Goal: Task Accomplishment & Management: Use online tool/utility

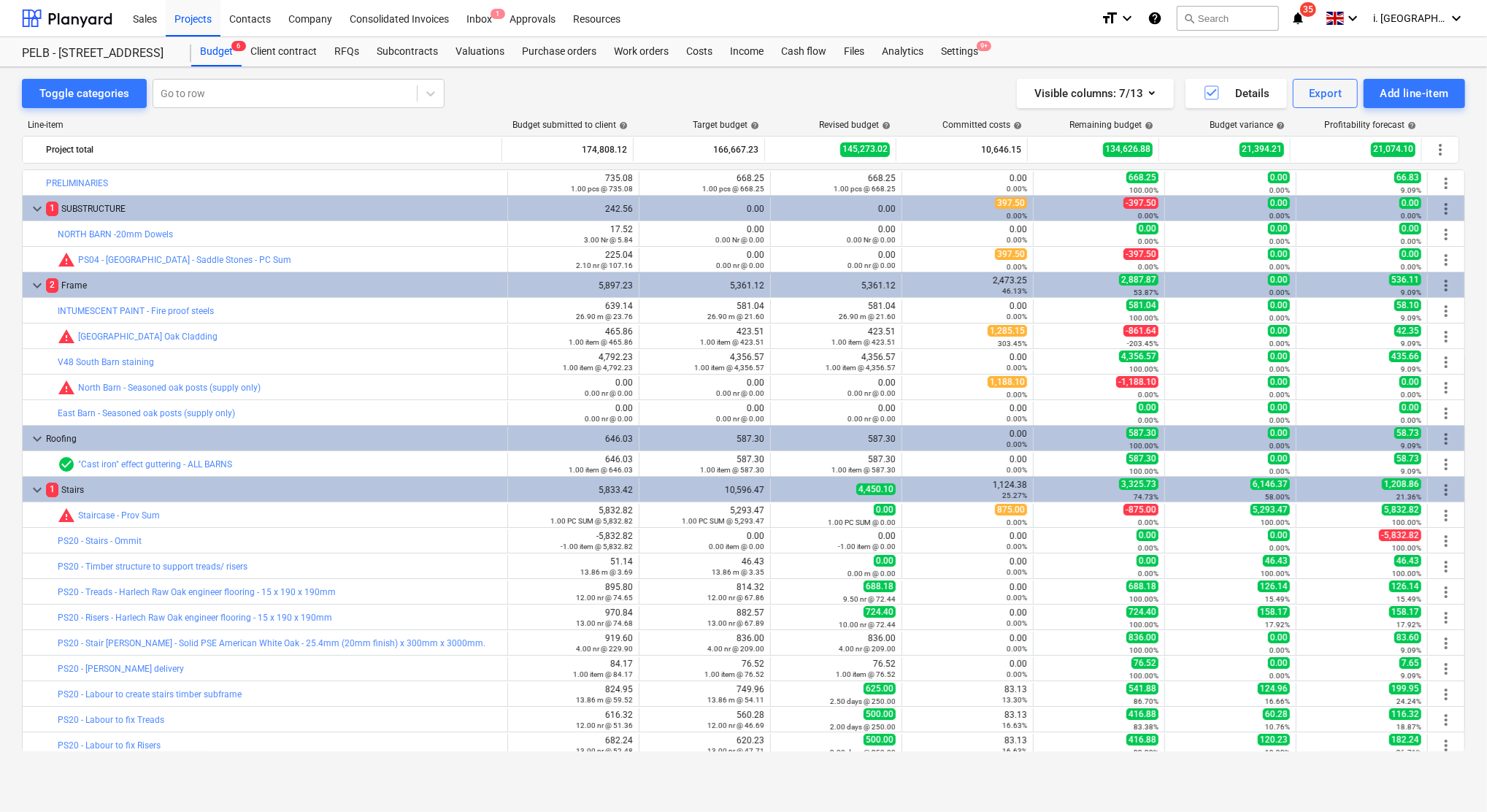
drag, startPoint x: 1465, startPoint y: 281, endPoint x: 1467, endPoint y: 306, distance: 25.1
click at [1467, 306] on div "Toggle categories Go to row Visible columns : 7/13 Details Export Add line-item…" at bounding box center [743, 423] width 1487 height 713
click at [900, 53] on div "Analytics" at bounding box center [902, 51] width 59 height 29
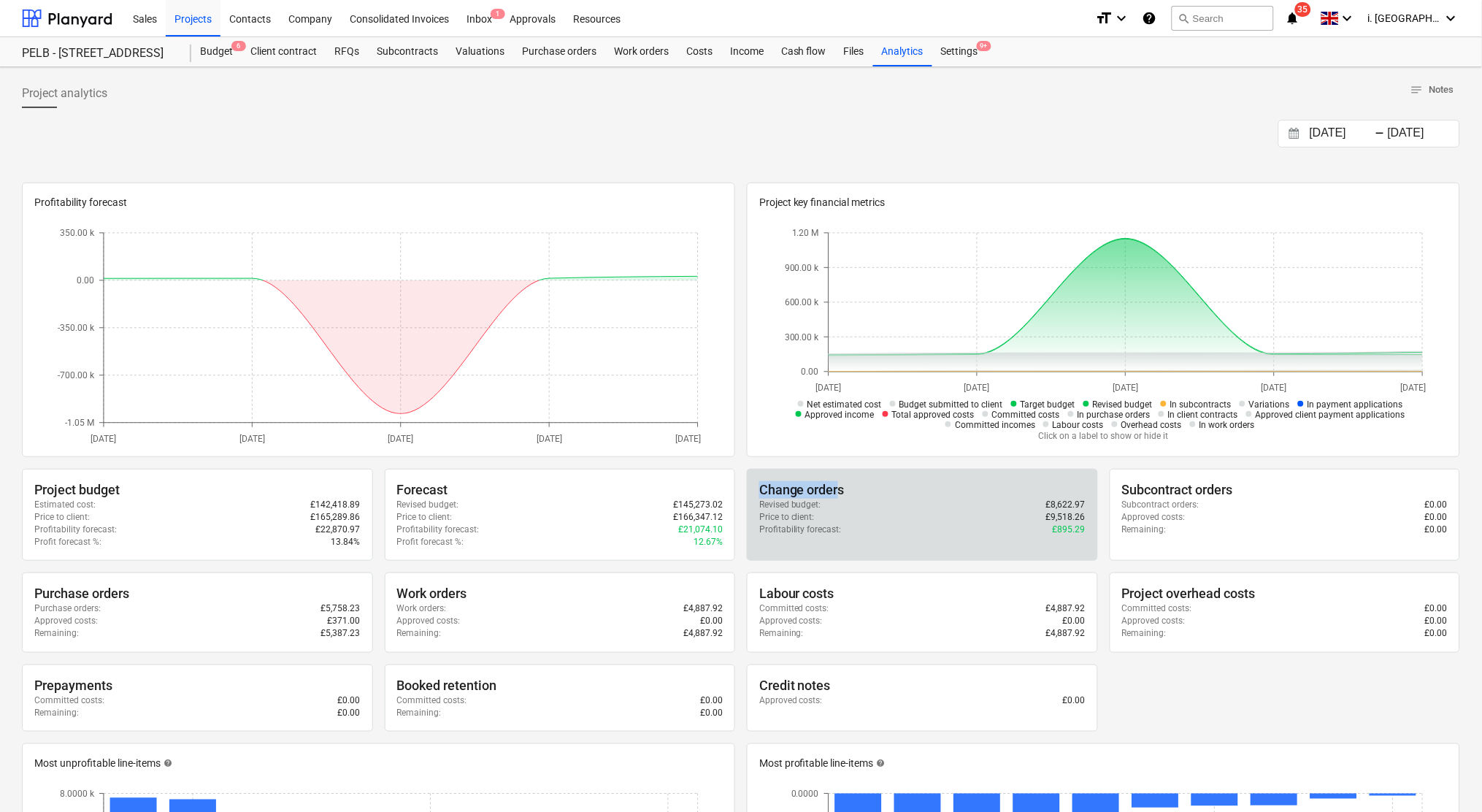
drag, startPoint x: 837, startPoint y: 493, endPoint x: 756, endPoint y: 493, distance: 81.0
click at [756, 493] on div "Change orders Revised budget : £8,622.97 Price to client : £9,518.26 Profitabil…" at bounding box center [922, 516] width 351 height 93
click at [760, 492] on div "Change orders" at bounding box center [922, 489] width 326 height 17
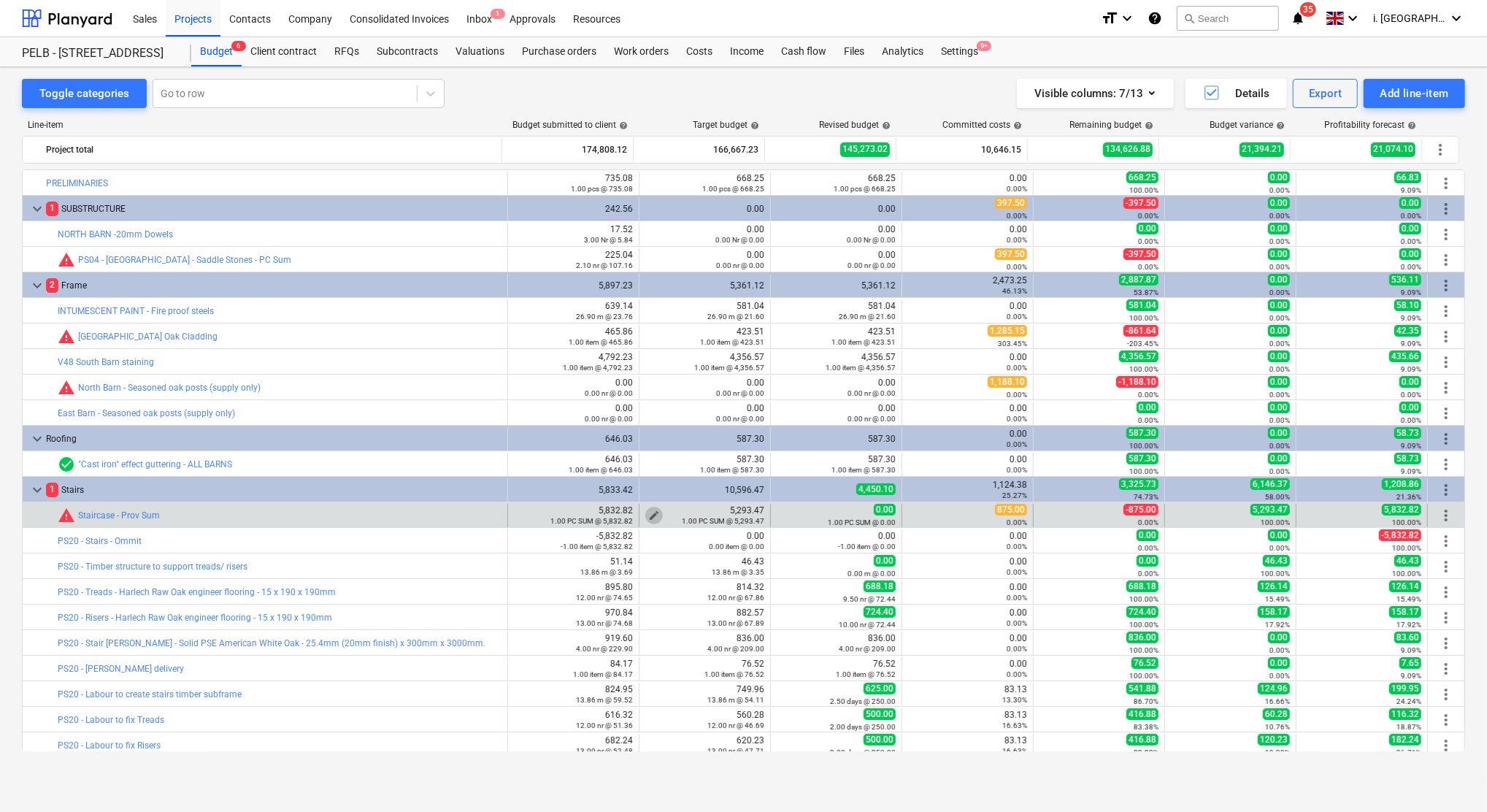
click at [648, 515] on span "edit" at bounding box center [654, 516] width 12 height 12
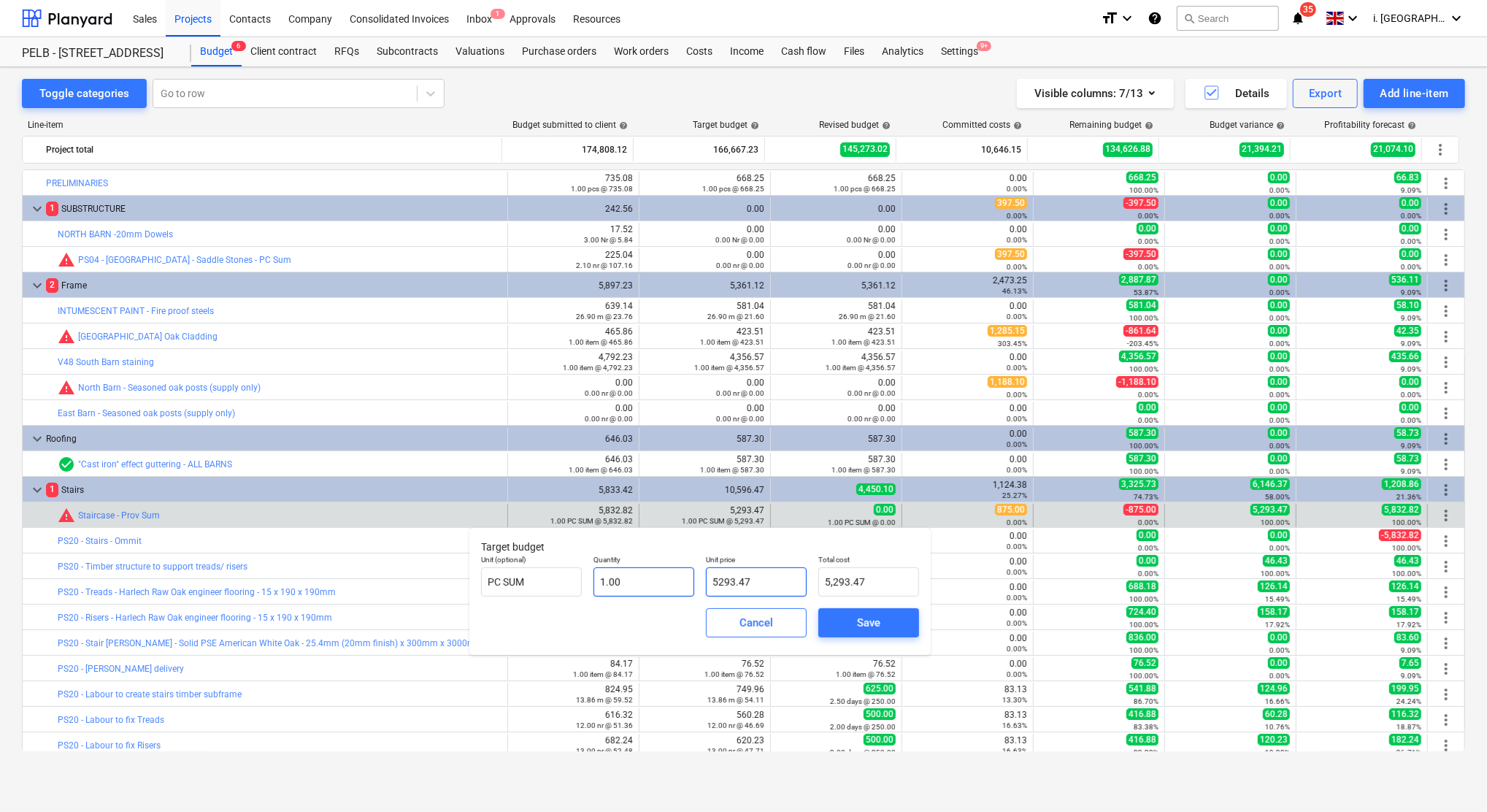
drag, startPoint x: 741, startPoint y: 580, endPoint x: 624, endPoint y: 575, distance: 117.1
click at [624, 575] on div "Unit (optional) PC SUM Quantity 1.00 Unit price 5293.47 Total cost 5,293.47" at bounding box center [700, 575] width 450 height 53
type input "0"
type input "0.00"
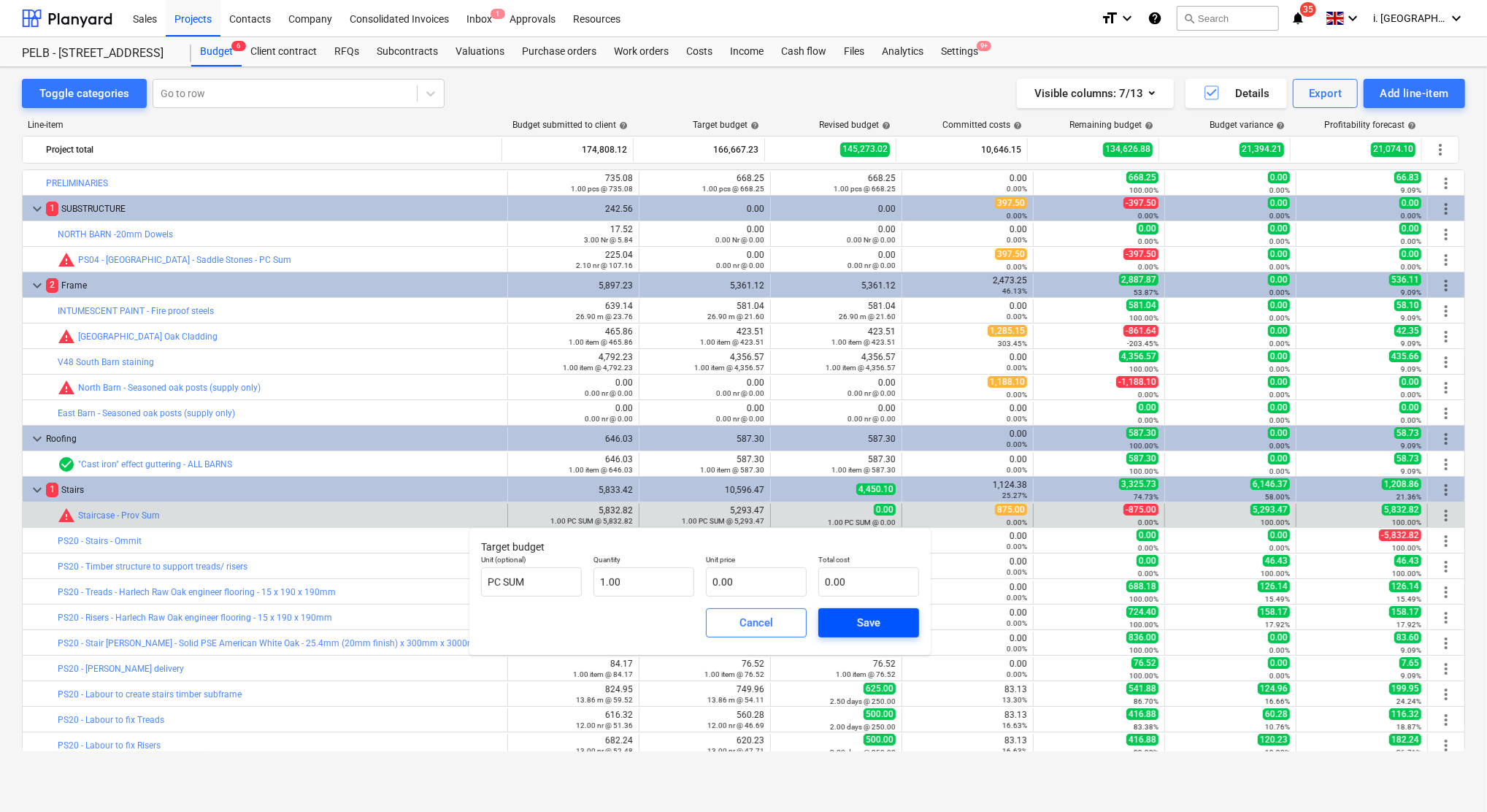
click at [829, 622] on button "Save" at bounding box center [868, 622] width 100 height 29
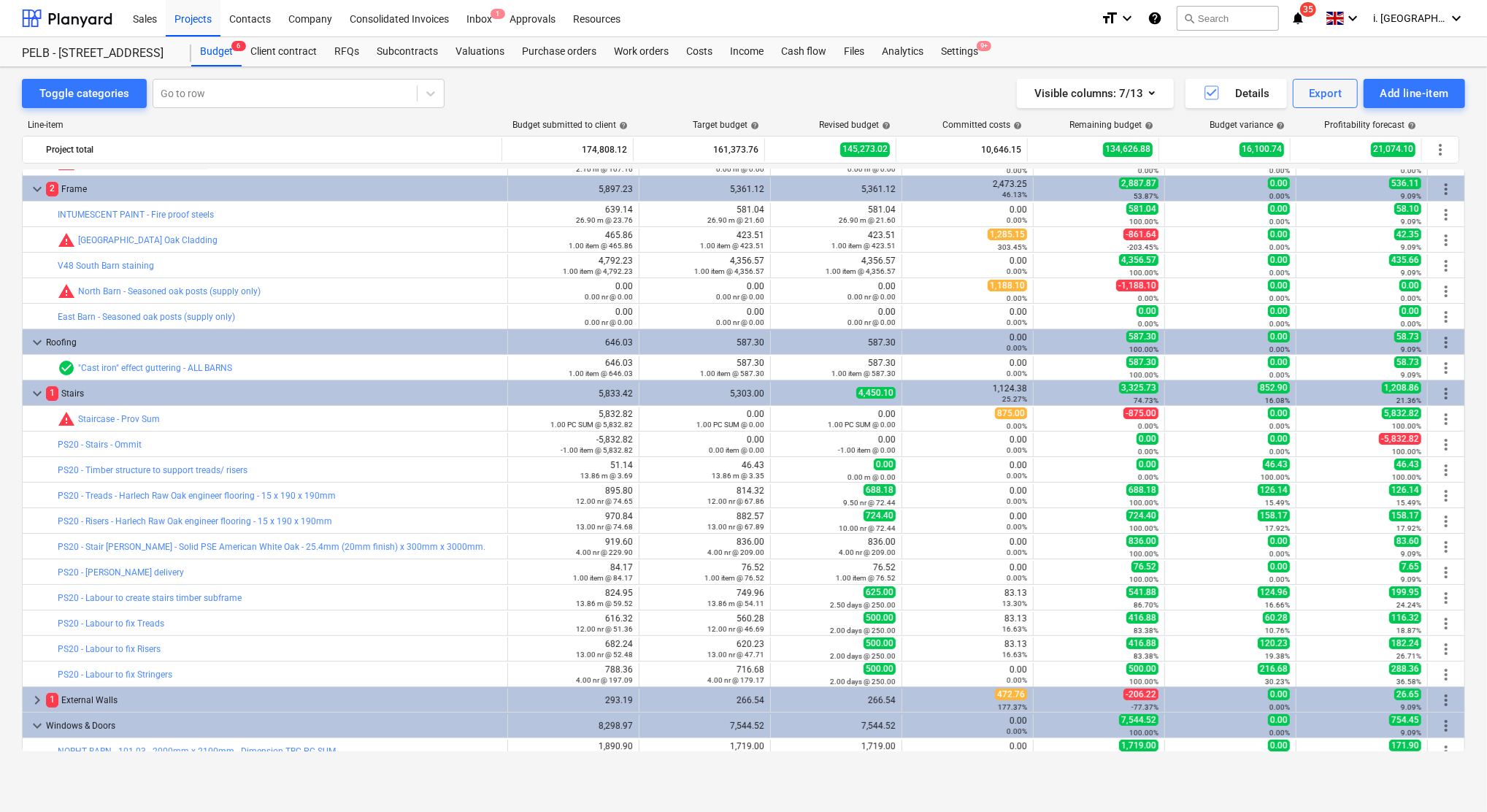
scroll to position [121, 0]
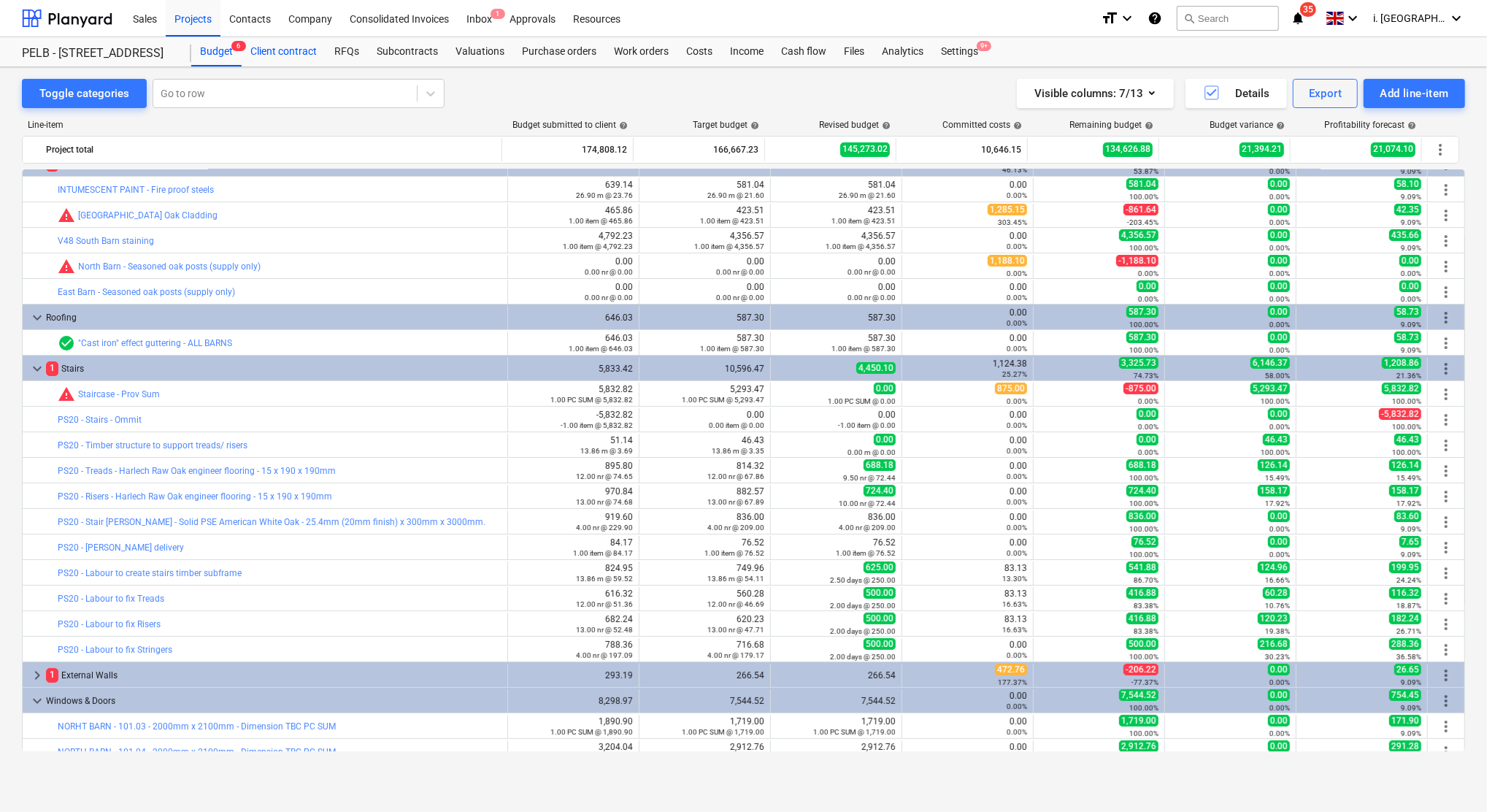
click at [283, 47] on div "Client contract" at bounding box center [283, 51] width 84 height 29
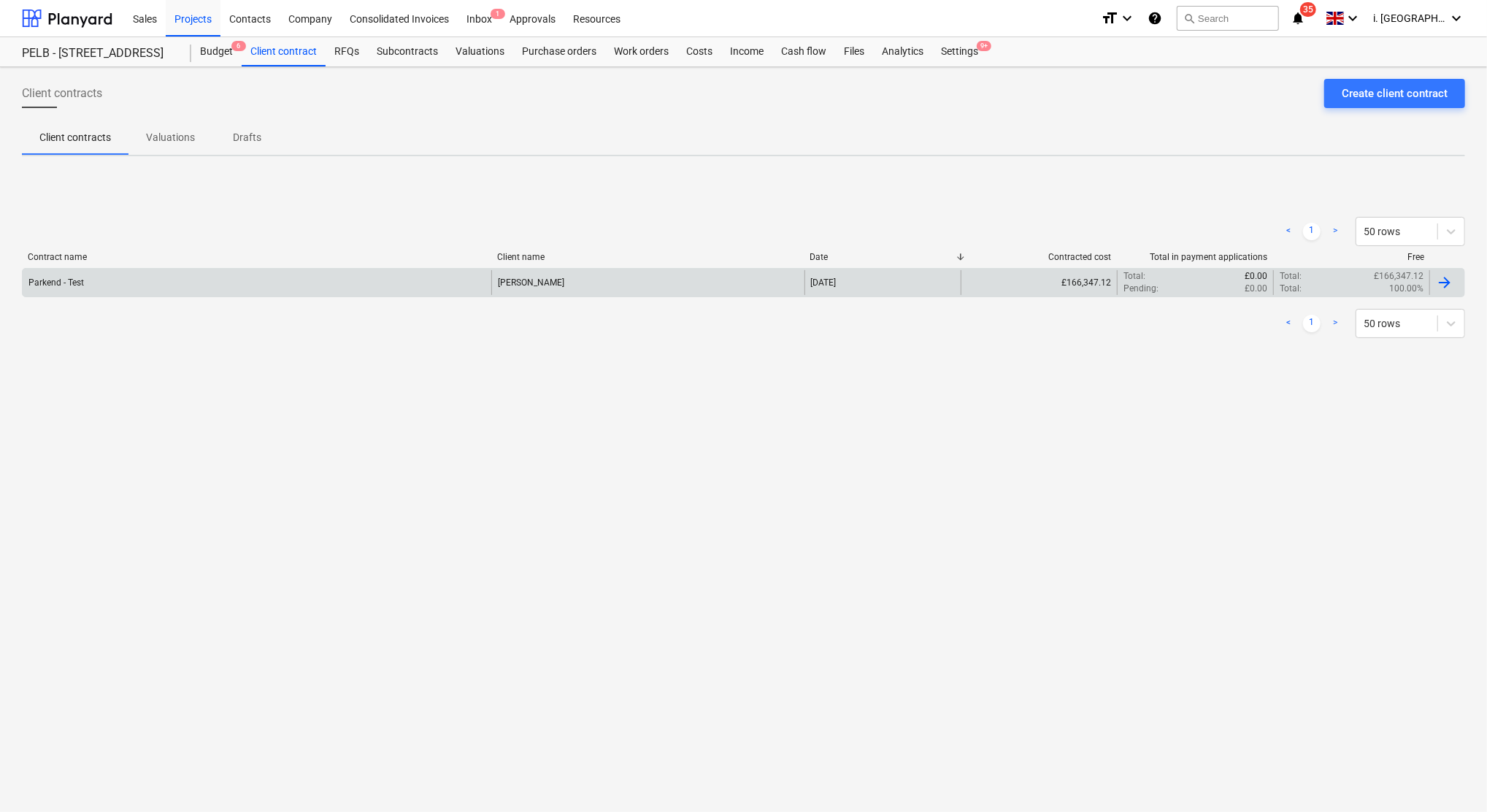
click at [127, 276] on div "Parkend - Test" at bounding box center [257, 282] width 469 height 25
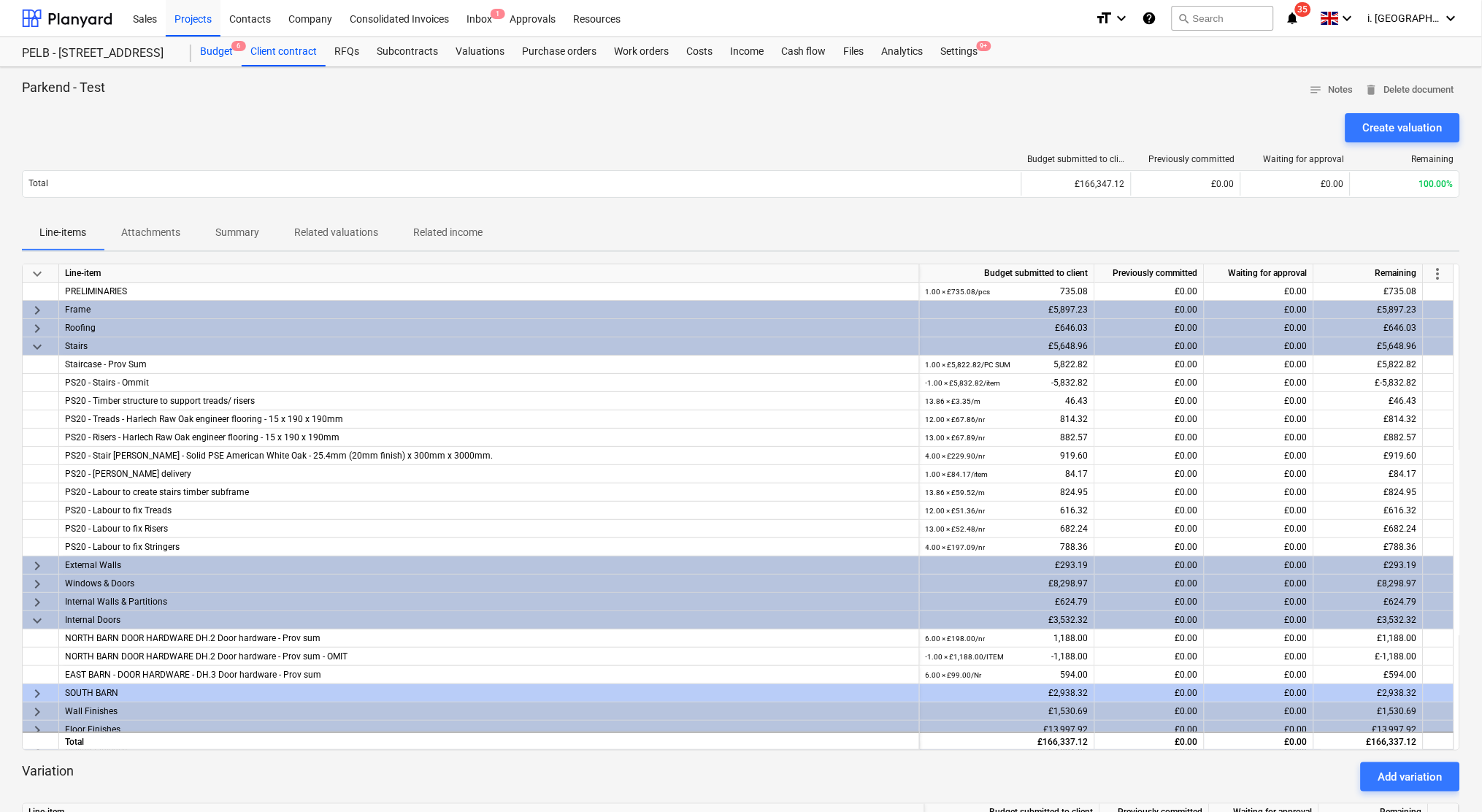
click at [220, 55] on div "Budget 6" at bounding box center [216, 51] width 51 height 29
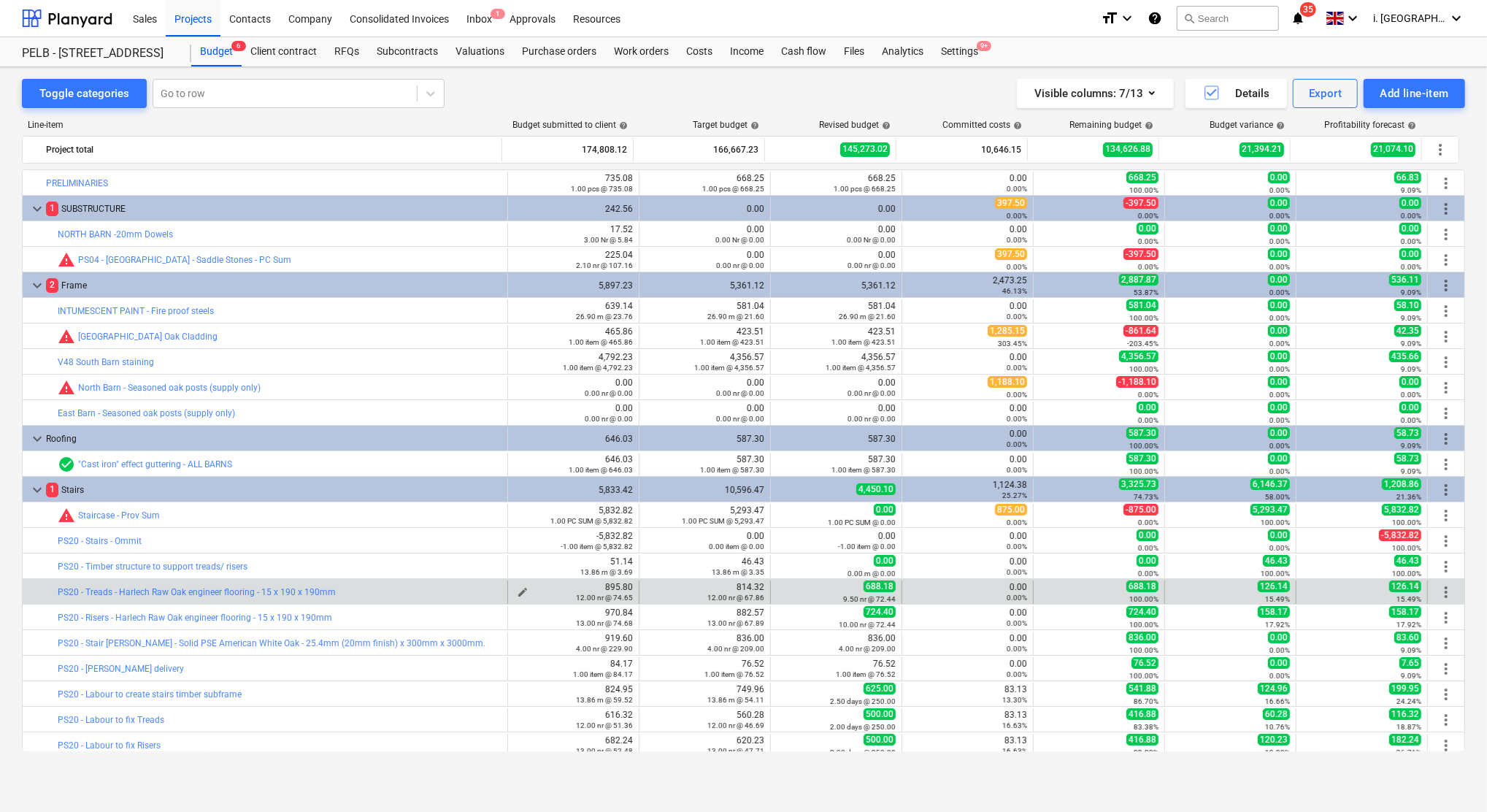
scroll to position [121, 0]
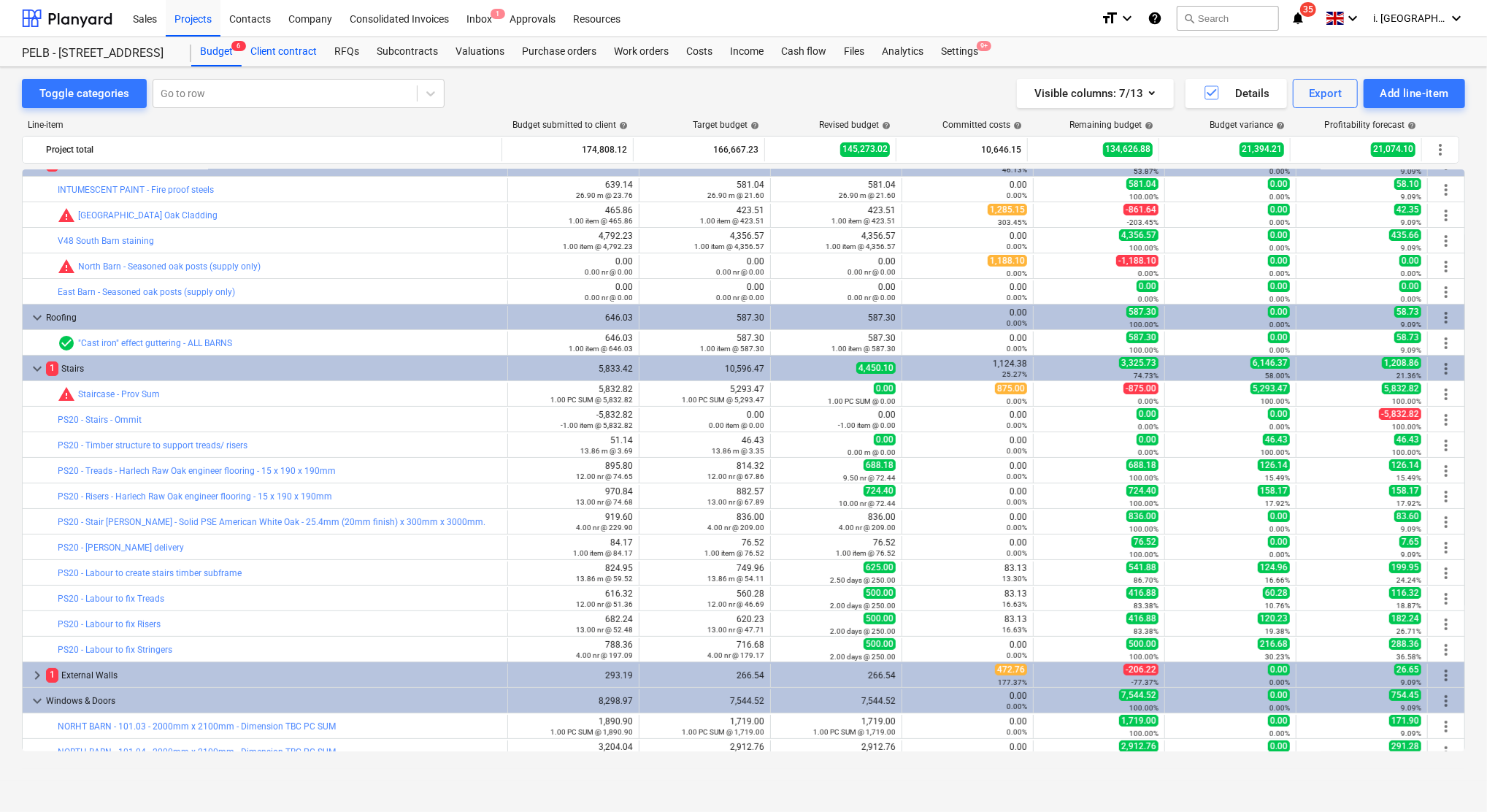
click at [304, 51] on div "Client contract" at bounding box center [283, 51] width 84 height 29
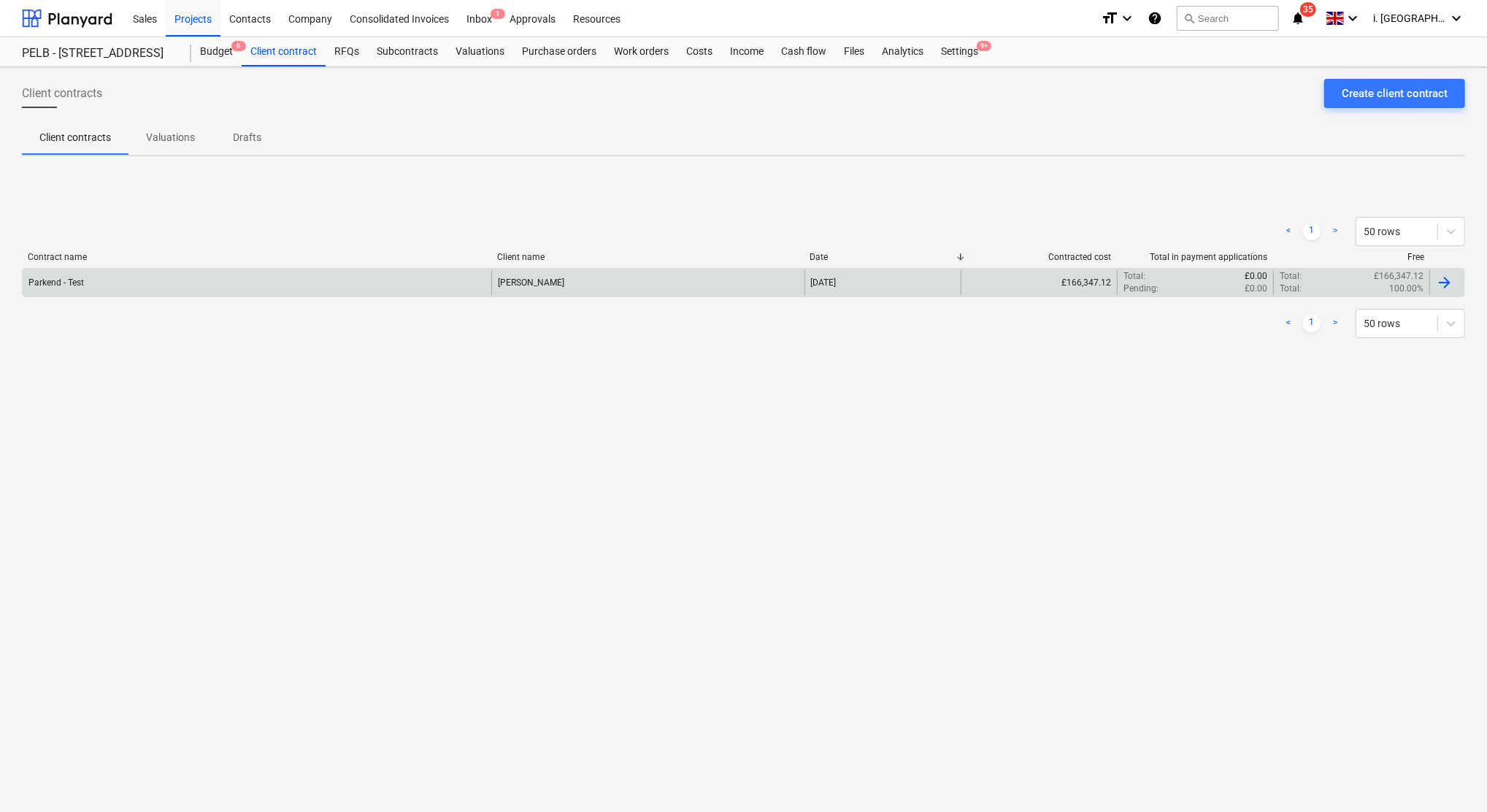
click at [149, 281] on div "Parkend - Test" at bounding box center [257, 282] width 469 height 25
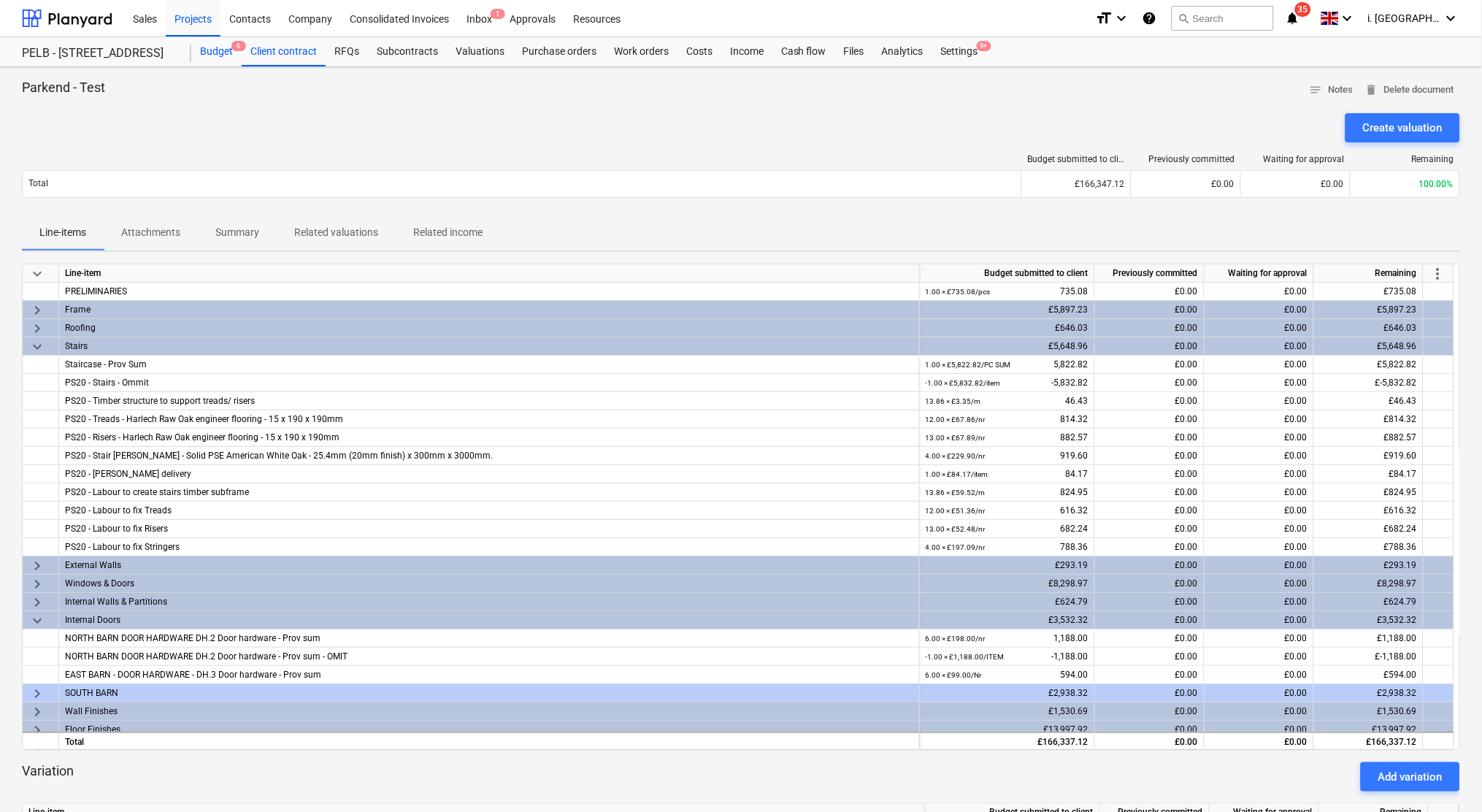
click at [217, 57] on div "Budget 6" at bounding box center [216, 51] width 51 height 29
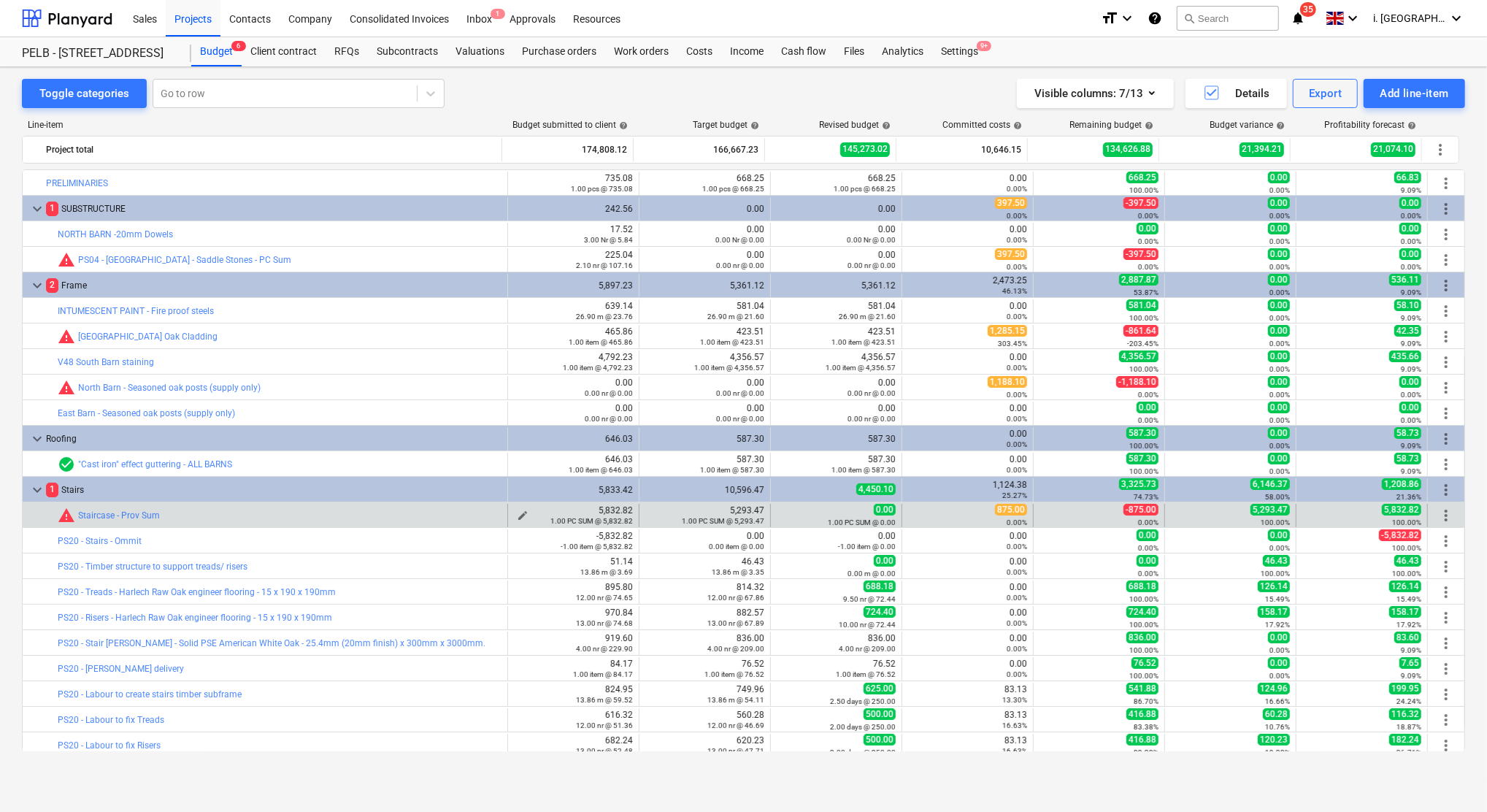
scroll to position [121, 0]
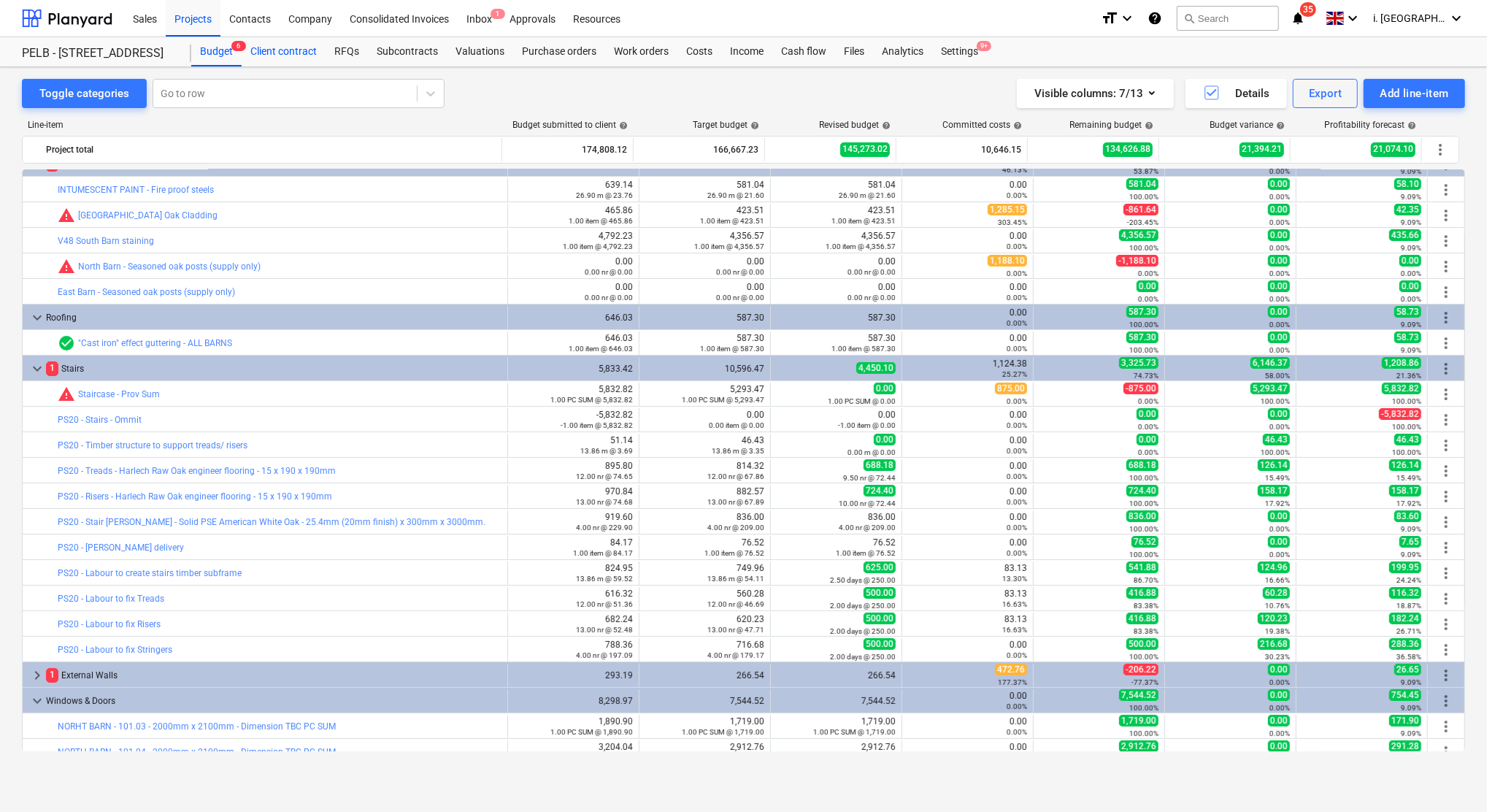
click at [272, 54] on div "Client contract" at bounding box center [283, 51] width 84 height 29
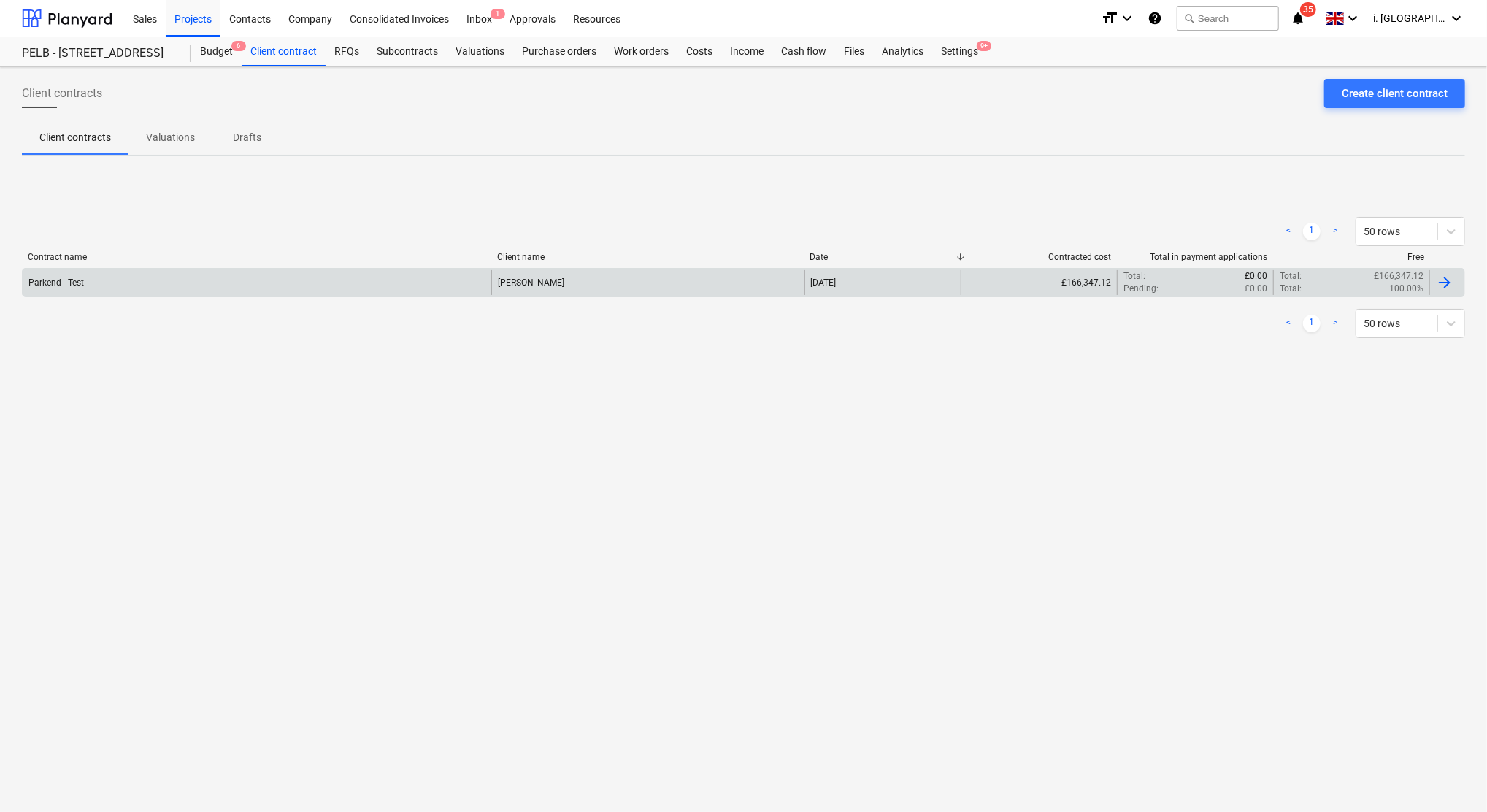
click at [142, 270] on div "Parkend - Test" at bounding box center [257, 282] width 469 height 25
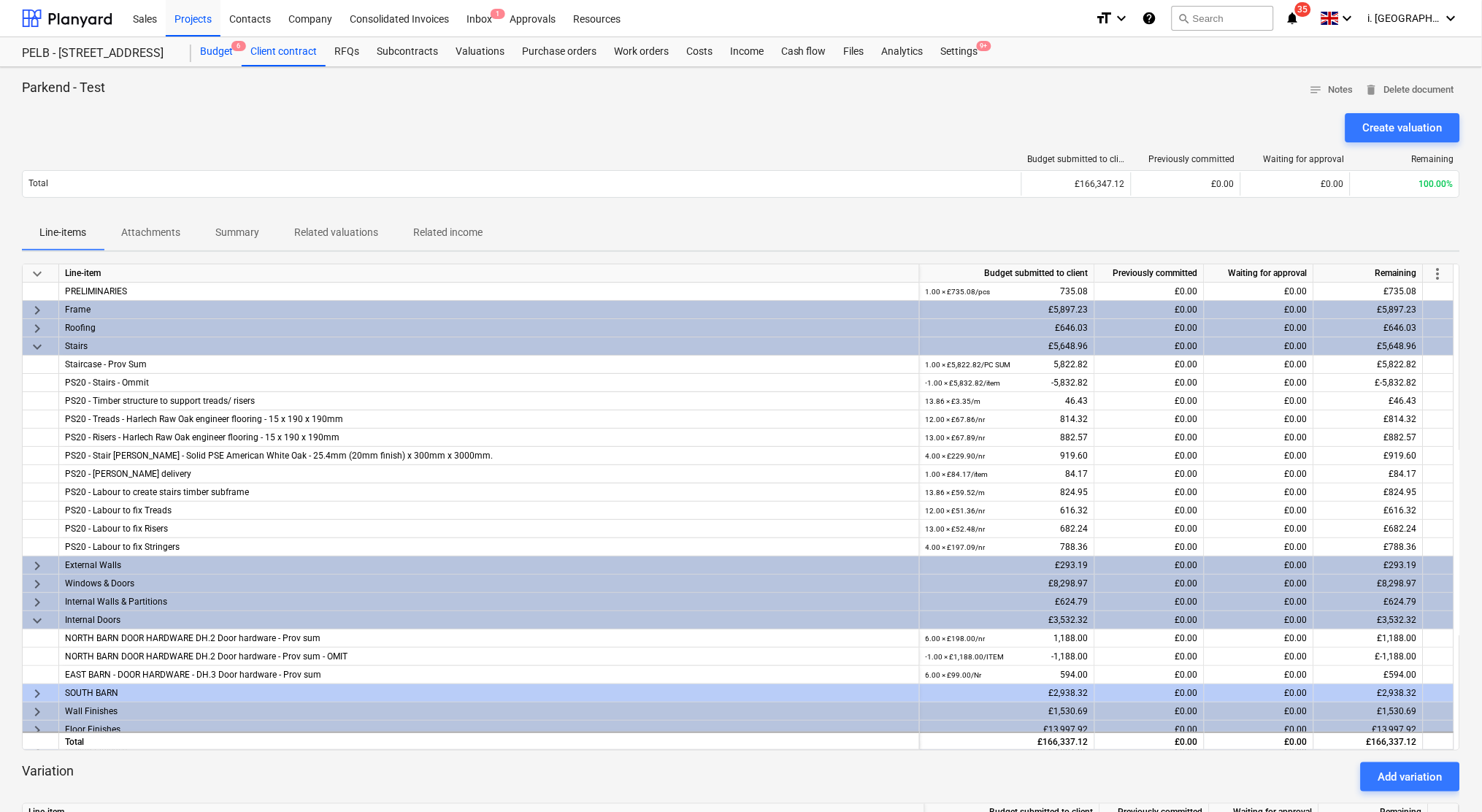
click at [213, 56] on div "Budget 6" at bounding box center [216, 51] width 51 height 29
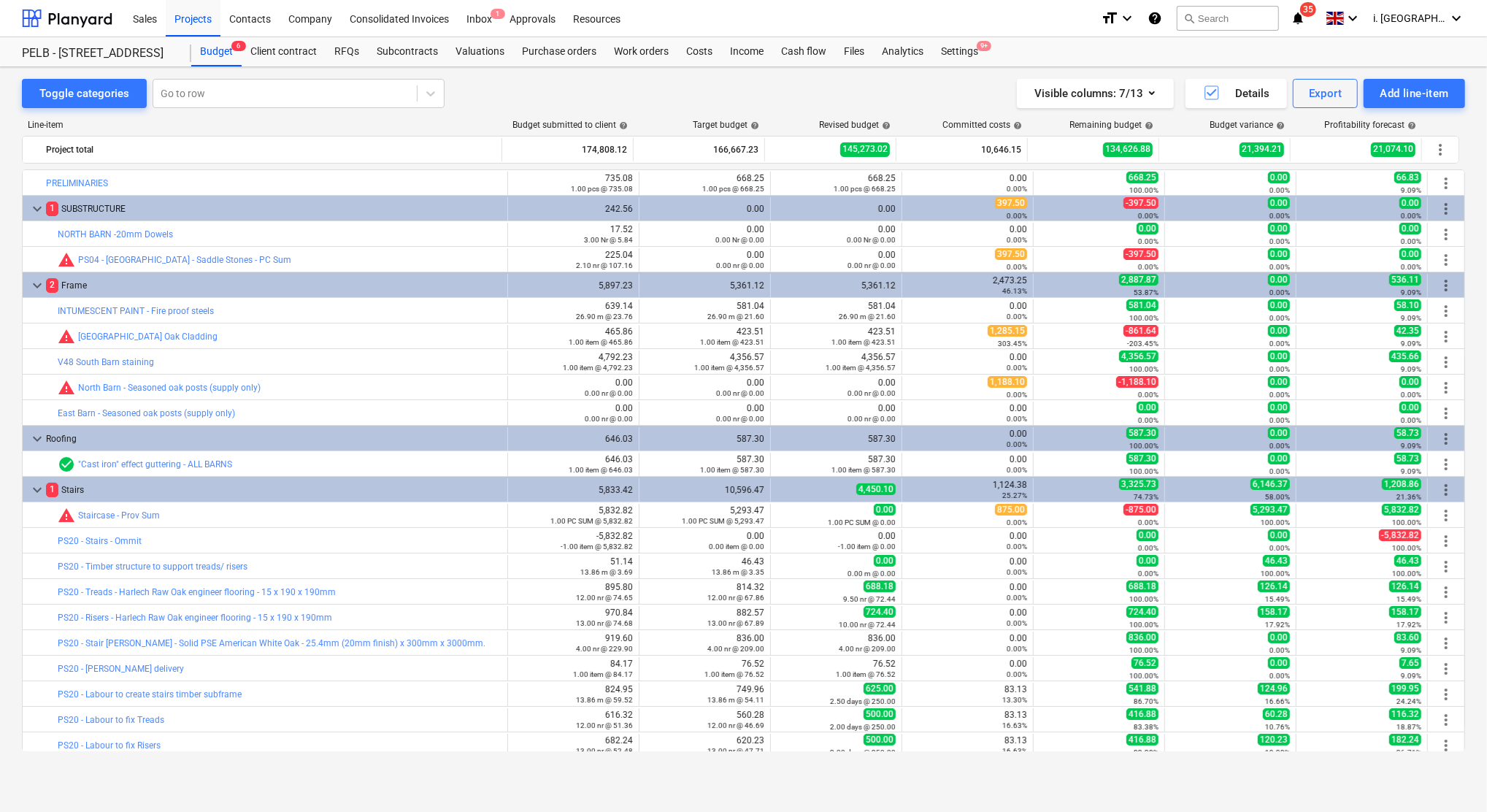
scroll to position [121, 0]
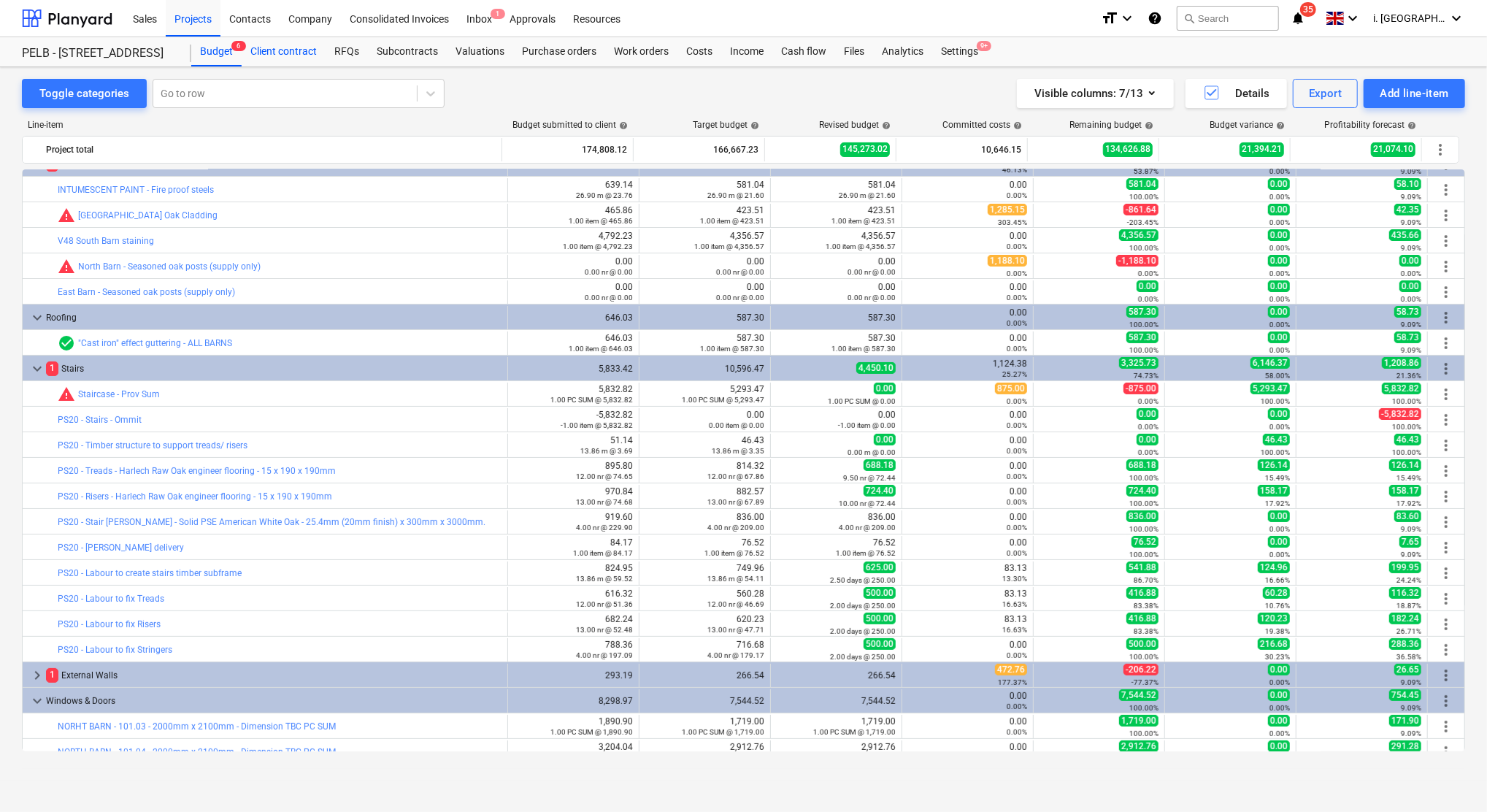
click at [278, 43] on div "Client contract" at bounding box center [283, 51] width 84 height 29
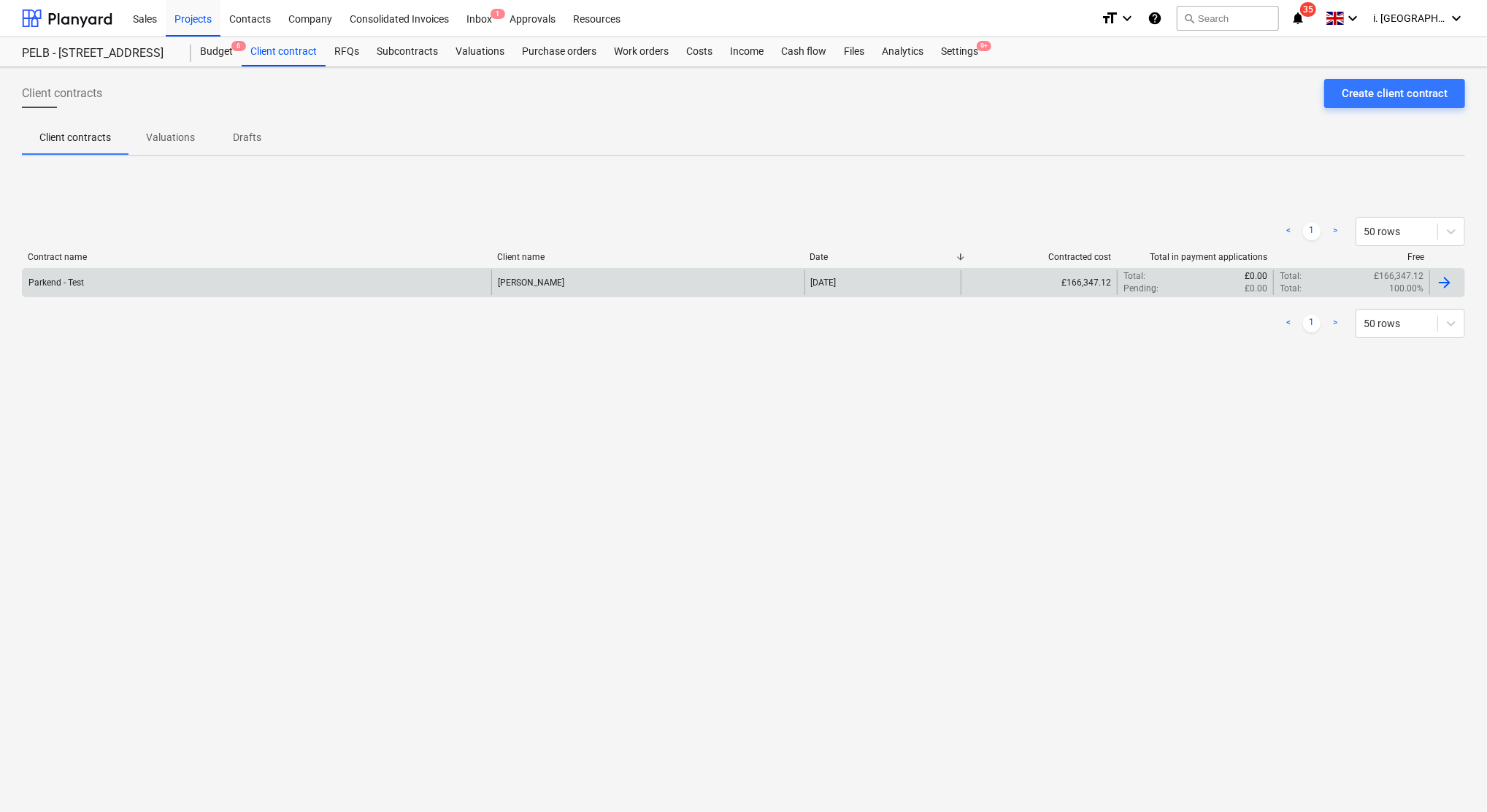
click at [115, 287] on div "Parkend - Test" at bounding box center [257, 282] width 469 height 25
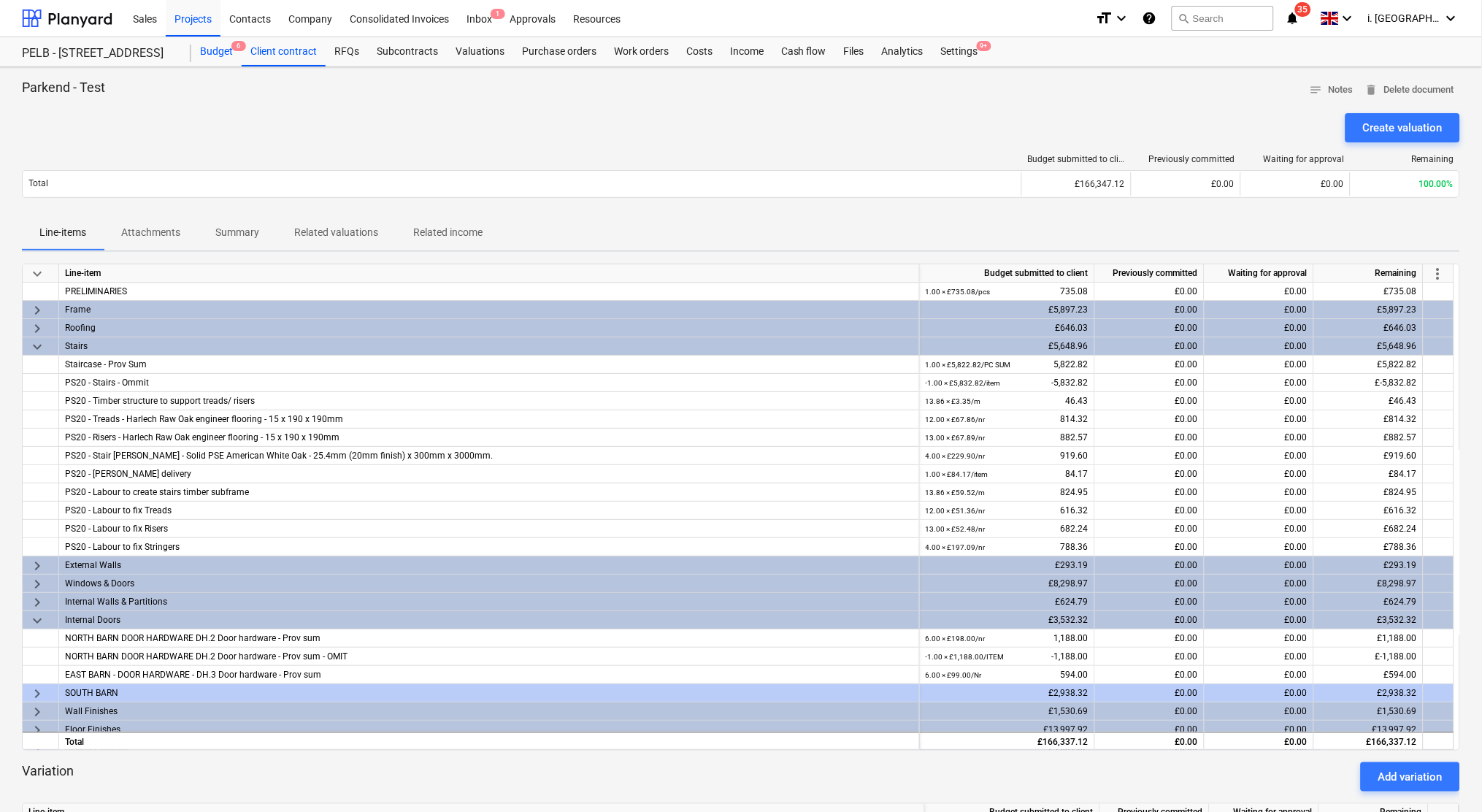
click at [219, 50] on div "Budget 6" at bounding box center [216, 51] width 51 height 29
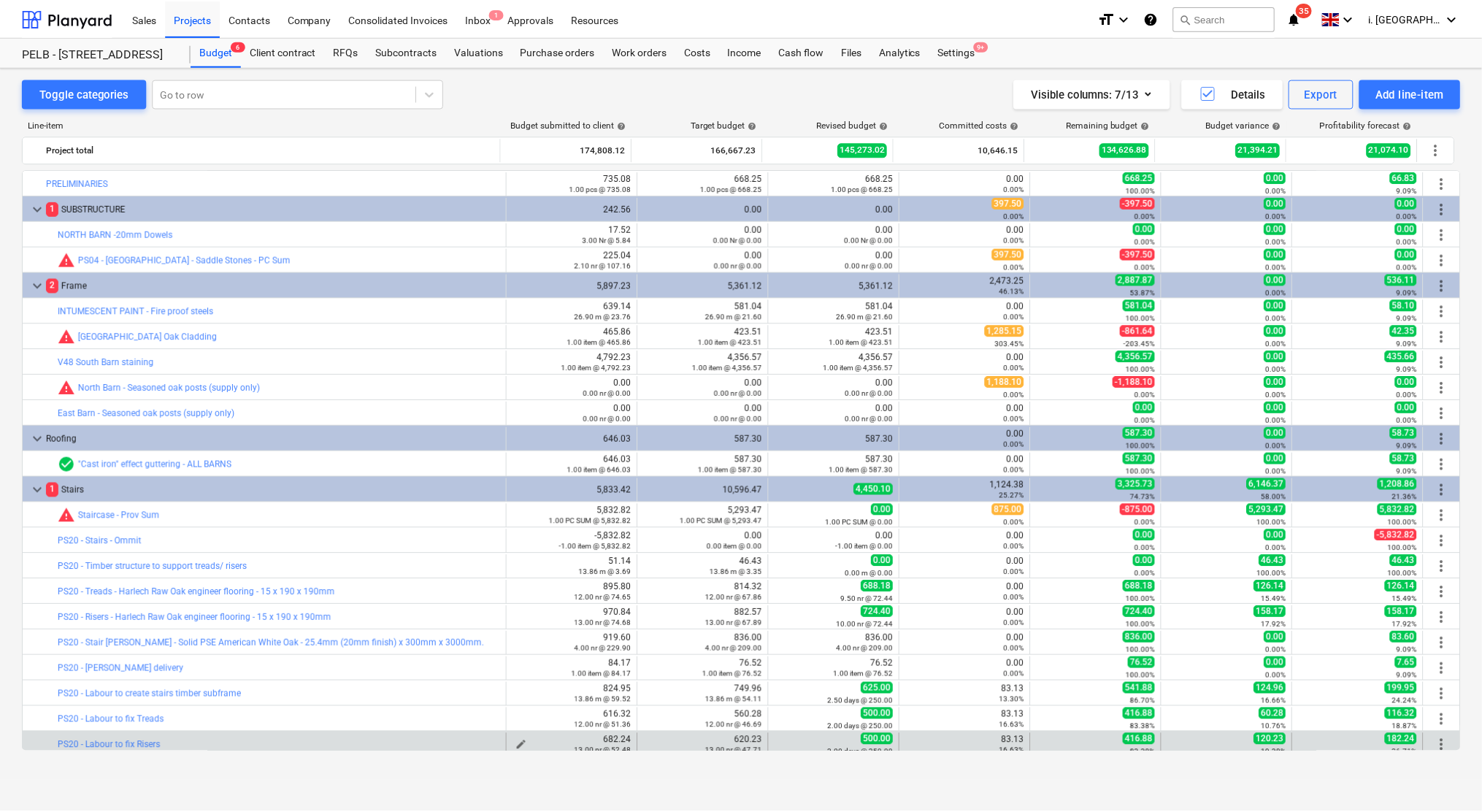
scroll to position [121, 0]
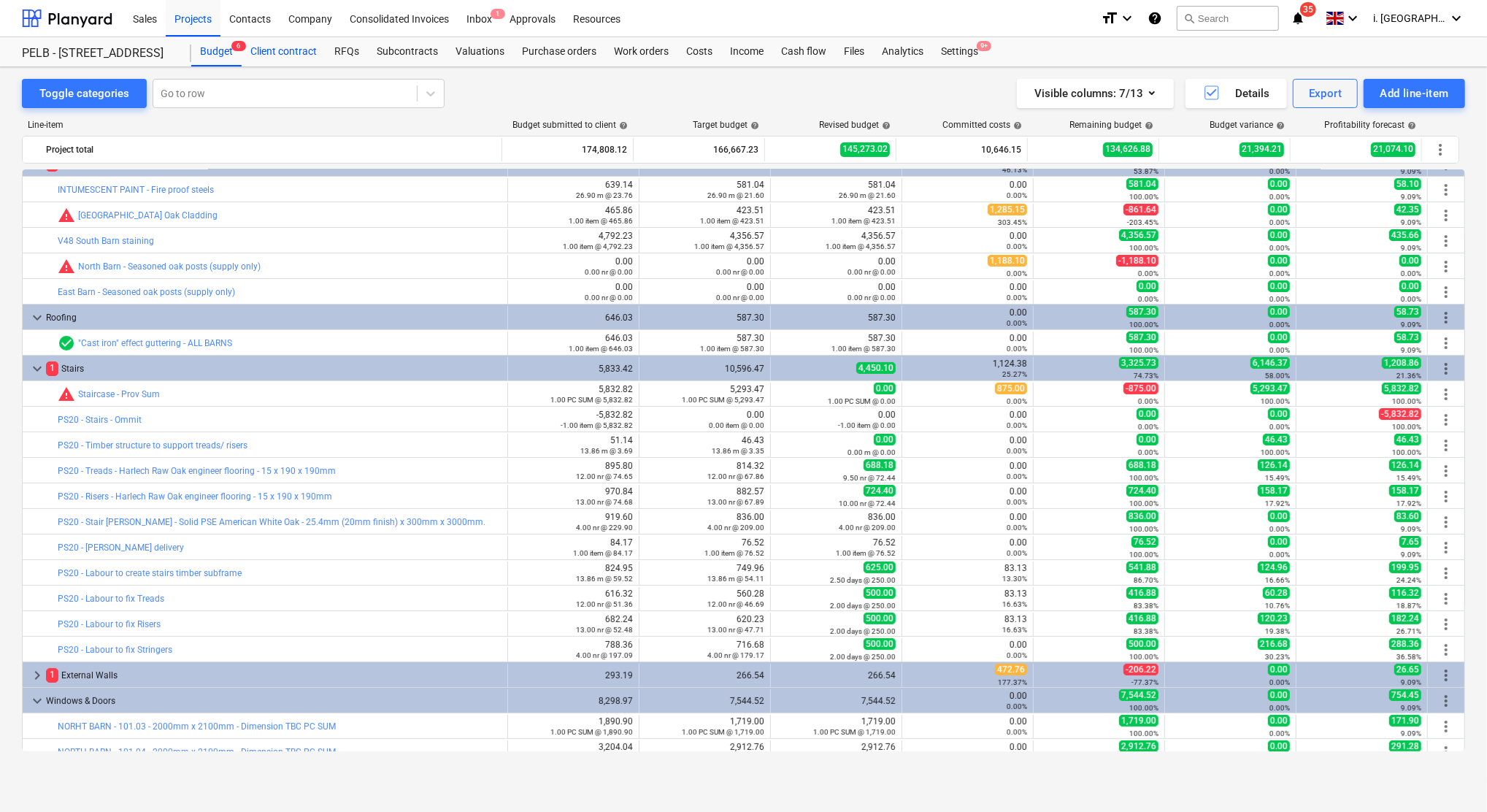
click at [290, 52] on div "Client contract" at bounding box center [283, 51] width 84 height 29
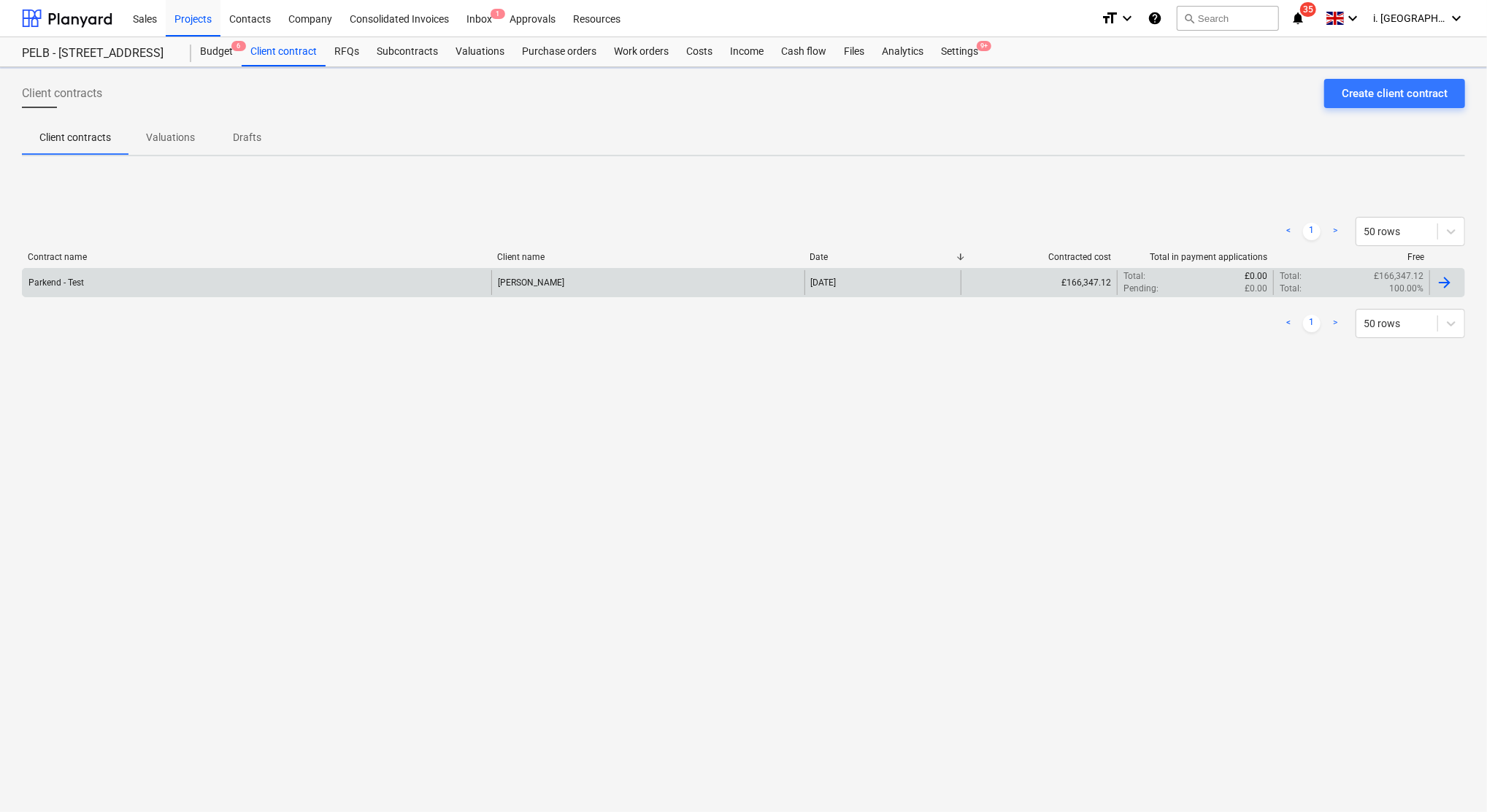
click at [198, 295] on div "Parkend - Test Jasmin Westcarr 01 Sep 2025 £166,347.12 Total : £0.00 Pending : …" at bounding box center [743, 282] width 1443 height 29
click at [53, 288] on div "Parkend - Test" at bounding box center [257, 282] width 469 height 25
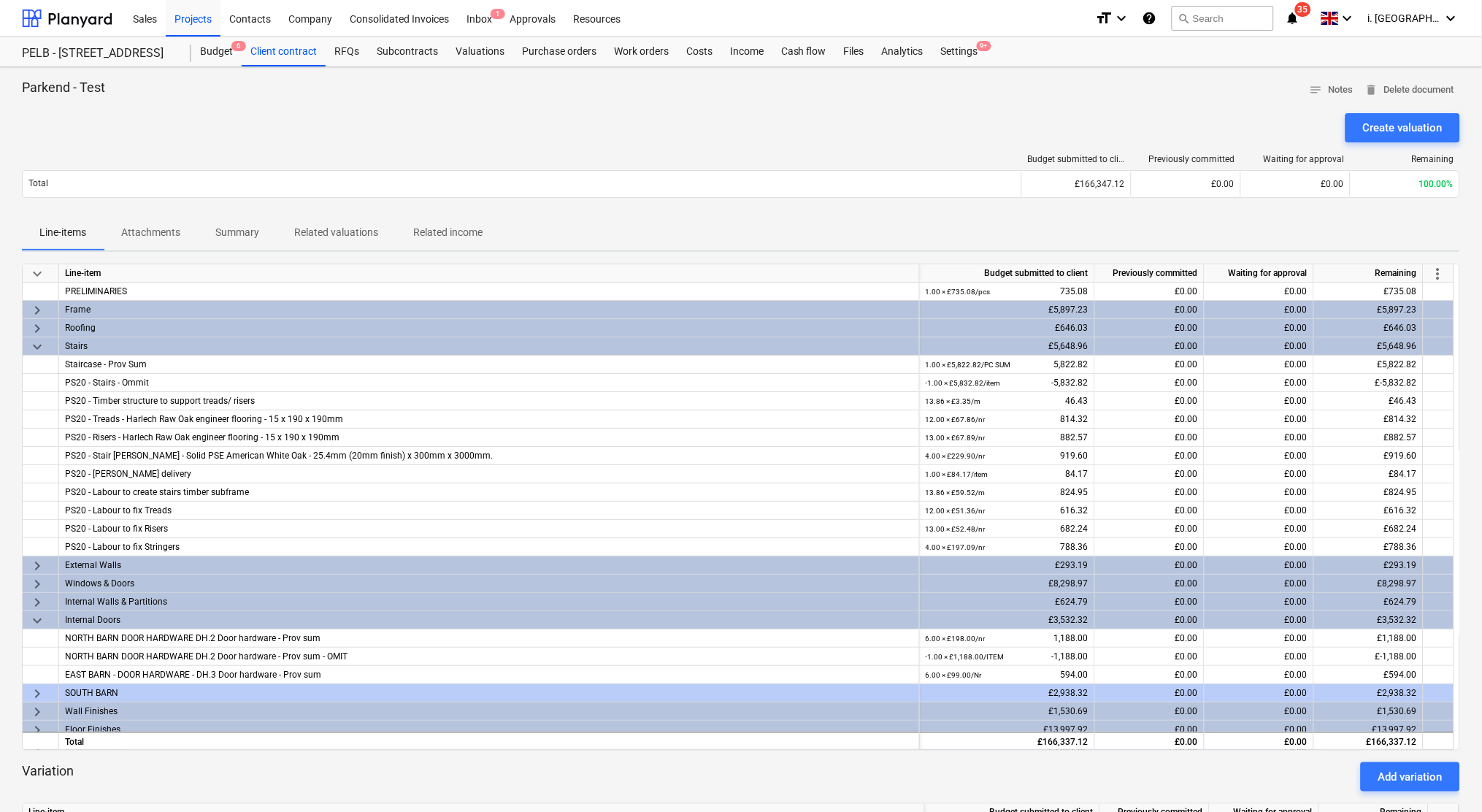
click at [1438, 267] on span "more_vert" at bounding box center [1438, 273] width 17 height 17
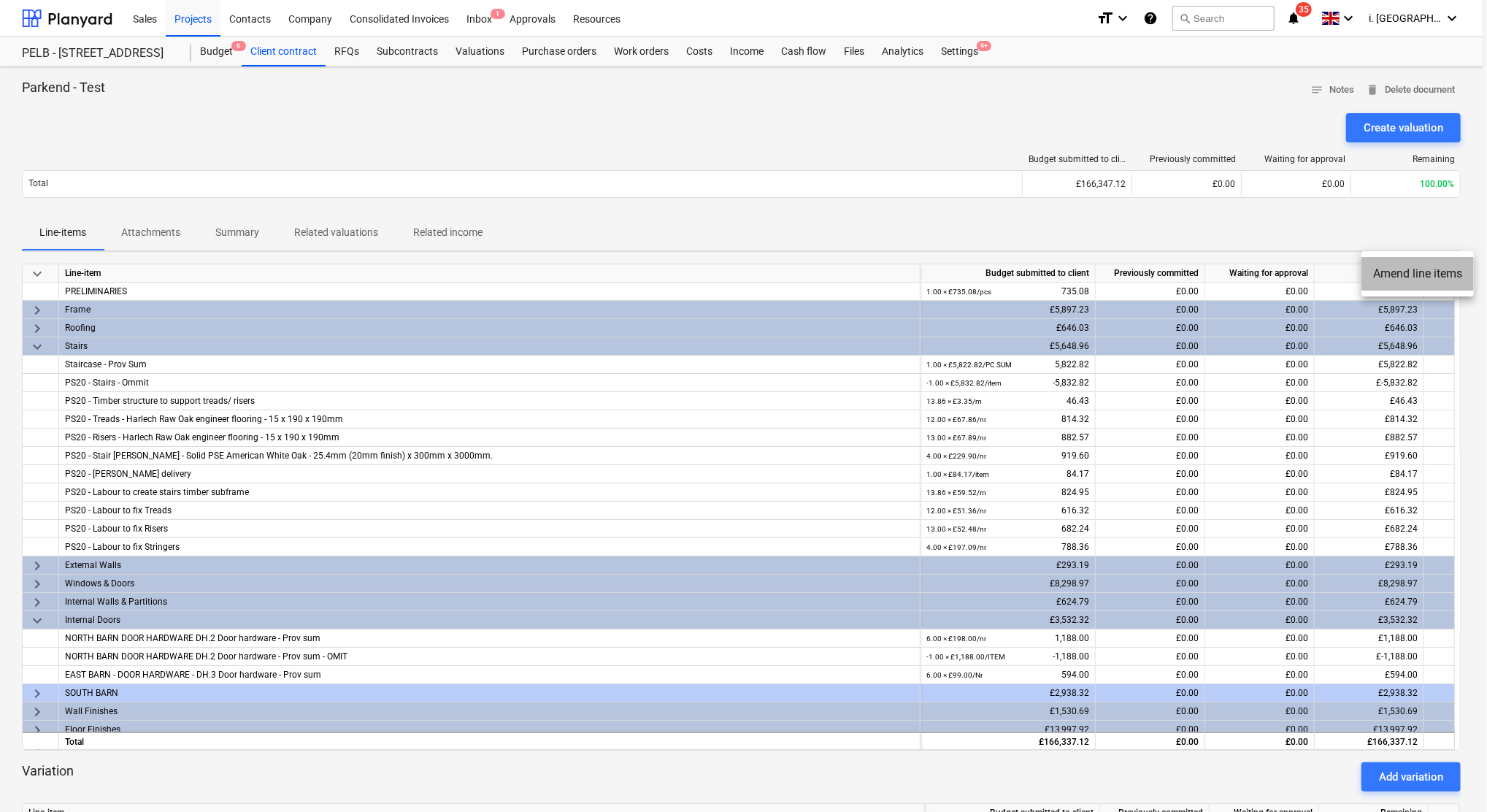
click at [1423, 276] on li "Amend line items" at bounding box center [1417, 274] width 112 height 33
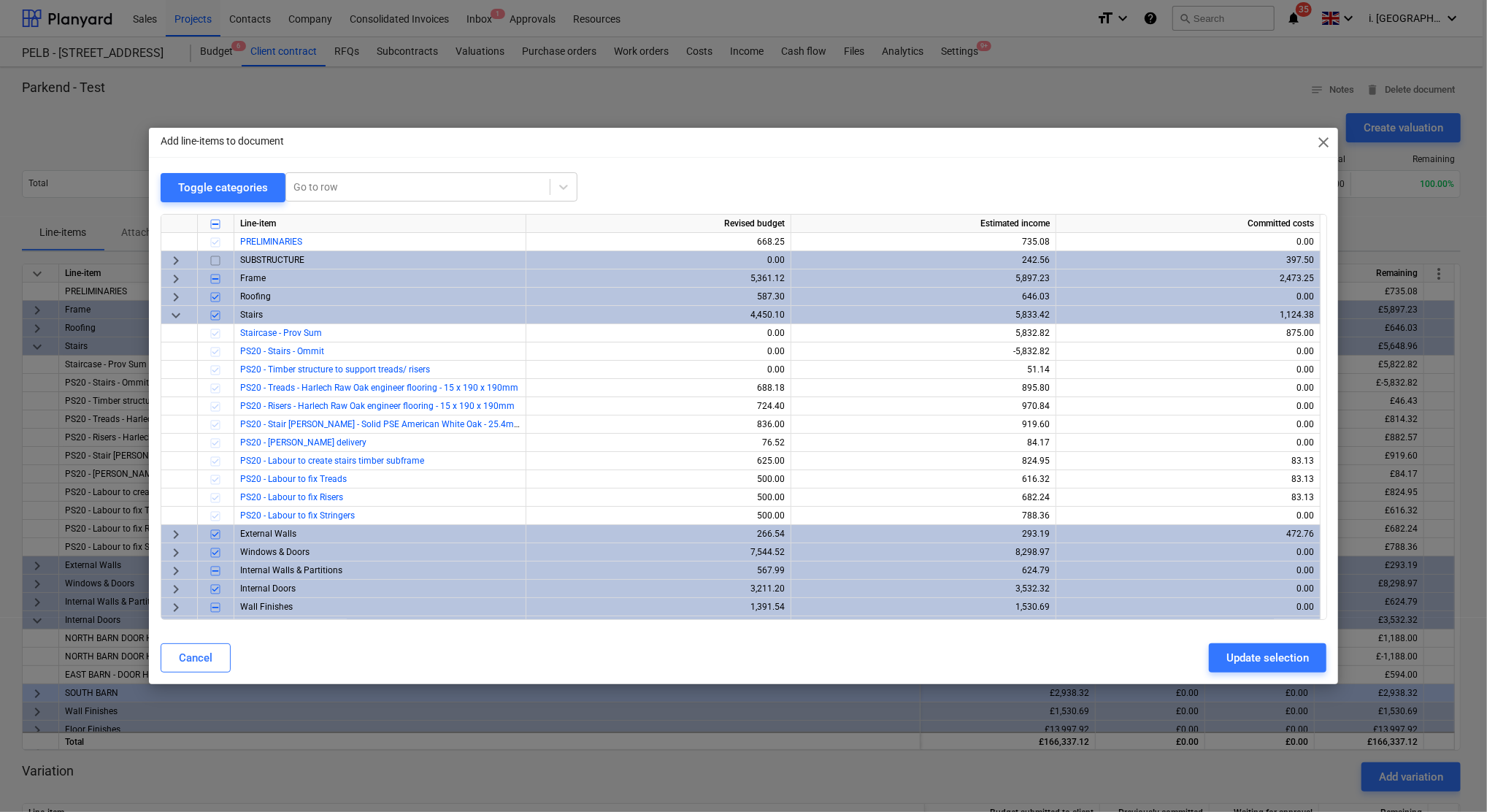
drag, startPoint x: 1329, startPoint y: 133, endPoint x: 1084, endPoint y: 219, distance: 259.7
click at [1329, 134] on span "close" at bounding box center [1323, 142] width 17 height 17
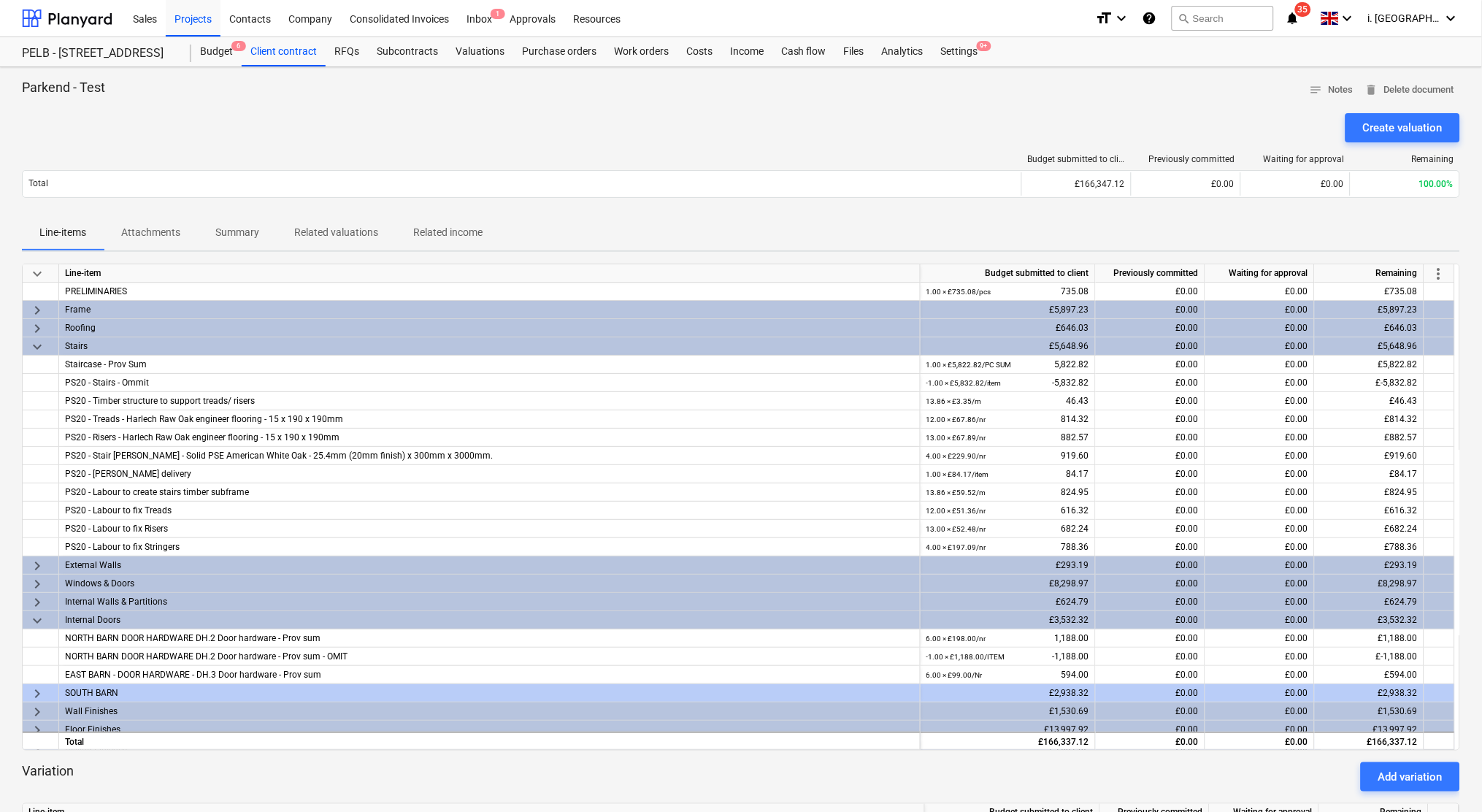
click at [1438, 270] on span "more_vert" at bounding box center [1439, 273] width 17 height 17
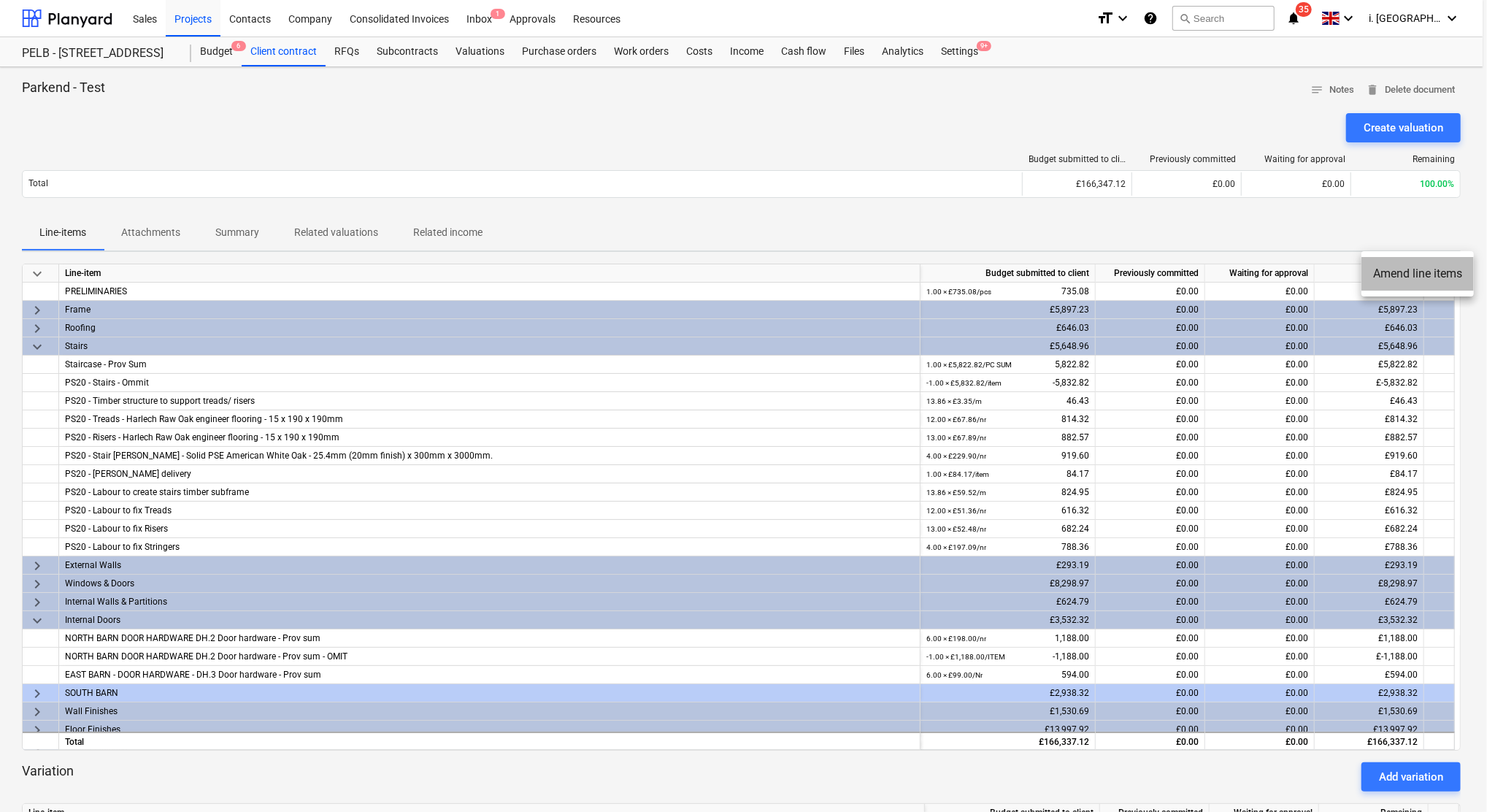
click at [1410, 275] on li "Amend line items" at bounding box center [1417, 274] width 112 height 33
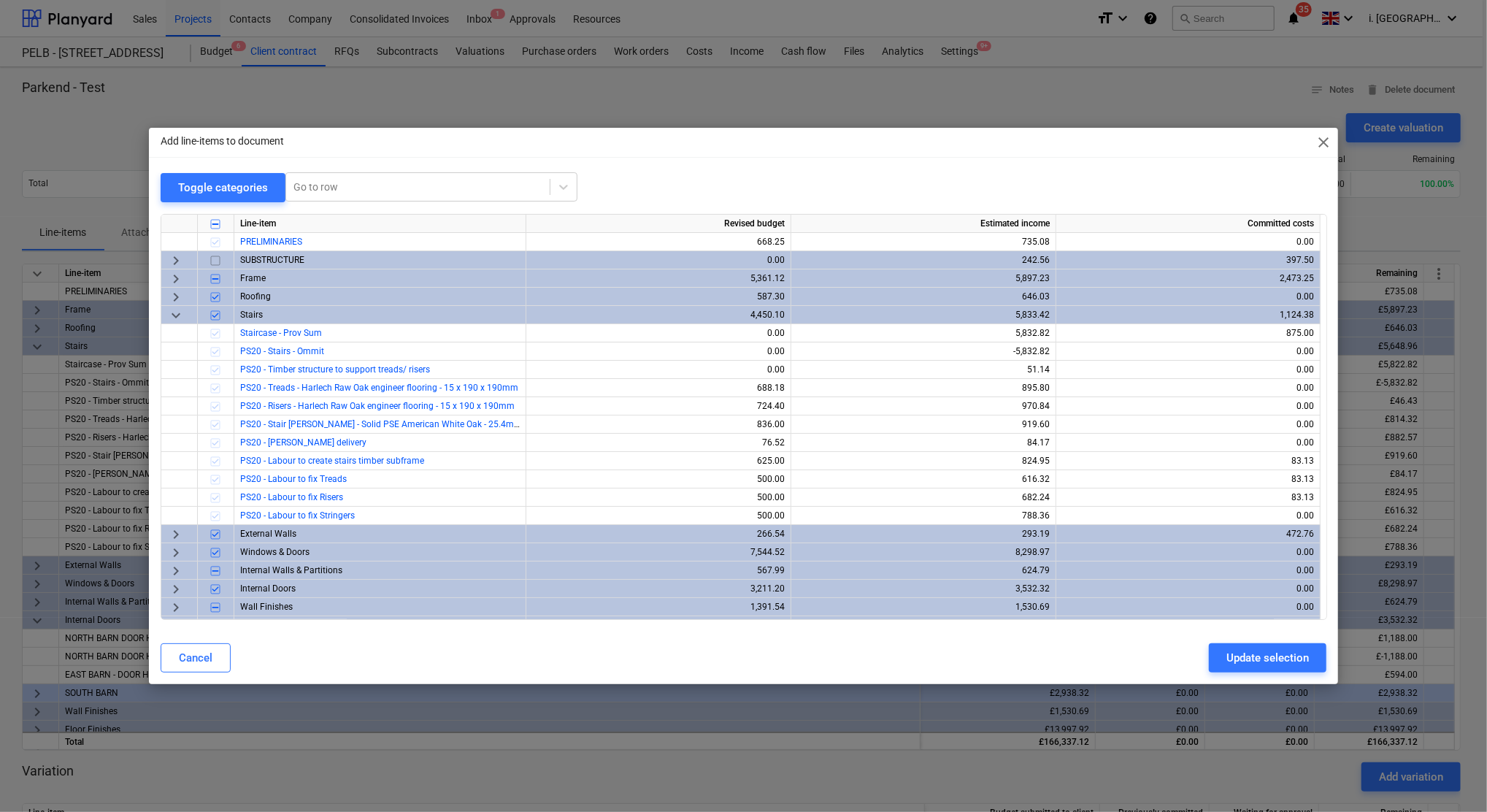
click at [1321, 142] on span "close" at bounding box center [1323, 142] width 17 height 17
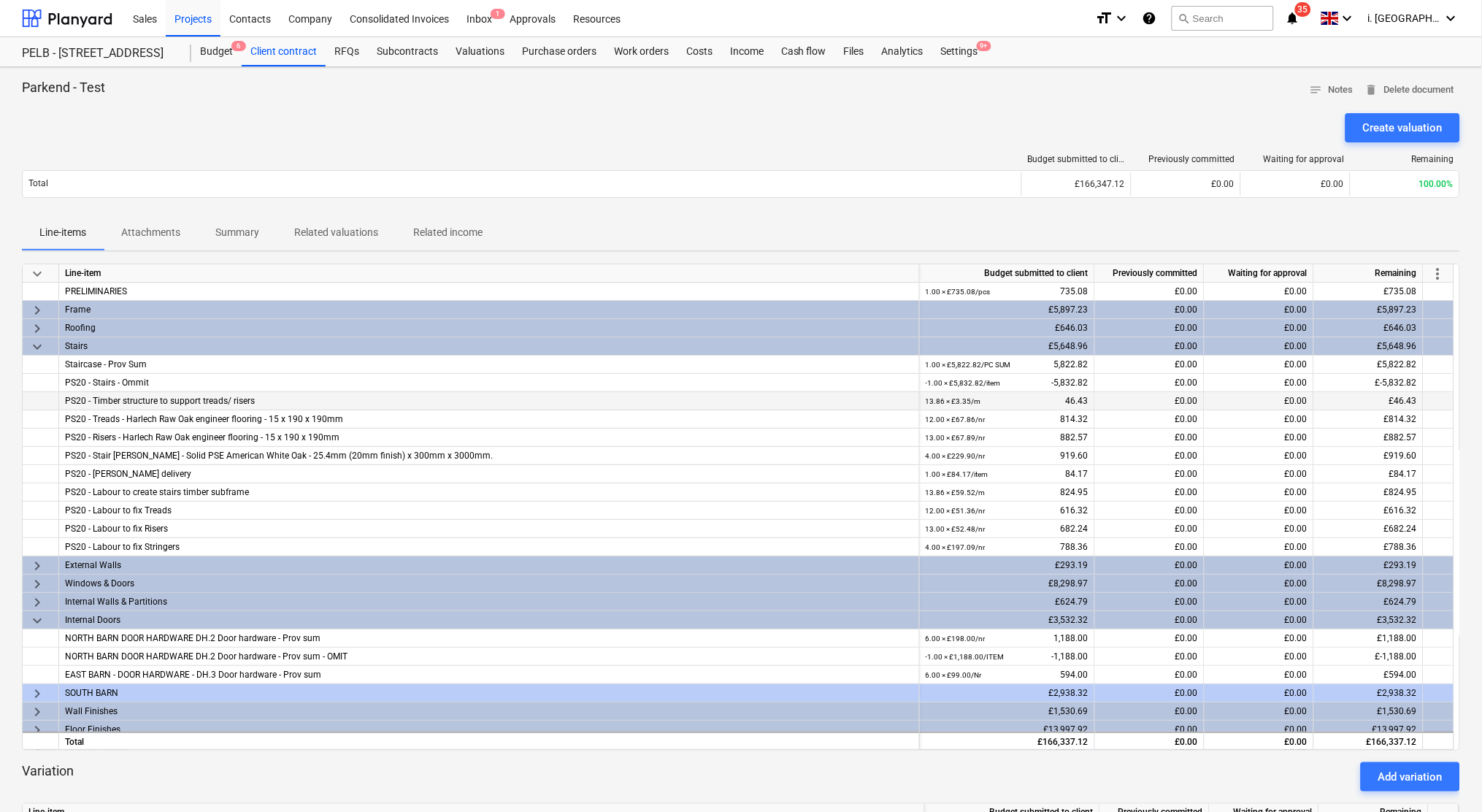
click at [1065, 402] on div "13.86 × £3.35 / m 46.43" at bounding box center [1007, 401] width 163 height 18
click at [1433, 271] on span "more_vert" at bounding box center [1438, 273] width 17 height 17
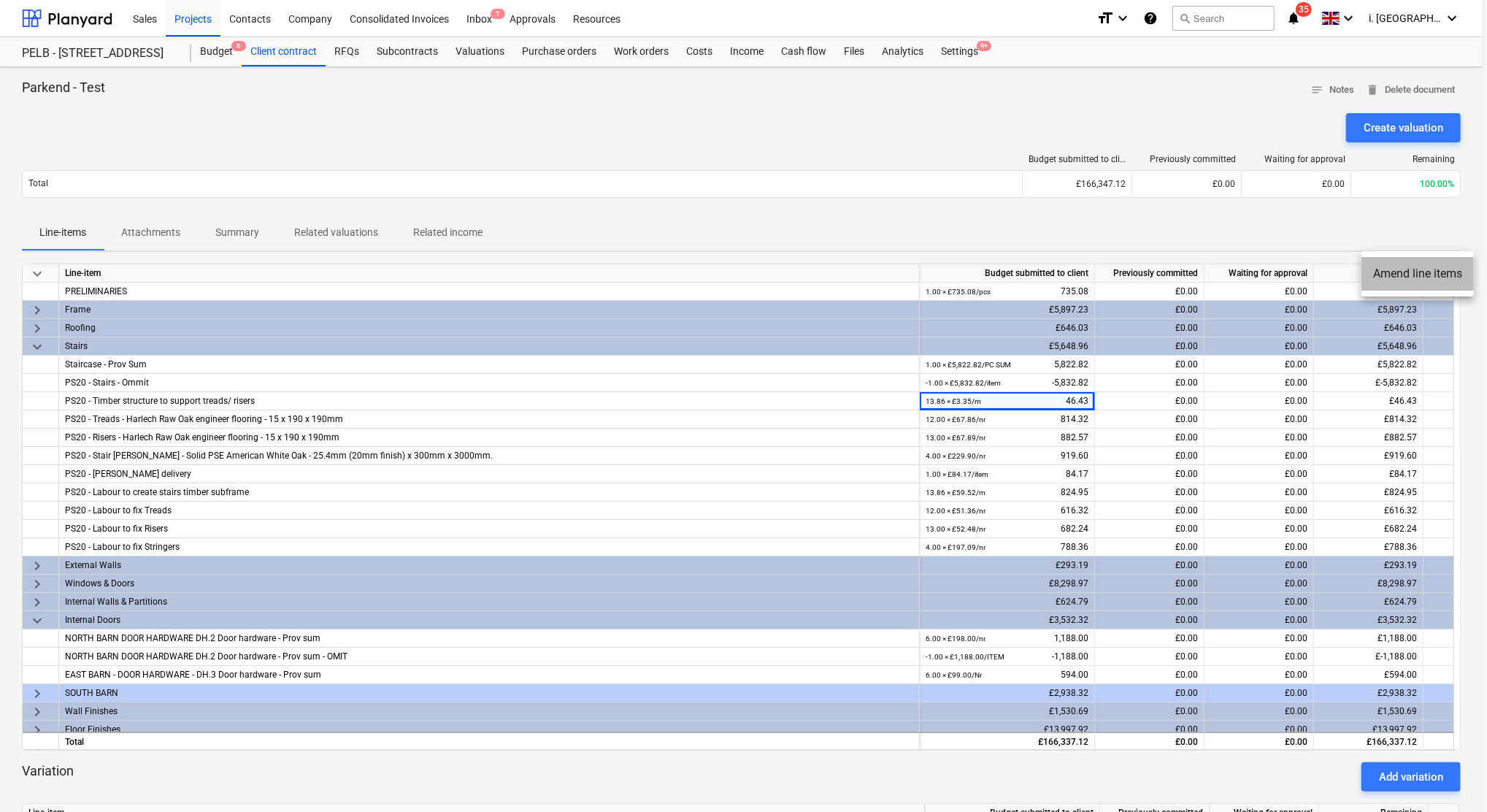
click at [1425, 278] on li "Amend line items" at bounding box center [1417, 274] width 112 height 33
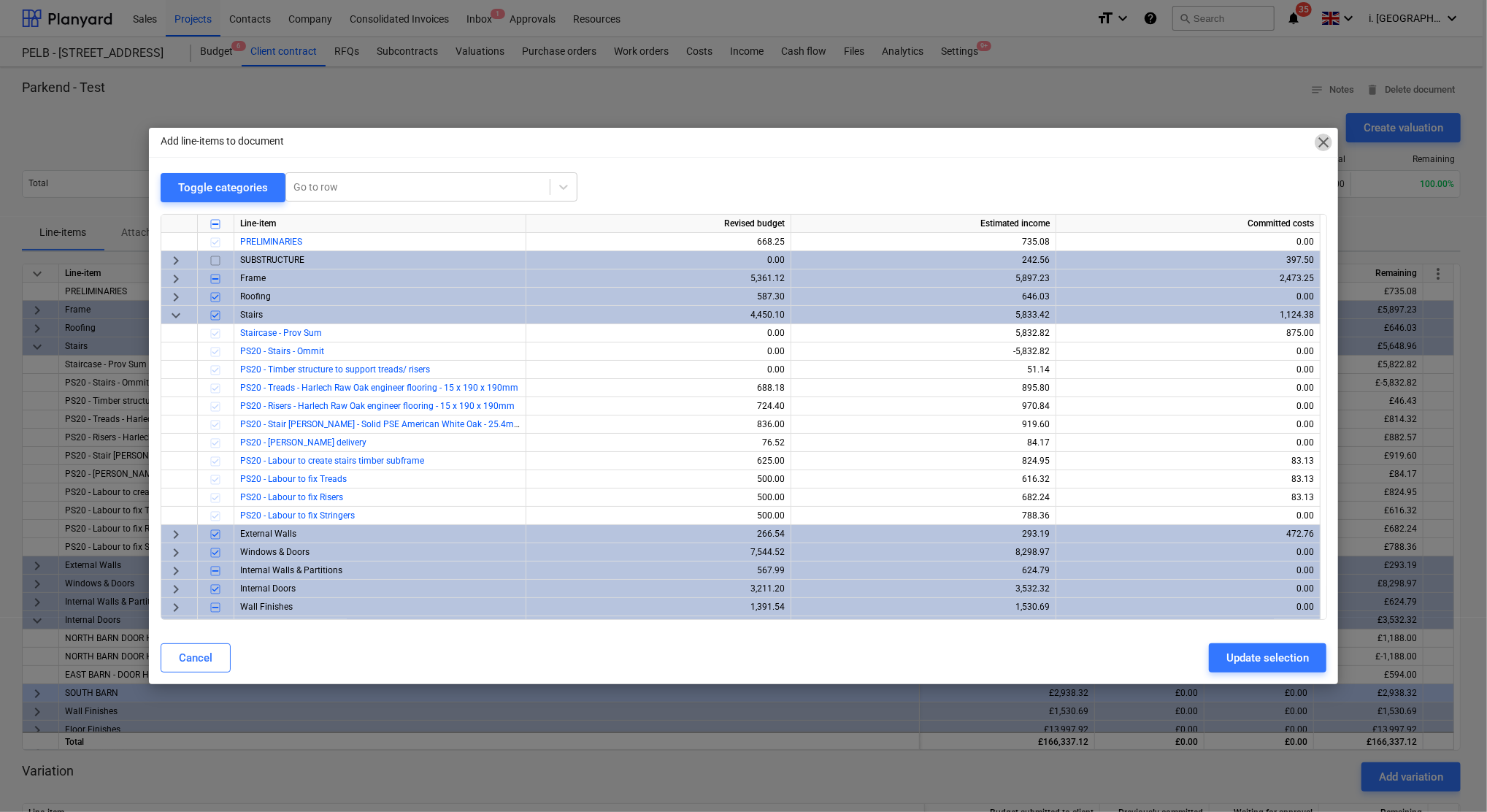
click at [1316, 144] on span "close" at bounding box center [1323, 142] width 17 height 17
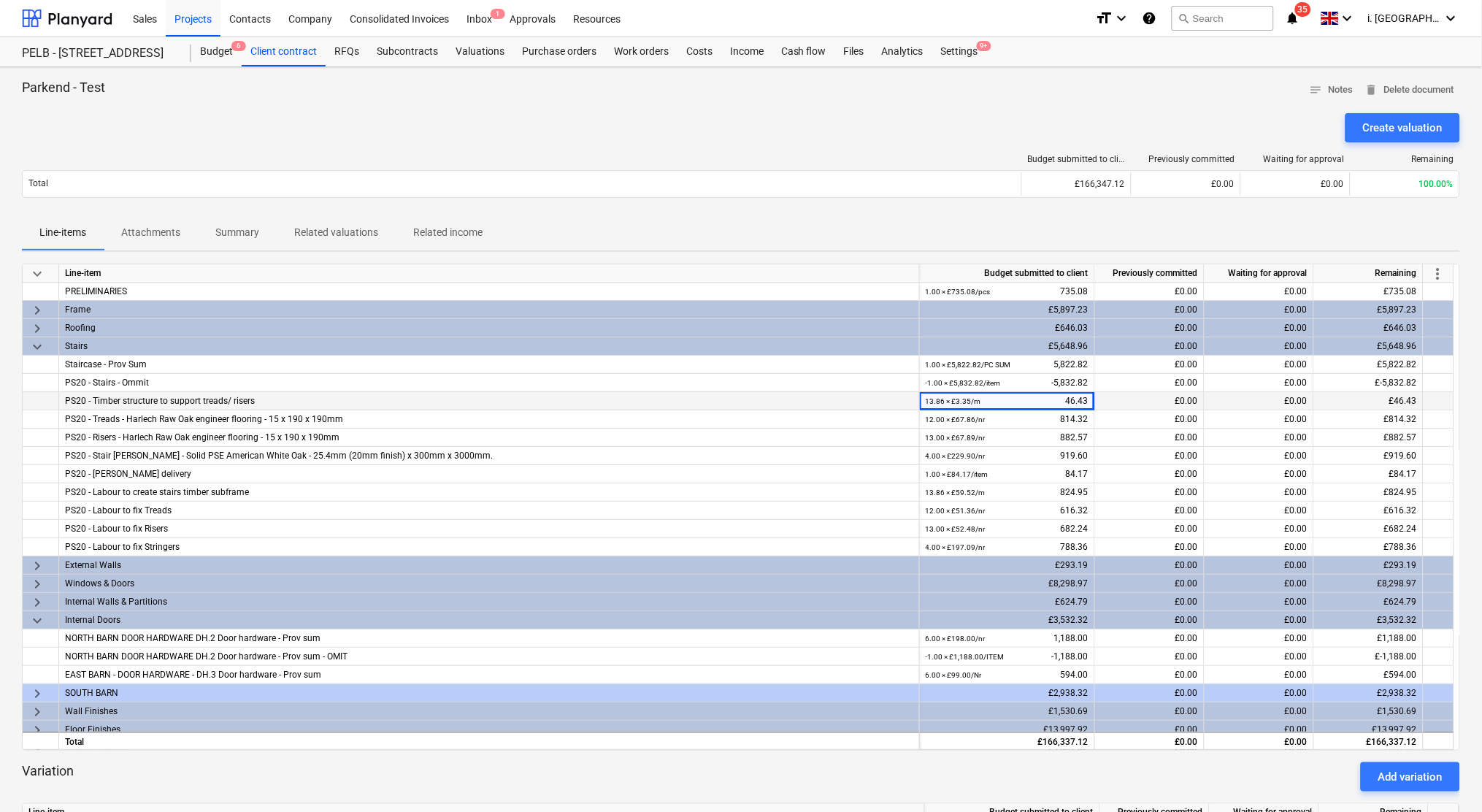
click at [1064, 398] on div "13.86 × £3.35 / m 46.43" at bounding box center [1007, 401] width 163 height 18
click at [1074, 397] on div "13.86 × £3.35 / m 46.43" at bounding box center [1007, 401] width 163 height 18
click at [164, 235] on p "Attachments" at bounding box center [150, 232] width 59 height 15
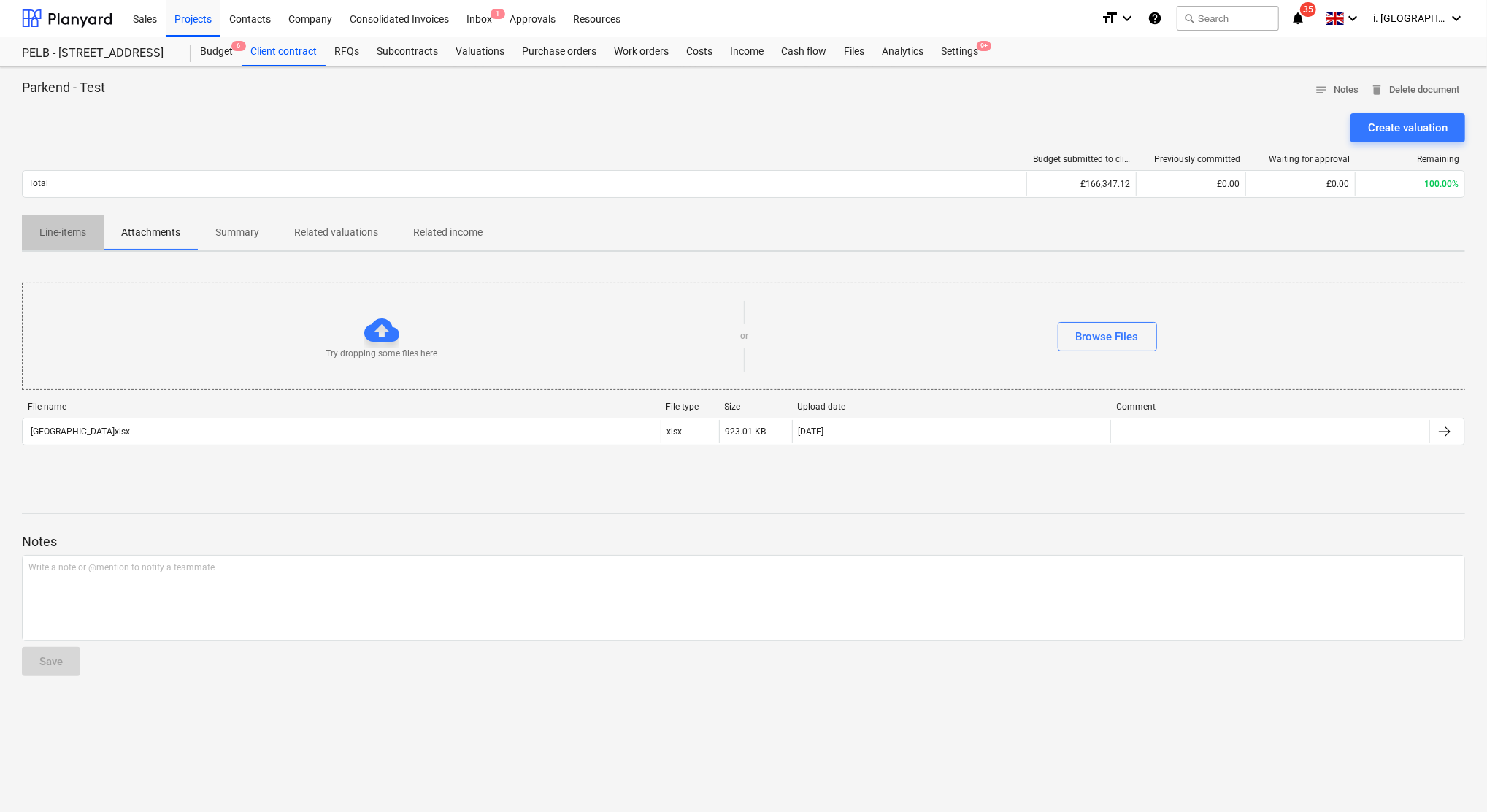
click at [67, 228] on p "Line-items" at bounding box center [62, 232] width 46 height 15
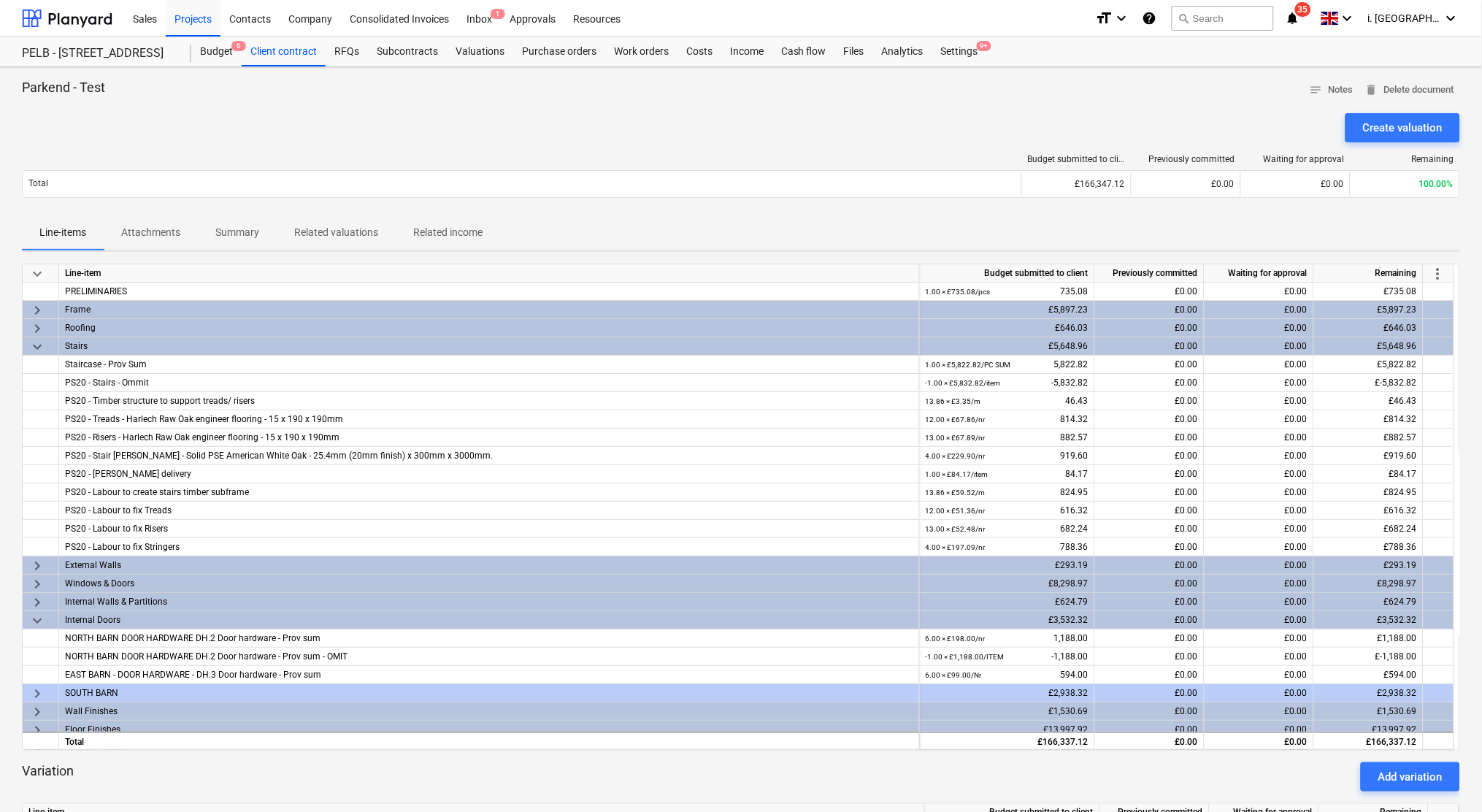
click at [246, 237] on p "Summary" at bounding box center [237, 232] width 44 height 15
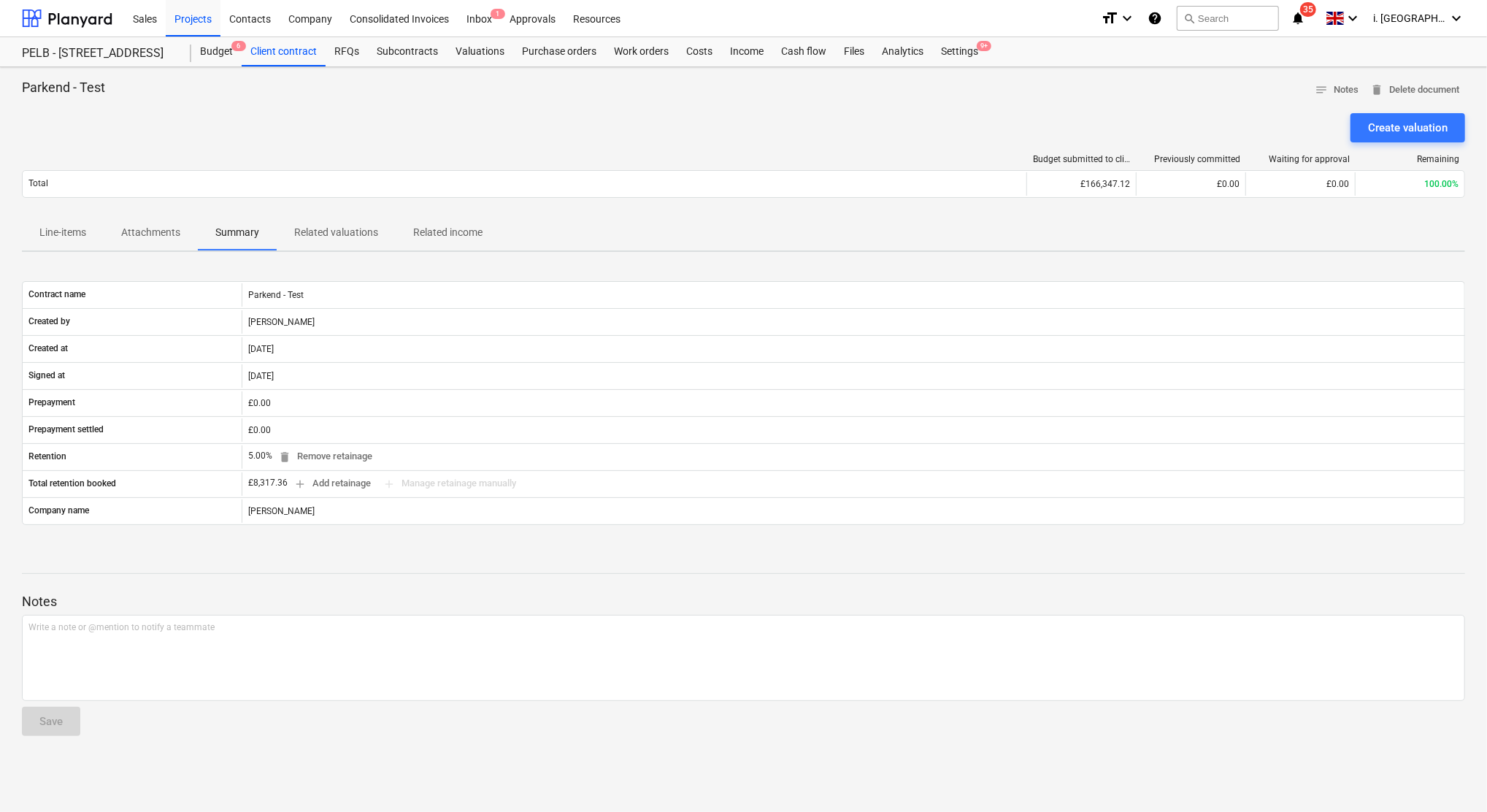
click at [344, 240] on p "Related valuations" at bounding box center [335, 232] width 84 height 15
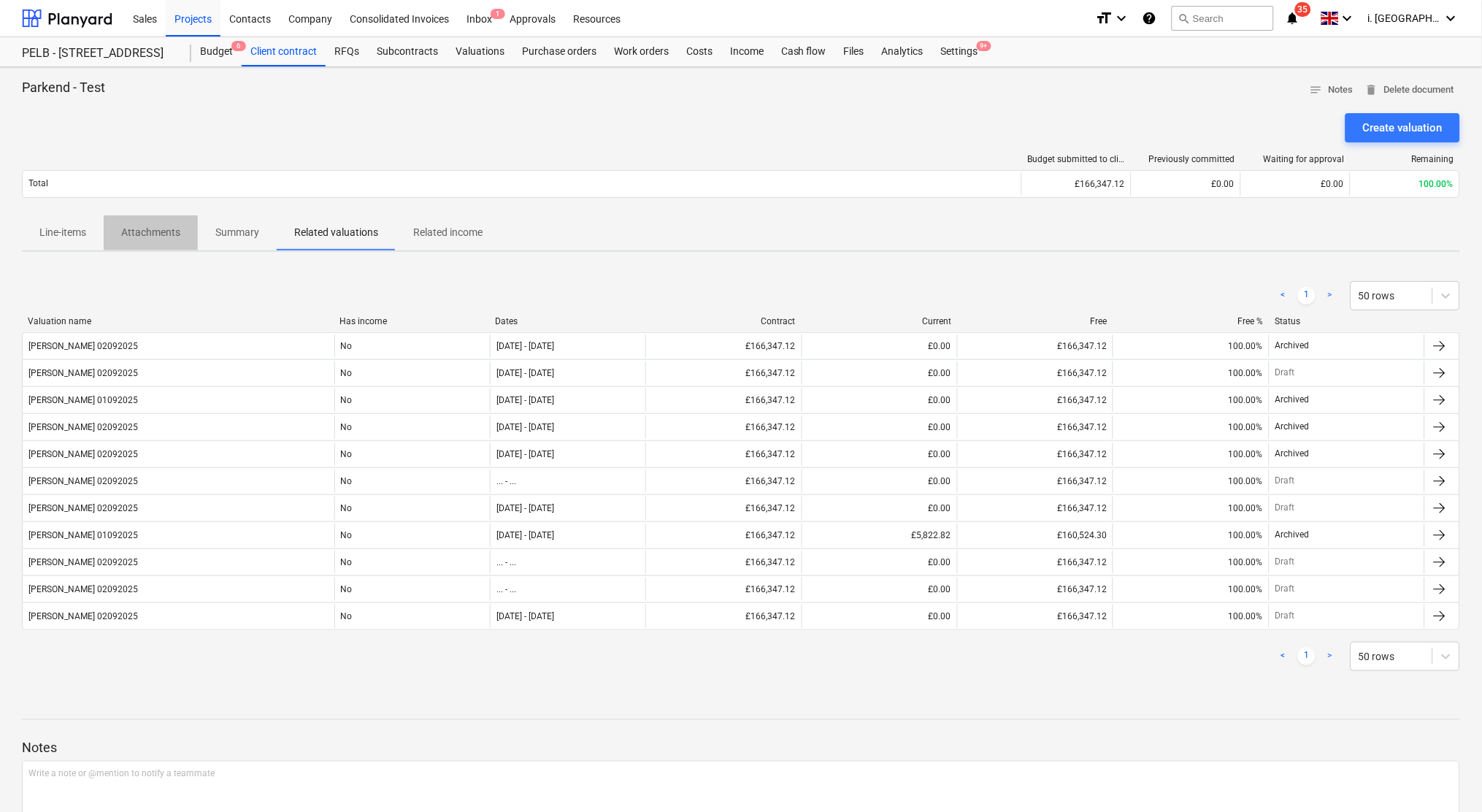
click at [177, 236] on p "Attachments" at bounding box center [150, 232] width 59 height 15
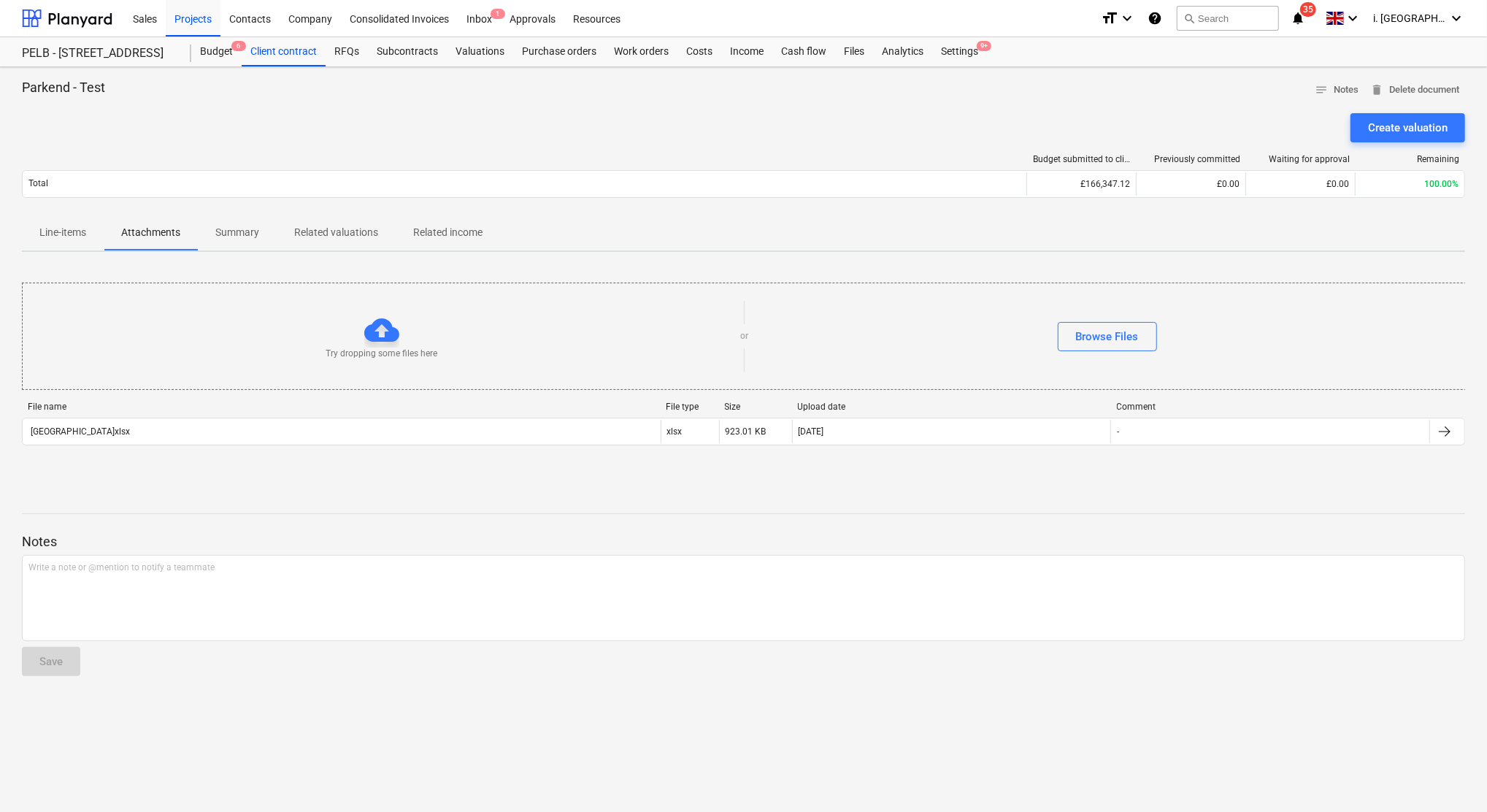
click at [330, 228] on p "Related valuations" at bounding box center [335, 232] width 84 height 15
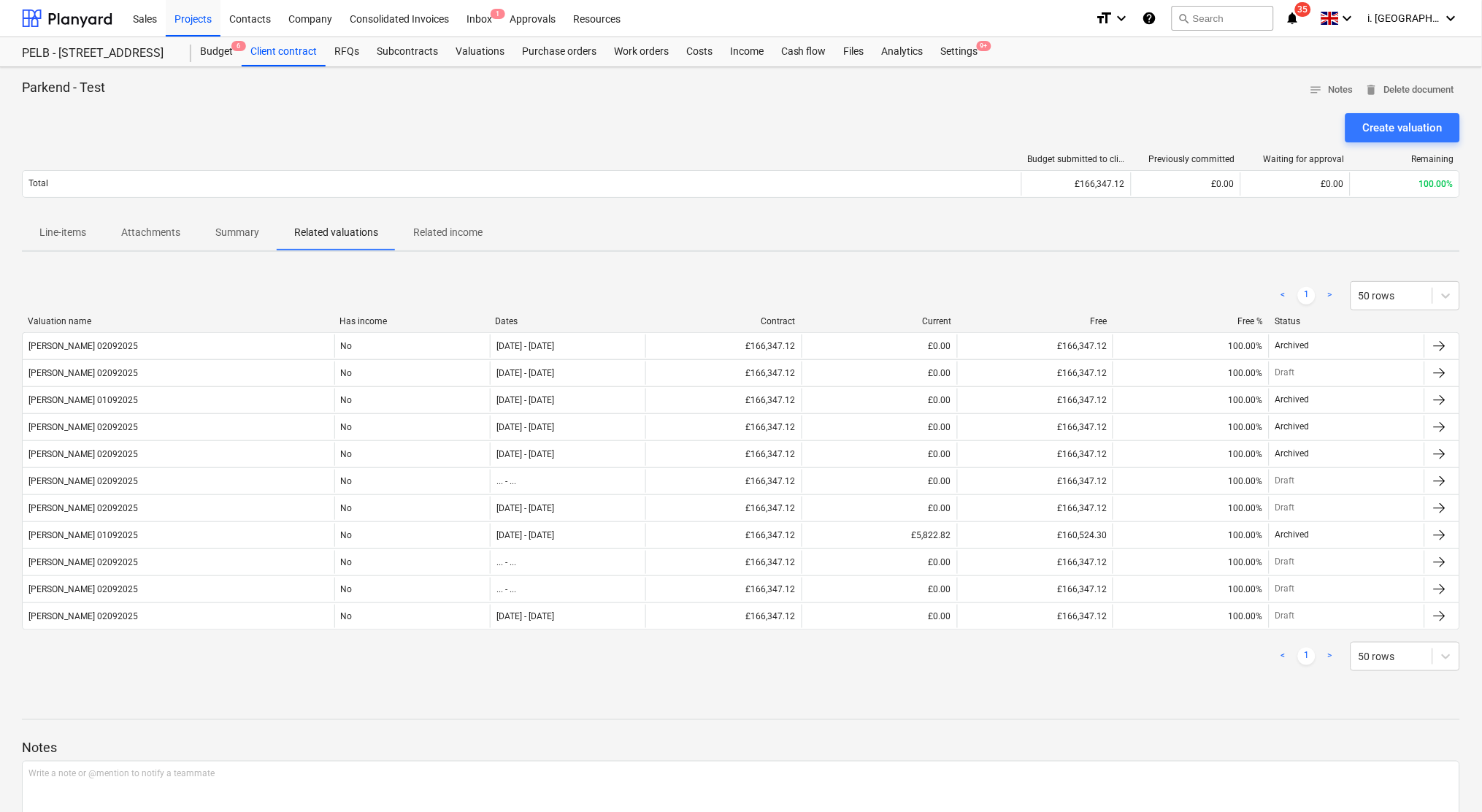
drag, startPoint x: 527, startPoint y: 232, endPoint x: 463, endPoint y: 230, distance: 64.0
click at [519, 232] on div "Line-items Attachments Summary Related valuations Related income" at bounding box center [741, 232] width 1438 height 35
click at [467, 227] on p "Related income" at bounding box center [448, 232] width 70 height 15
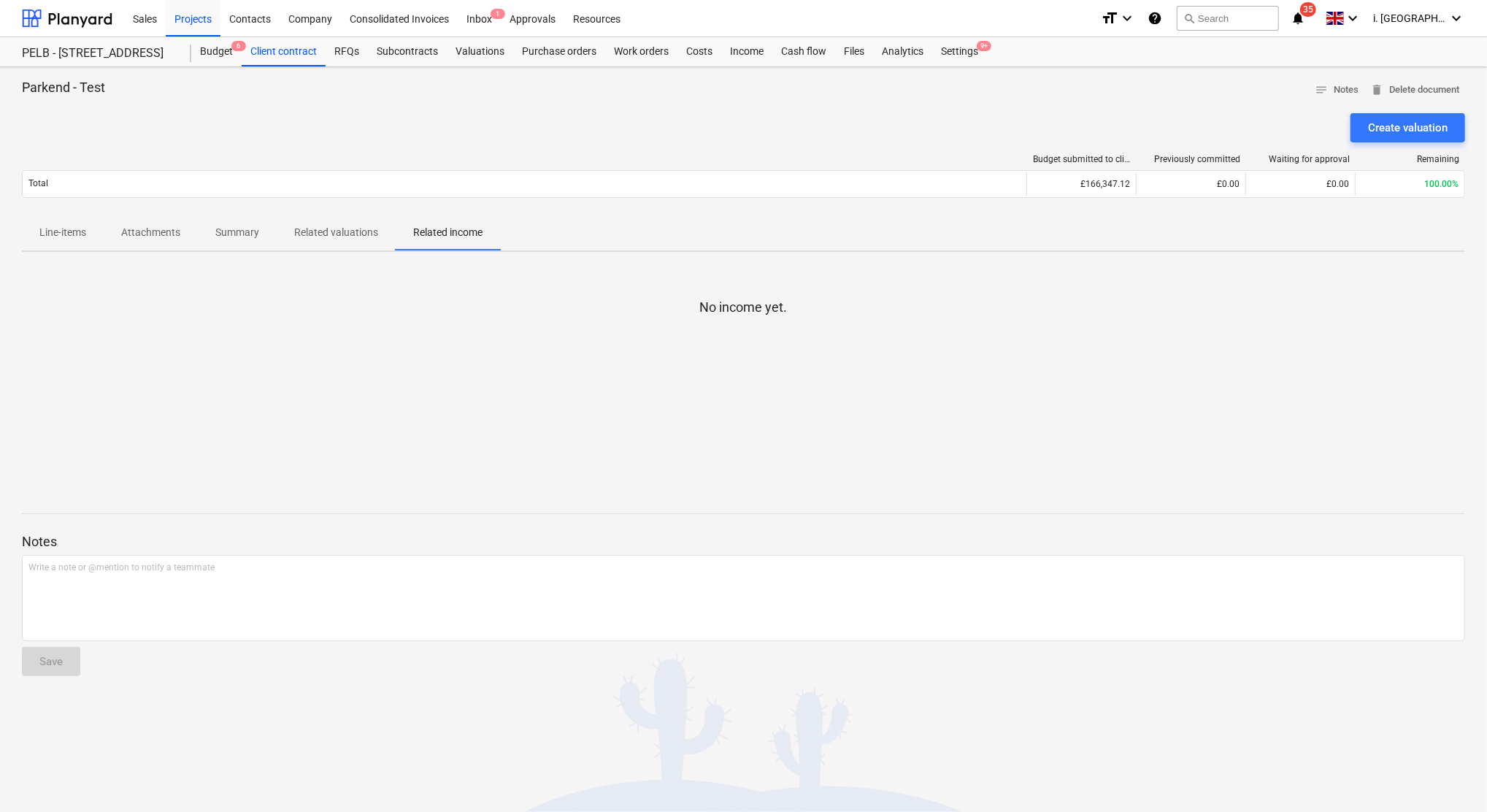
drag, startPoint x: 63, startPoint y: 232, endPoint x: 97, endPoint y: 237, distance: 34.4
click at [63, 232] on p "Line-items" at bounding box center [62, 232] width 46 height 15
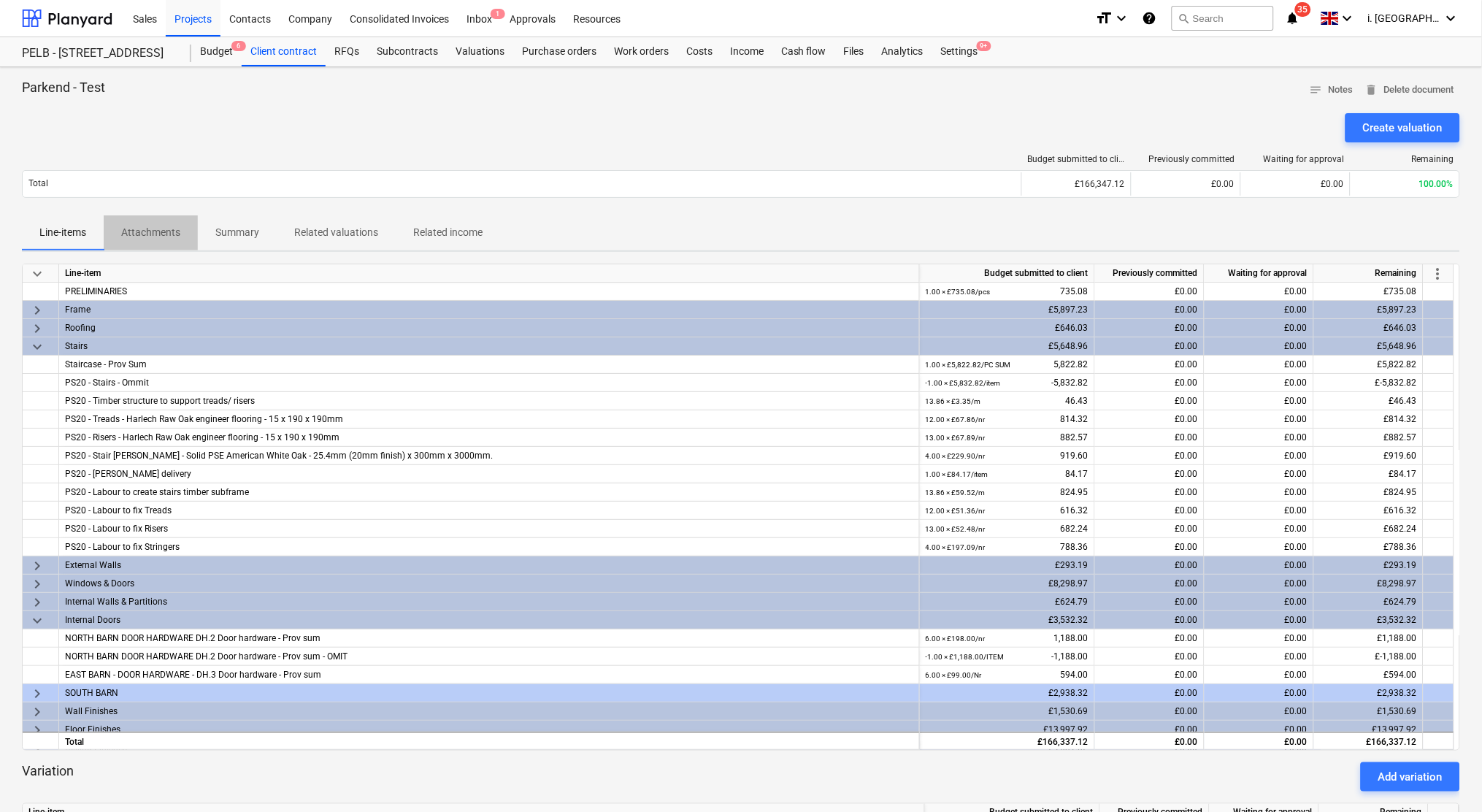
click at [164, 220] on button "Attachments" at bounding box center [150, 232] width 94 height 35
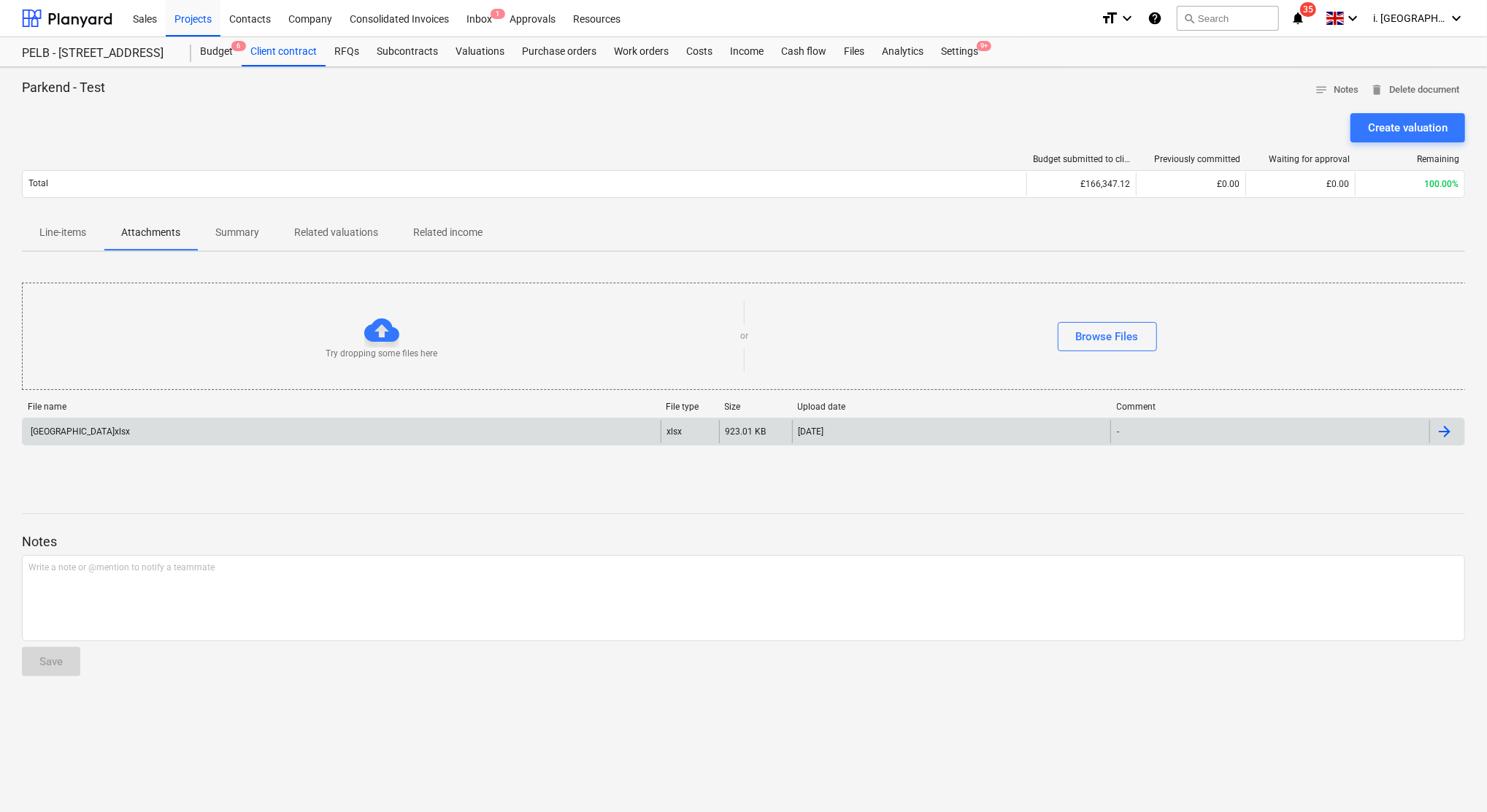
click at [291, 428] on div "Park End Barn Lodges_19_Valuation.xlsx" at bounding box center [341, 432] width 638 height 23
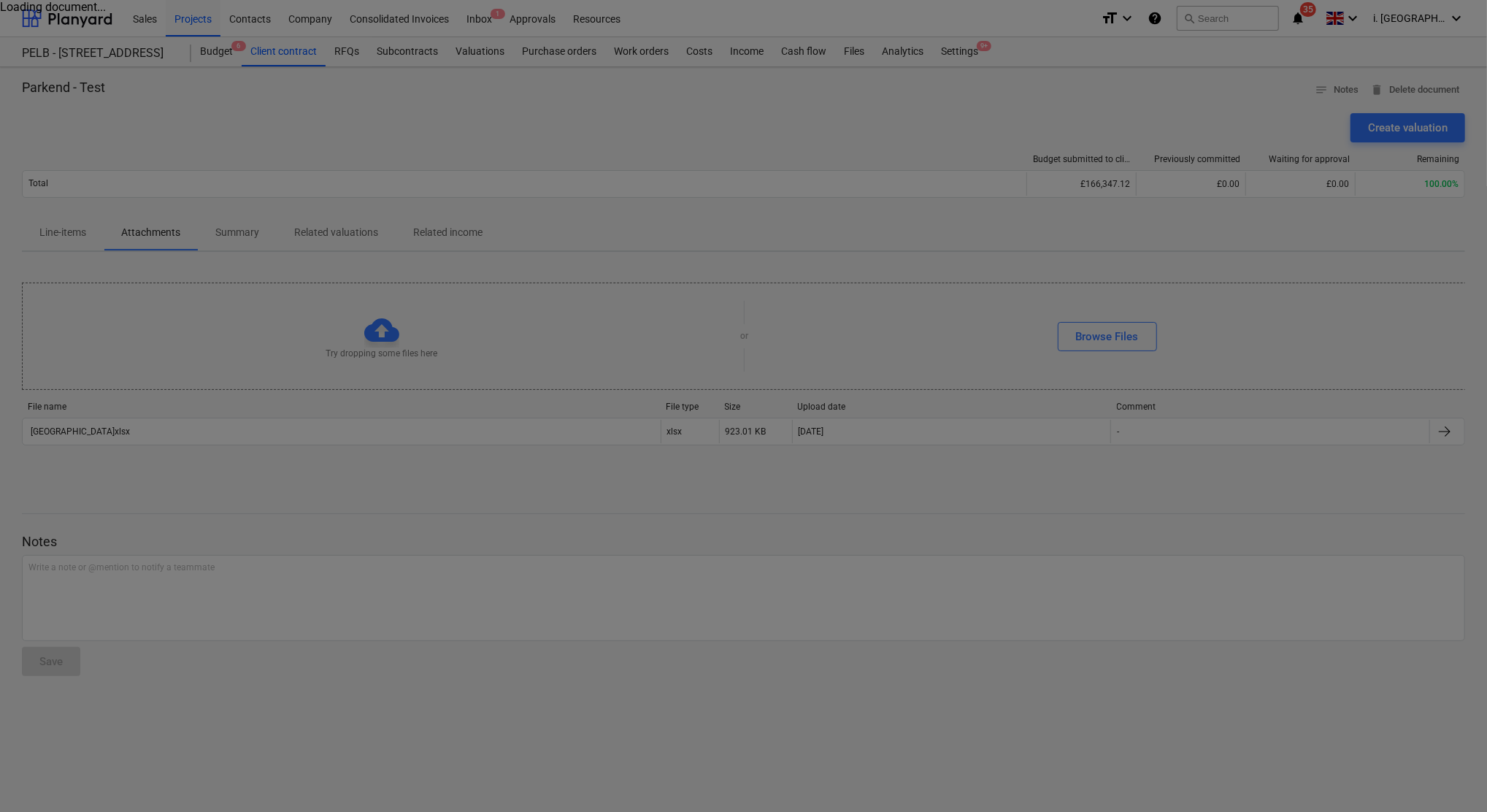
click at [684, 350] on div at bounding box center [743, 406] width 1487 height 812
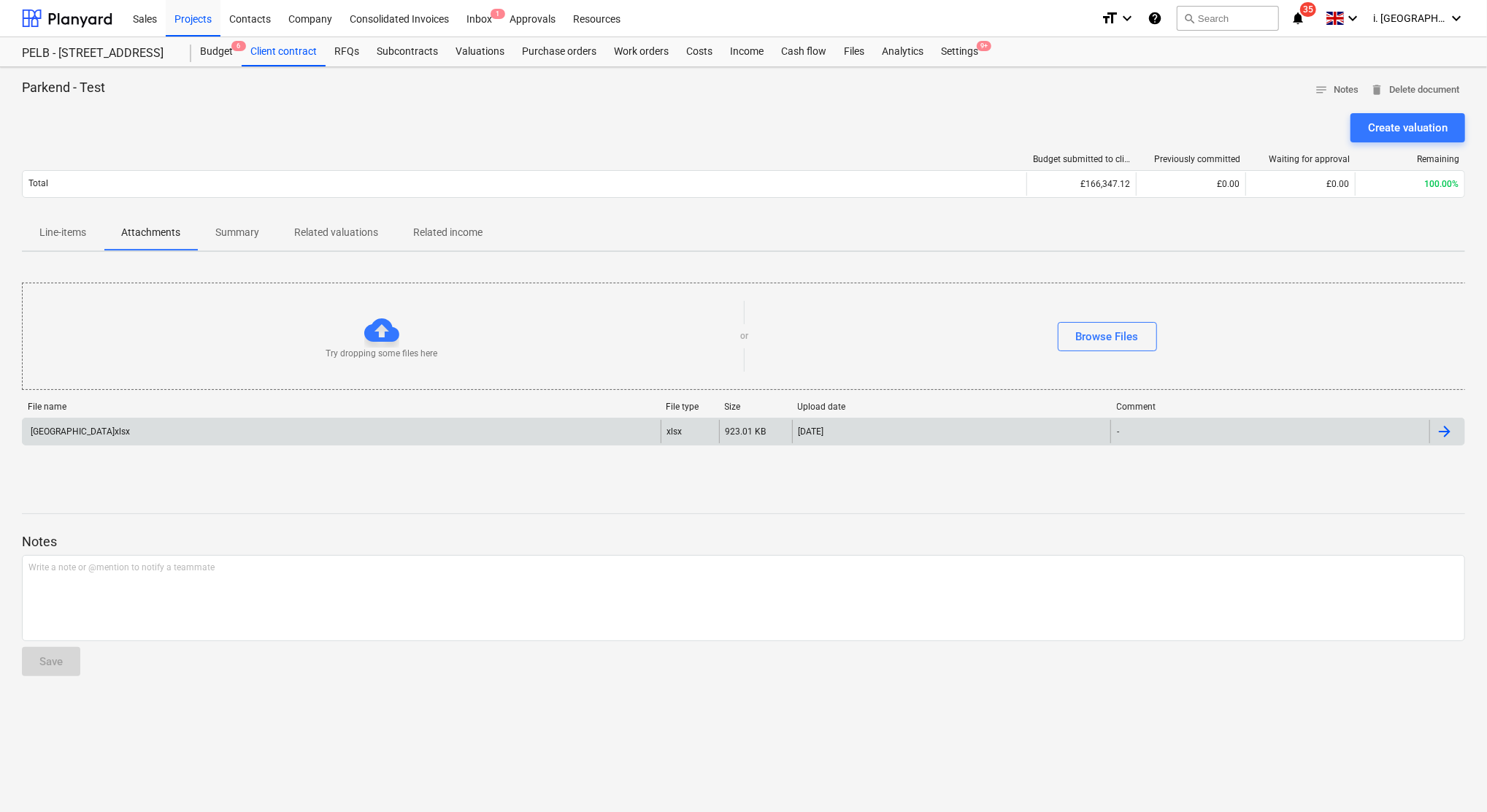
click at [1451, 433] on div at bounding box center [1445, 431] width 17 height 17
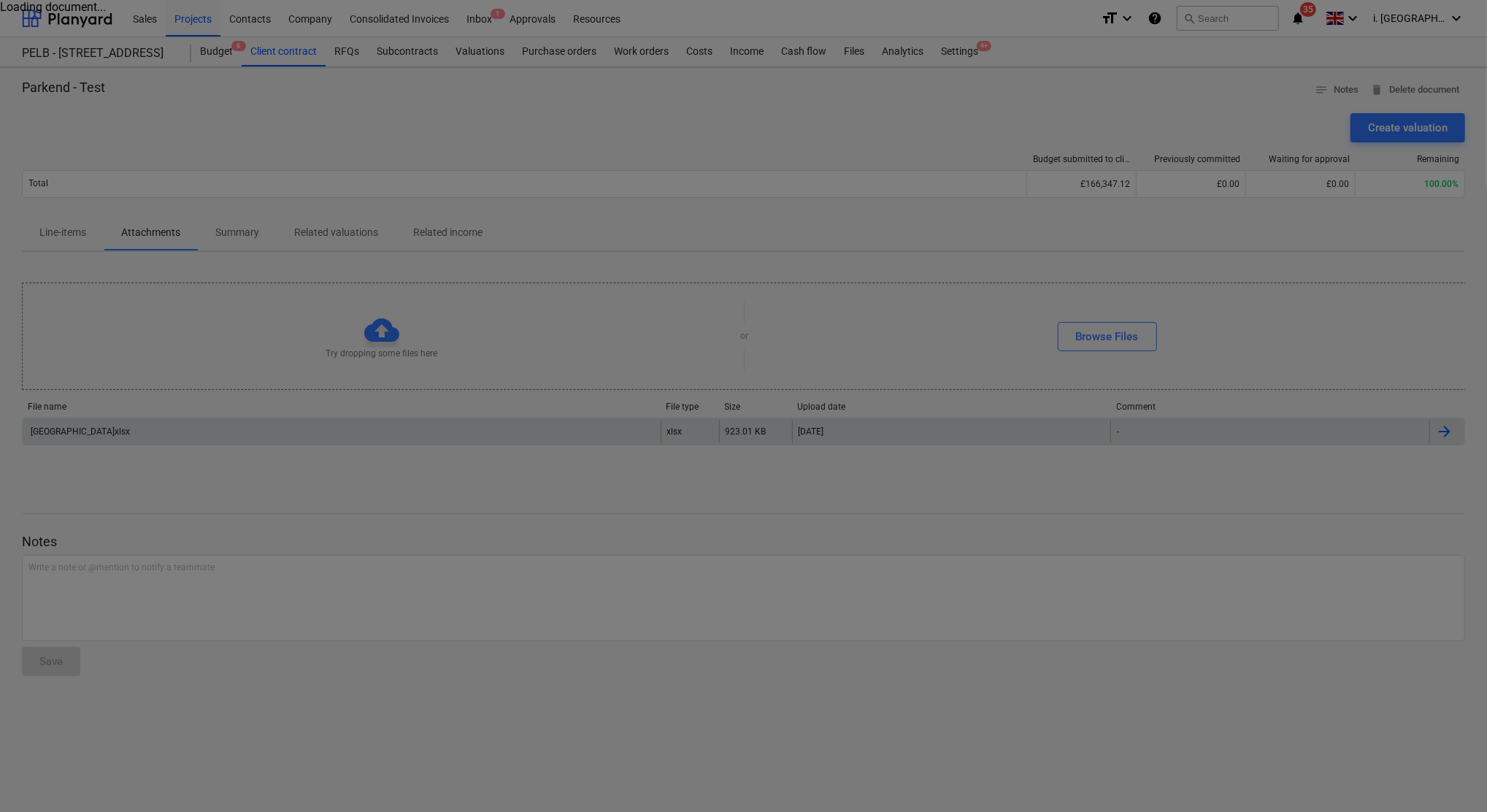
click at [185, 175] on div at bounding box center [743, 406] width 1487 height 812
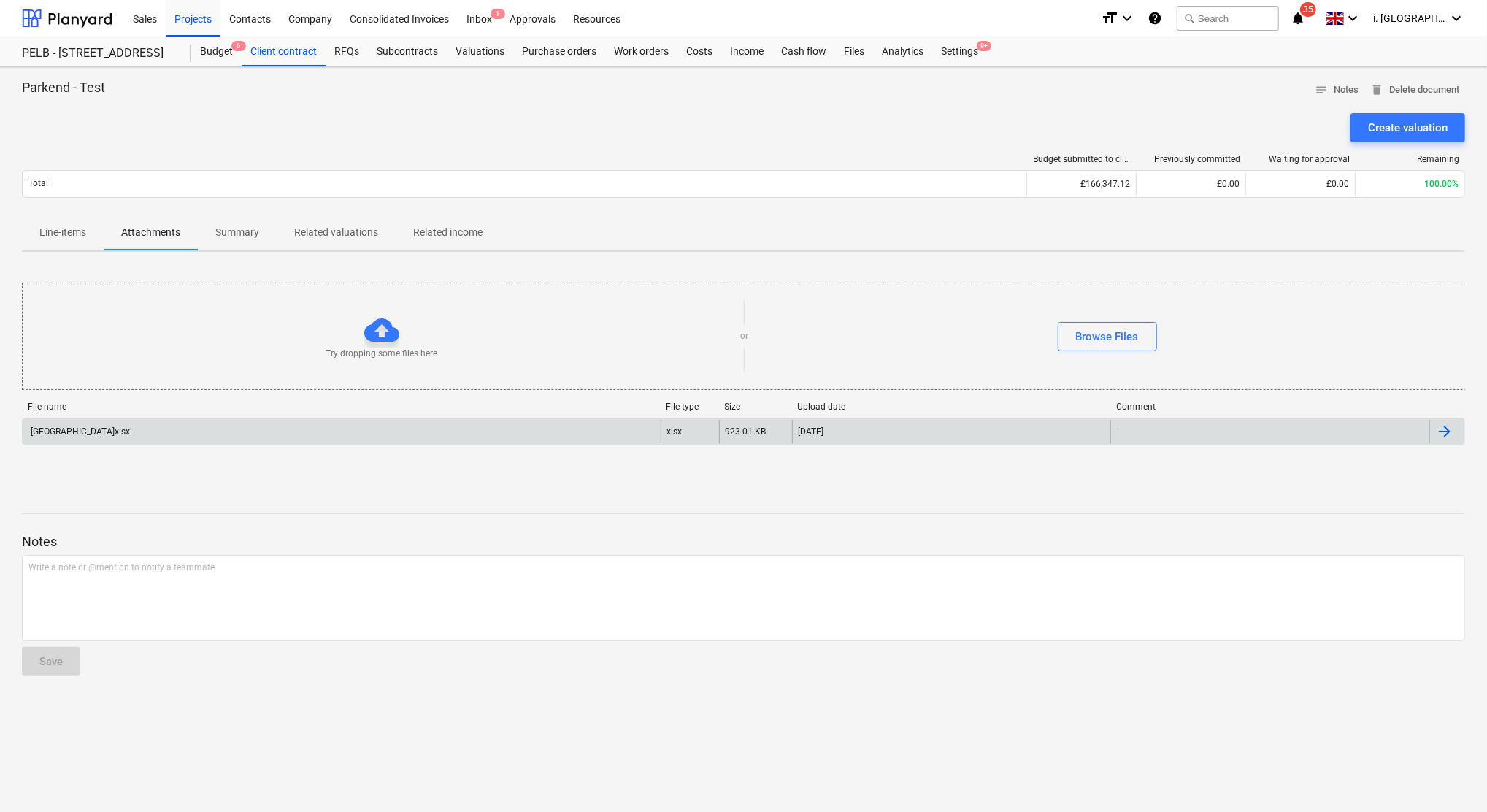
click at [235, 231] on p "Summary" at bounding box center [237, 232] width 44 height 15
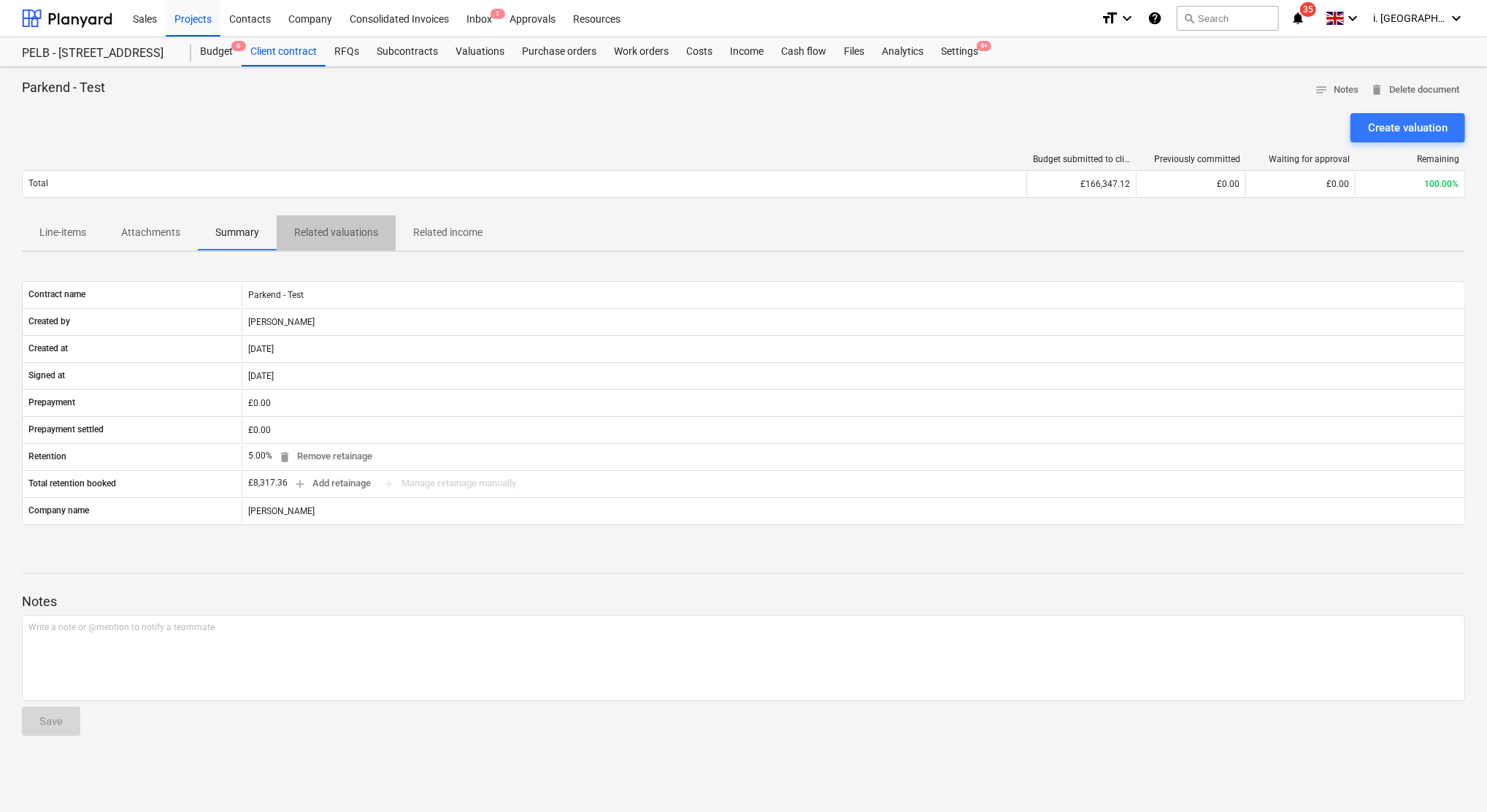
click at [325, 231] on p "Related valuations" at bounding box center [335, 232] width 84 height 15
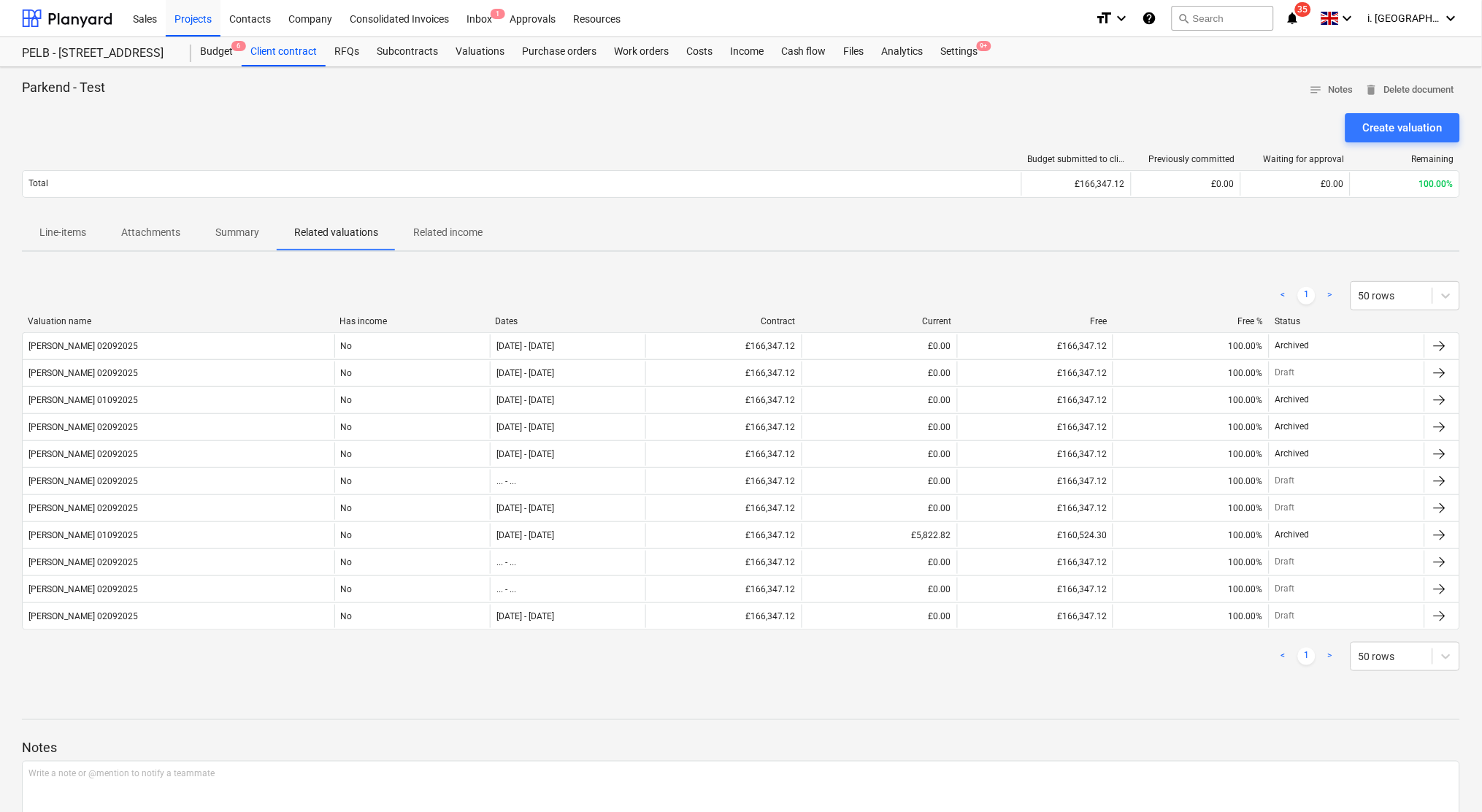
click at [442, 233] on p "Related income" at bounding box center [448, 232] width 70 height 15
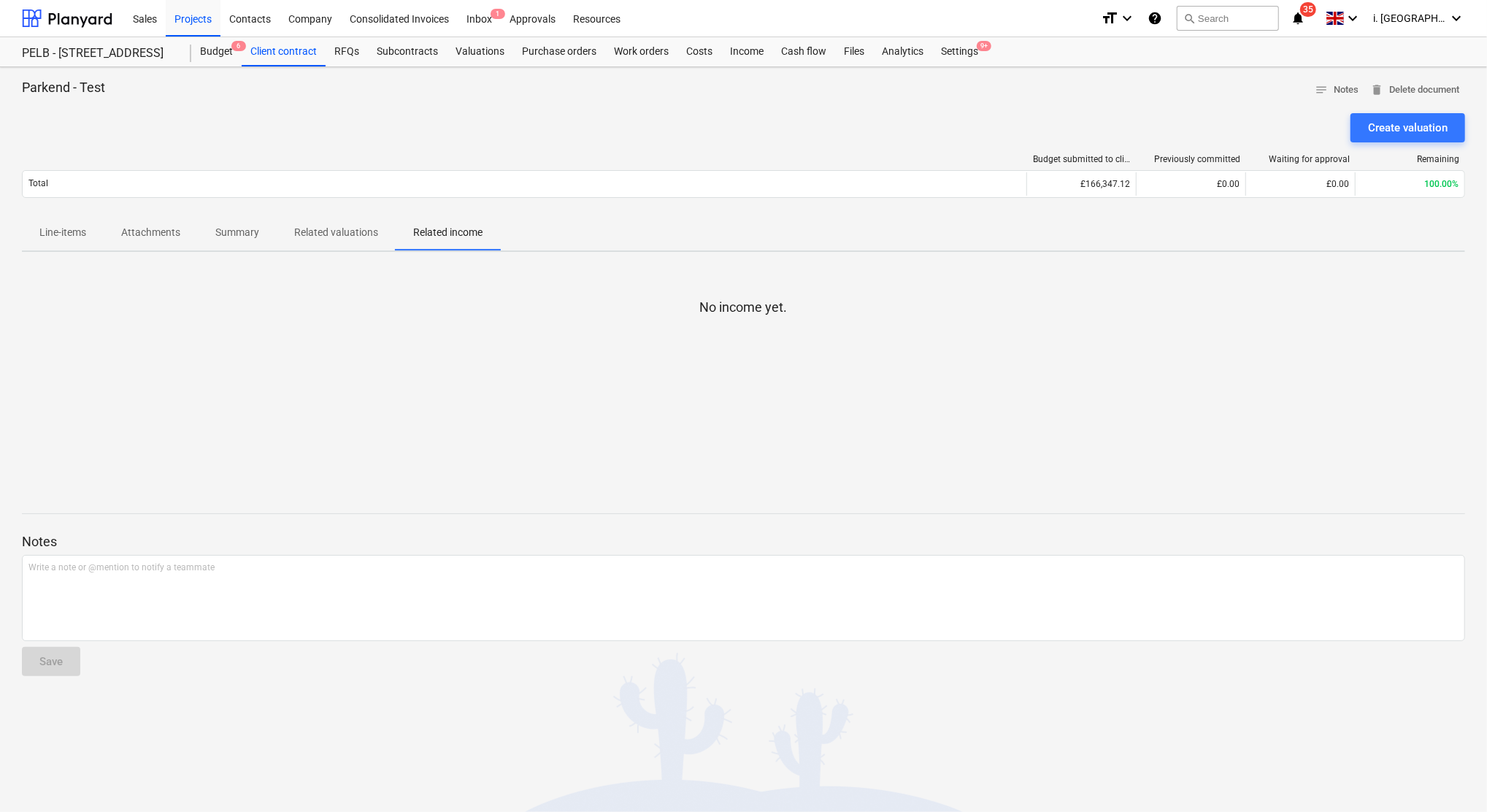
click at [342, 244] on span "Related valuations" at bounding box center [335, 232] width 119 height 24
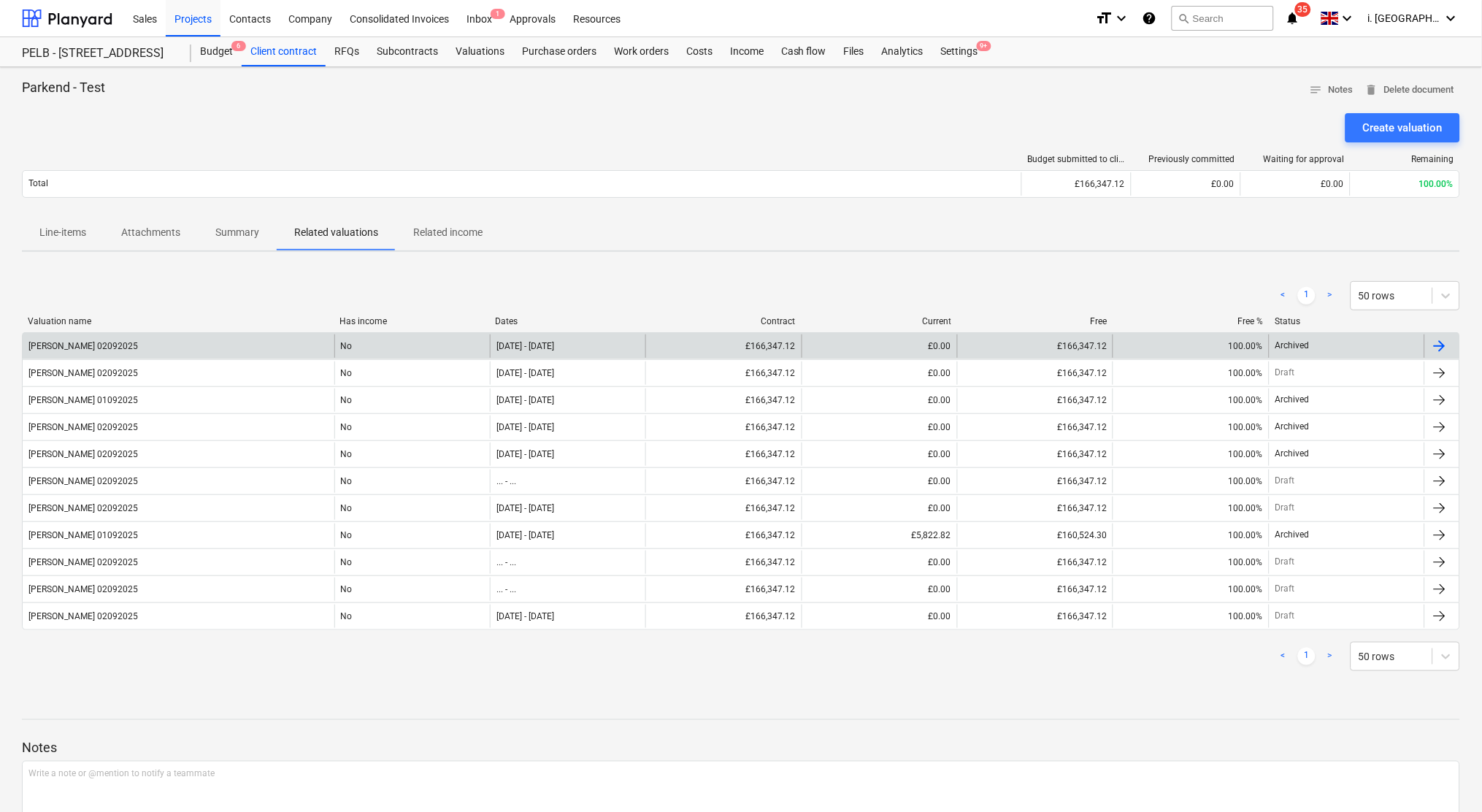
click at [1444, 346] on div at bounding box center [1440, 345] width 17 height 17
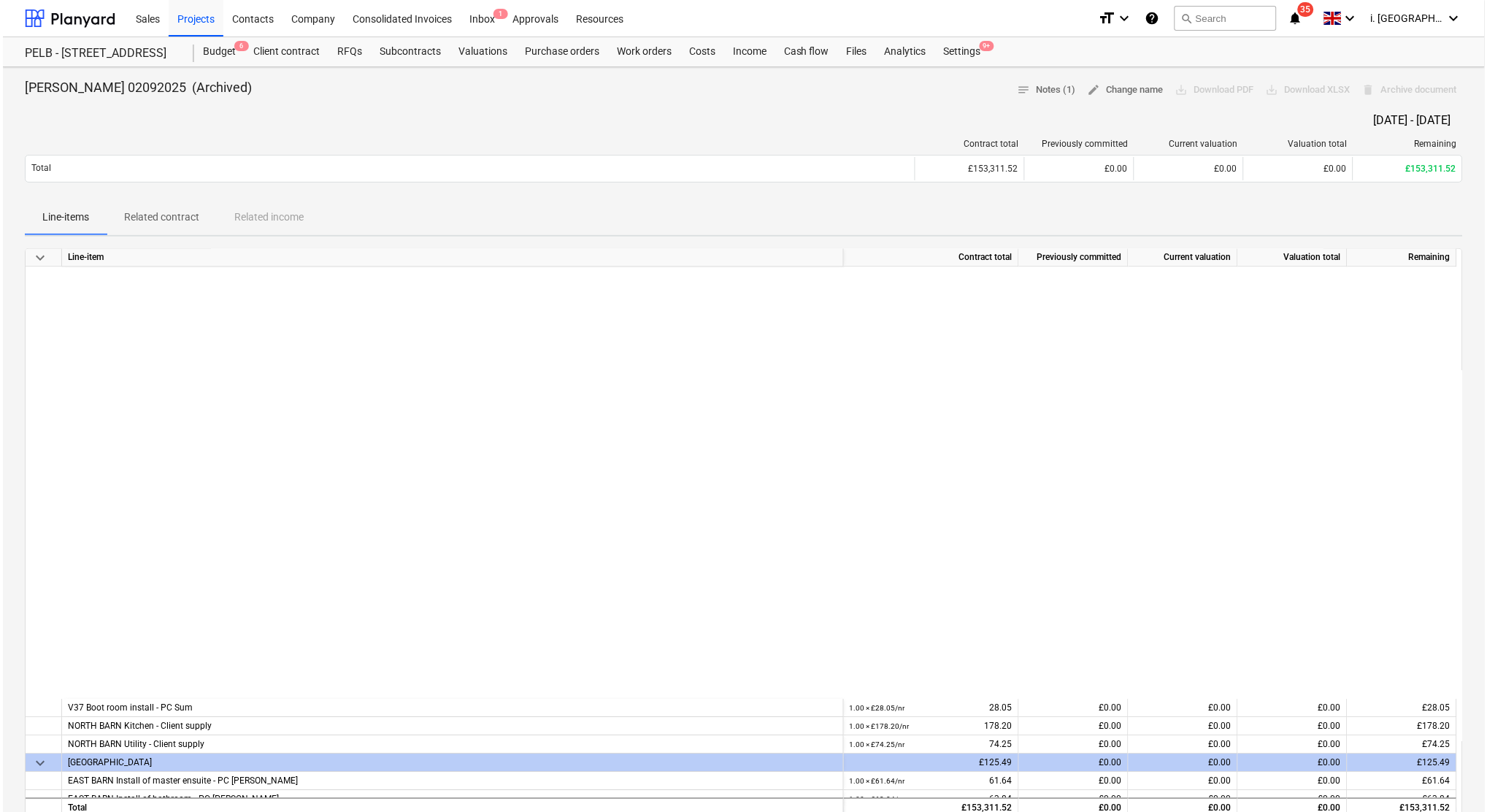
scroll to position [1984, 0]
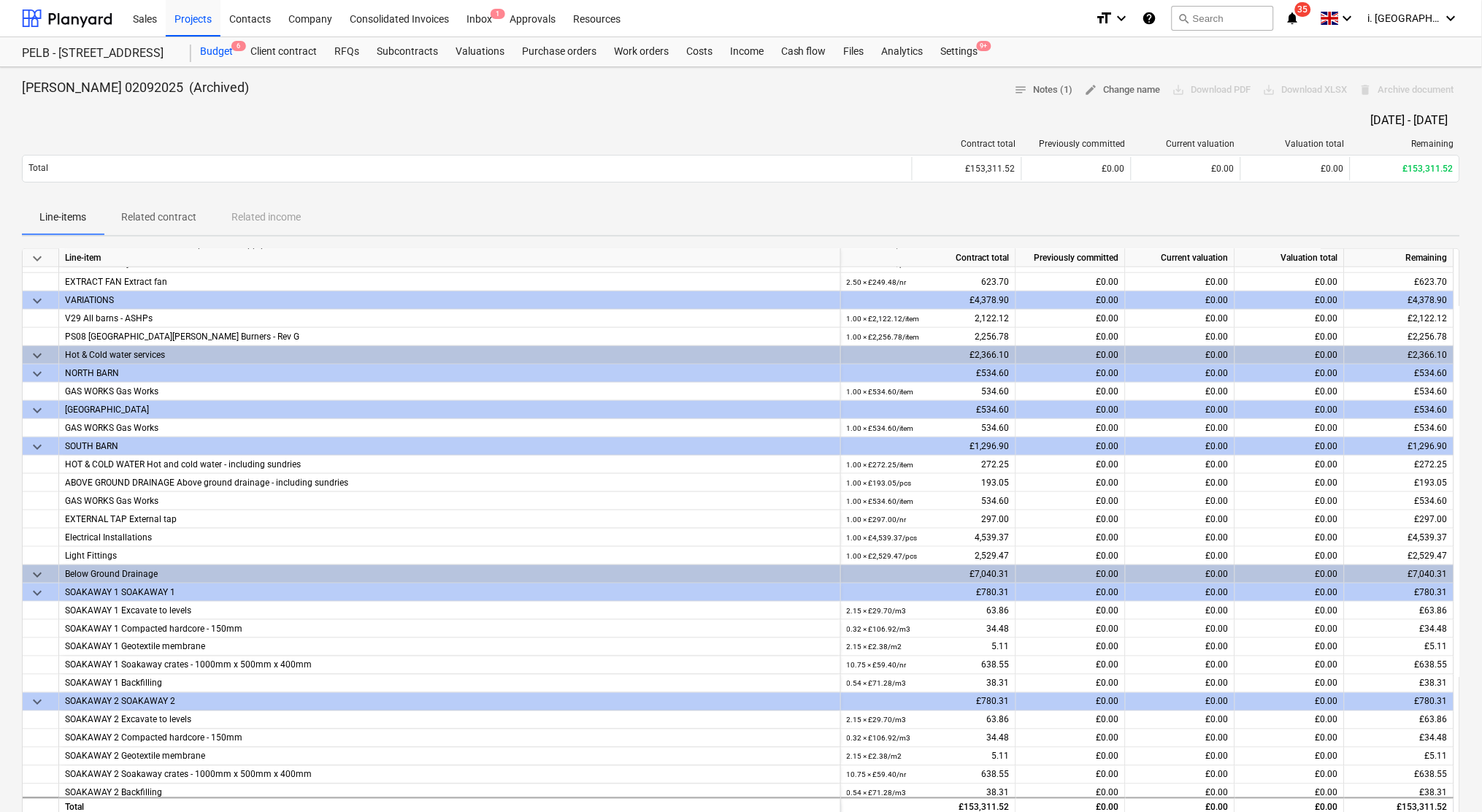
click at [215, 56] on div "Budget 6" at bounding box center [216, 51] width 51 height 29
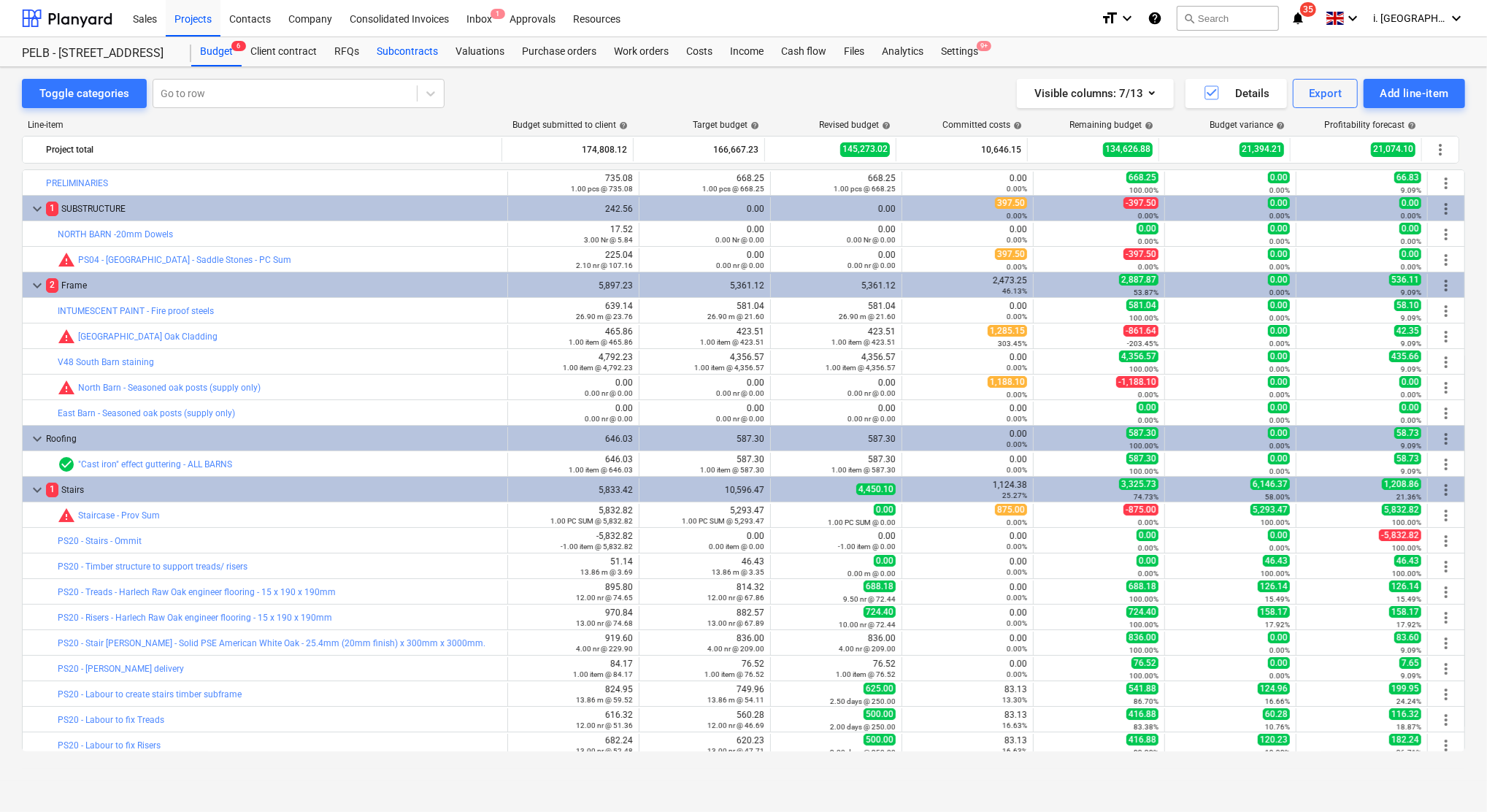
scroll to position [121, 0]
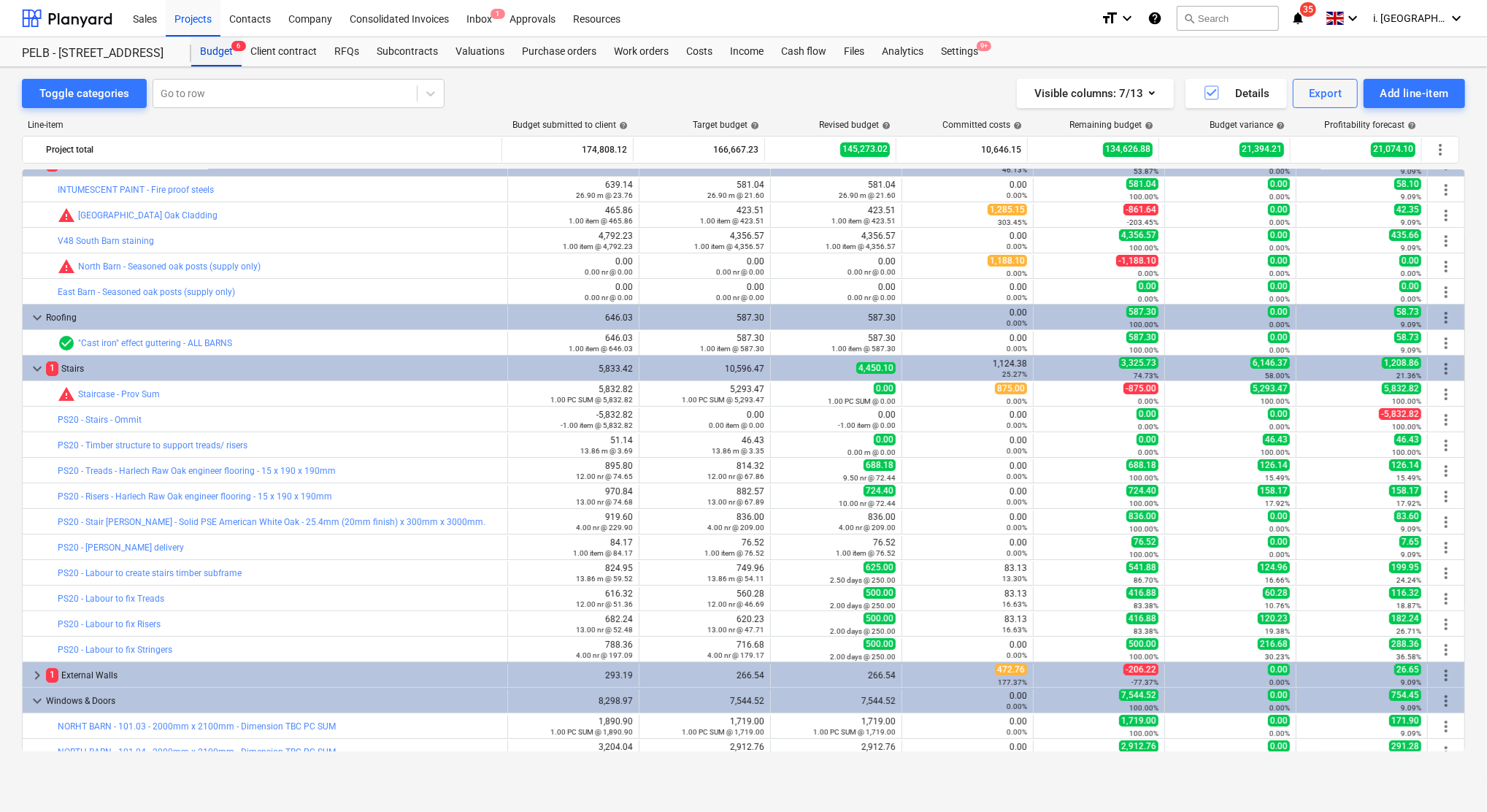
click at [222, 51] on div "Budget 6" at bounding box center [216, 51] width 51 height 29
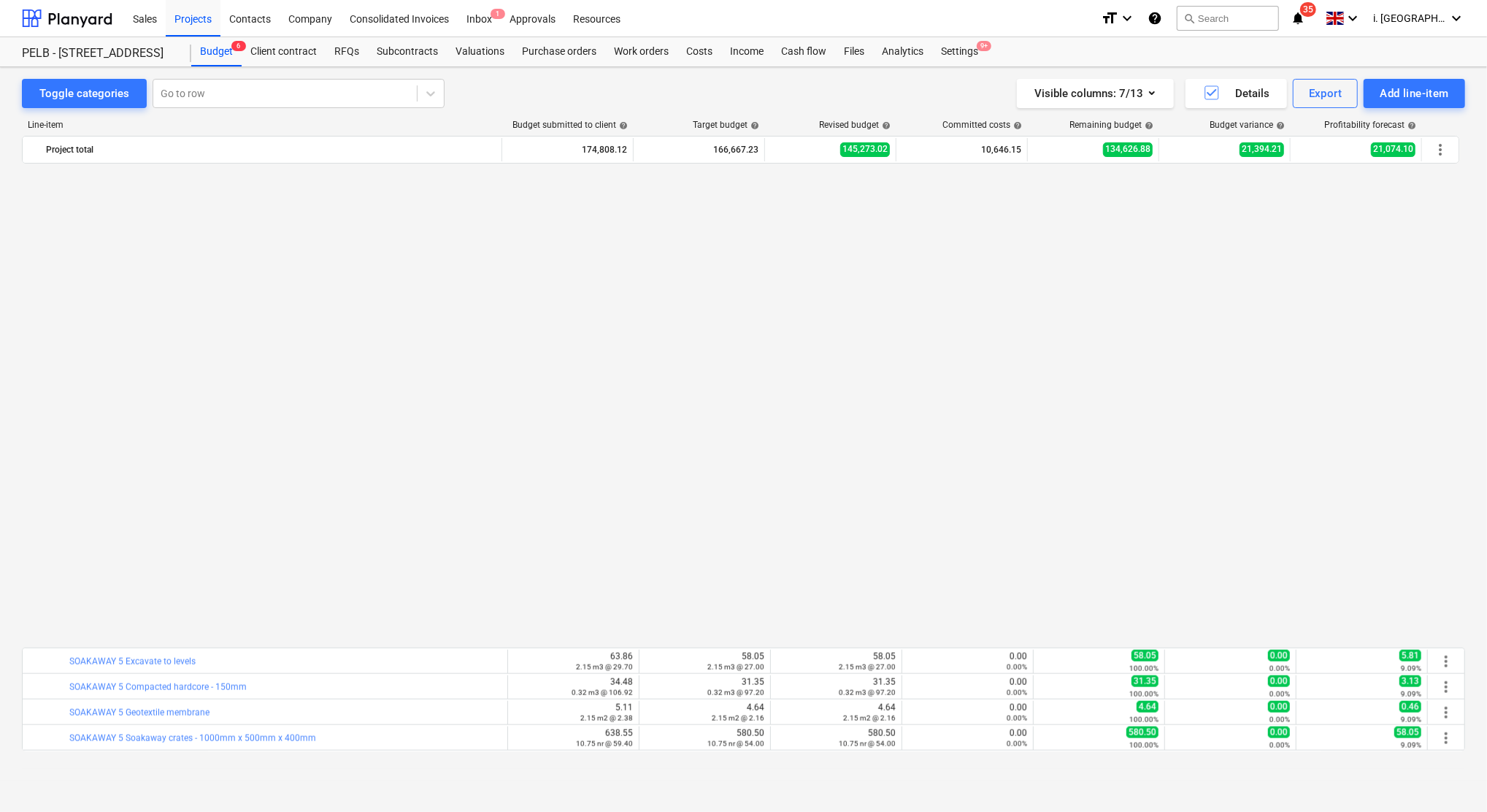
scroll to position [1744, 0]
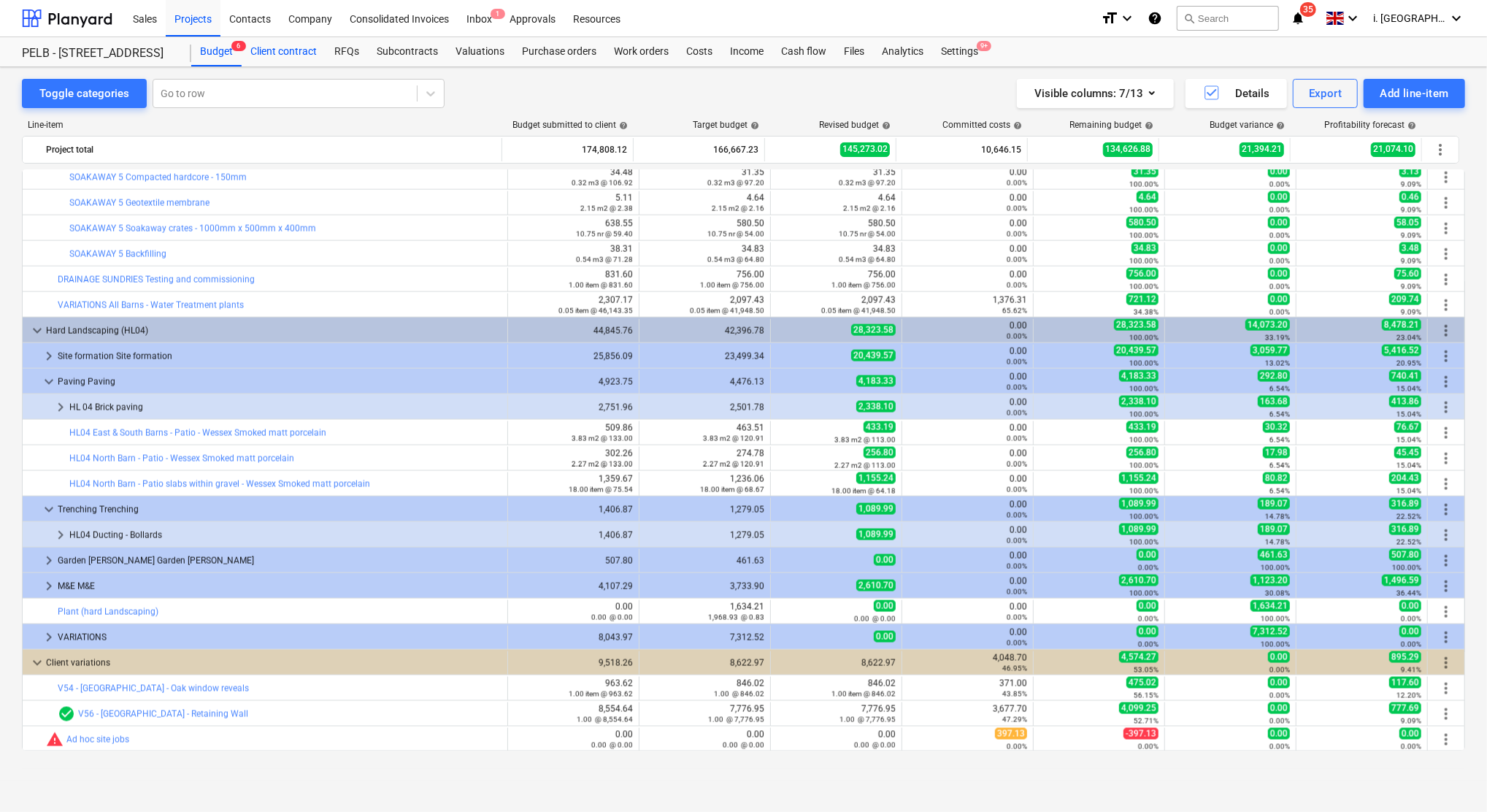
click at [274, 46] on div "Client contract" at bounding box center [283, 51] width 84 height 29
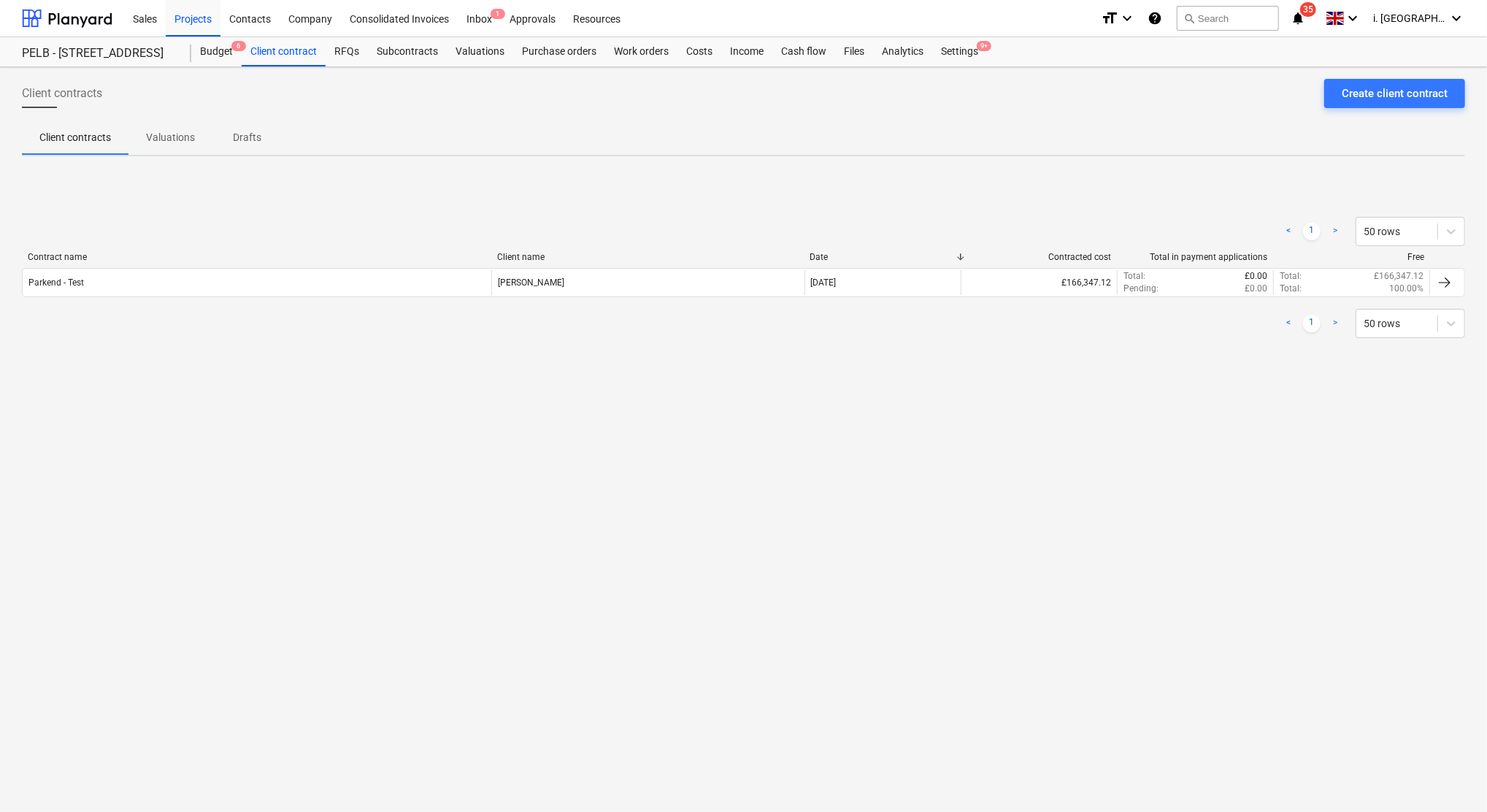
click at [169, 124] on button "Valuations" at bounding box center [170, 137] width 84 height 35
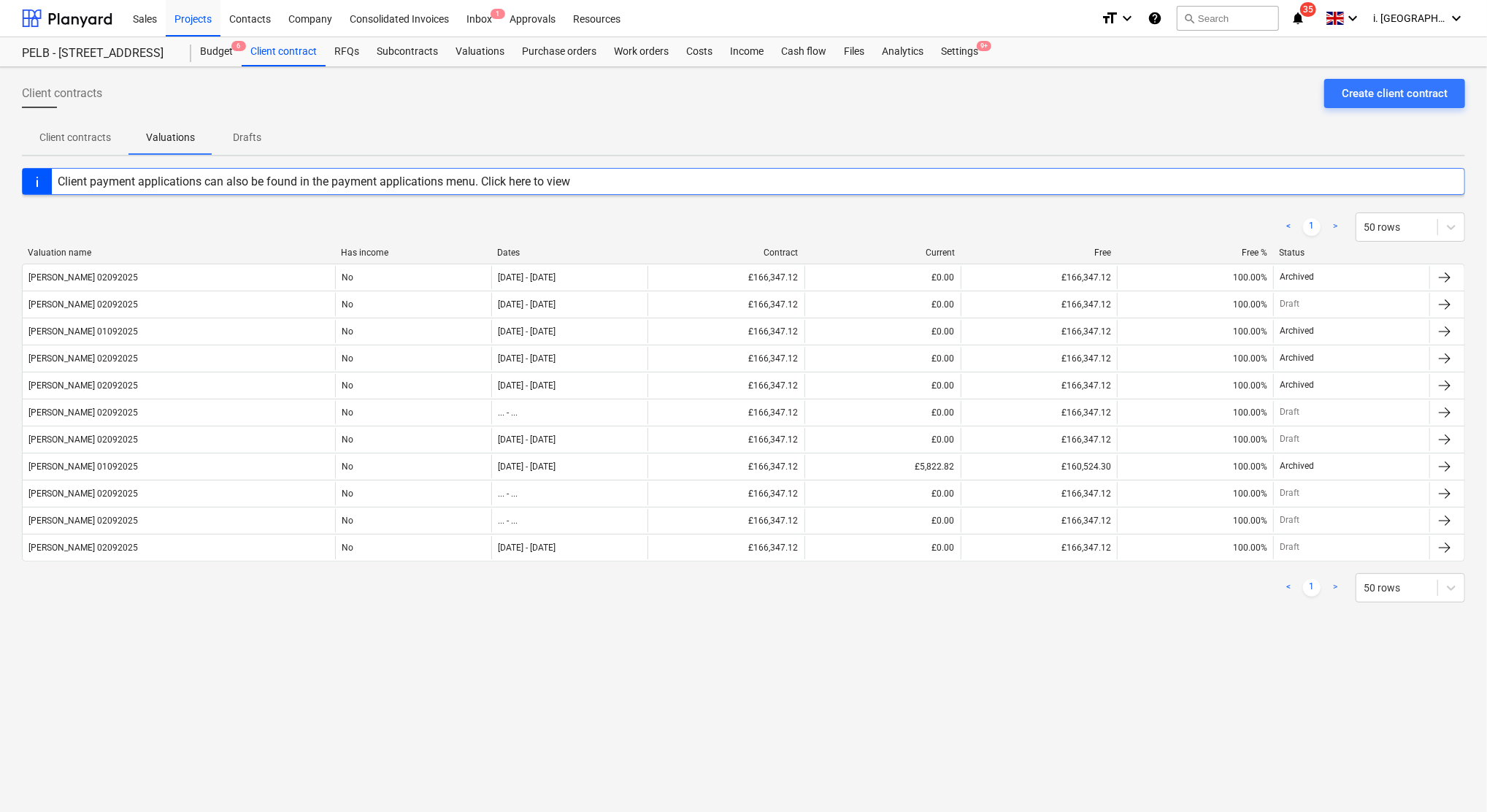
click at [246, 133] on p "Drafts" at bounding box center [247, 138] width 35 height 15
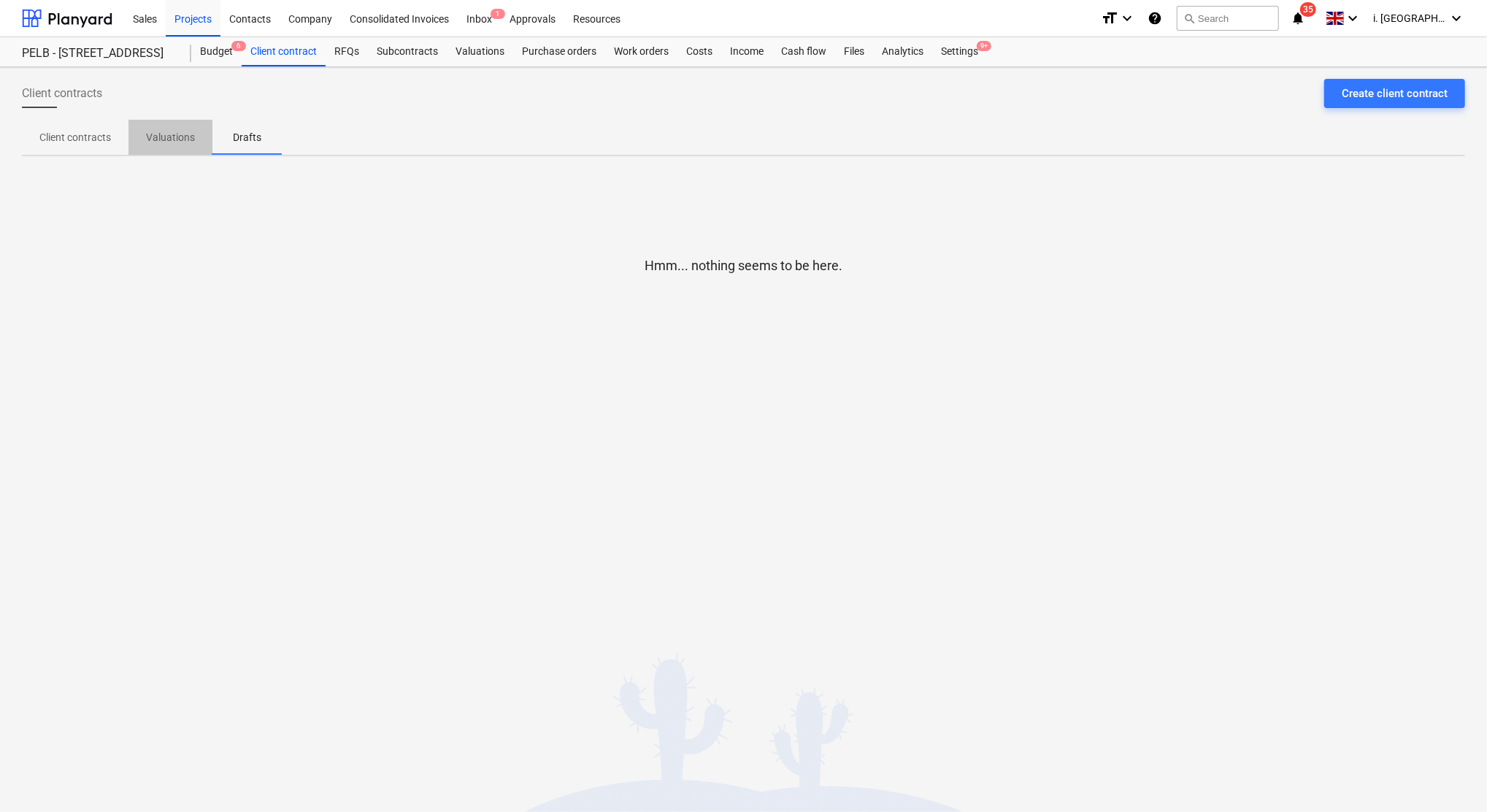
click at [156, 136] on p "Valuations" at bounding box center [170, 138] width 49 height 15
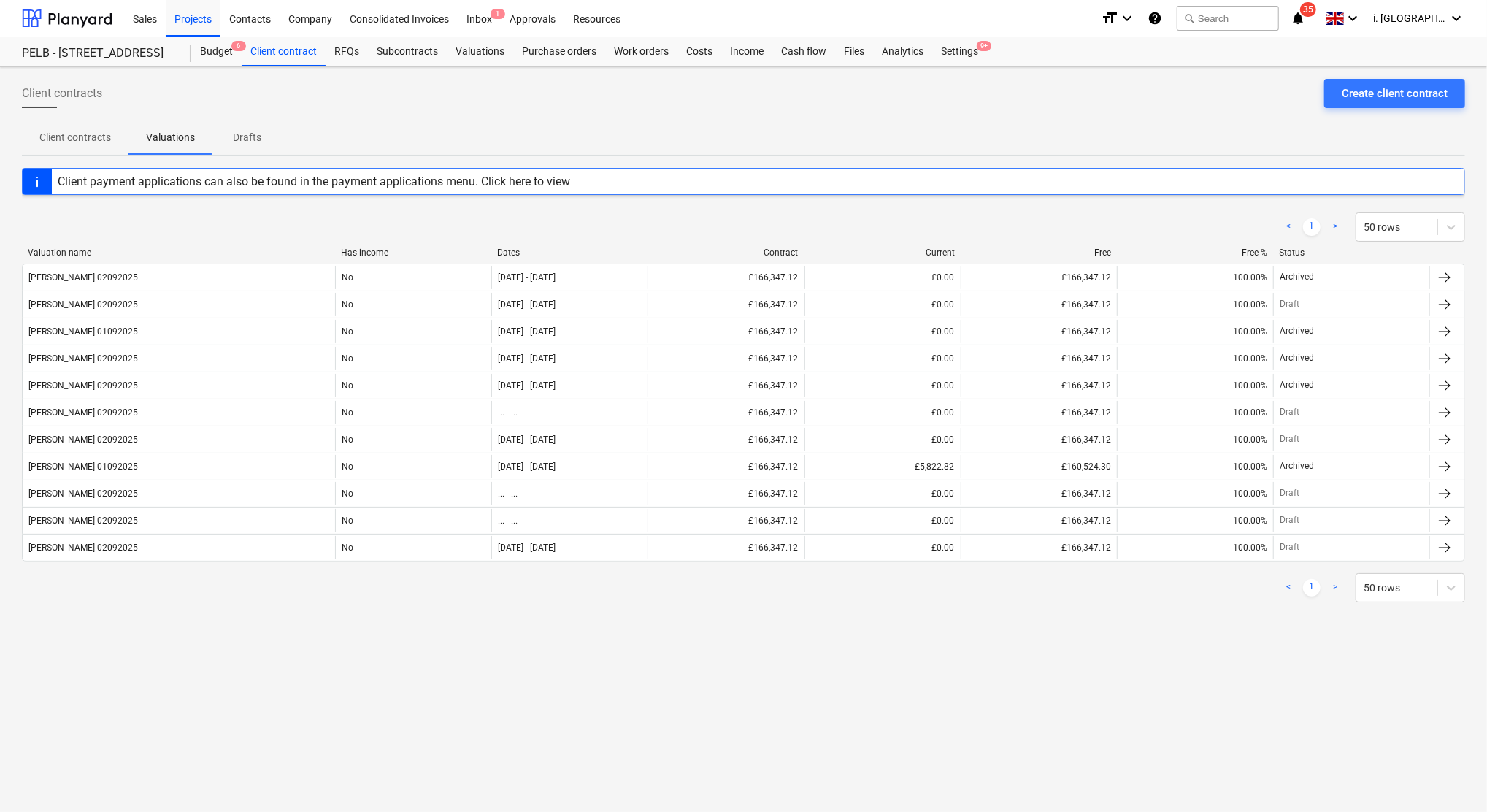
click at [87, 135] on p "Client contracts" at bounding box center [75, 138] width 71 height 15
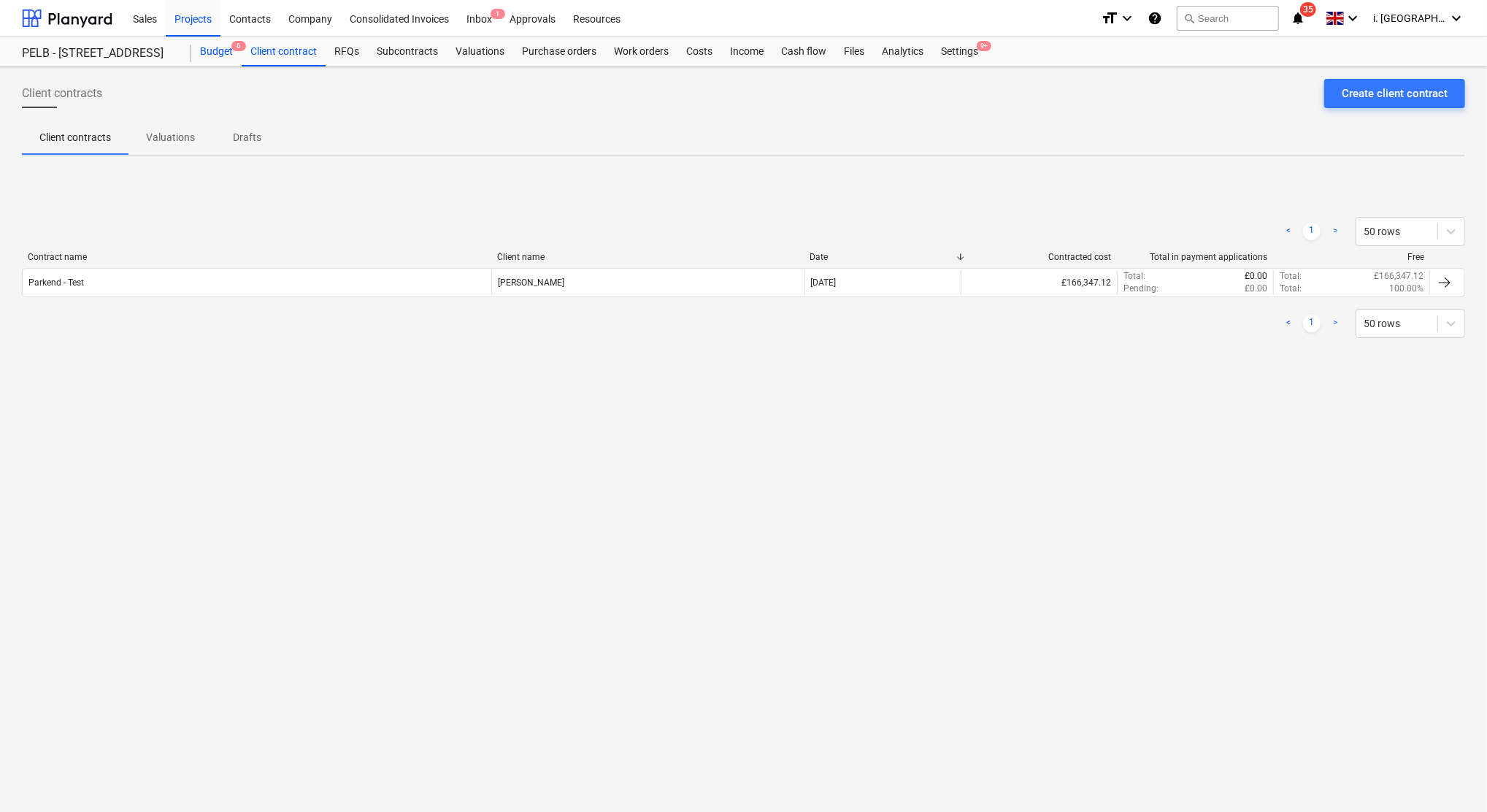
click at [226, 51] on div "Budget 6" at bounding box center [216, 51] width 51 height 29
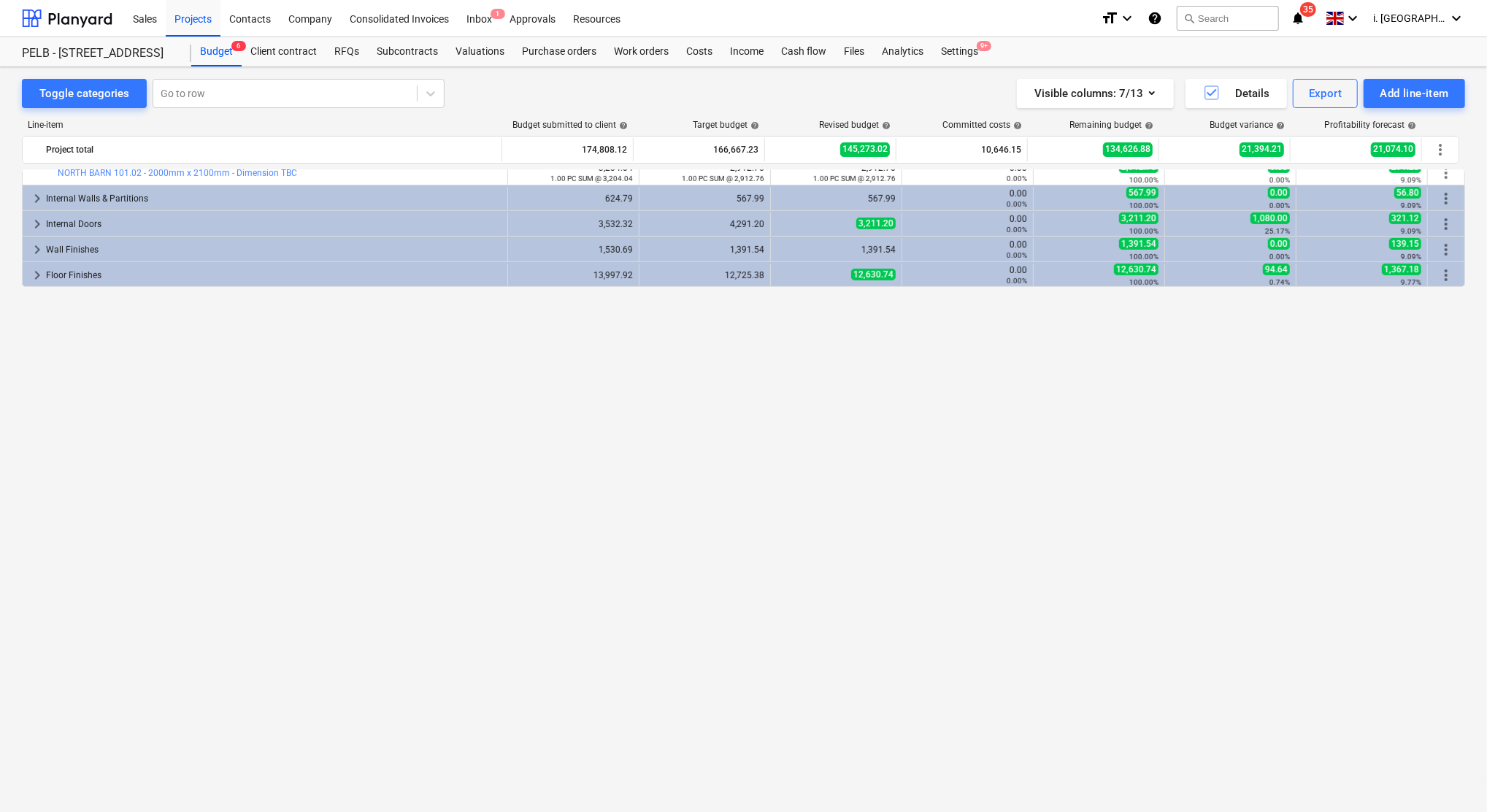
scroll to position [216, 0]
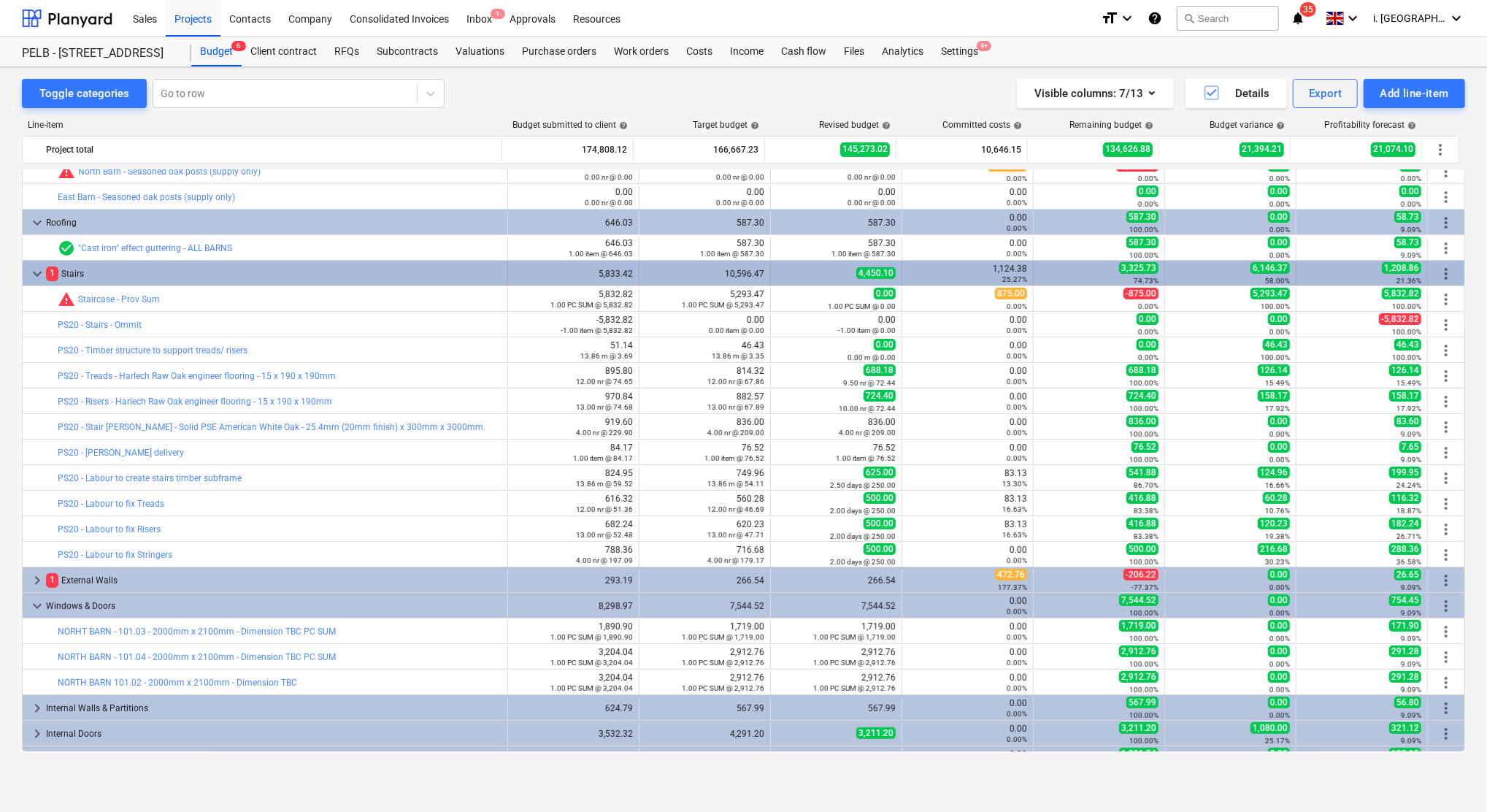
click at [1441, 269] on span "more_vert" at bounding box center [1445, 273] width 17 height 17
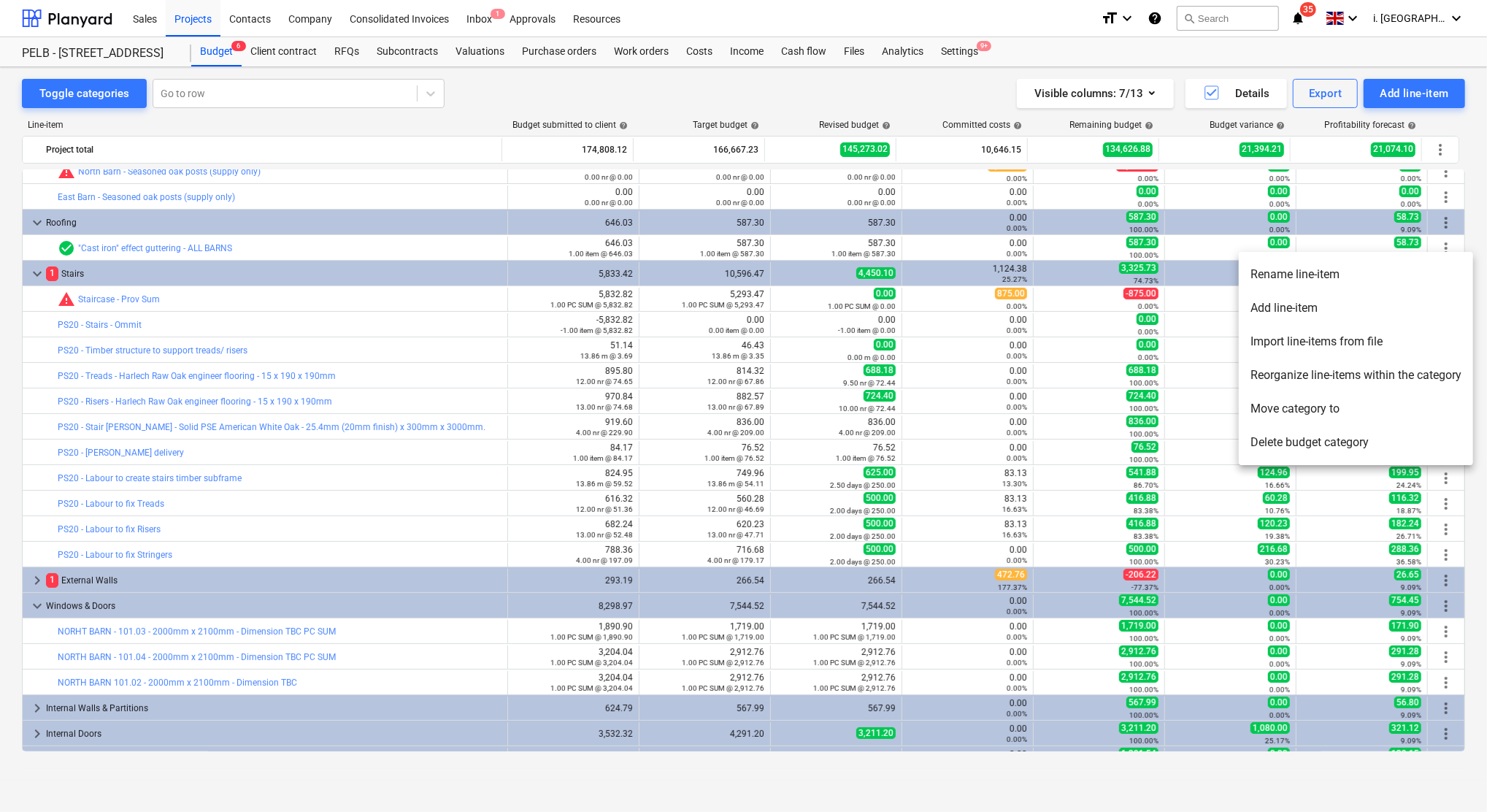
click at [721, 290] on div at bounding box center [743, 406] width 1487 height 812
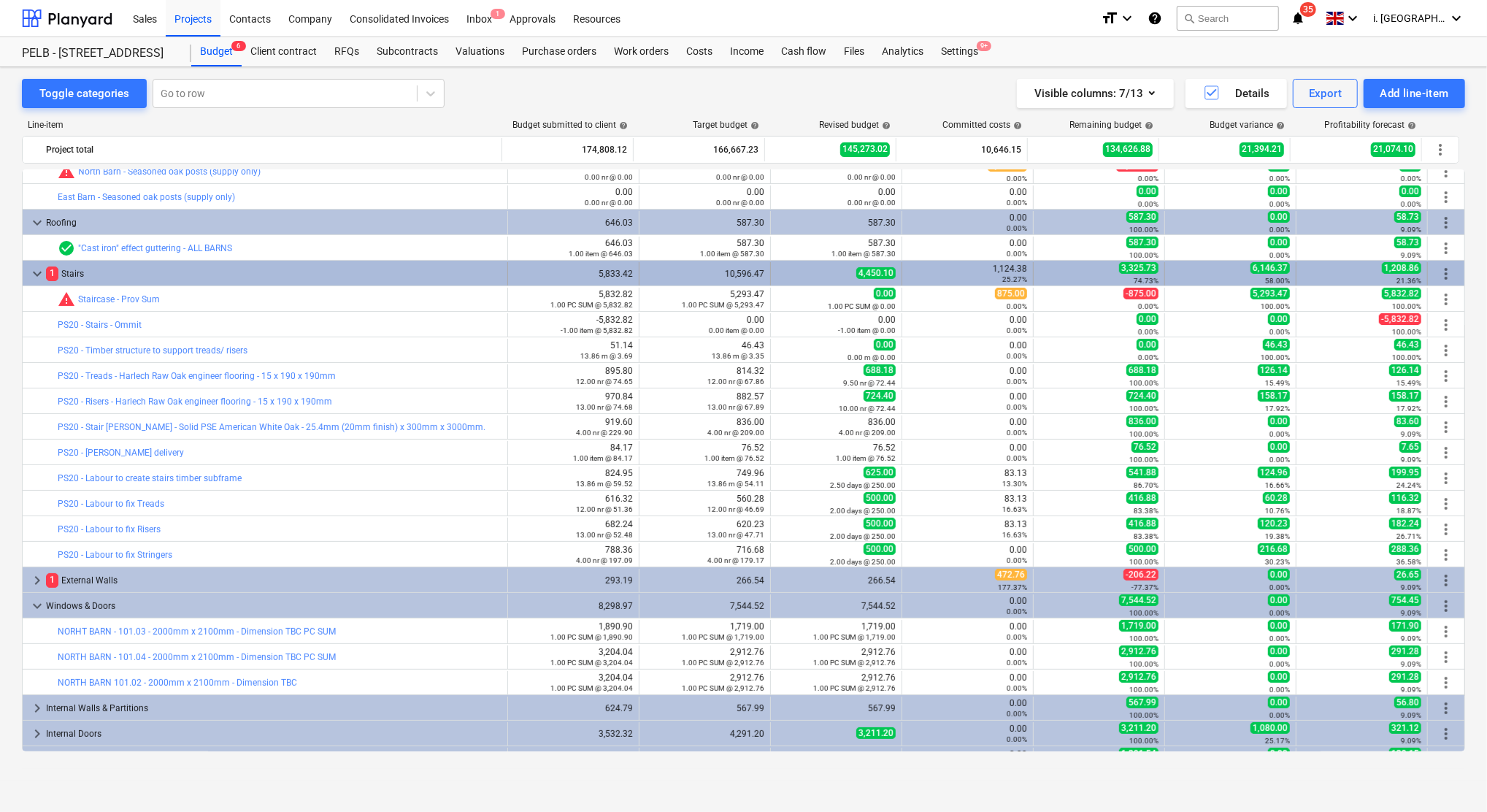
click at [743, 268] on div "10,596.47" at bounding box center [704, 274] width 119 height 23
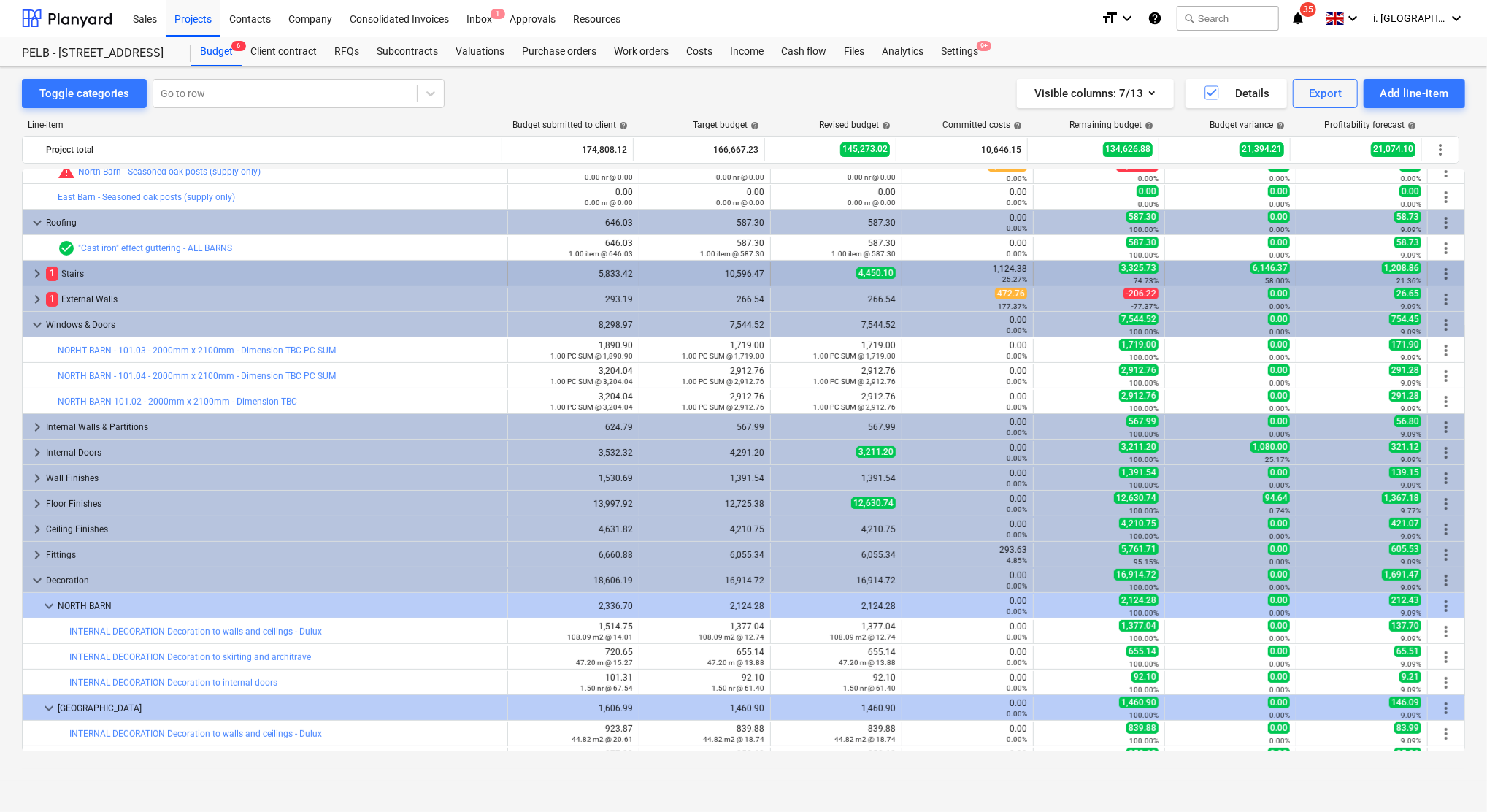
click at [35, 272] on span "keyboard_arrow_right" at bounding box center [37, 273] width 17 height 17
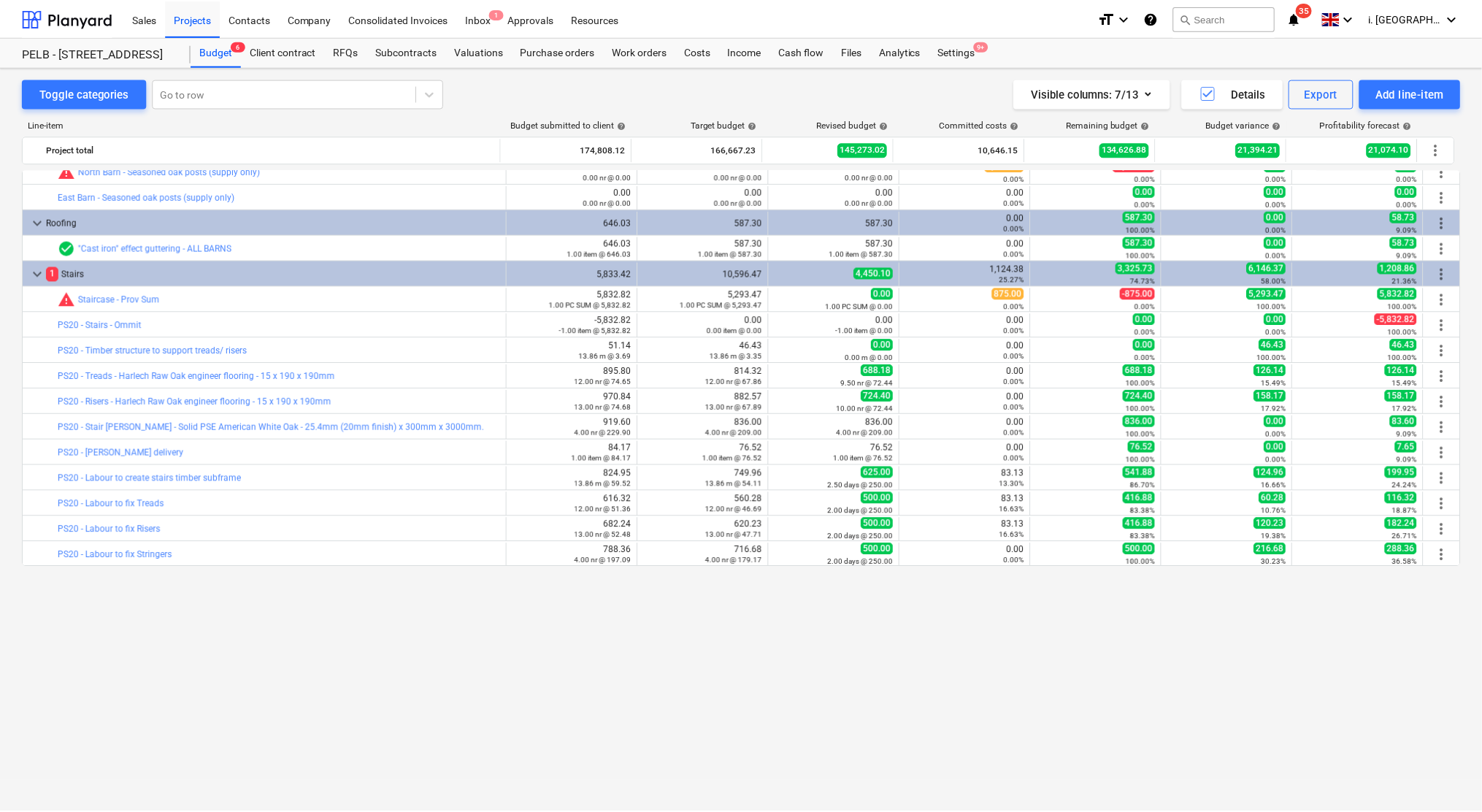
scroll to position [0, 0]
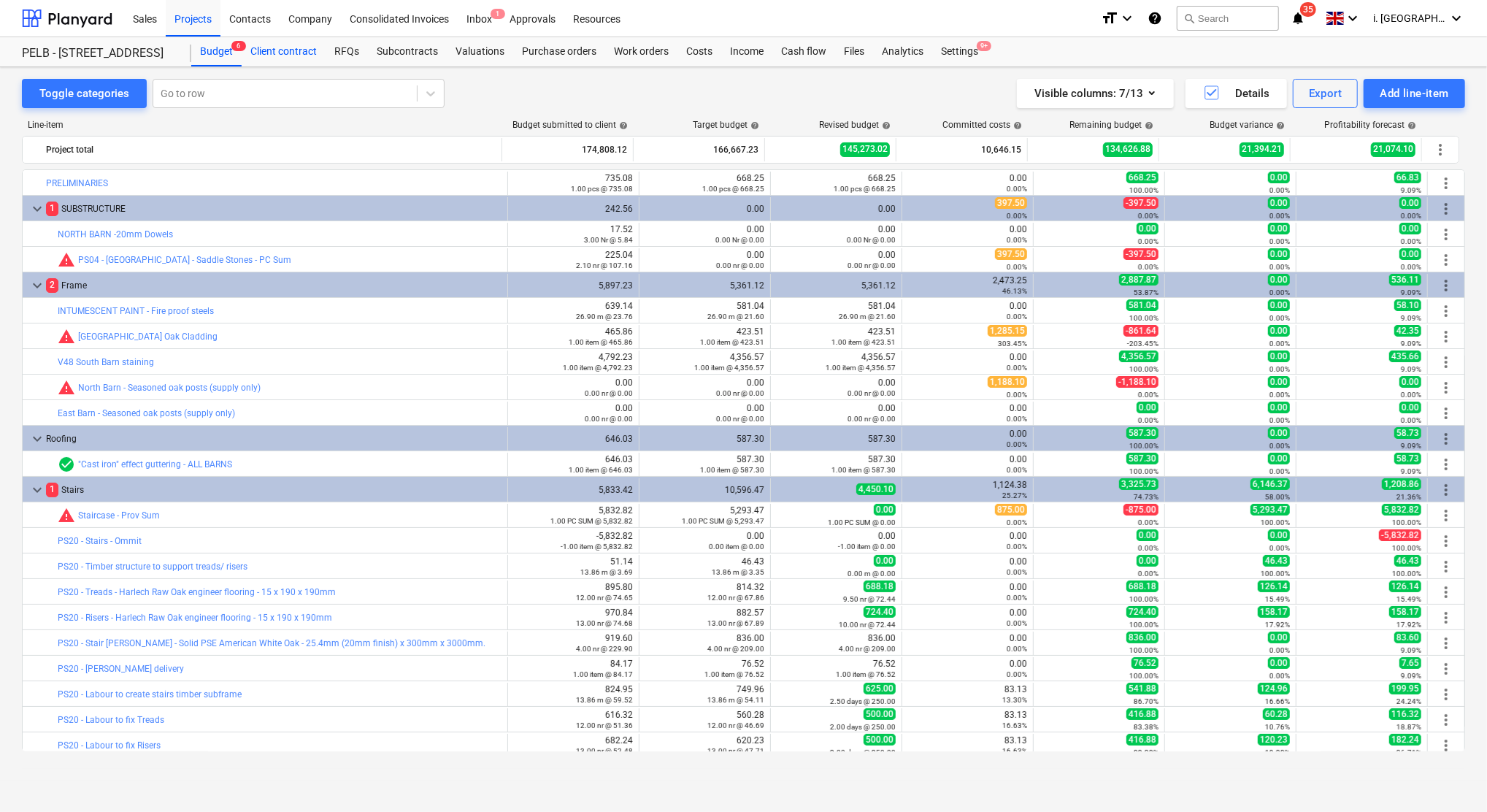
click at [285, 50] on div "Client contract" at bounding box center [283, 51] width 84 height 29
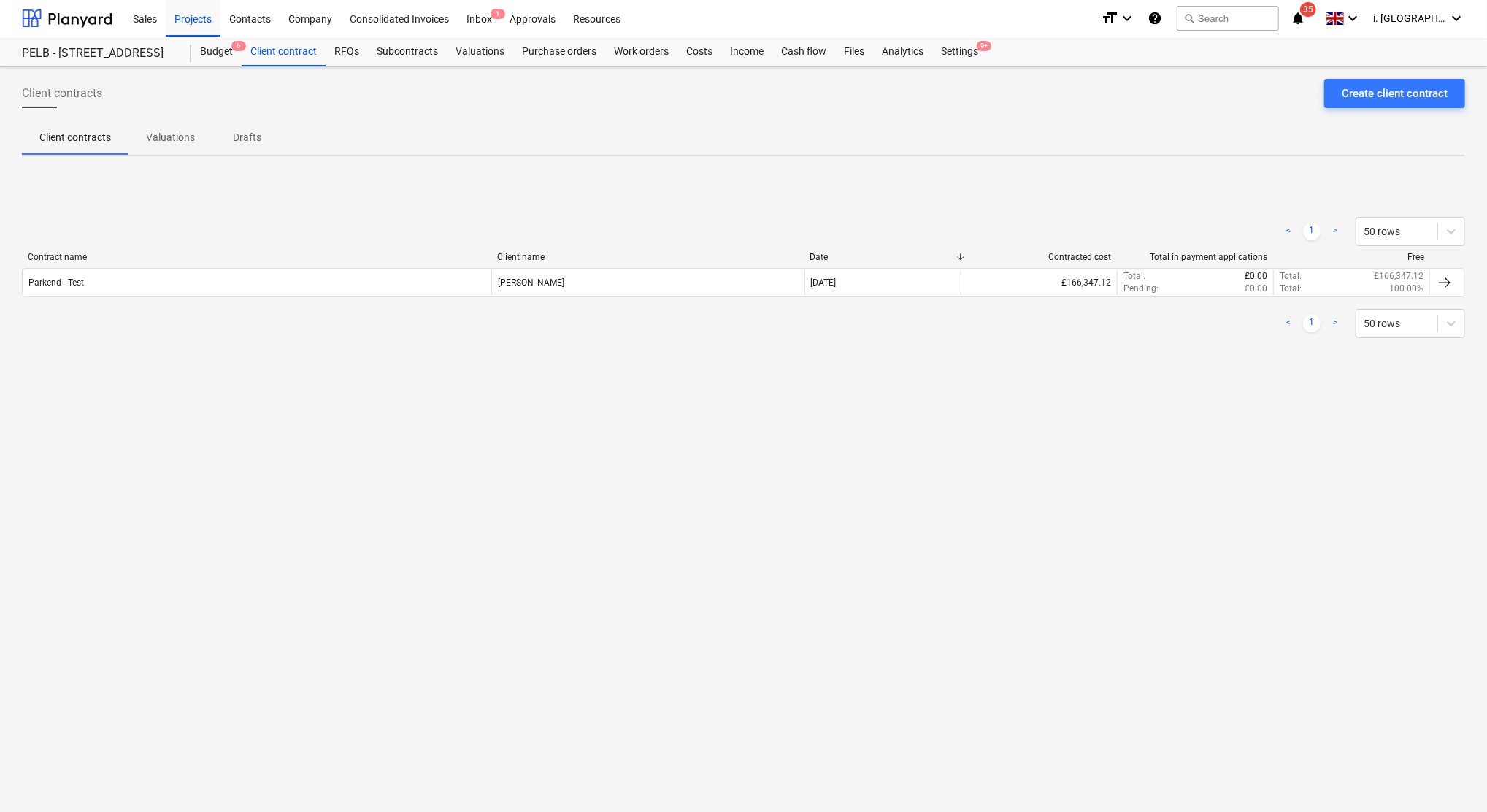
click at [183, 132] on p "Valuations" at bounding box center [170, 138] width 49 height 15
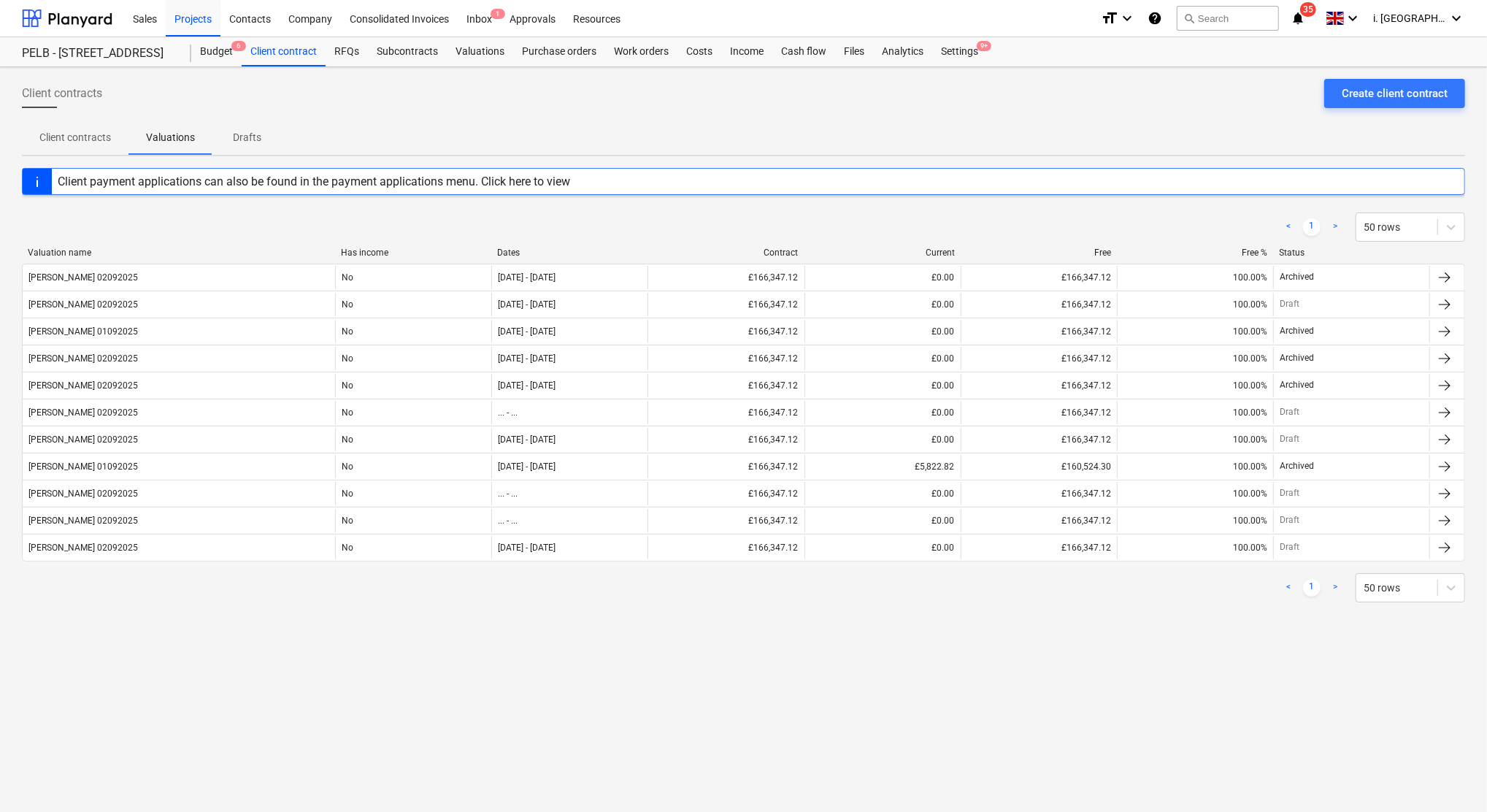
click at [100, 131] on p "Client contracts" at bounding box center [75, 138] width 71 height 15
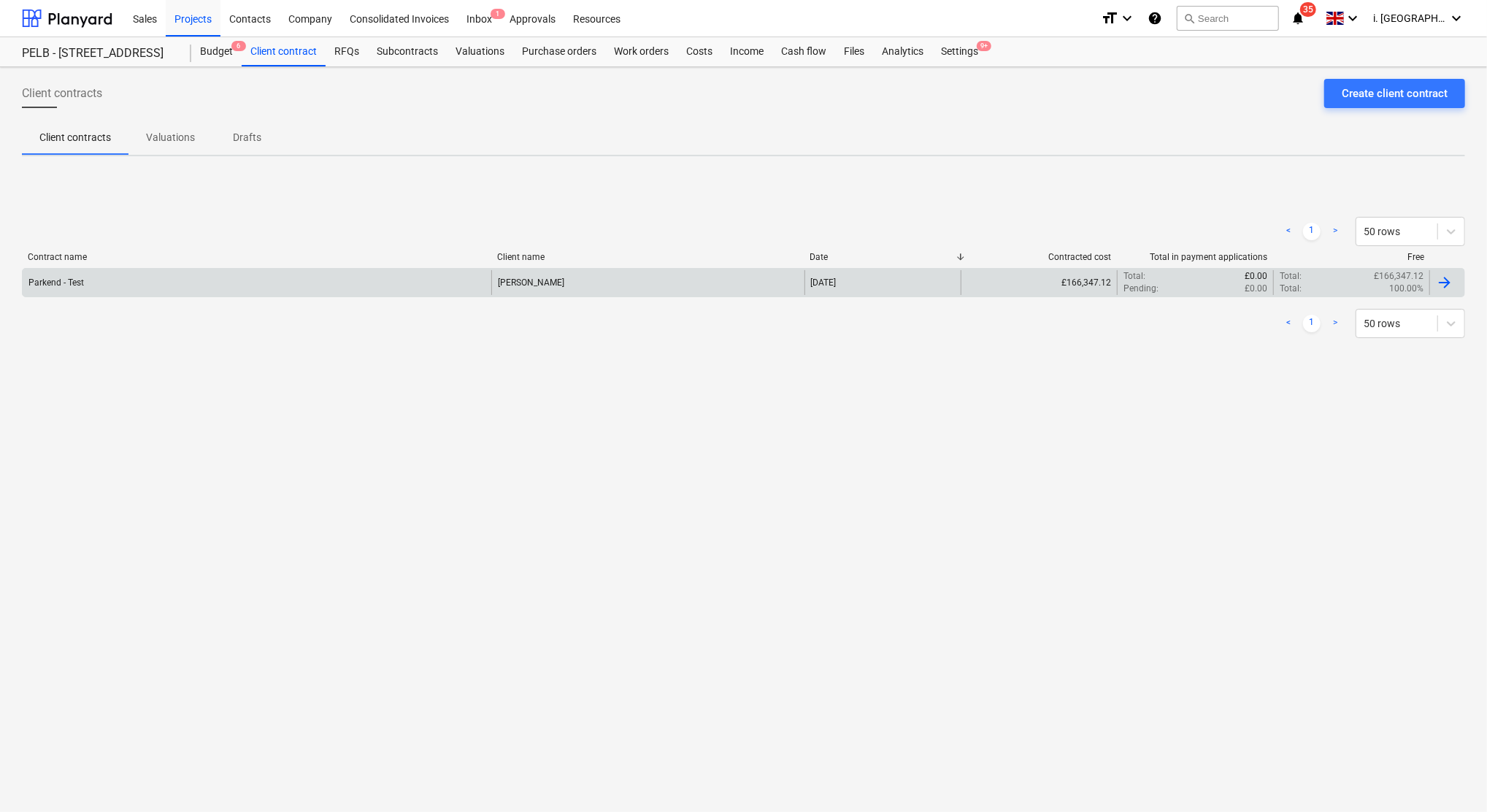
click at [164, 273] on div "Parkend - Test" at bounding box center [257, 282] width 469 height 25
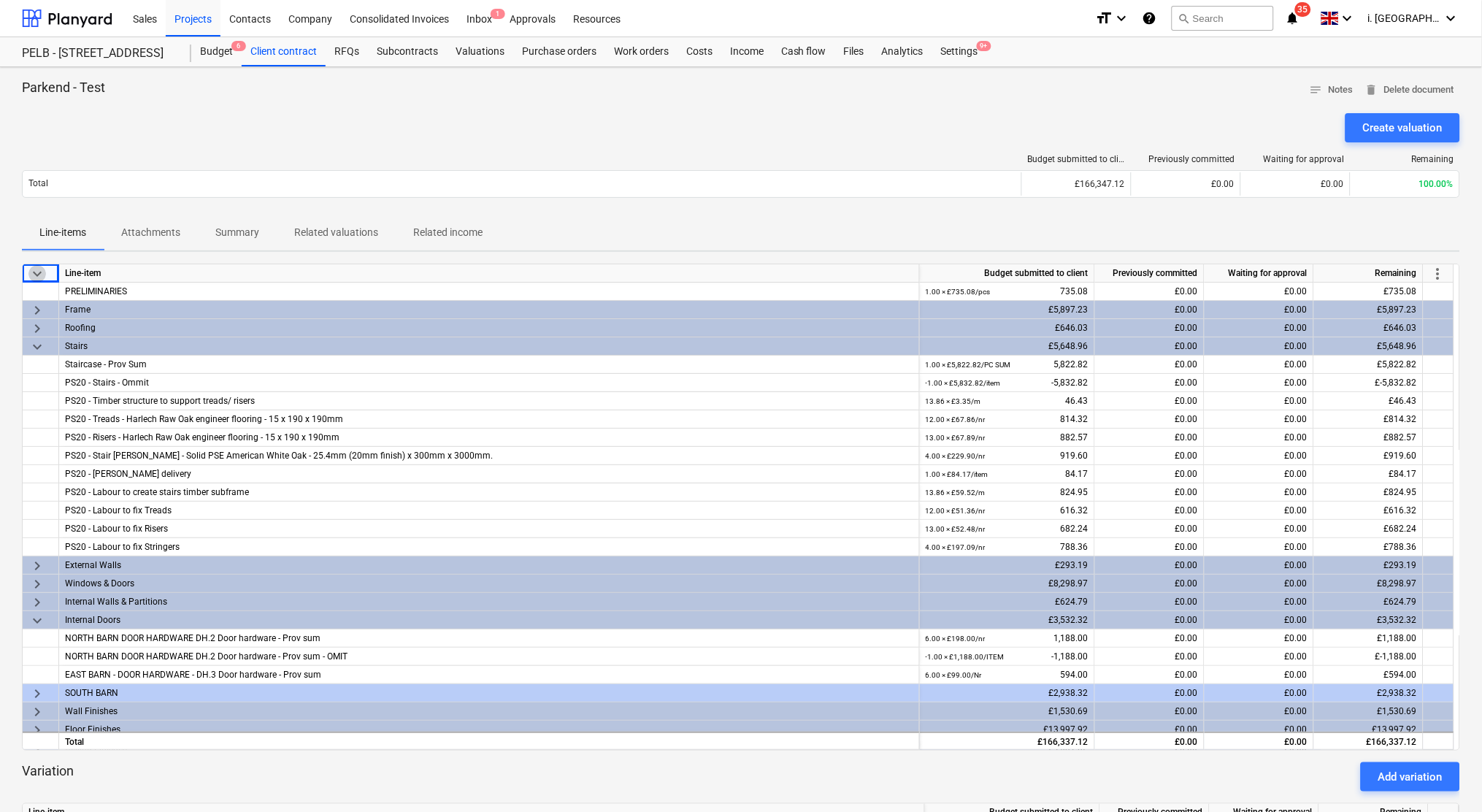
click at [40, 276] on span "keyboard_arrow_down" at bounding box center [37, 273] width 17 height 17
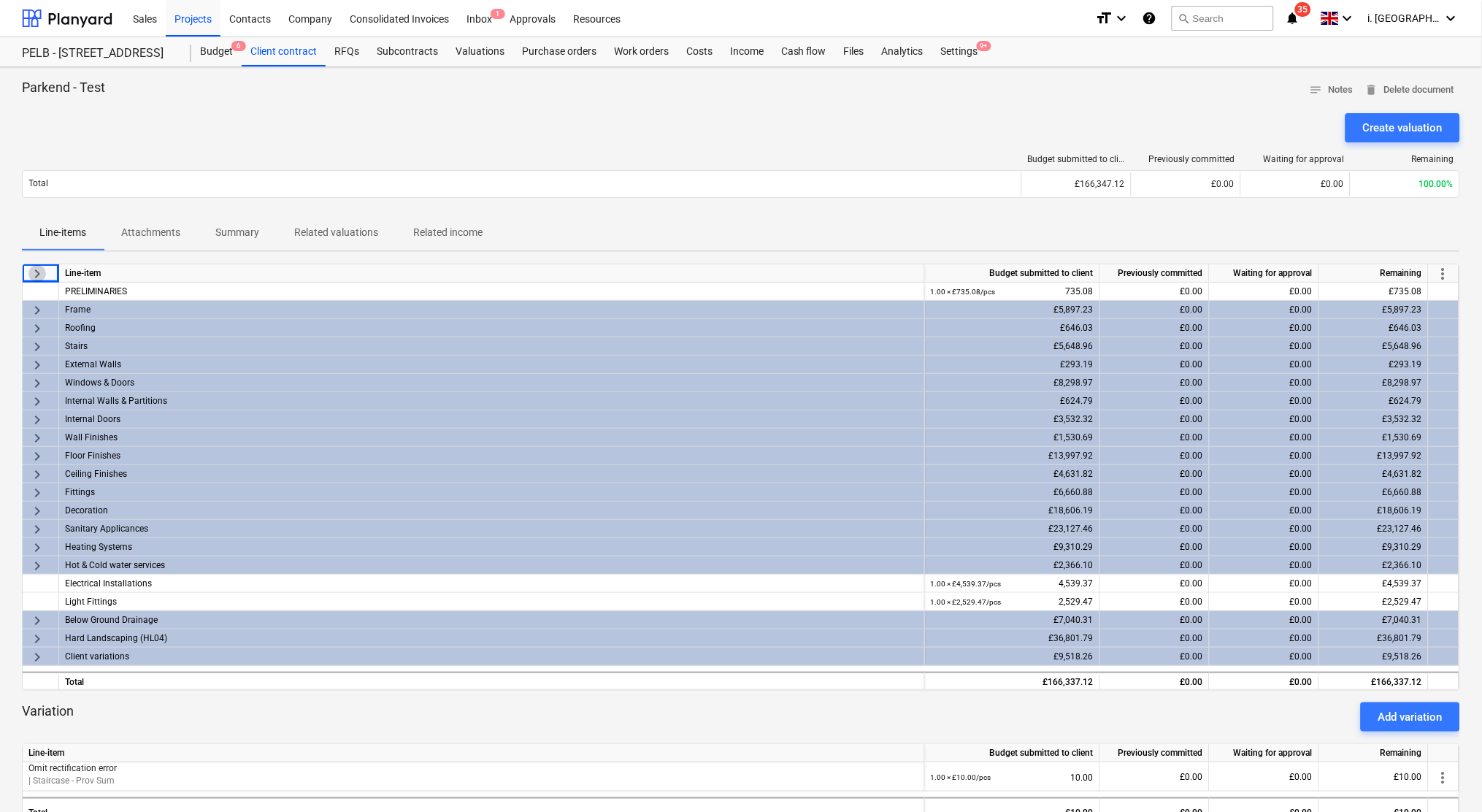
click at [40, 276] on span "keyboard_arrow_right" at bounding box center [37, 273] width 17 height 17
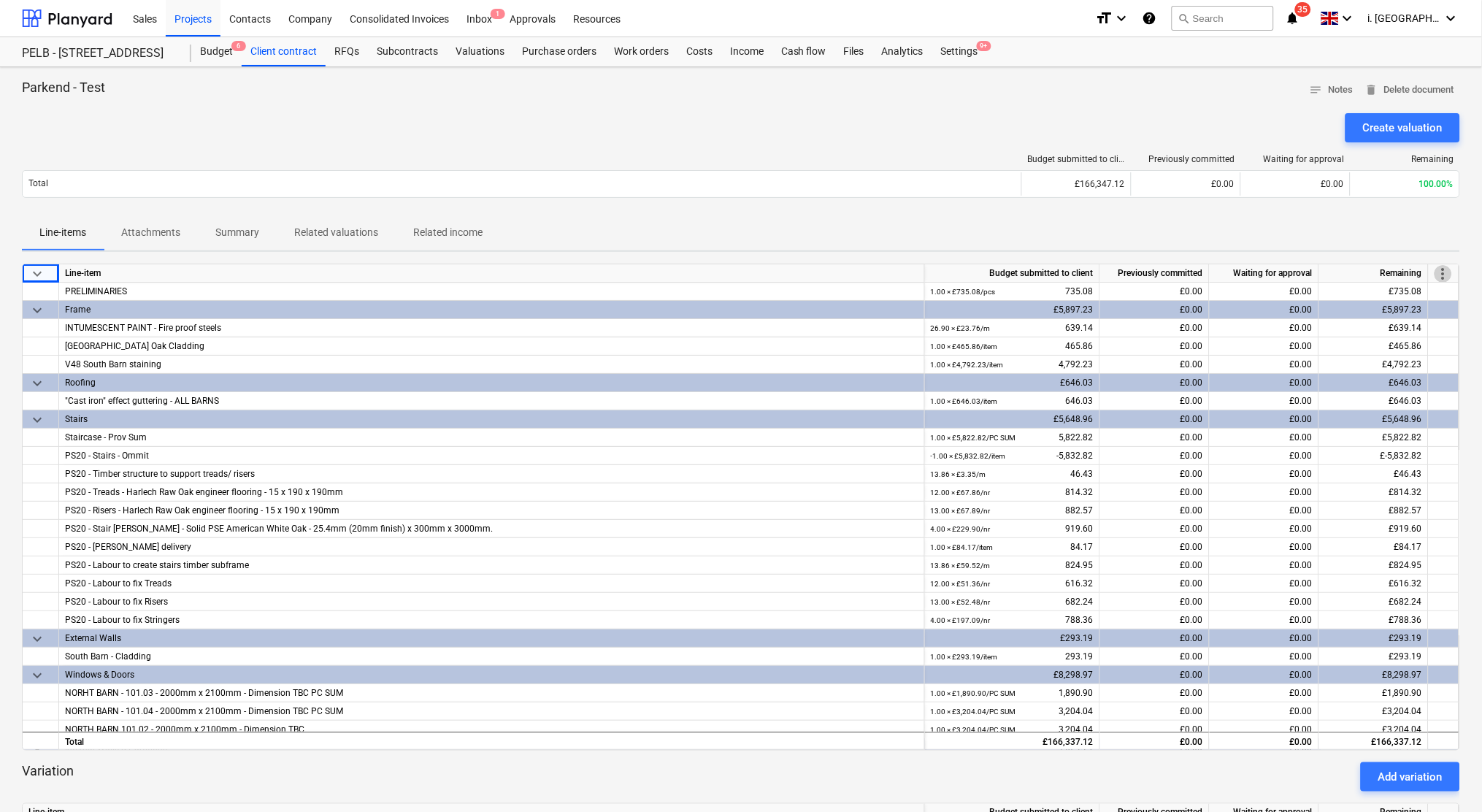
click at [1443, 275] on span "more_vert" at bounding box center [1443, 273] width 17 height 17
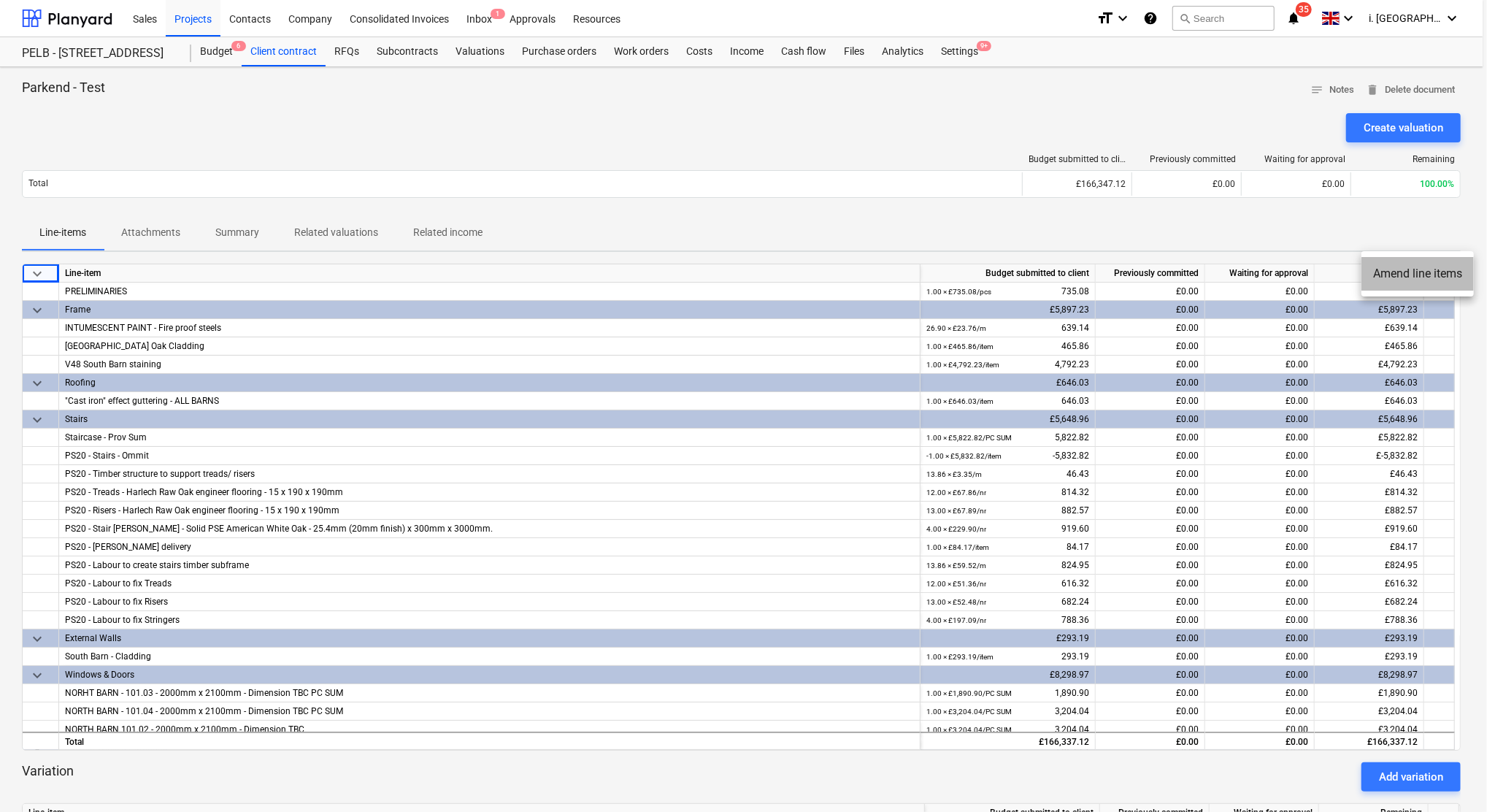
click at [1405, 273] on li "Amend line items" at bounding box center [1417, 274] width 112 height 33
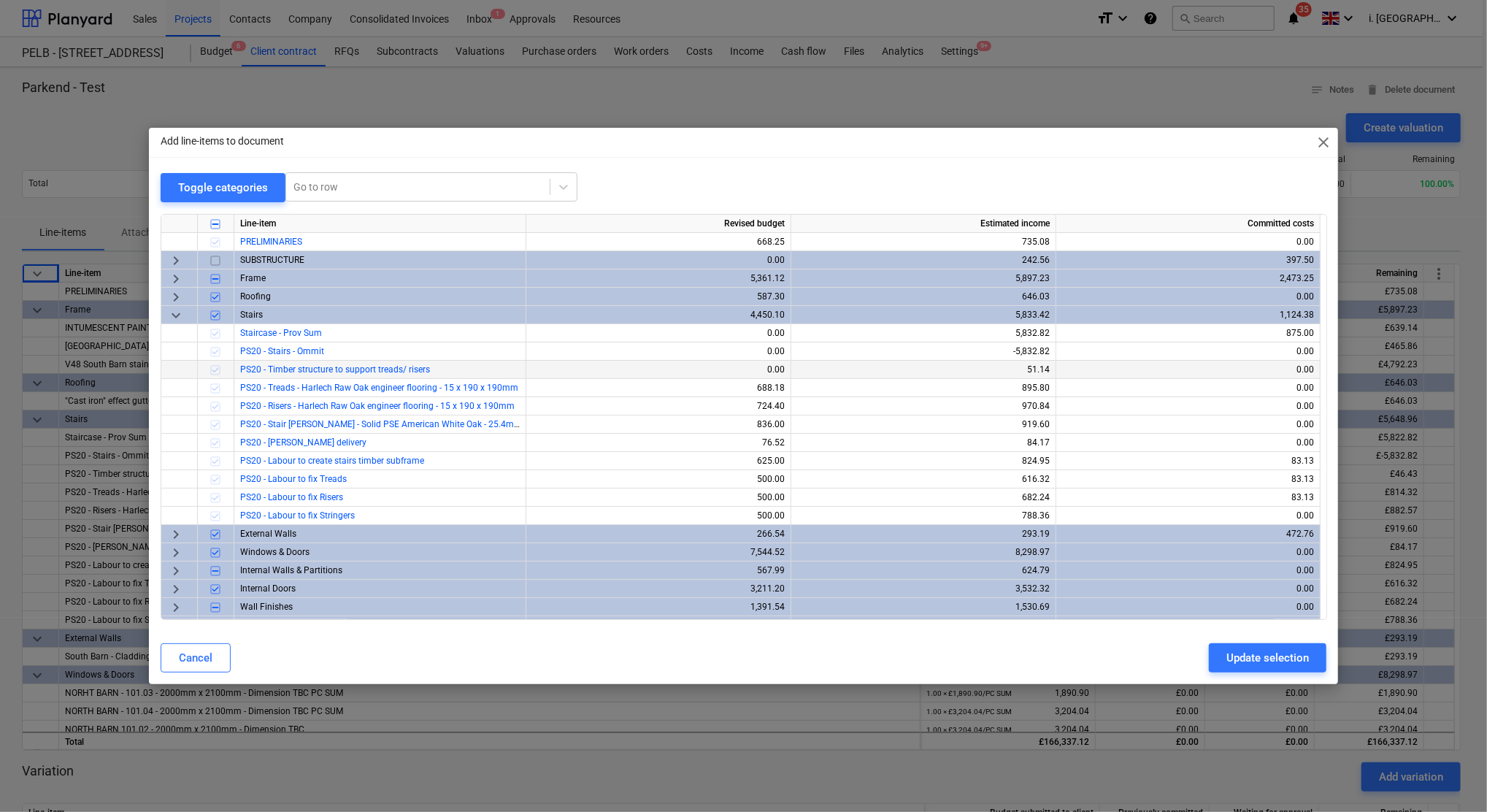
click at [211, 370] on div at bounding box center [216, 369] width 37 height 18
click at [214, 370] on div at bounding box center [216, 369] width 37 height 18
click at [215, 364] on div at bounding box center [216, 369] width 37 height 18
click at [166, 311] on div "keyboard_arrow_down" at bounding box center [179, 315] width 37 height 18
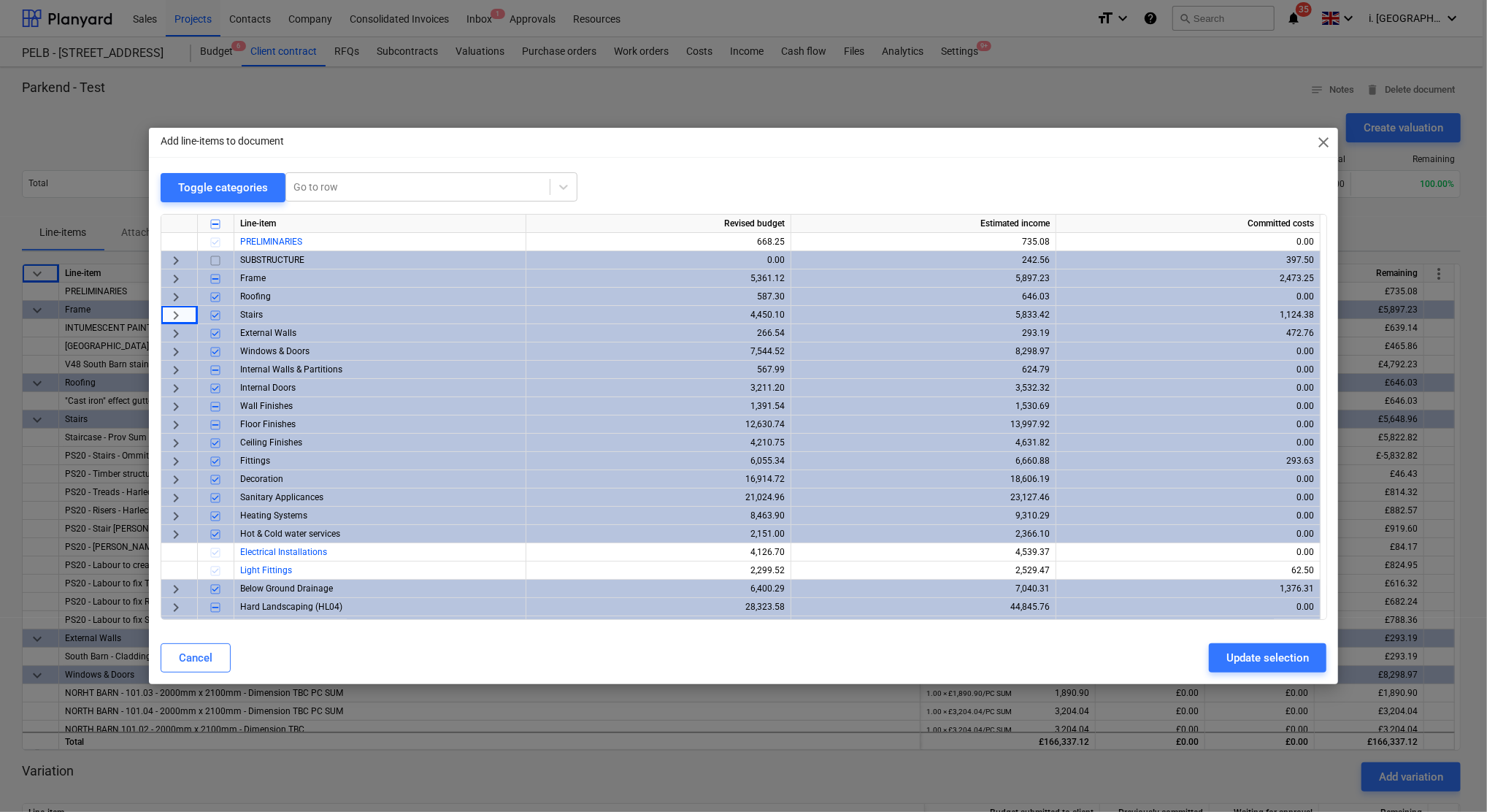
click at [173, 311] on span "keyboard_arrow_right" at bounding box center [175, 315] width 17 height 17
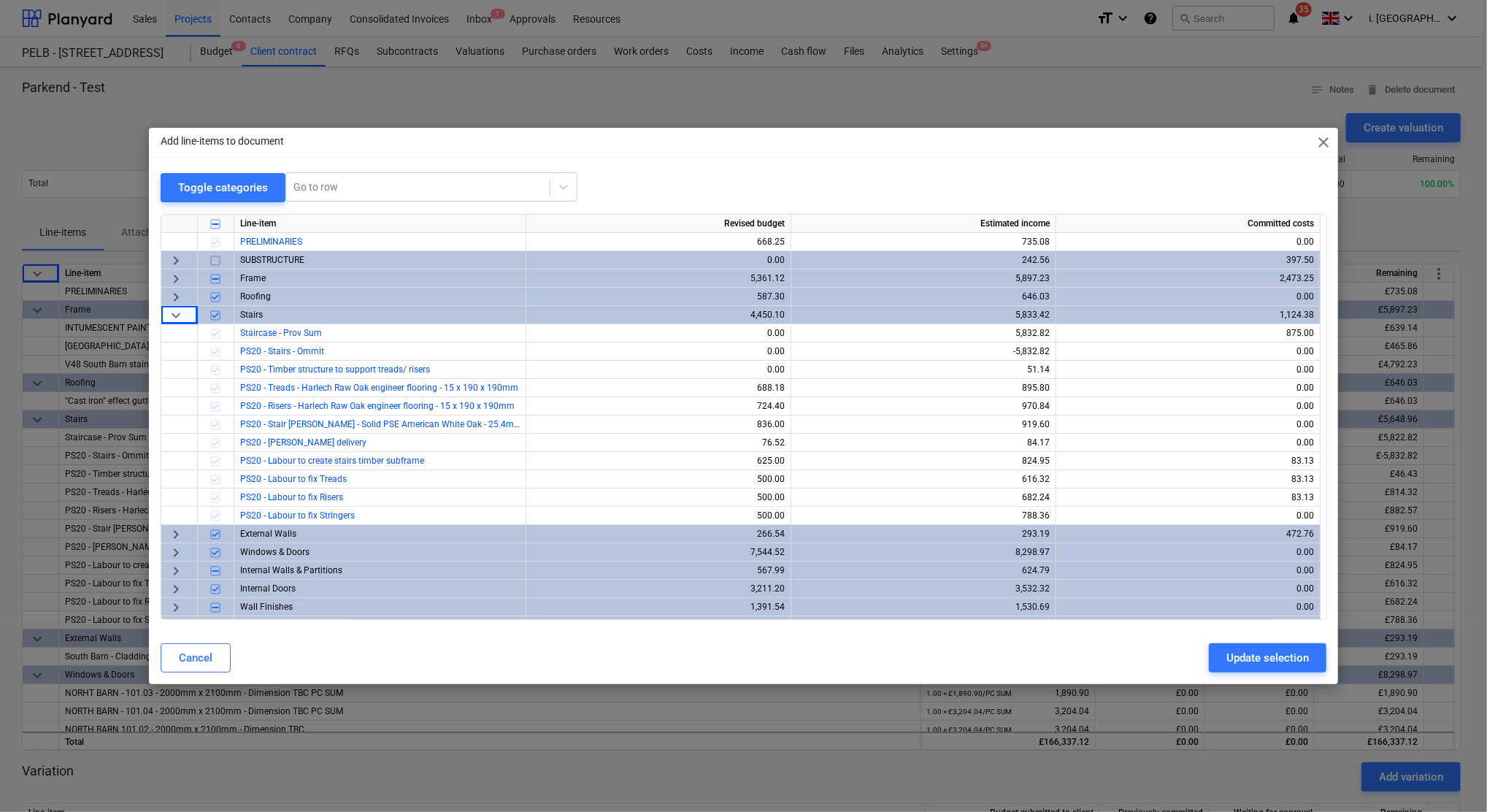
click at [188, 318] on div "keyboard_arrow_down" at bounding box center [179, 315] width 37 height 18
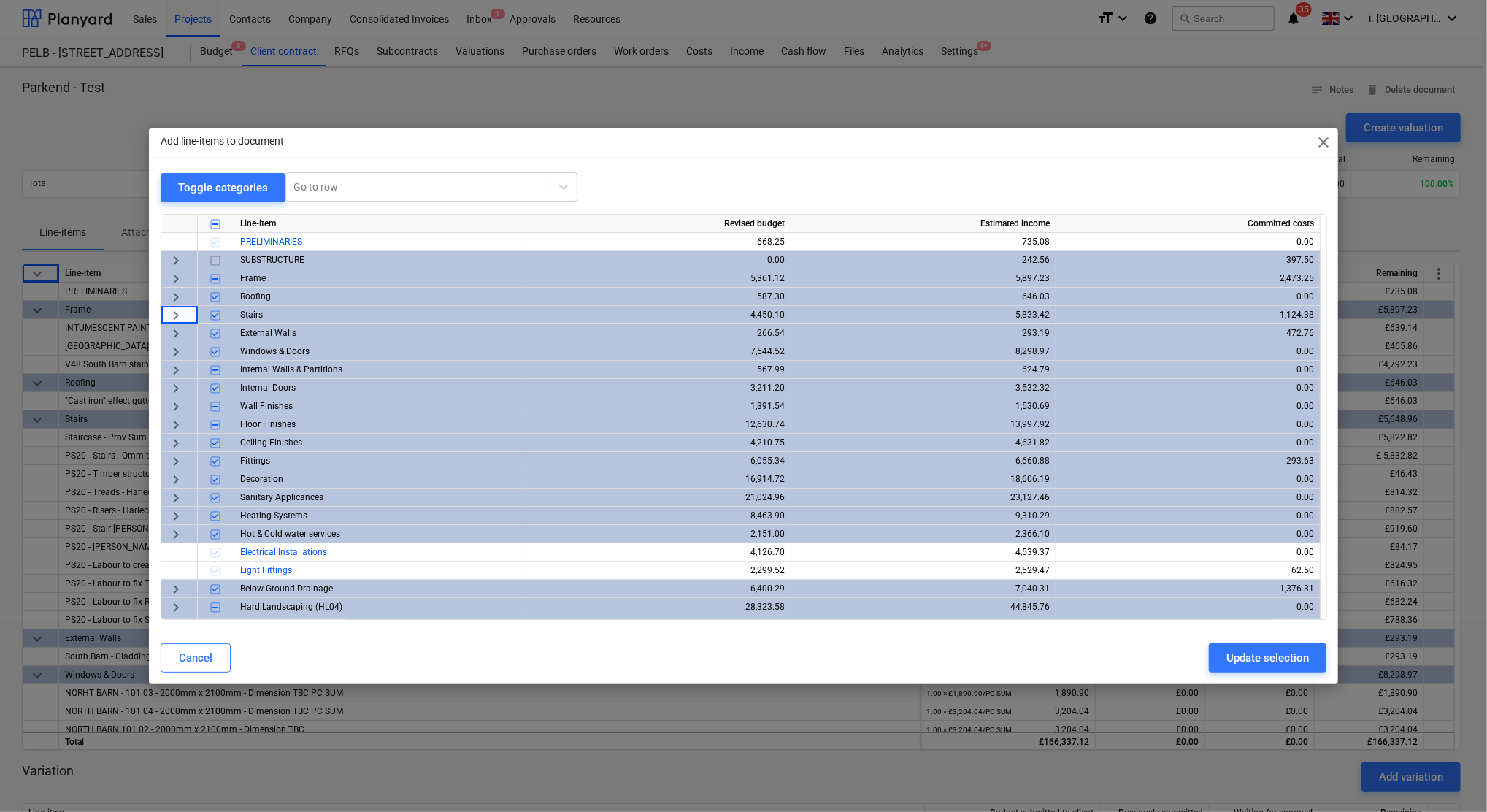
click at [178, 318] on span "keyboard_arrow_right" at bounding box center [175, 315] width 17 height 17
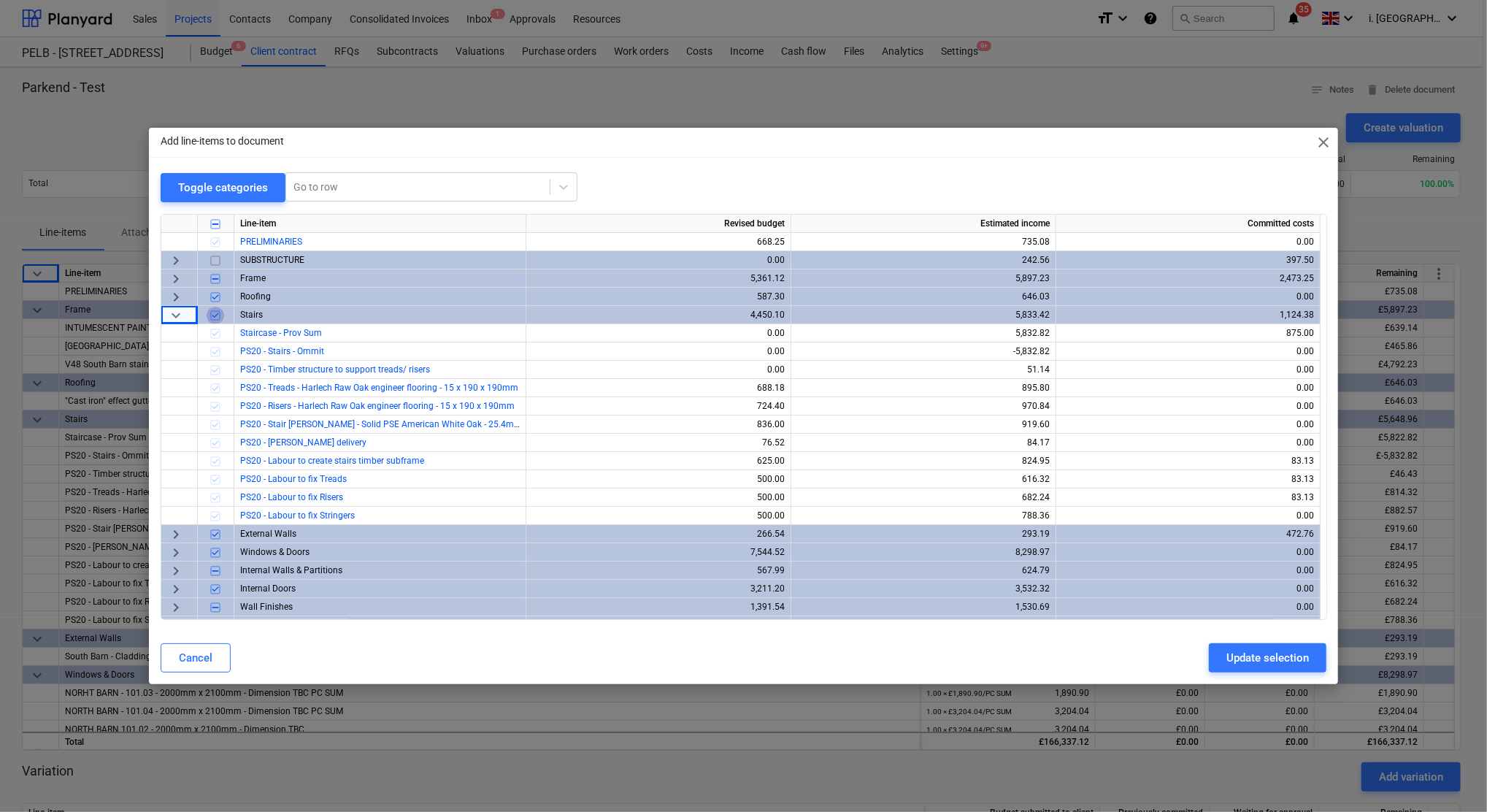
click at [218, 317] on input "checkbox" at bounding box center [215, 315] width 17 height 17
click at [215, 312] on input "checkbox" at bounding box center [215, 315] width 17 height 17
click at [1274, 657] on div "Update selection" at bounding box center [1267, 658] width 82 height 19
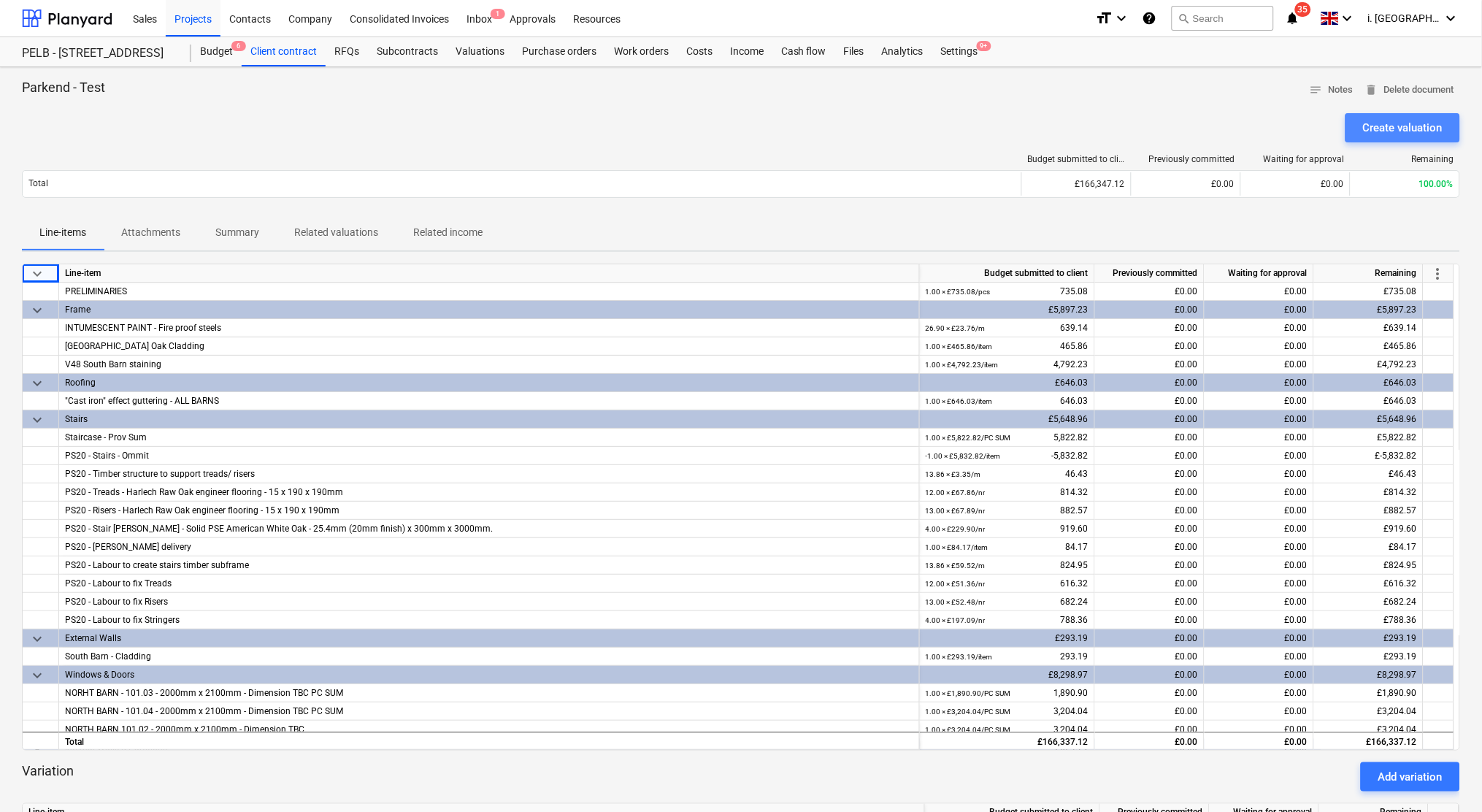
click at [1371, 130] on div "Create valuation" at bounding box center [1403, 127] width 80 height 19
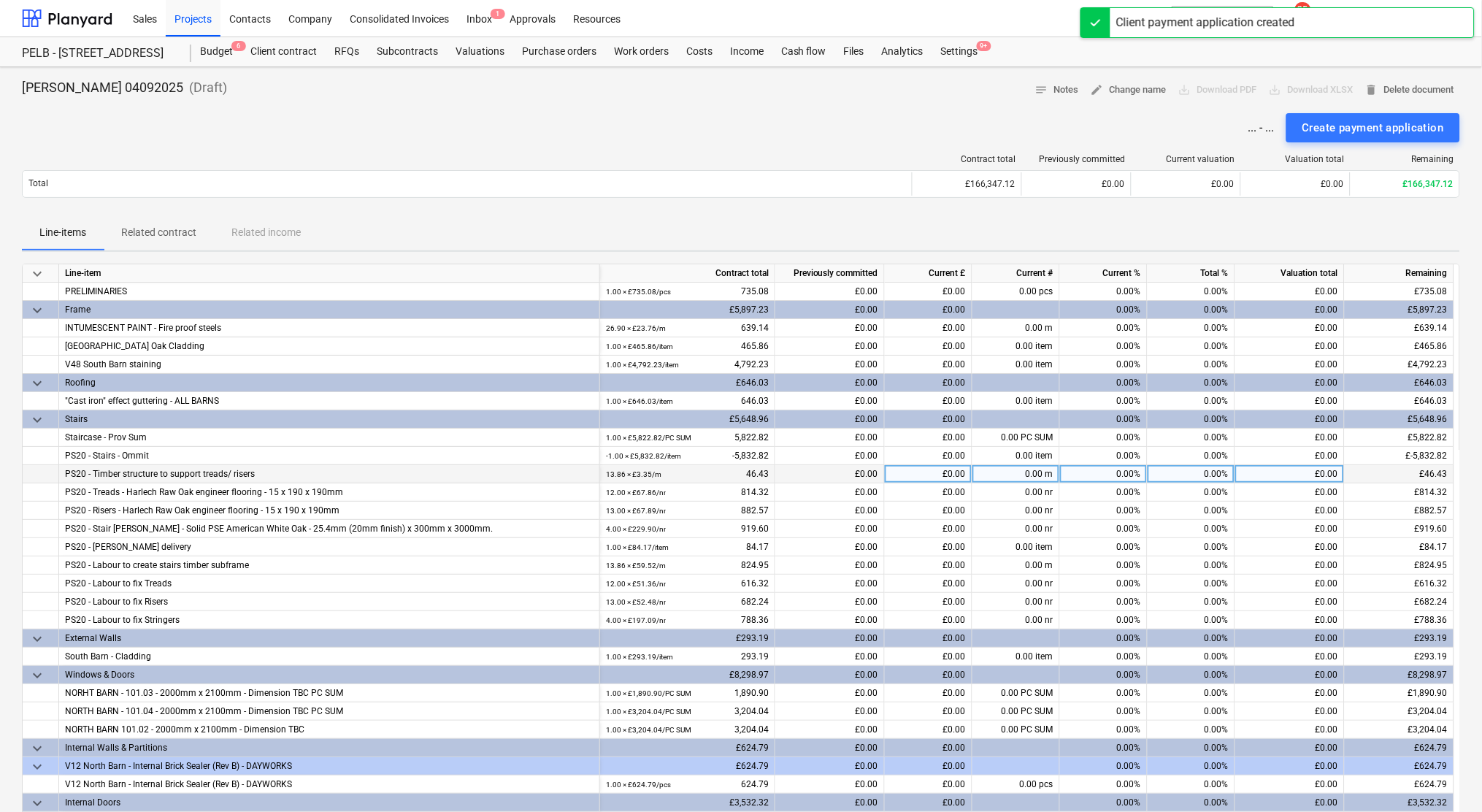
click at [723, 465] on div "13.86 × £3.35 / m 46.43" at bounding box center [687, 474] width 163 height 18
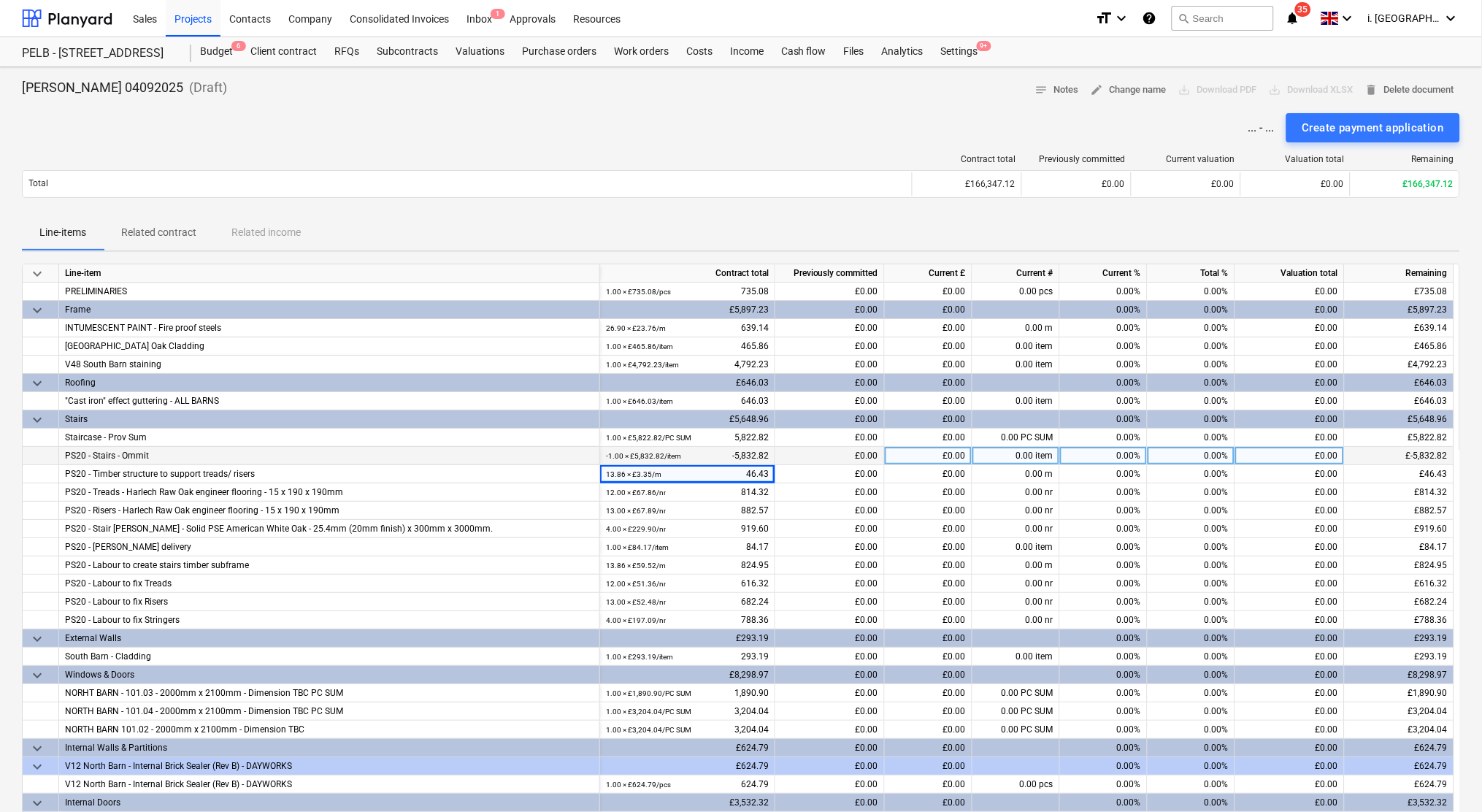
click at [726, 457] on div "-1.00 × £5,832.82 / item -5,832.82" at bounding box center [687, 456] width 163 height 18
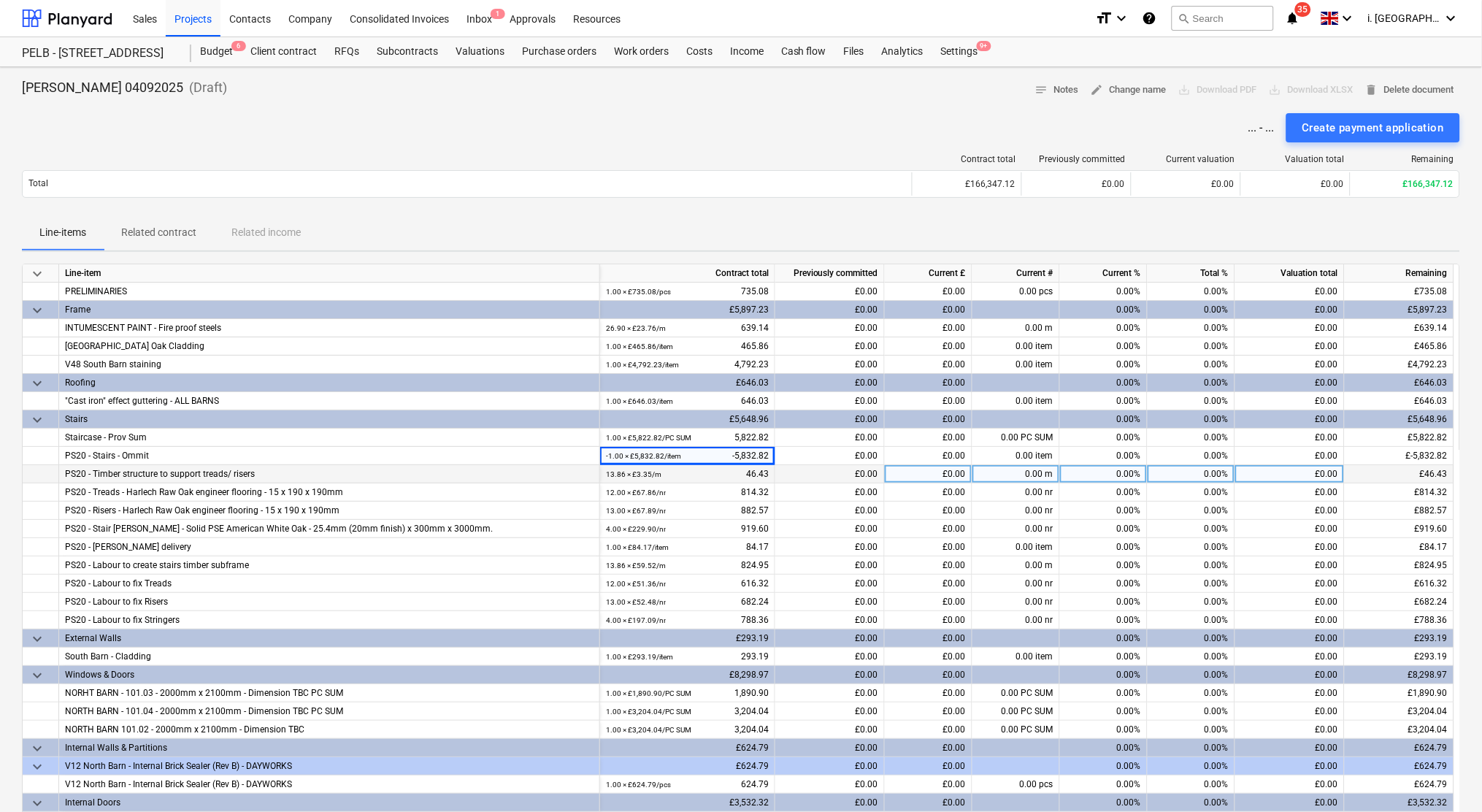
click at [729, 483] on div "12.00 × £67.86 / nr 814.32" at bounding box center [687, 492] width 163 height 18
click at [741, 465] on div "13.86 × £3.35 / m 46.43" at bounding box center [687, 474] width 163 height 18
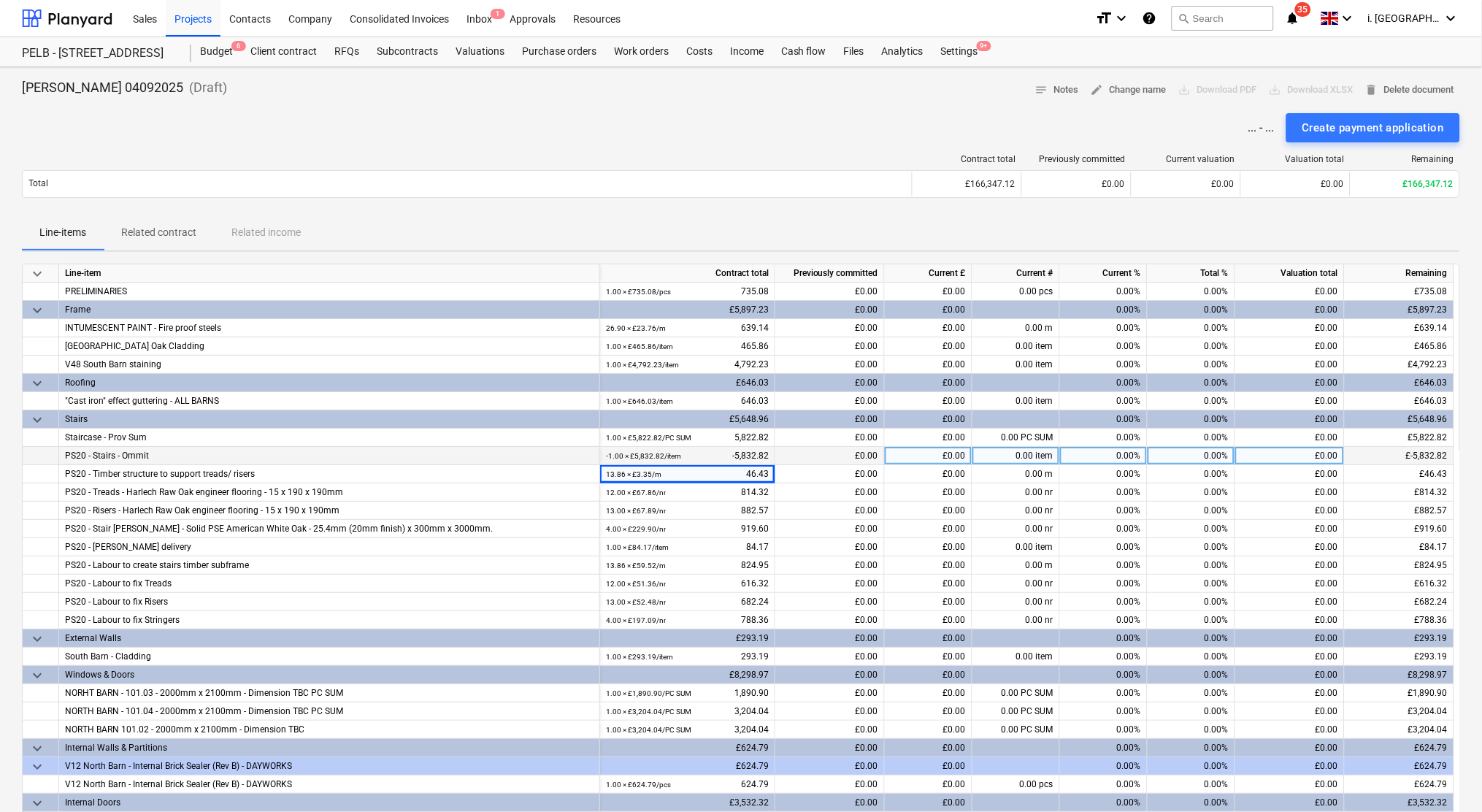
click at [742, 463] on div "-1.00 × £5,832.82 / item -5,832.82" at bounding box center [687, 456] width 163 height 18
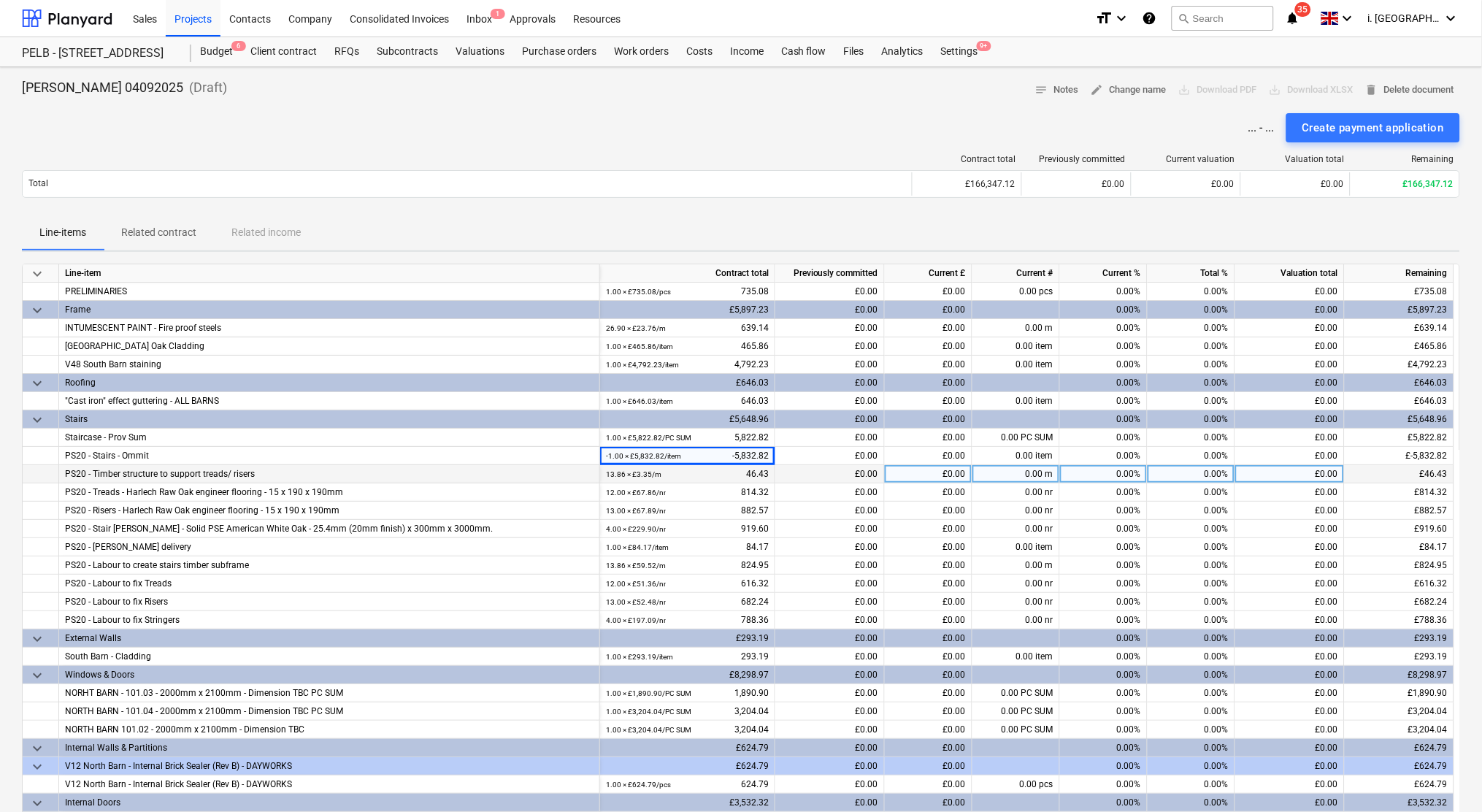
click at [745, 473] on div "13.86 × £3.35 / m 46.43" at bounding box center [687, 474] width 163 height 18
click at [738, 477] on div "13.86 × £3.35 / m 46.43" at bounding box center [687, 474] width 163 height 18
drag, startPoint x: 738, startPoint y: 477, endPoint x: 773, endPoint y: 477, distance: 35.0
click at [773, 477] on div "13.86 × £3.35 / m 46.43" at bounding box center [687, 474] width 175 height 18
click at [750, 477] on div "13.86 × £3.35 / m 46.43" at bounding box center [687, 474] width 163 height 18
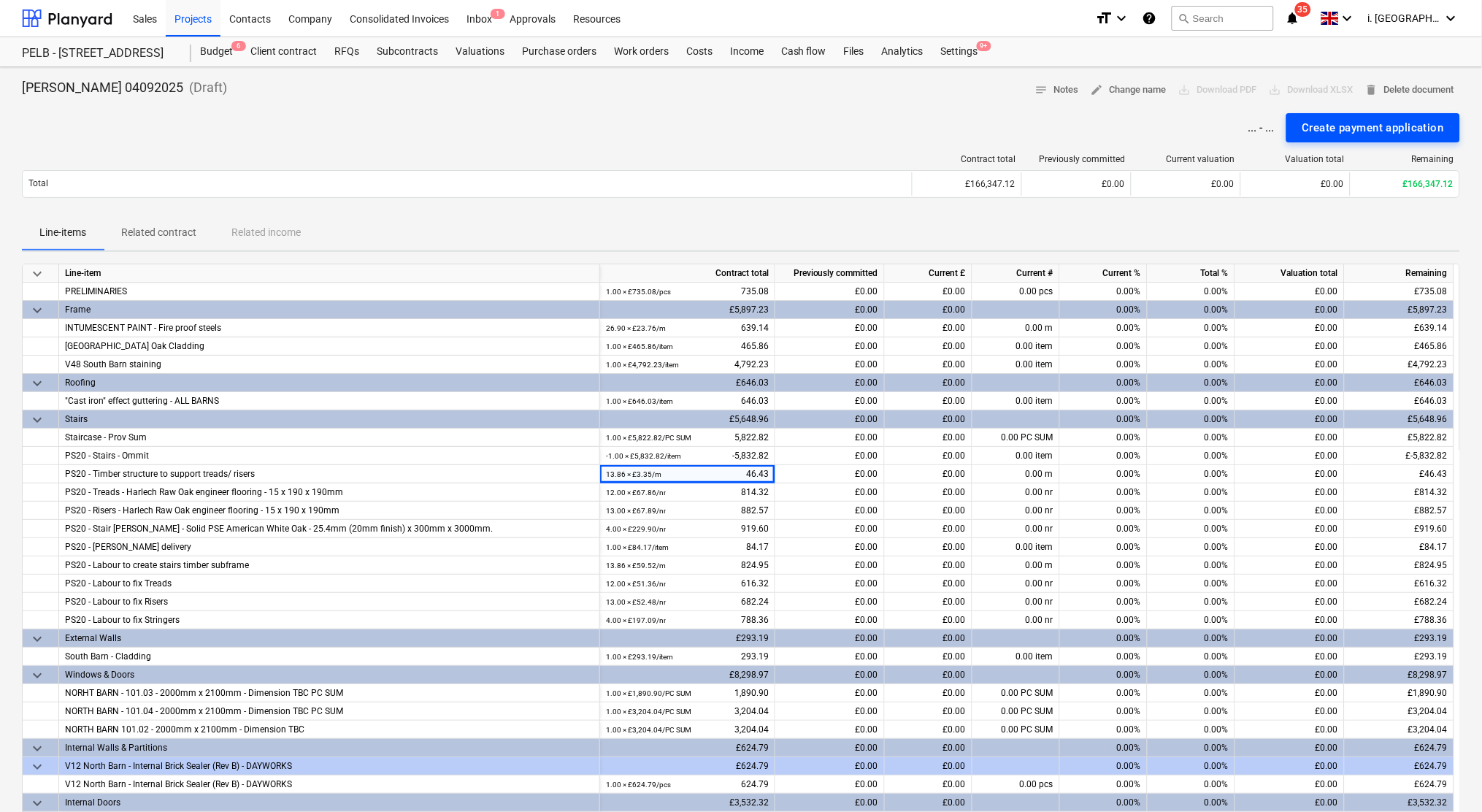
click at [1392, 117] on button "Create payment application" at bounding box center [1372, 127] width 174 height 29
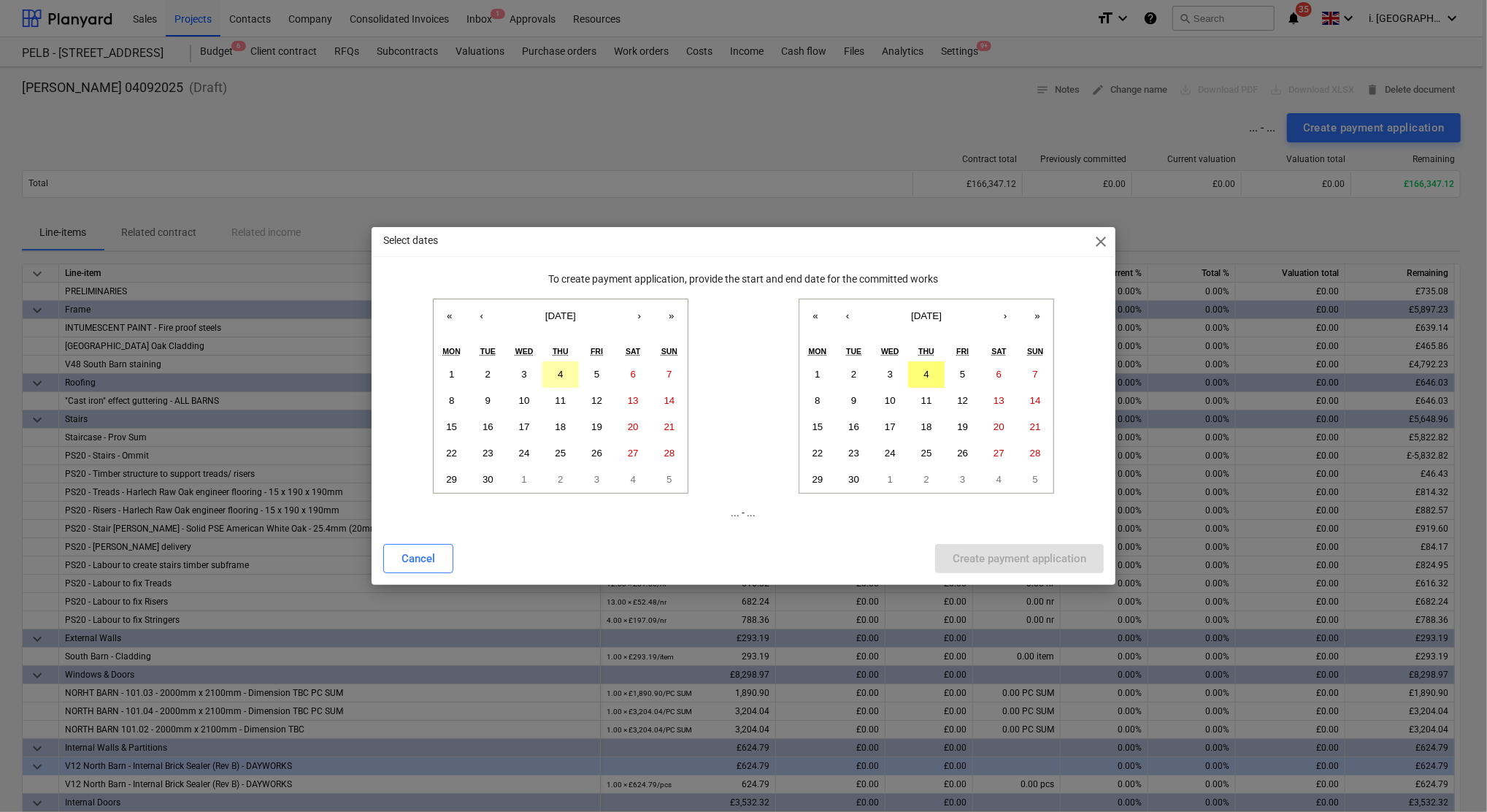
click at [553, 369] on button "4" at bounding box center [560, 374] width 37 height 27
click at [922, 373] on button "4" at bounding box center [927, 374] width 37 height 27
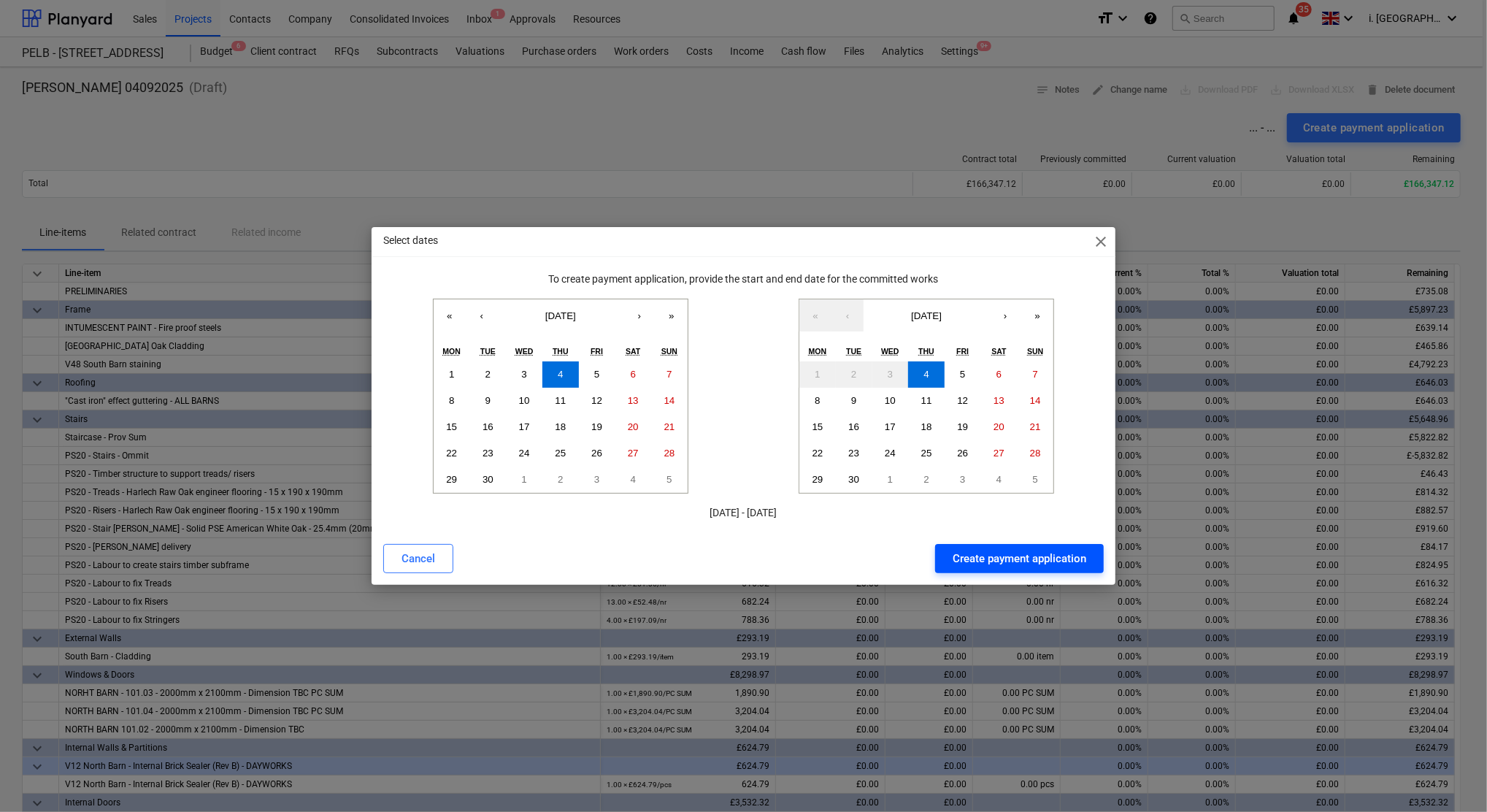
click at [1010, 558] on div "Create payment application" at bounding box center [1020, 558] width 134 height 19
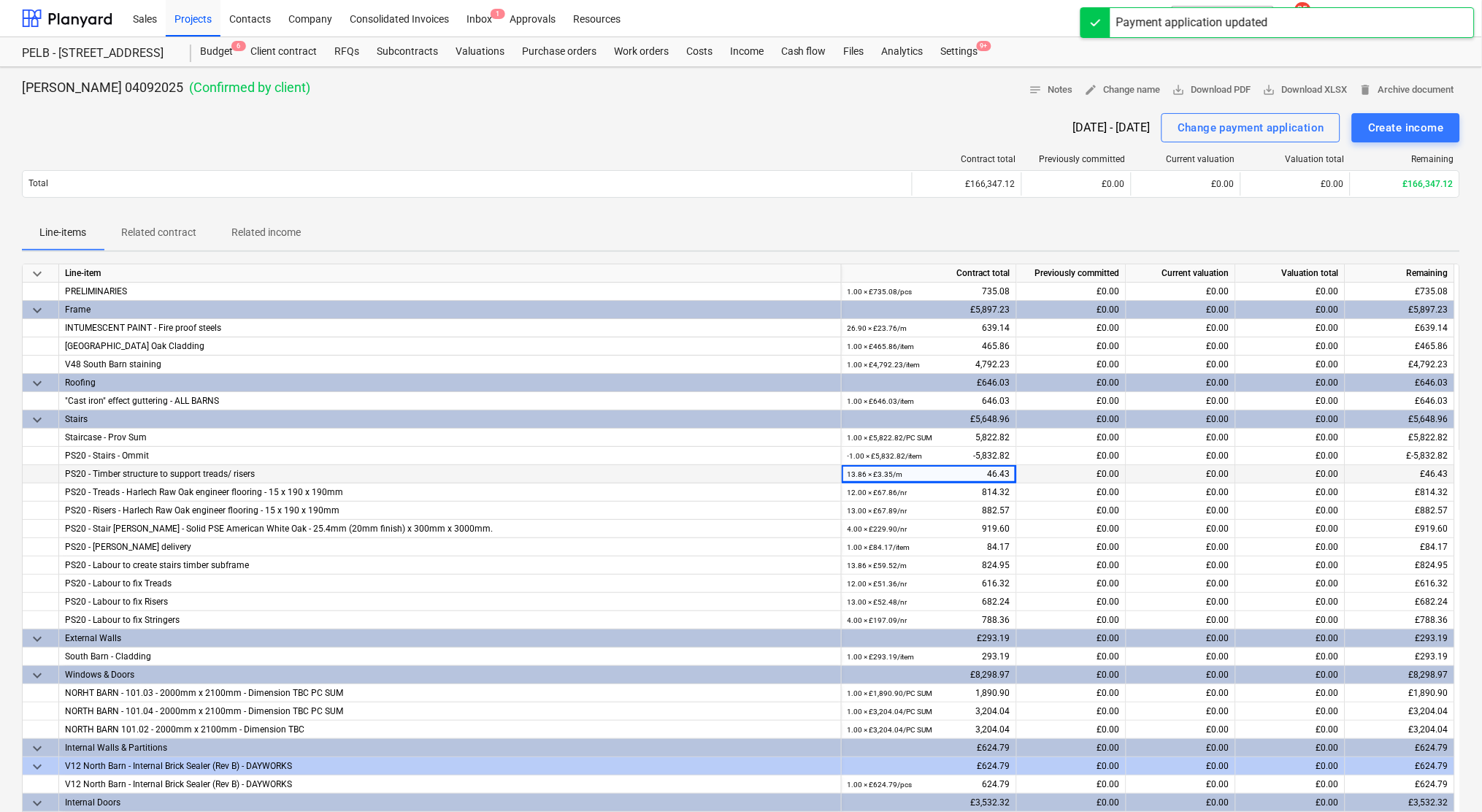
click at [971, 476] on div "13.86 × £3.35 / m 46.43" at bounding box center [929, 474] width 163 height 18
drag, startPoint x: 986, startPoint y: 474, endPoint x: 1005, endPoint y: 474, distance: 19.0
click at [1005, 474] on div "13.86 × £3.35 / m 46.43" at bounding box center [929, 474] width 163 height 18
drag, startPoint x: 1005, startPoint y: 474, endPoint x: 1211, endPoint y: 126, distance: 404.4
click at [1211, 126] on div "Change payment application" at bounding box center [1250, 127] width 147 height 19
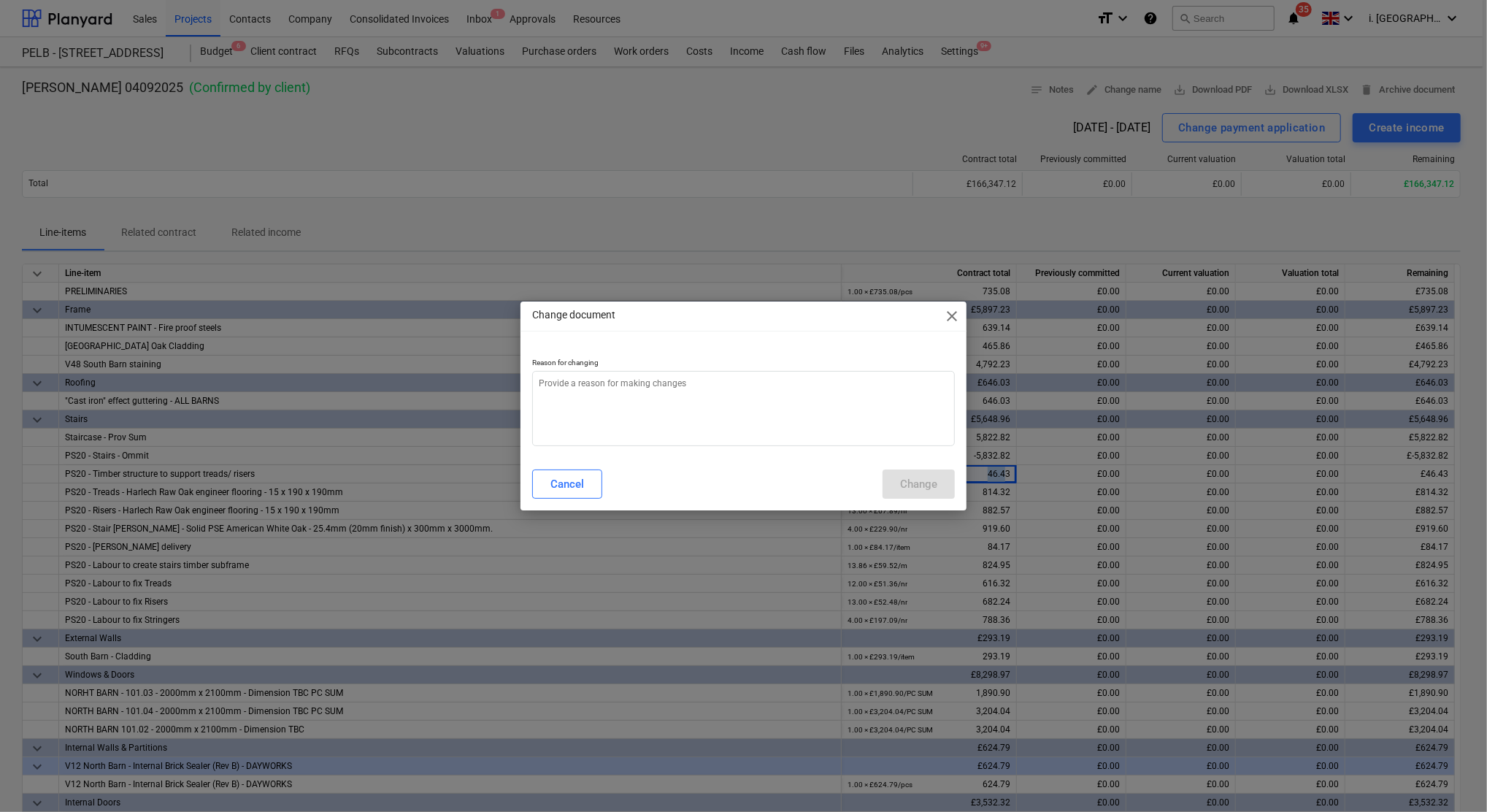
type textarea "x"
click at [628, 401] on textarea at bounding box center [743, 408] width 423 height 76
type textarea "w"
type textarea "x"
type textarea "wr"
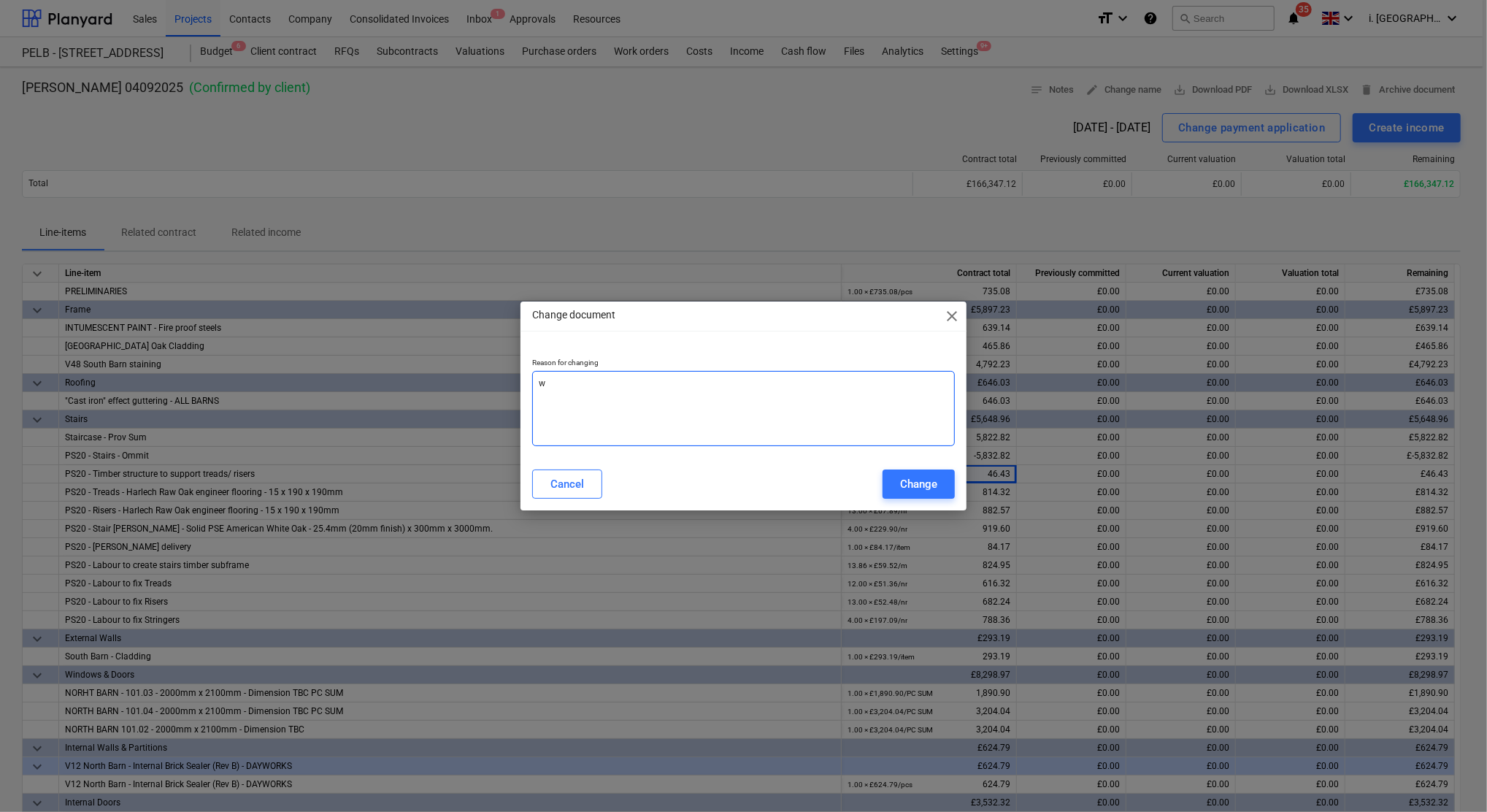
type textarea "x"
type textarea "wro"
type textarea "x"
type textarea "wron"
type textarea "x"
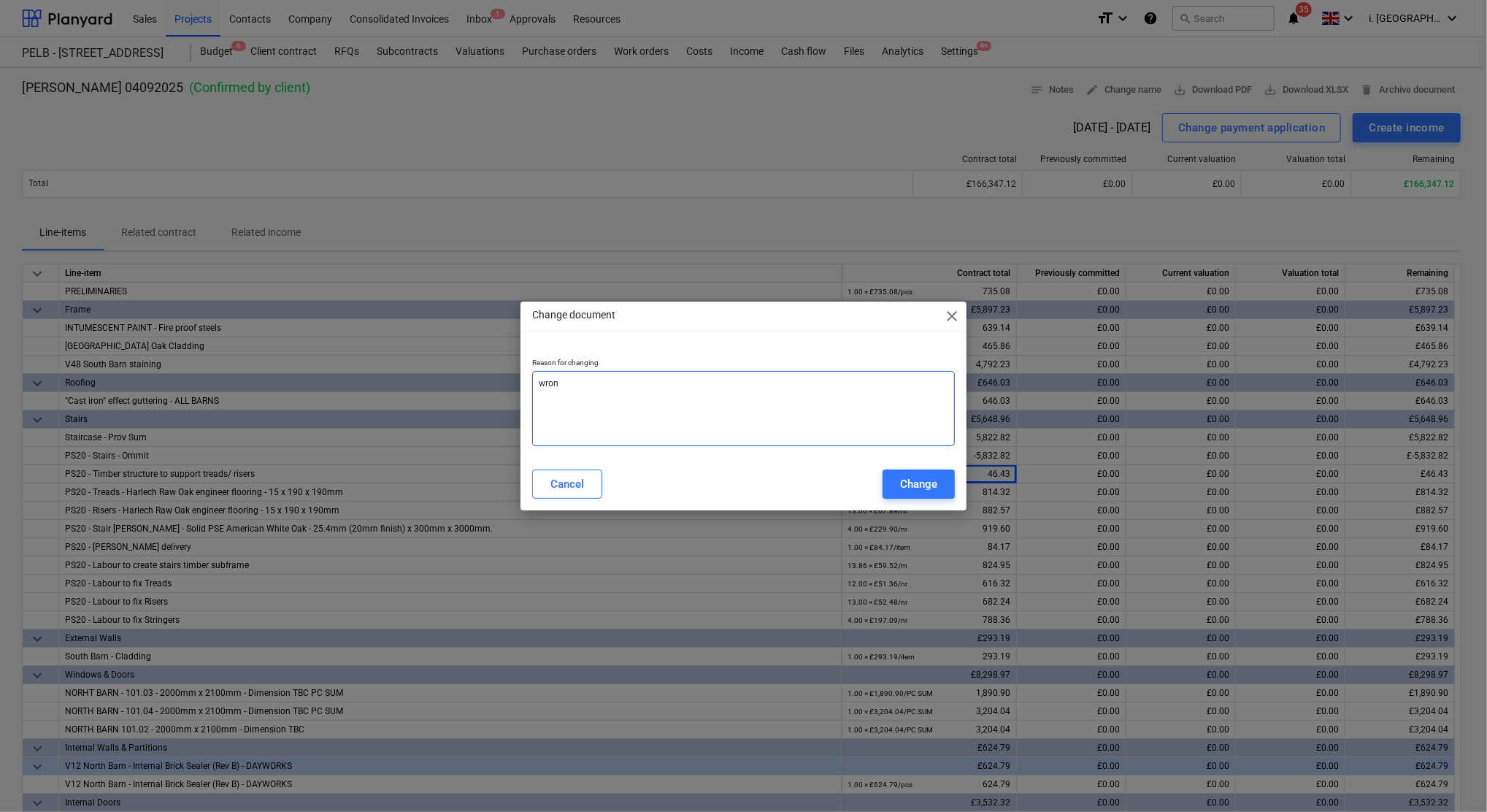
type textarea "wrong"
type textarea "x"
type textarea "wrong"
type textarea "x"
type textarea "wrong a"
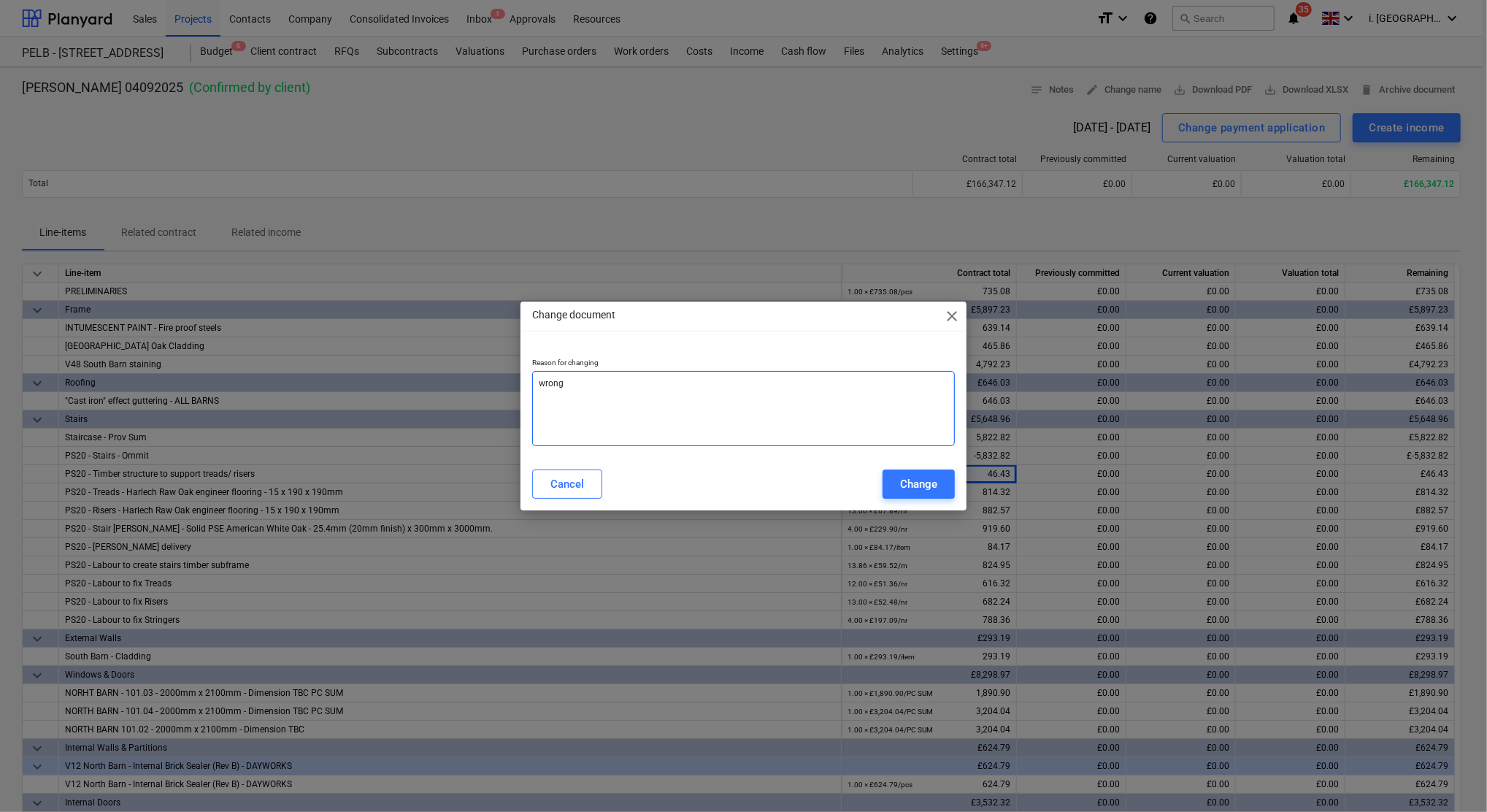
type textarea "x"
type textarea "wrong am"
type textarea "x"
type textarea "wrong amm"
type textarea "x"
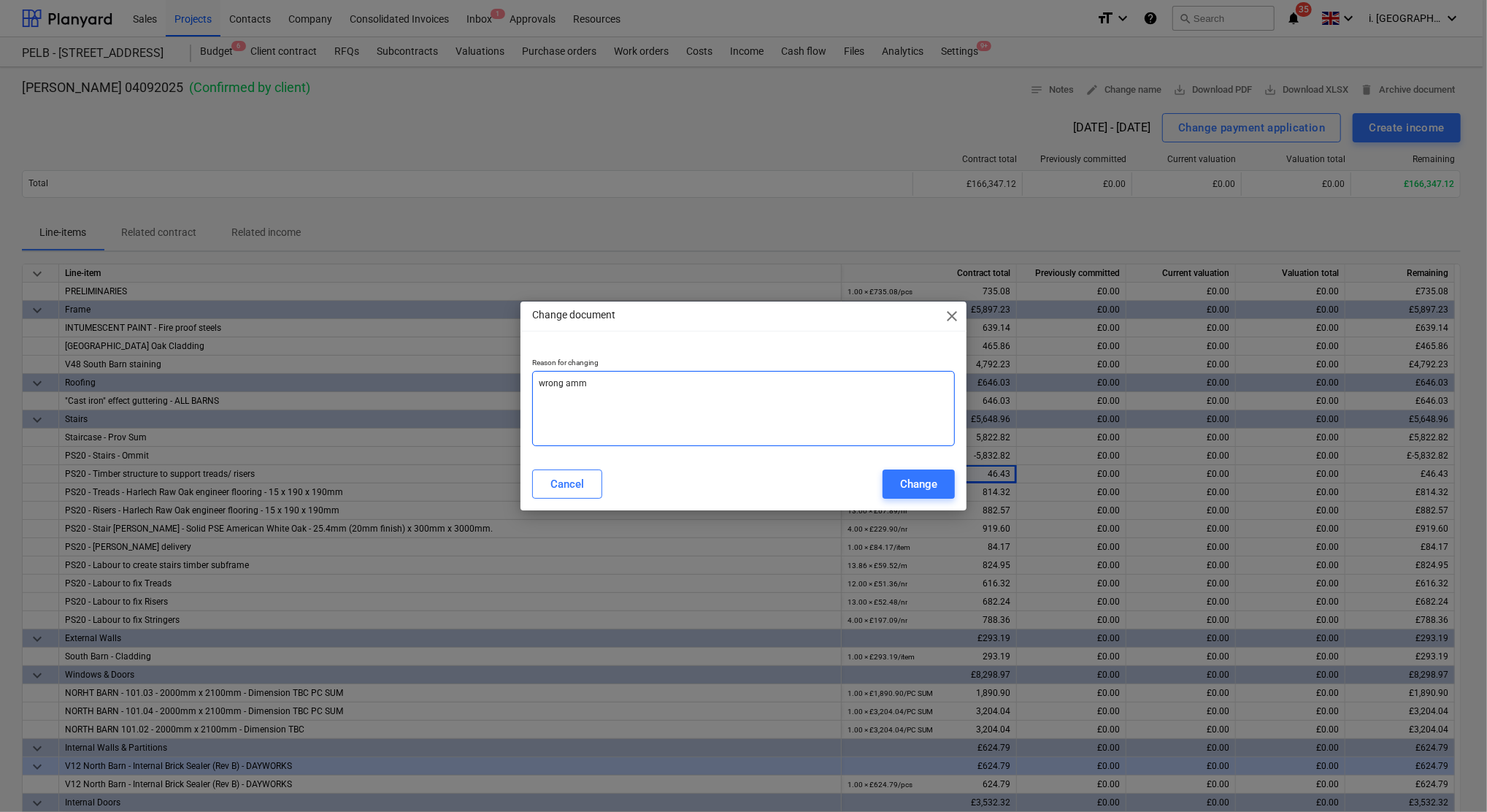
type textarea "wrong ammo"
type textarea "x"
type textarea "wrong ammou"
type textarea "x"
type textarea "wrong ammoun"
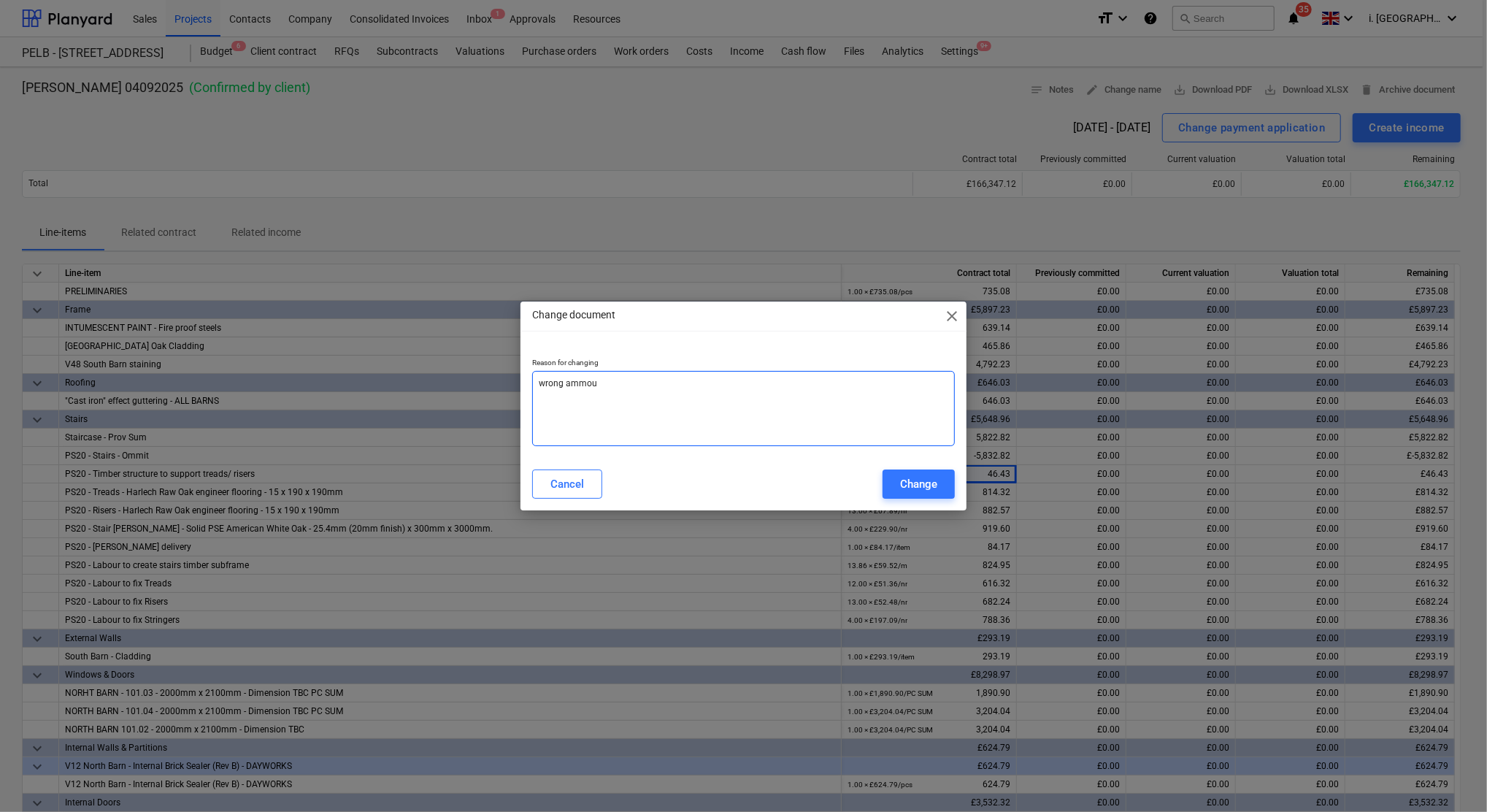
type textarea "x"
type textarea "wrong ammount"
type textarea "x"
type textarea "wrong ammount"
type textarea "x"
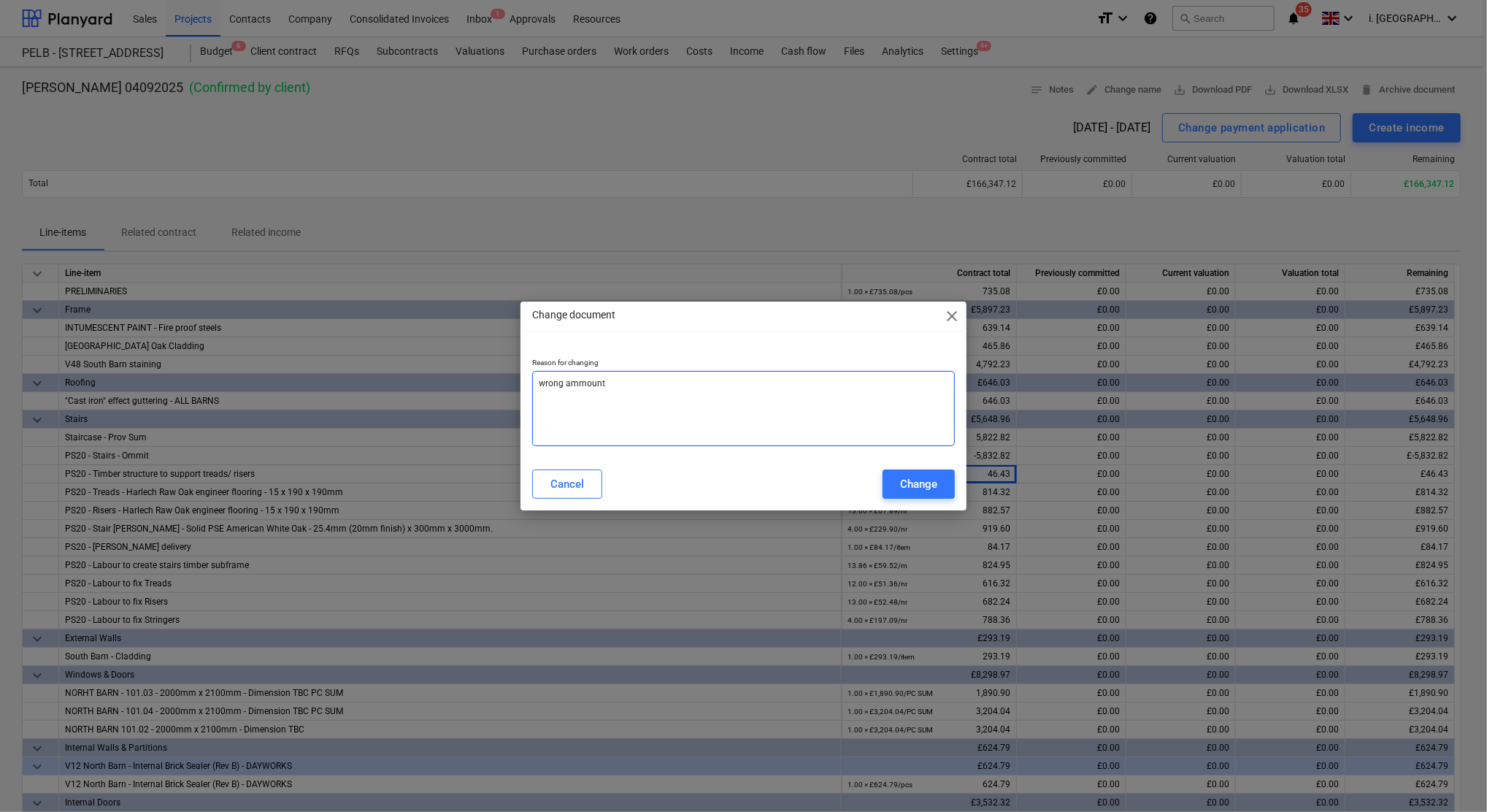
type textarea "wrong ammount a"
type textarea "x"
type textarea "wrong ammount ad"
type textarea "x"
type textarea "wrong ammount add"
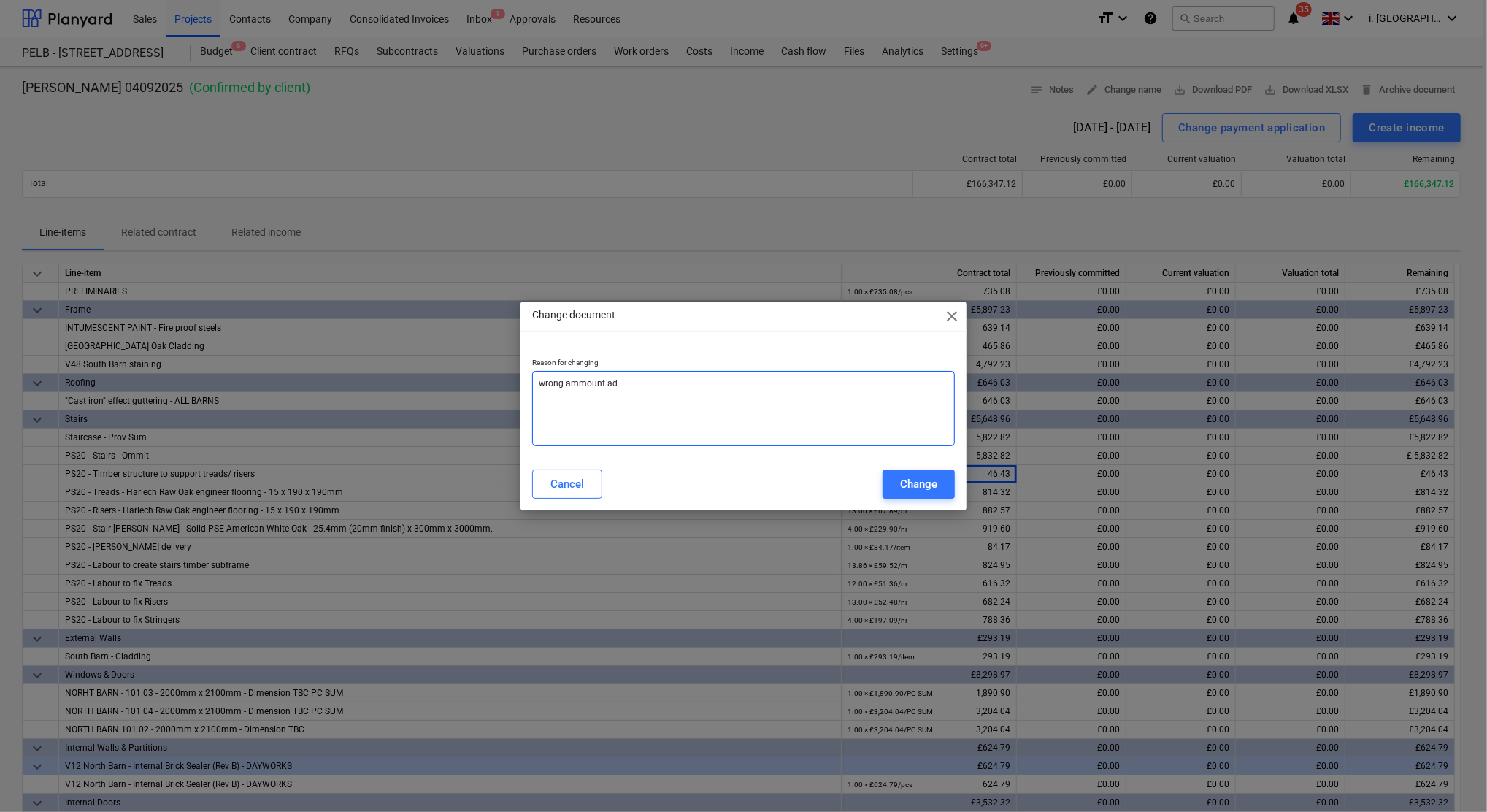
type textarea "x"
type textarea "wrong ammount adde"
type textarea "x"
type textarea "wrong ammount added"
type textarea "x"
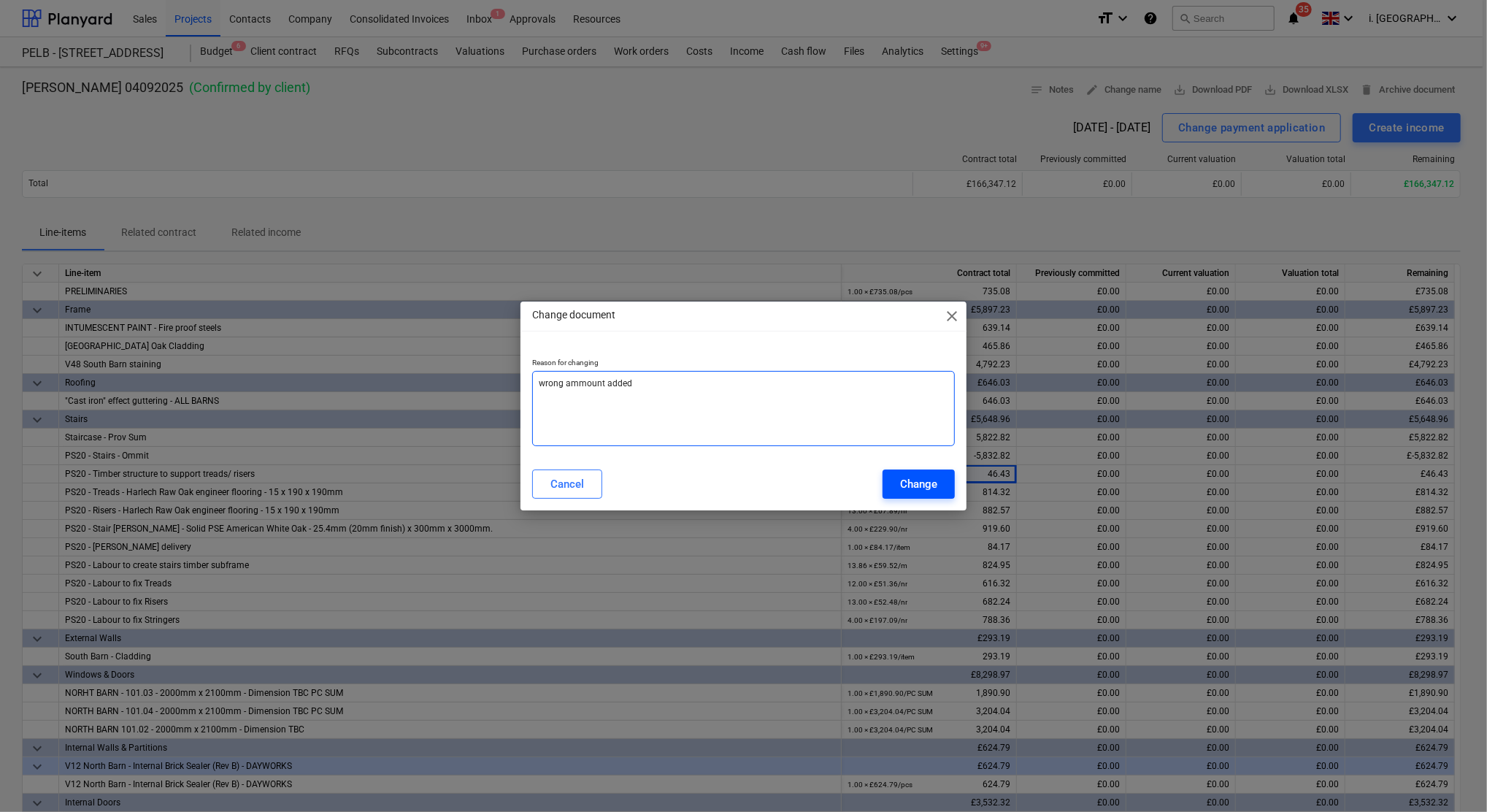
type textarea "wrong ammount added"
drag, startPoint x: 913, startPoint y: 492, endPoint x: 906, endPoint y: 488, distance: 8.1
click at [912, 492] on div "Change" at bounding box center [918, 484] width 37 height 19
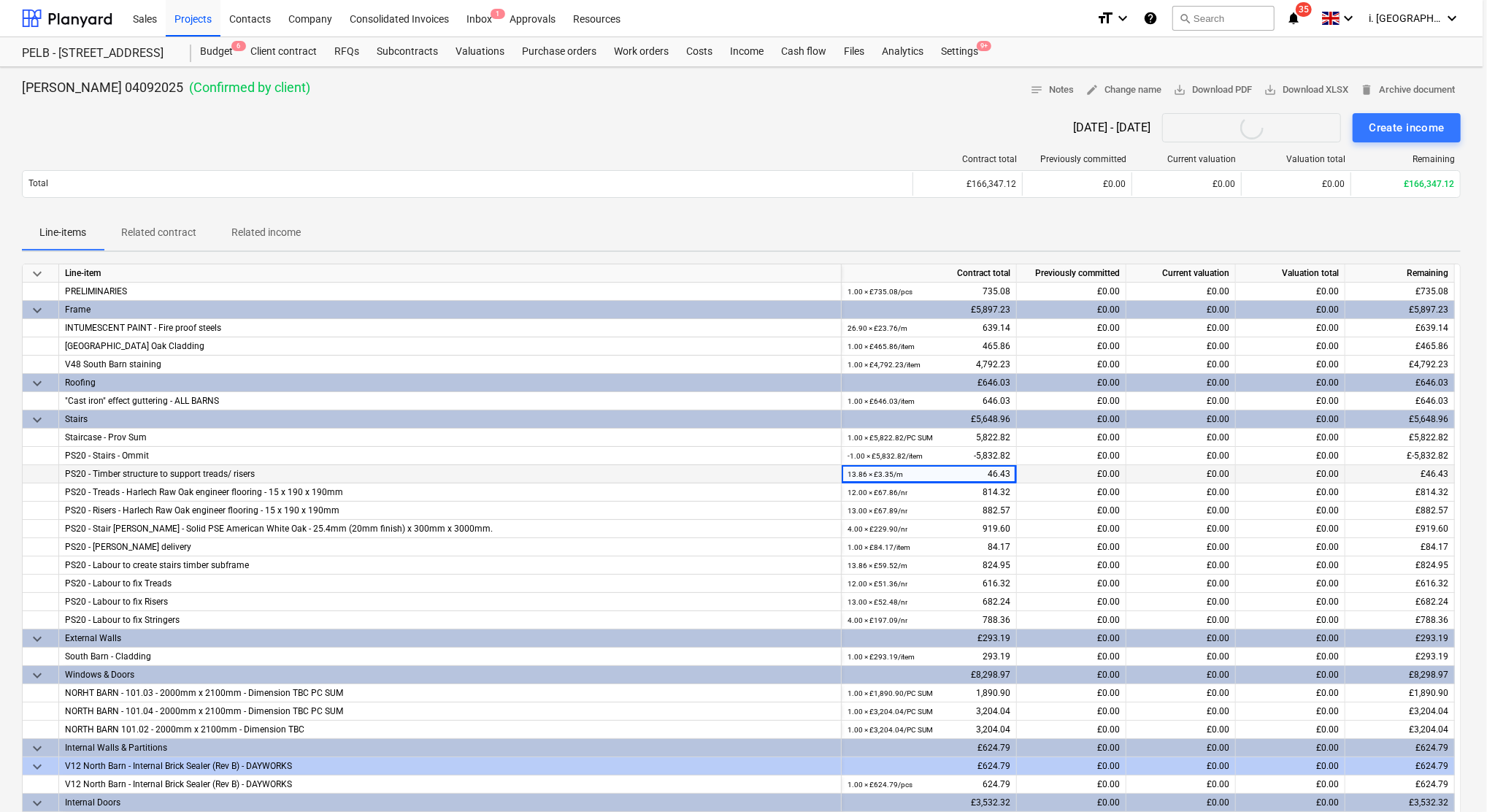
type textarea "x"
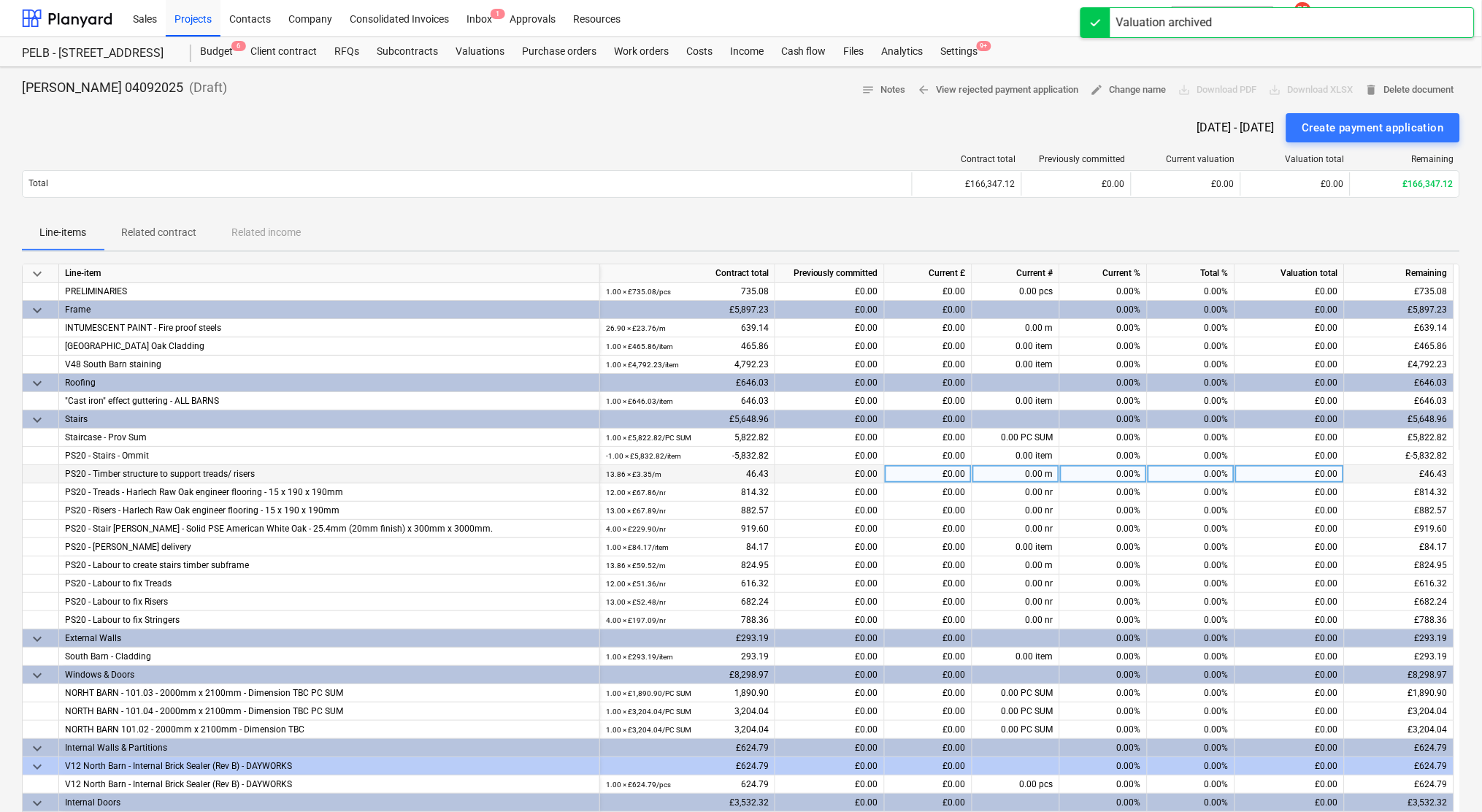
click at [745, 471] on div "13.86 × £3.35 / m 46.43" at bounding box center [687, 474] width 163 height 18
drag, startPoint x: 746, startPoint y: 475, endPoint x: 783, endPoint y: 475, distance: 37.0
click at [0, 0] on div "PS20 - Timber structure to support treads/ risers 13.86 × £3.35 / m 46.43 £0.00…" at bounding box center [0, 0] width 0 height 0
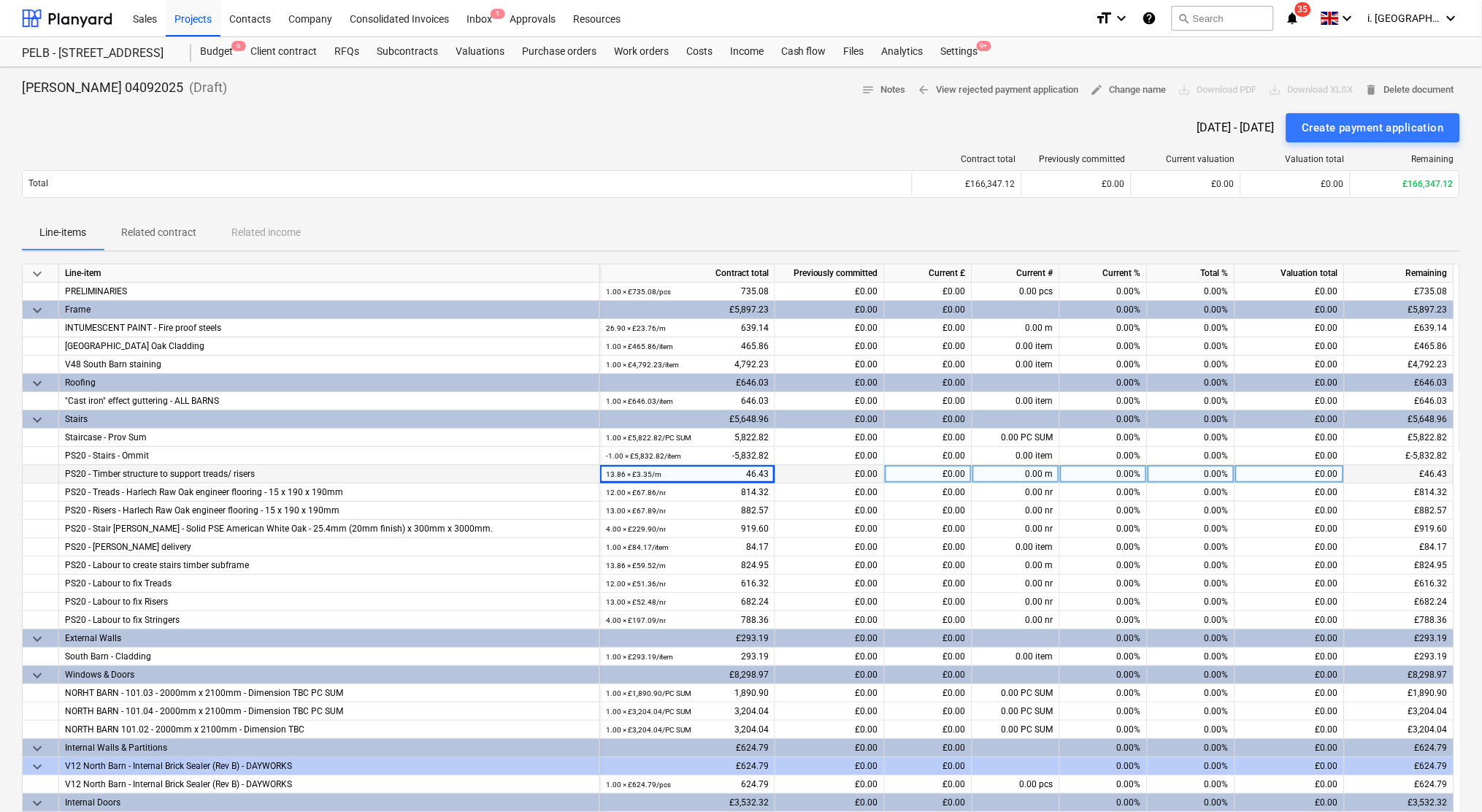
drag, startPoint x: 783, startPoint y: 475, endPoint x: 745, endPoint y: 472, distance: 38.1
click at [745, 472] on div "13.86 × £3.35 / m 46.43" at bounding box center [687, 474] width 163 height 18
drag, startPoint x: 741, startPoint y: 472, endPoint x: 769, endPoint y: 472, distance: 28.0
click at [769, 472] on div "13.86 × £3.35 / m 46.43" at bounding box center [687, 474] width 175 height 18
click at [714, 469] on div "13.86 × £3.35 / m 46.43" at bounding box center [687, 474] width 163 height 18
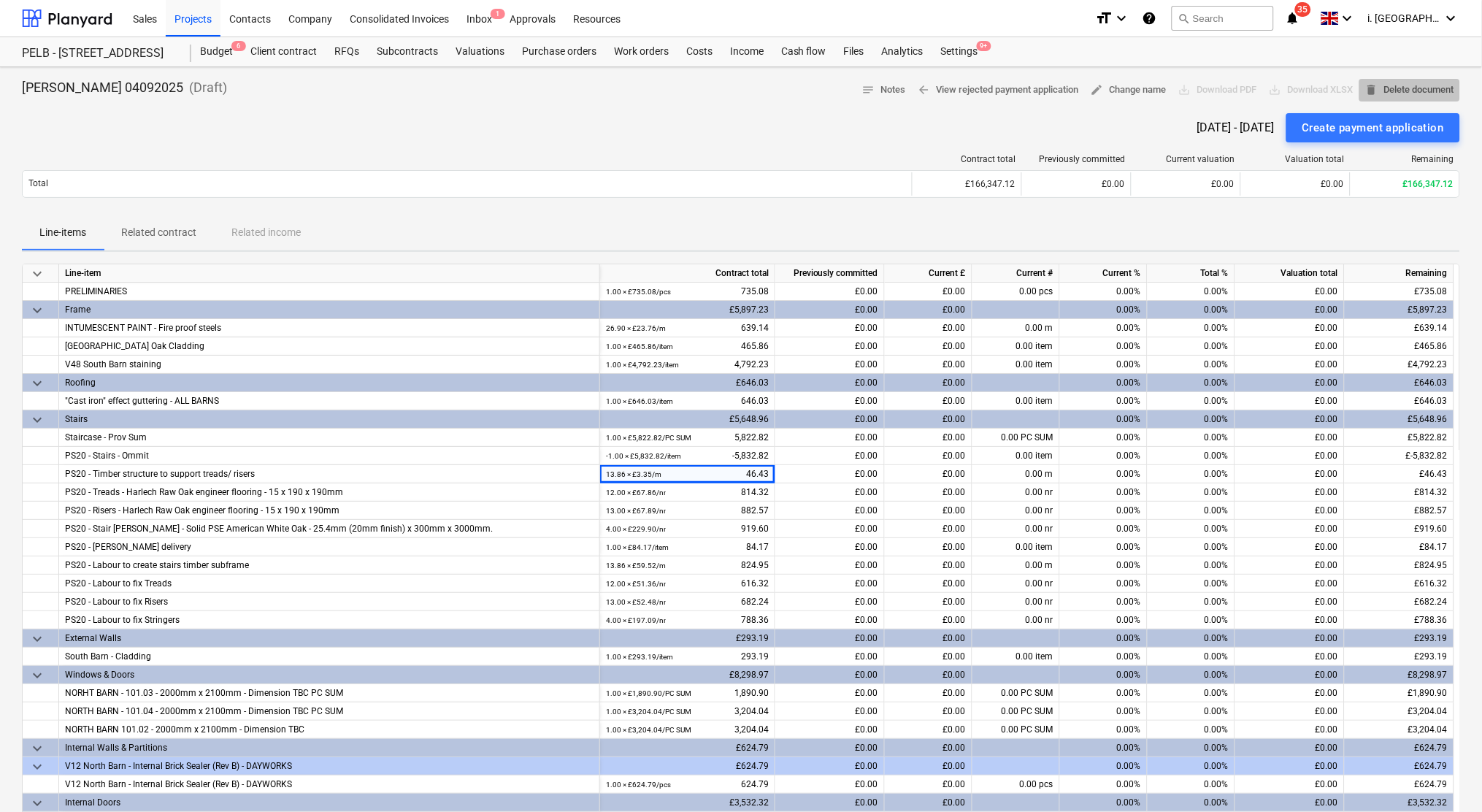
click at [1391, 90] on span "delete Delete document" at bounding box center [1409, 90] width 89 height 17
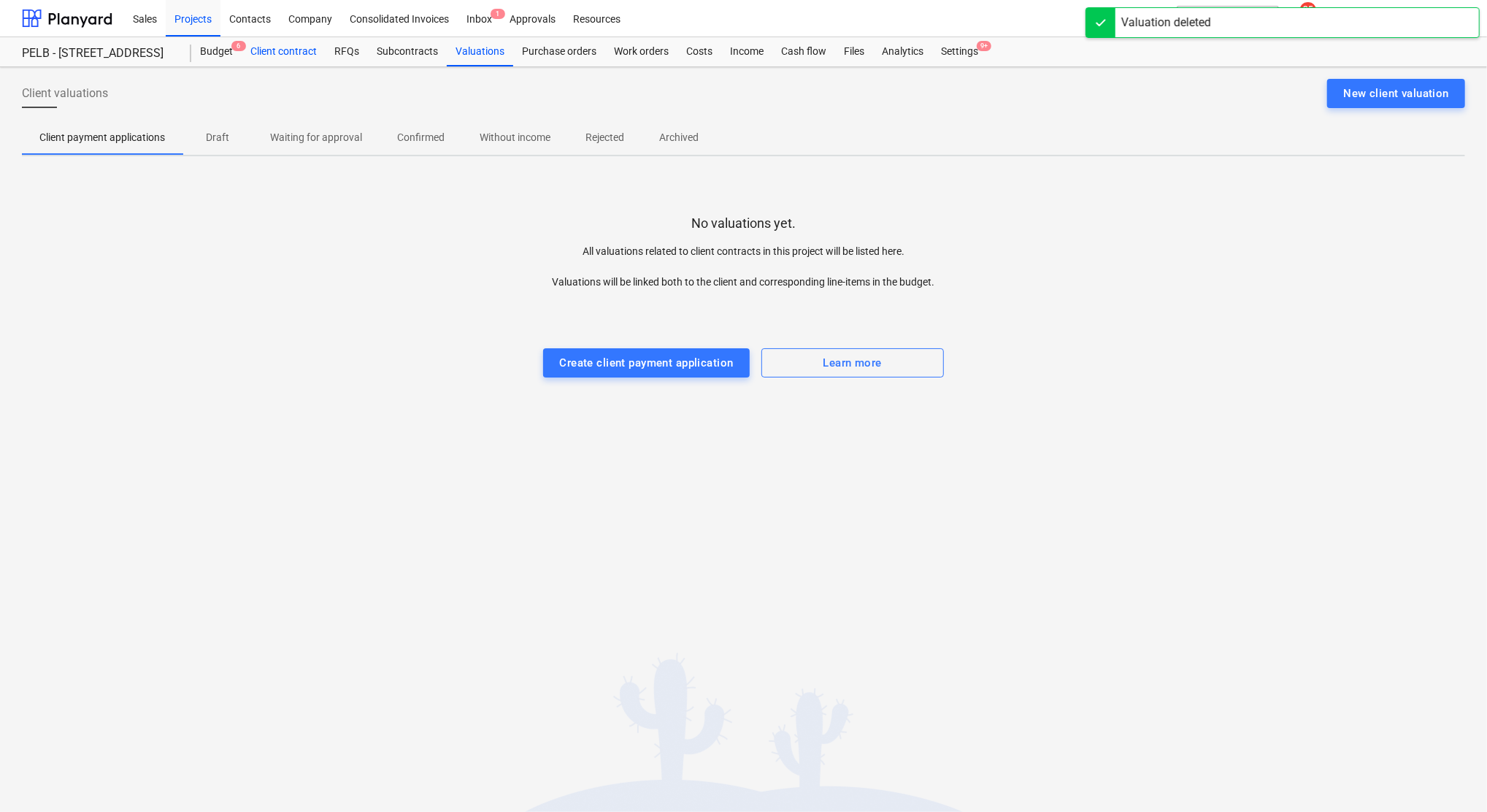
click at [305, 49] on div "Client contract" at bounding box center [283, 51] width 84 height 29
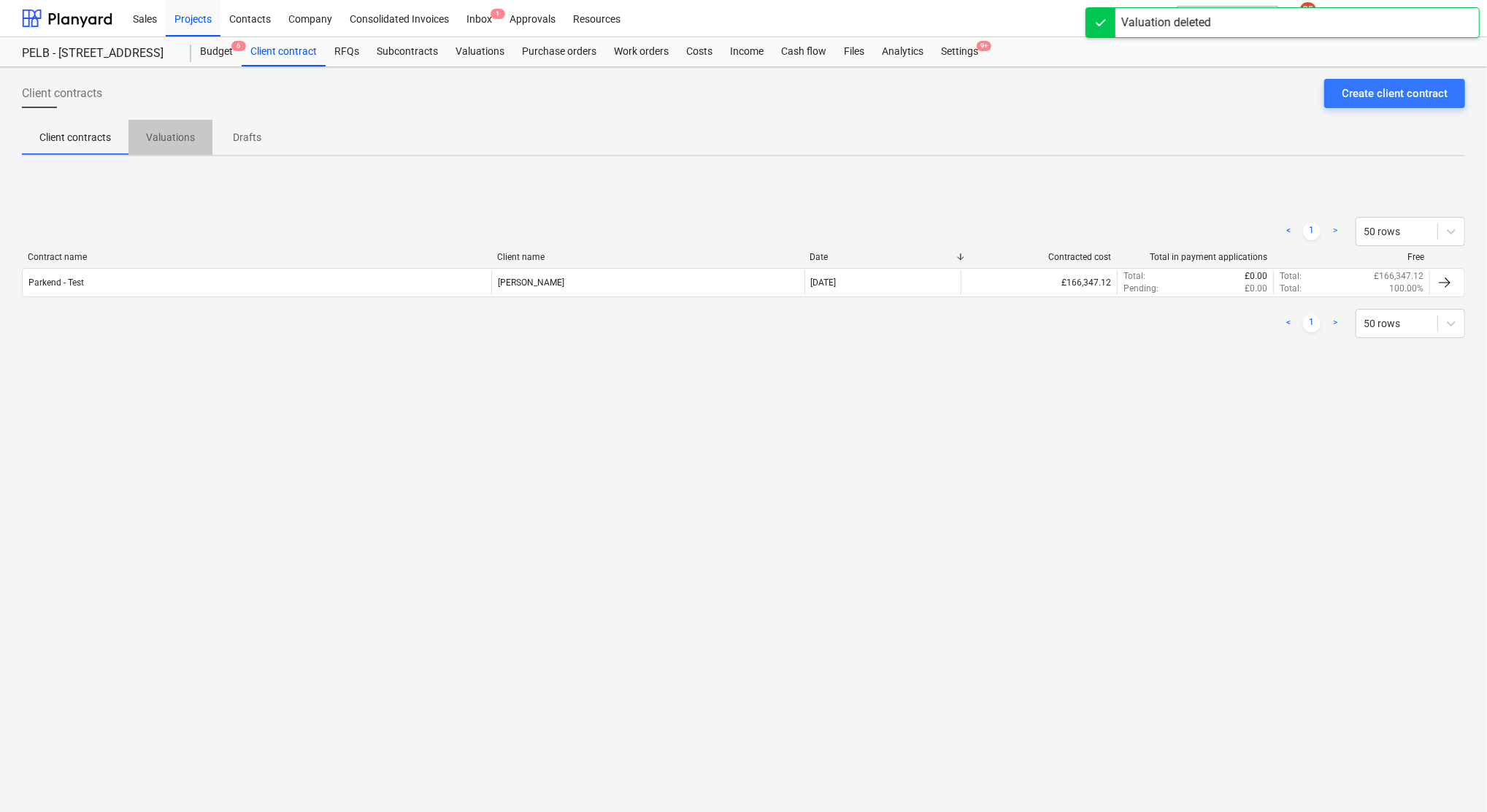
click at [176, 131] on p "Valuations" at bounding box center [170, 138] width 49 height 15
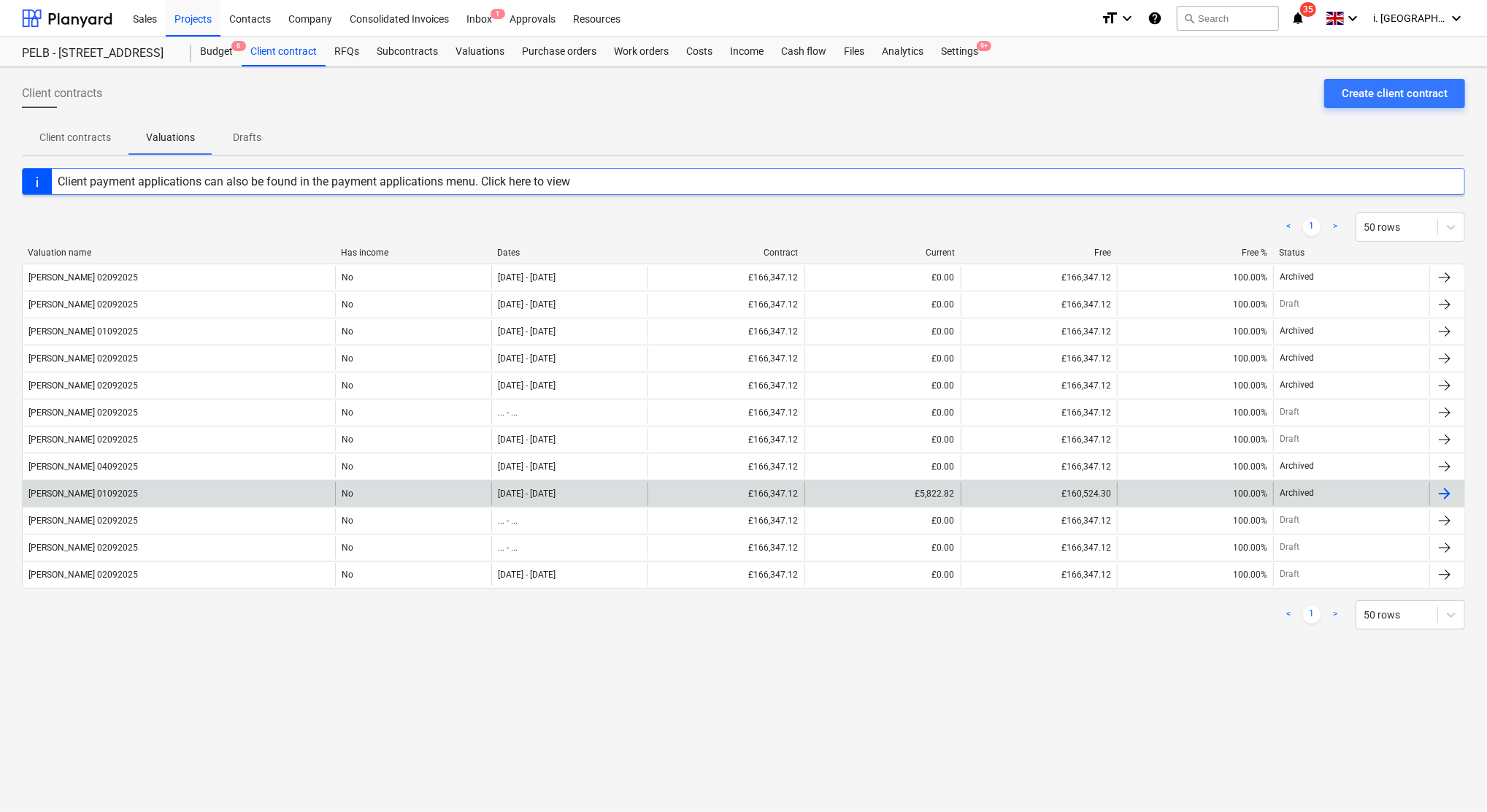
click at [1443, 495] on div at bounding box center [1445, 493] width 17 height 17
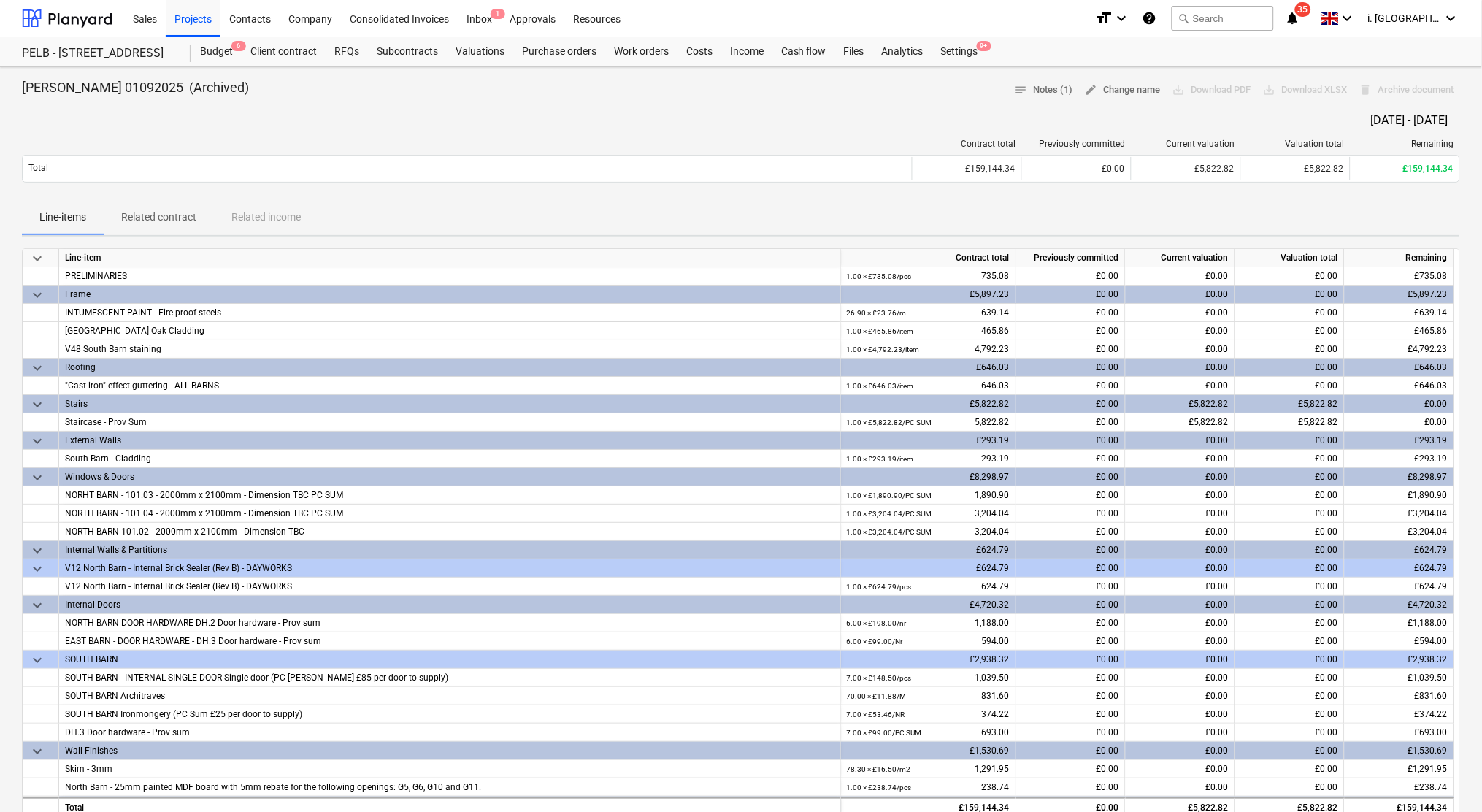
click at [43, 404] on span "keyboard_arrow_down" at bounding box center [37, 404] width 17 height 17
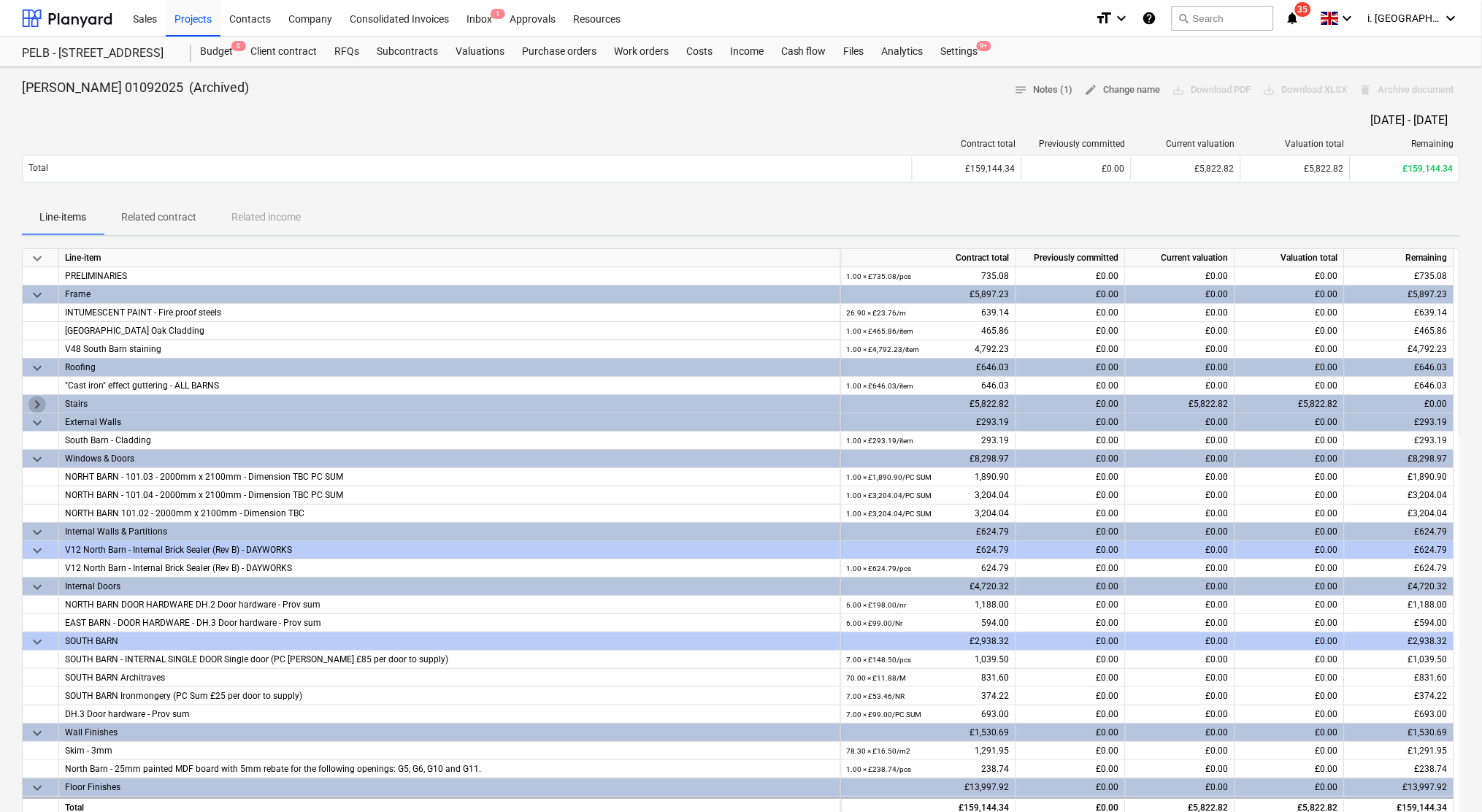
click at [43, 405] on span "keyboard_arrow_right" at bounding box center [37, 404] width 17 height 17
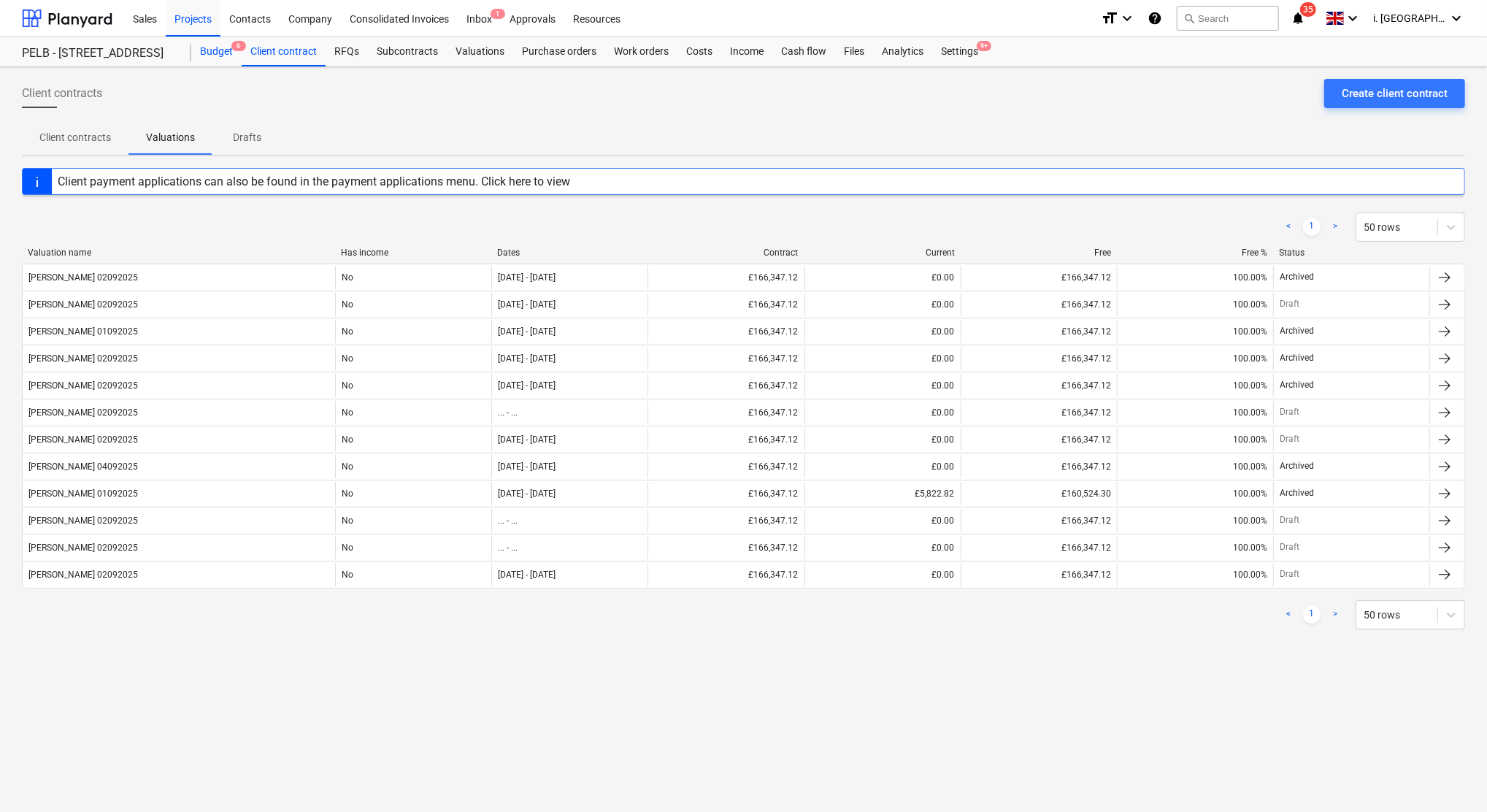
click at [232, 46] on span "6" at bounding box center [239, 46] width 15 height 10
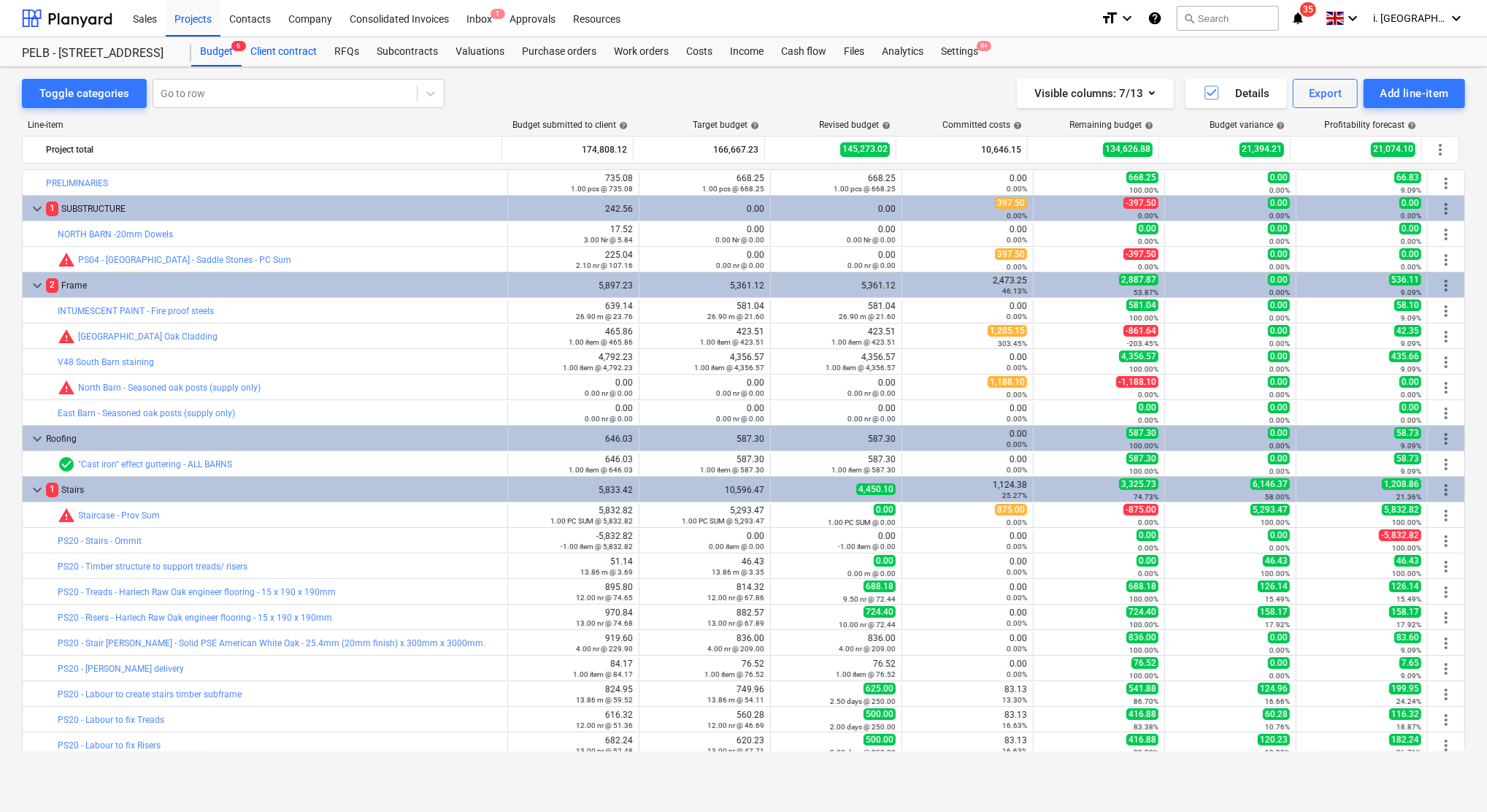
click at [267, 49] on div "Client contract" at bounding box center [283, 51] width 84 height 29
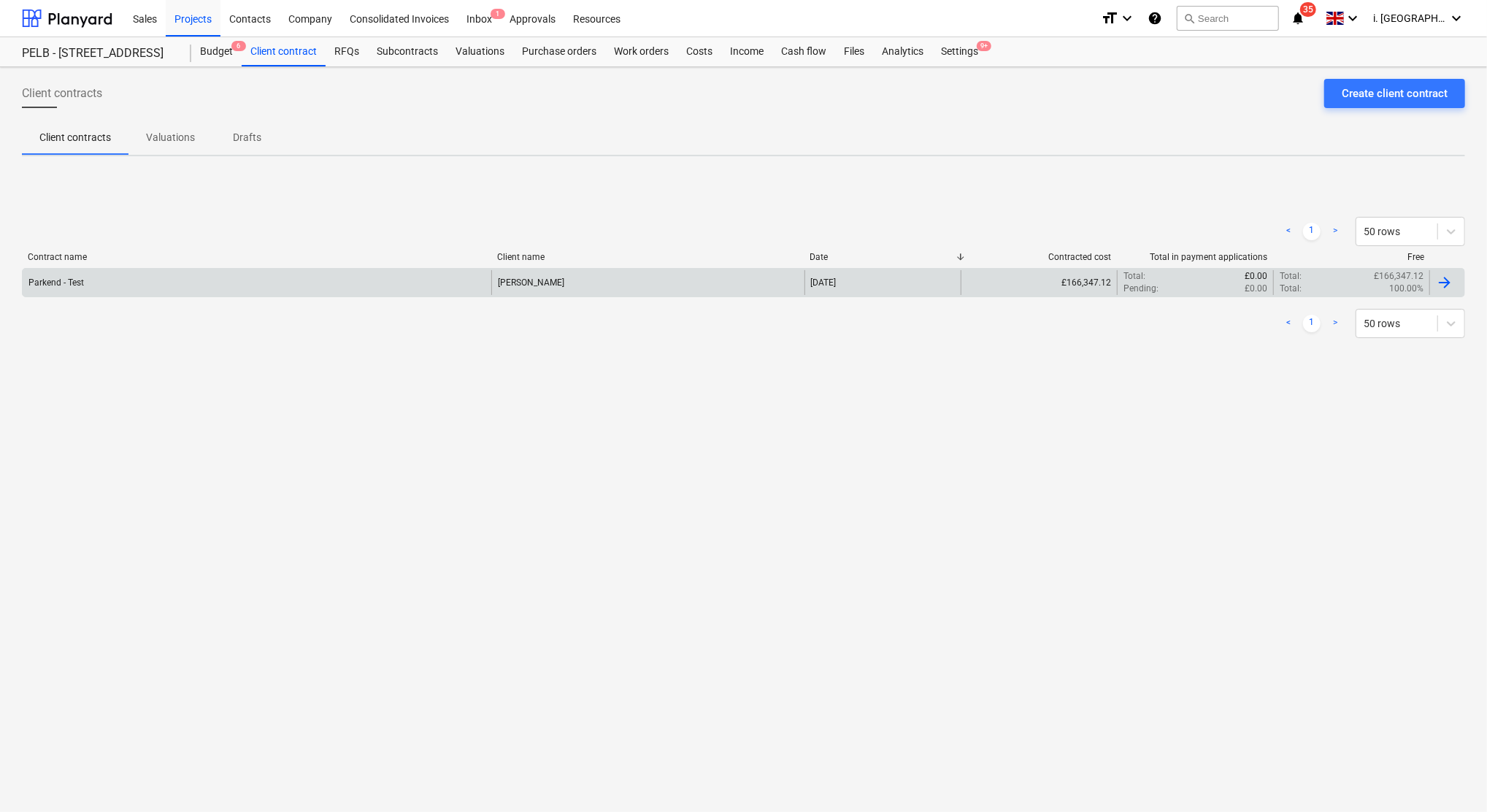
click at [245, 272] on div "Parkend - Test" at bounding box center [257, 282] width 469 height 25
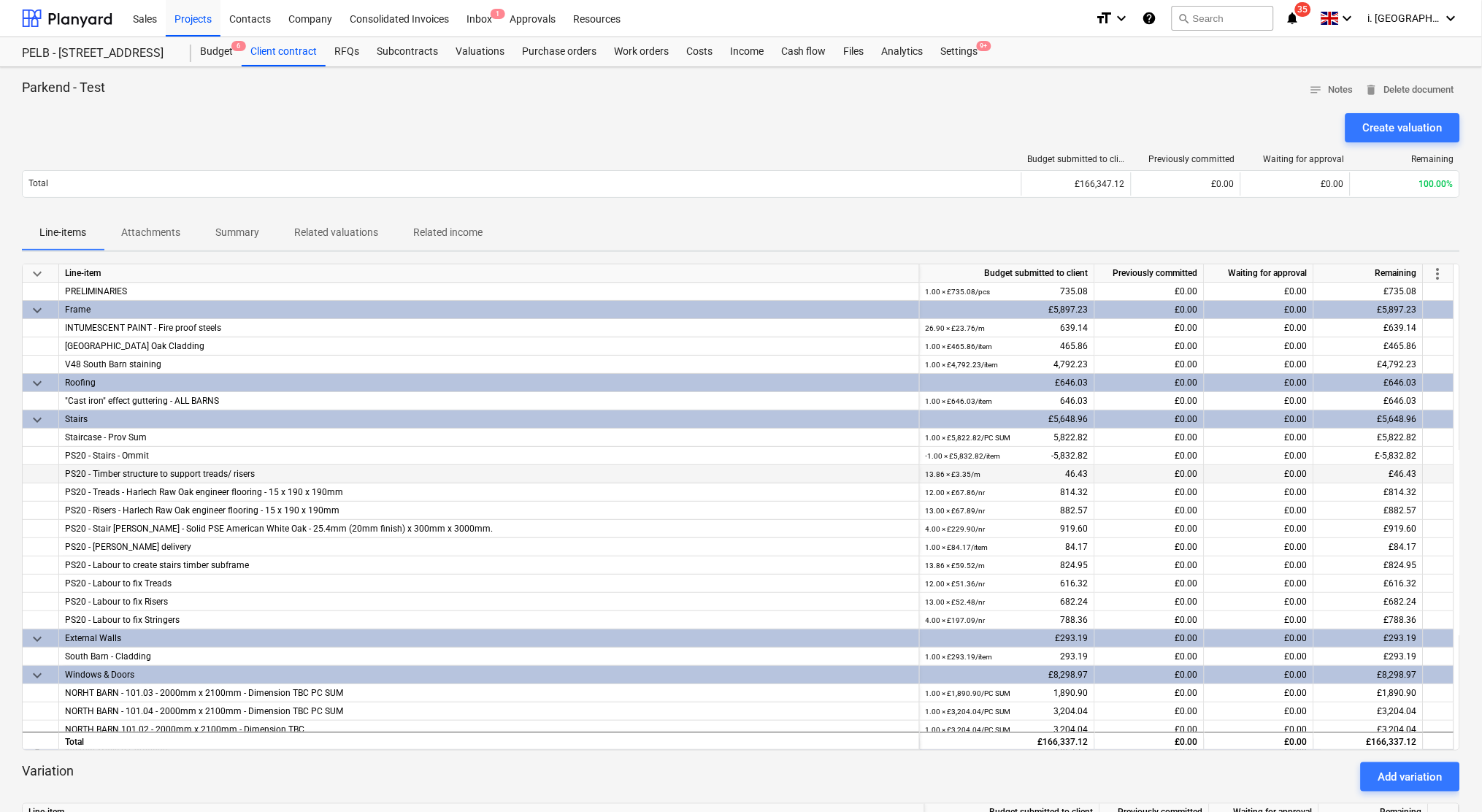
click at [285, 480] on div "PS20 - Timber structure to support treads/ risers" at bounding box center [489, 473] width 849 height 17
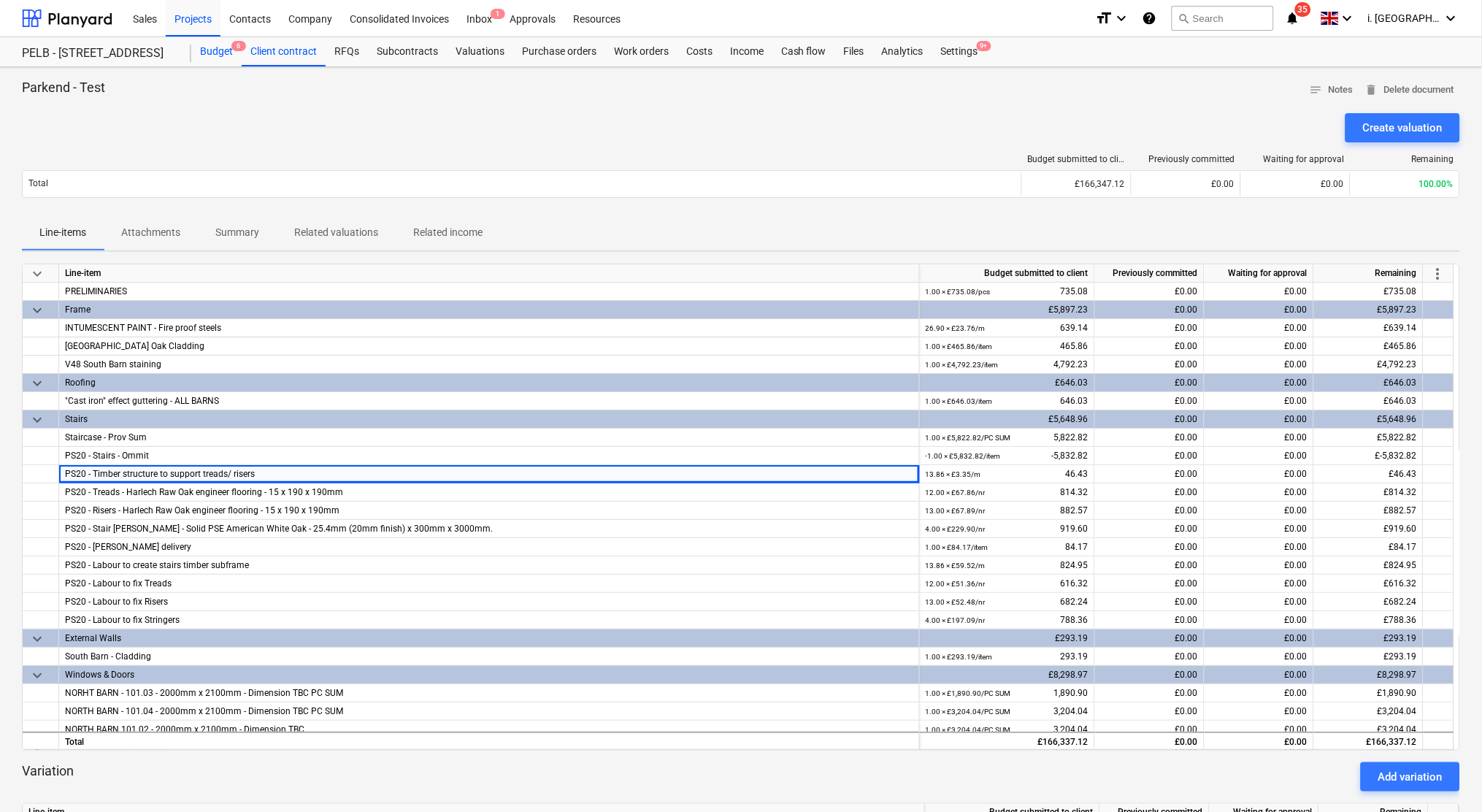
click at [207, 46] on div "Budget 6" at bounding box center [216, 51] width 51 height 29
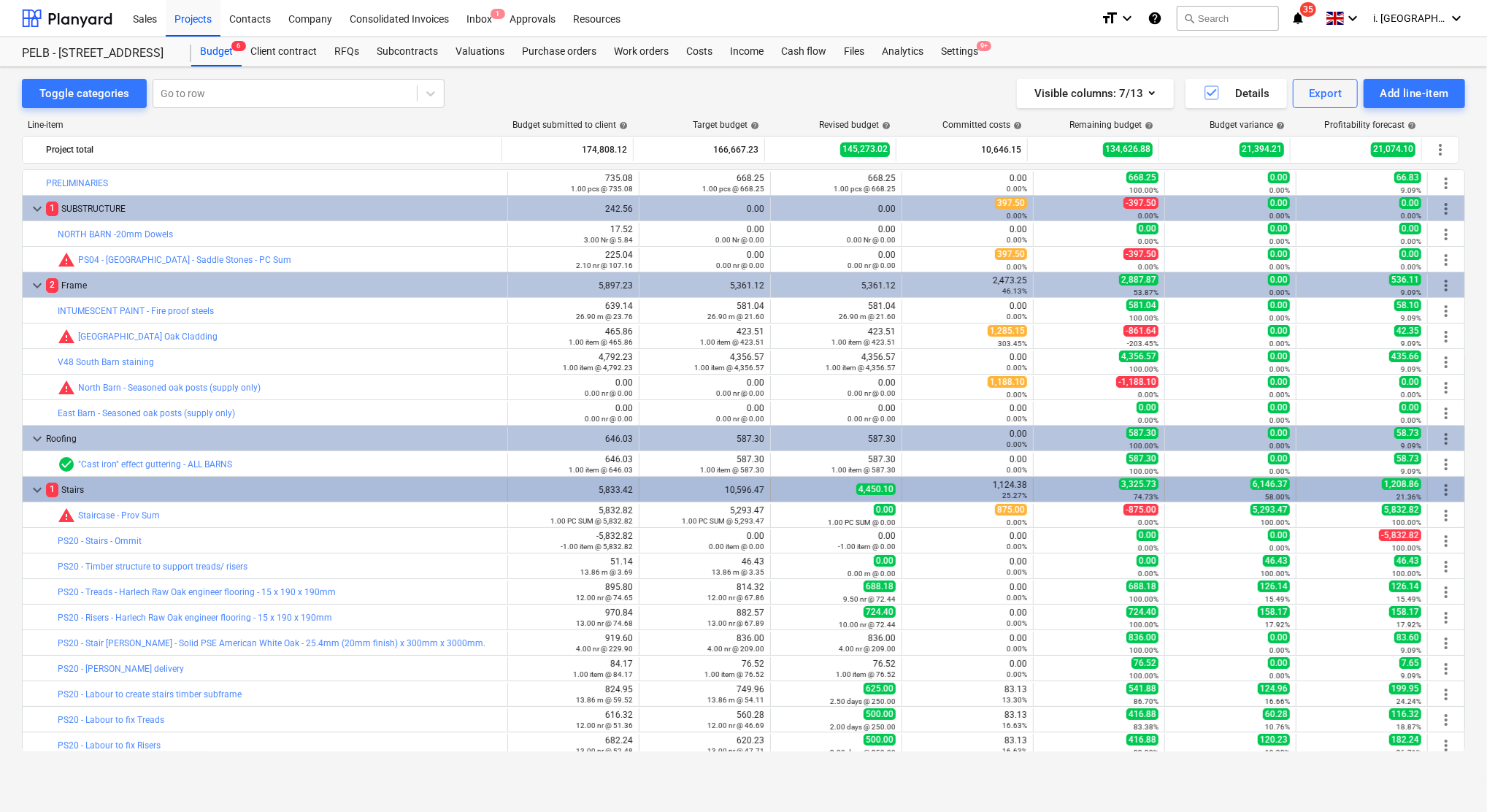
click at [1437, 489] on span "more_vert" at bounding box center [1445, 489] width 17 height 17
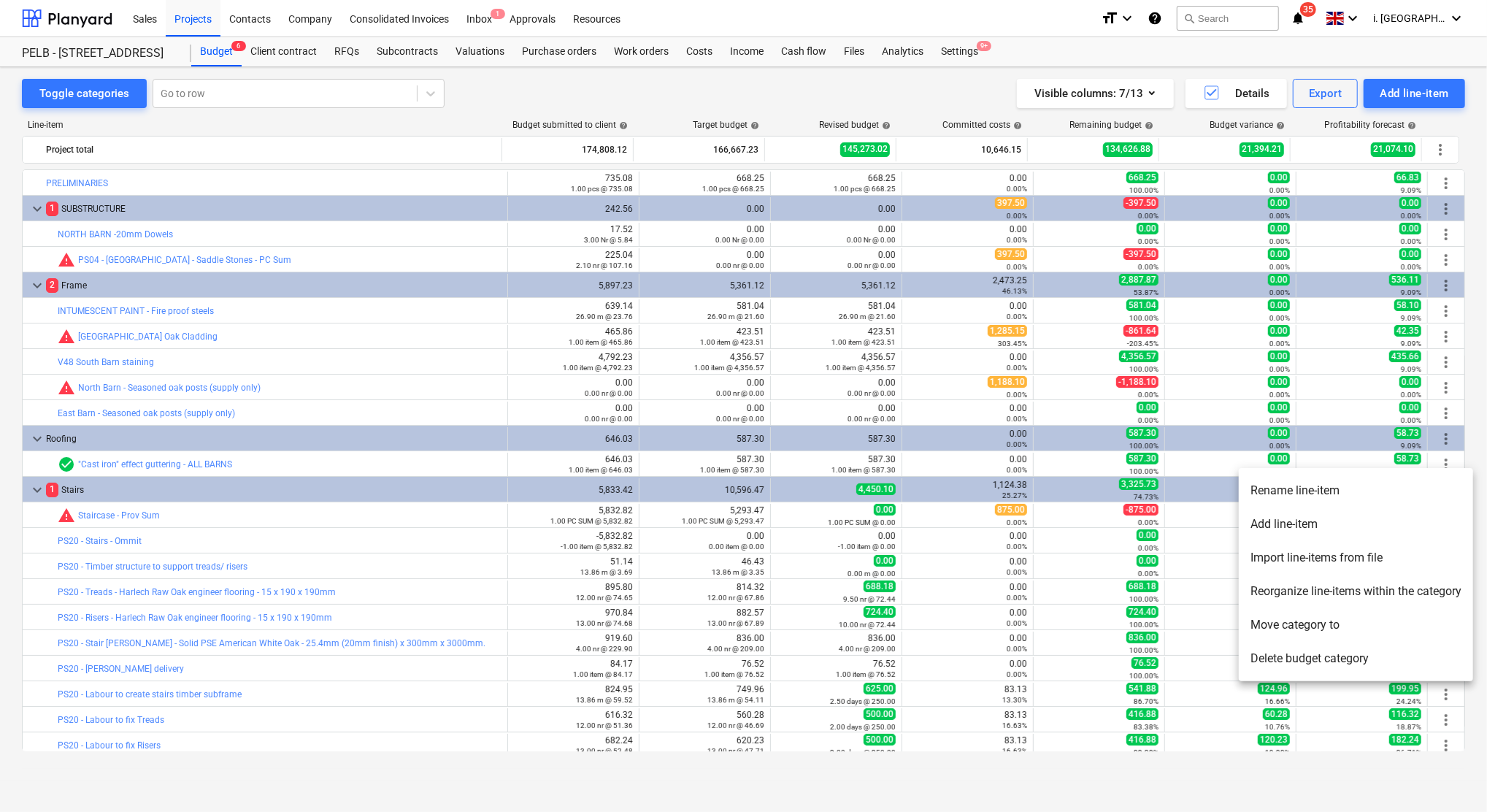
click at [1363, 513] on li "Add line-item" at bounding box center [1356, 524] width 234 height 33
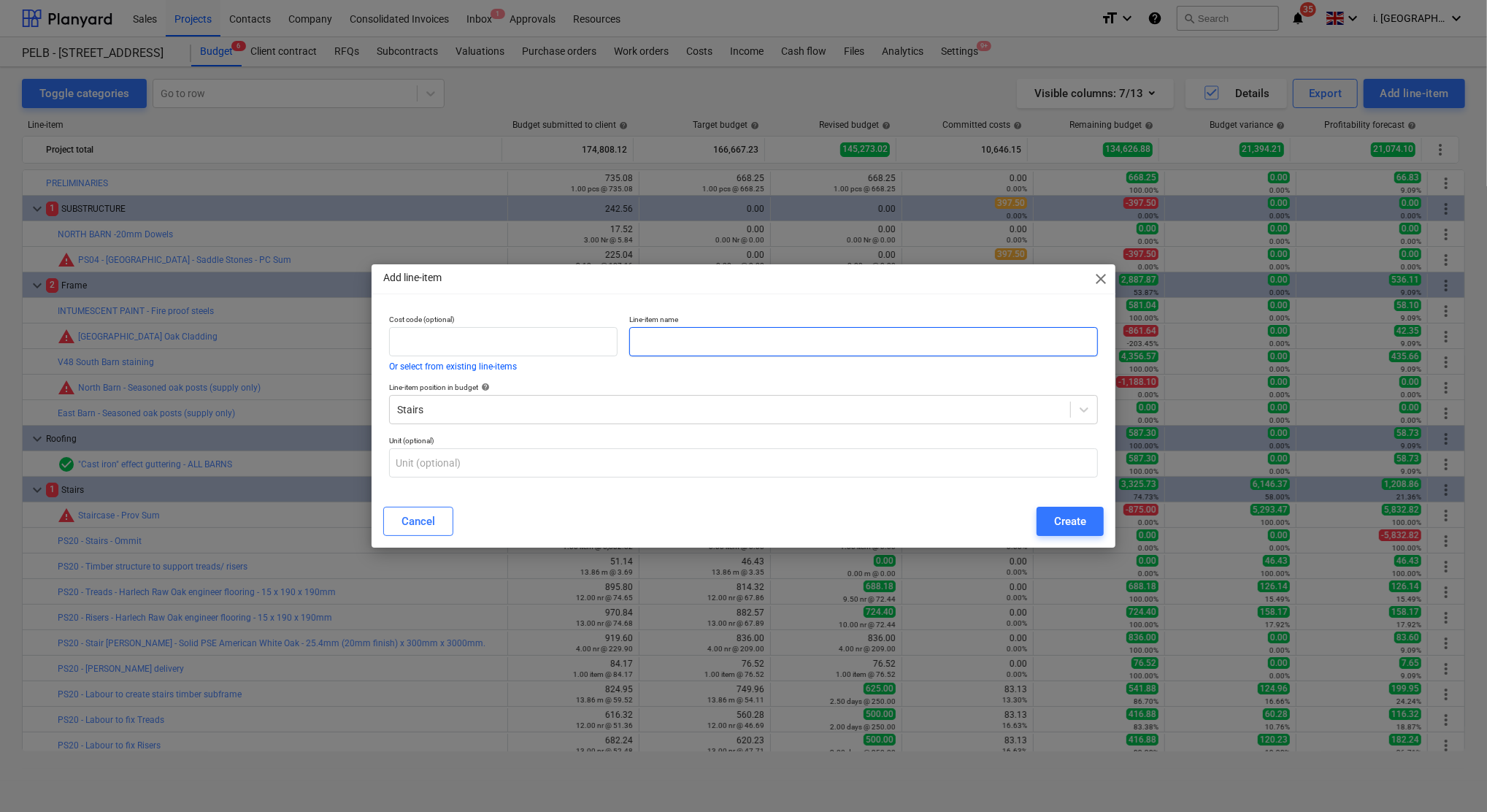
click at [686, 342] on input "text" at bounding box center [863, 341] width 469 height 29
type input "C"
type input "P"
type input "Timber Structure to support treads /risers"
click at [609, 335] on input "text" at bounding box center [503, 341] width 228 height 29
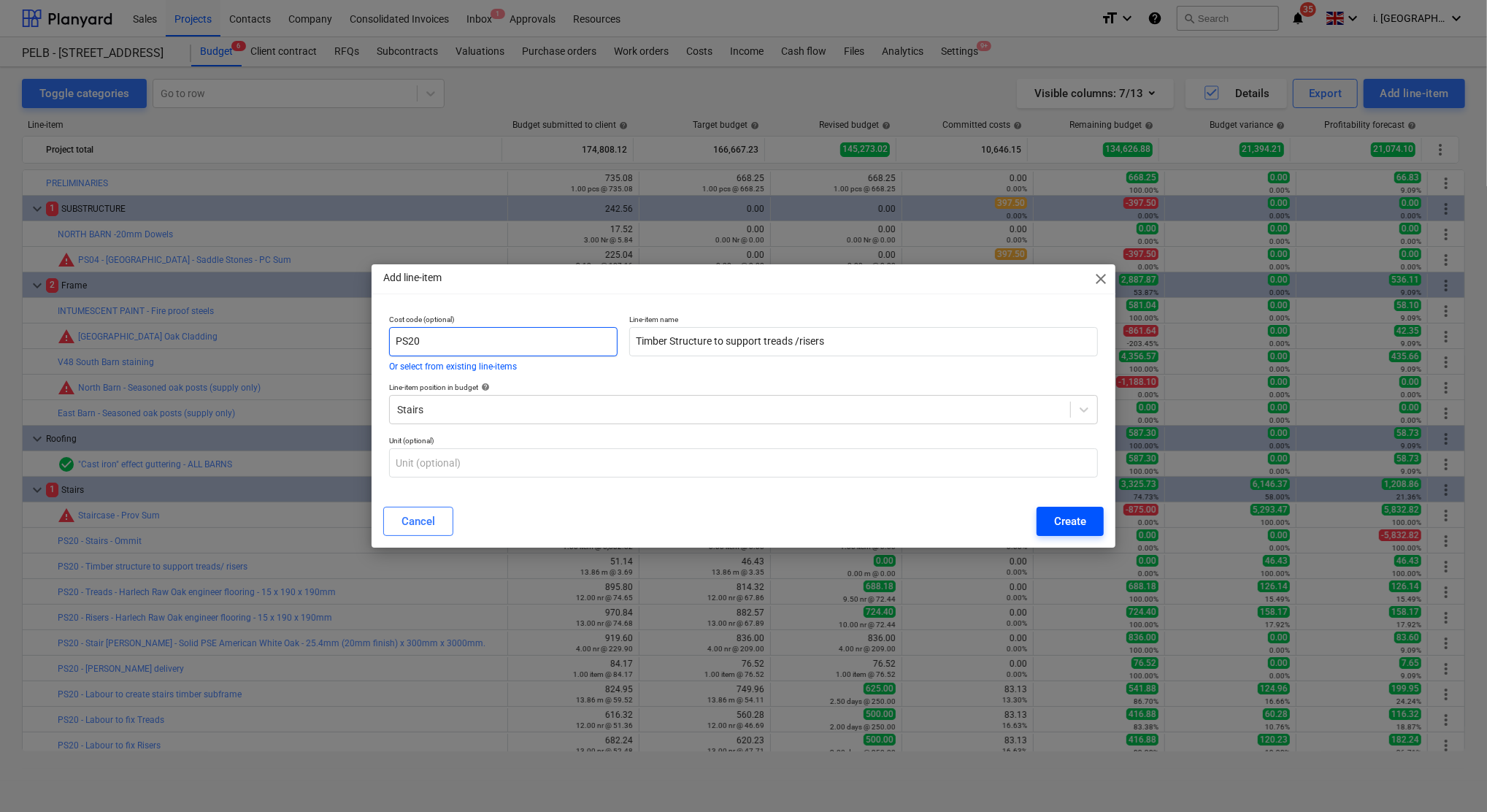
type input "PS20"
click at [1089, 512] on button "Create" at bounding box center [1070, 521] width 67 height 29
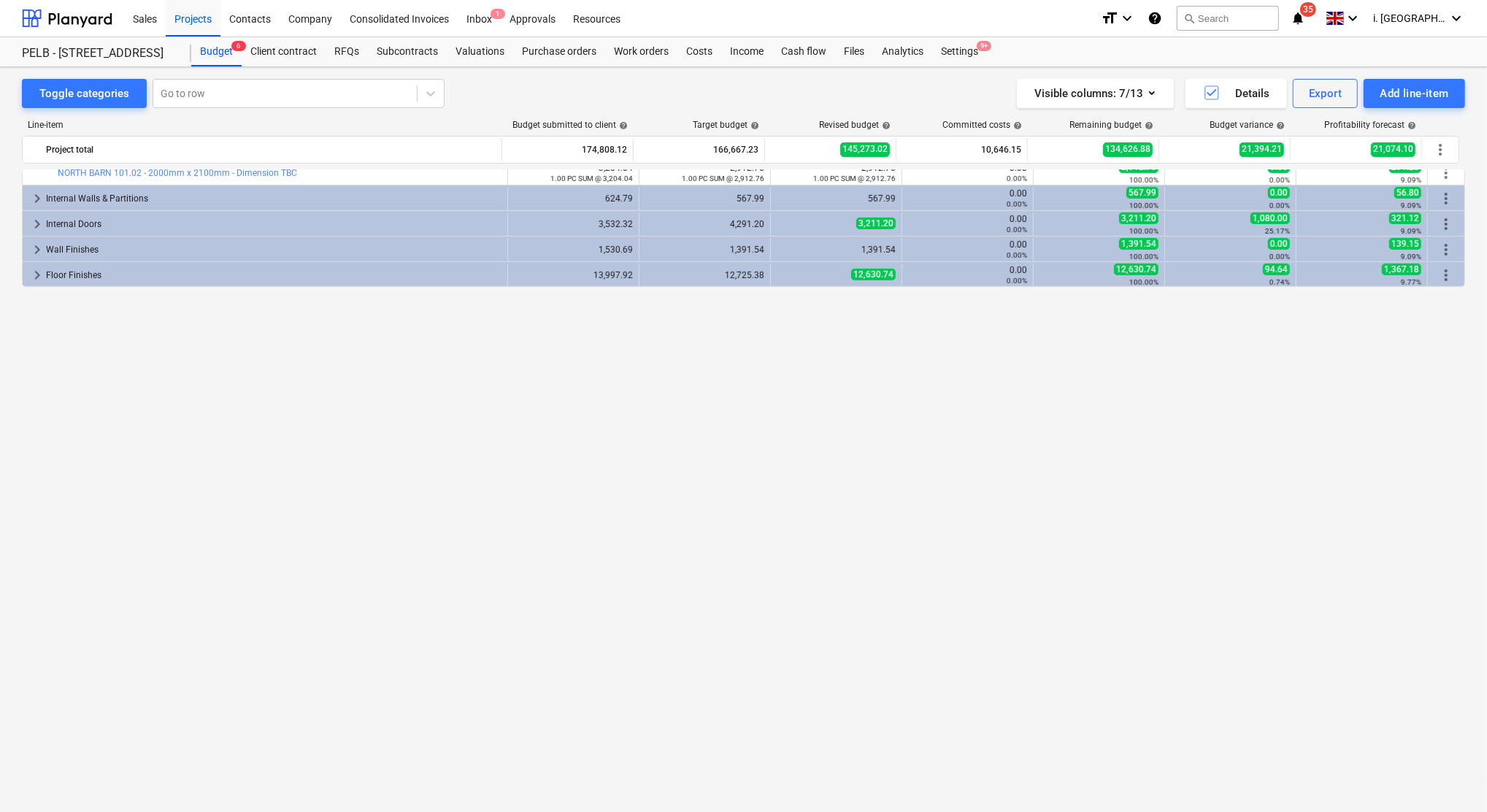
scroll to position [242, 0]
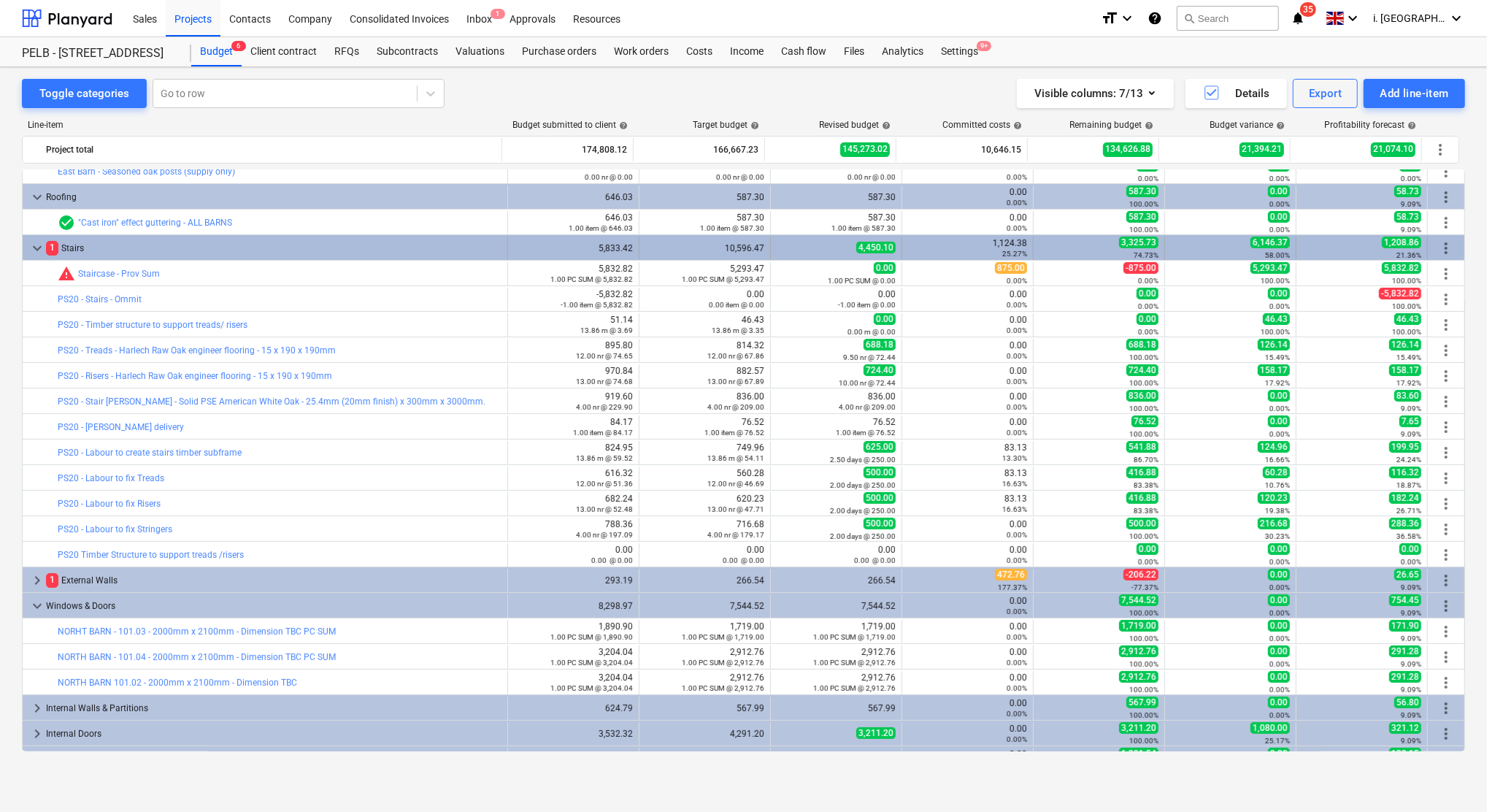
click at [1442, 243] on span "more_vert" at bounding box center [1445, 247] width 17 height 17
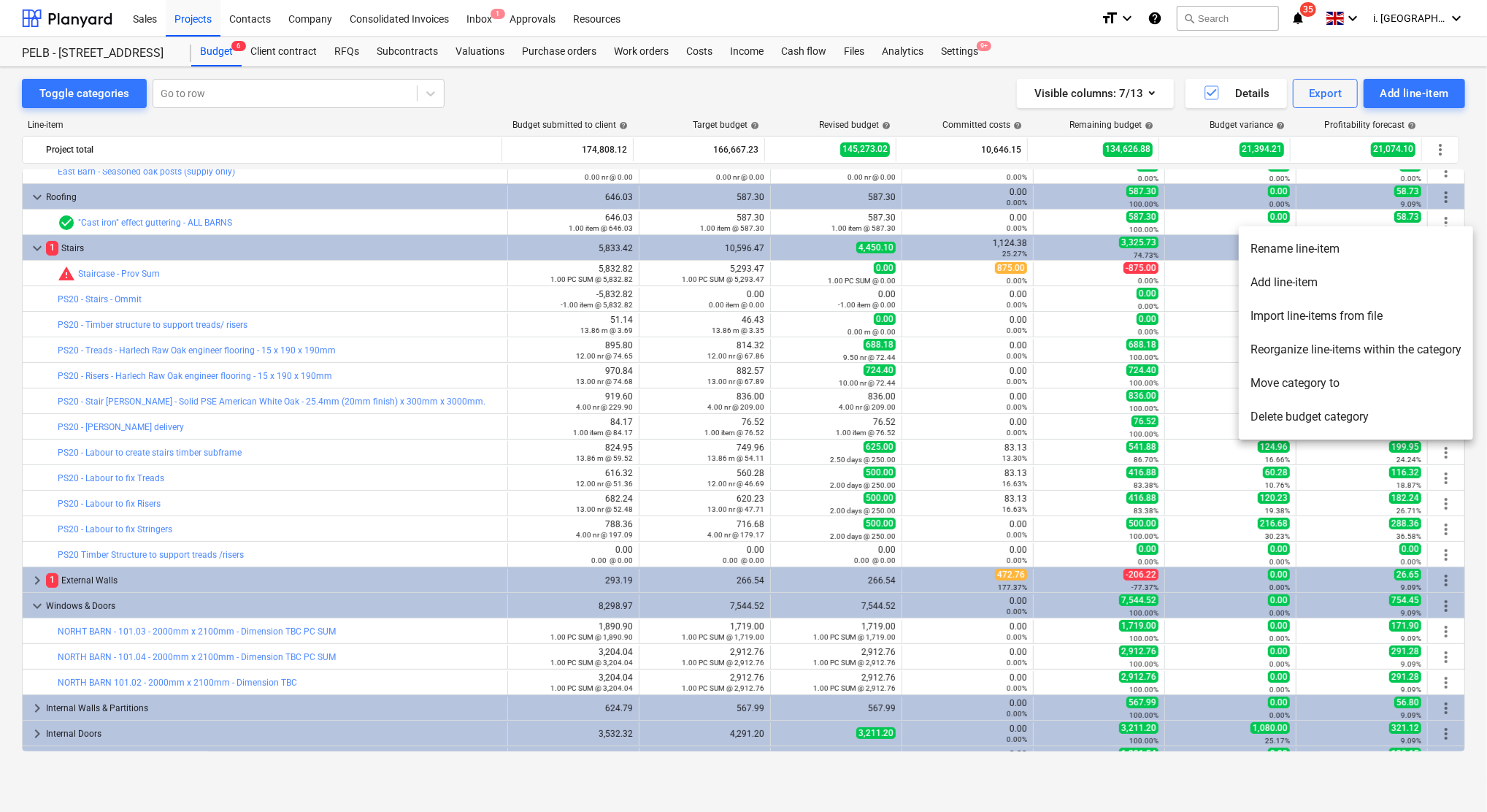
click at [1318, 347] on li "Reorganize line-items within the category" at bounding box center [1356, 350] width 234 height 33
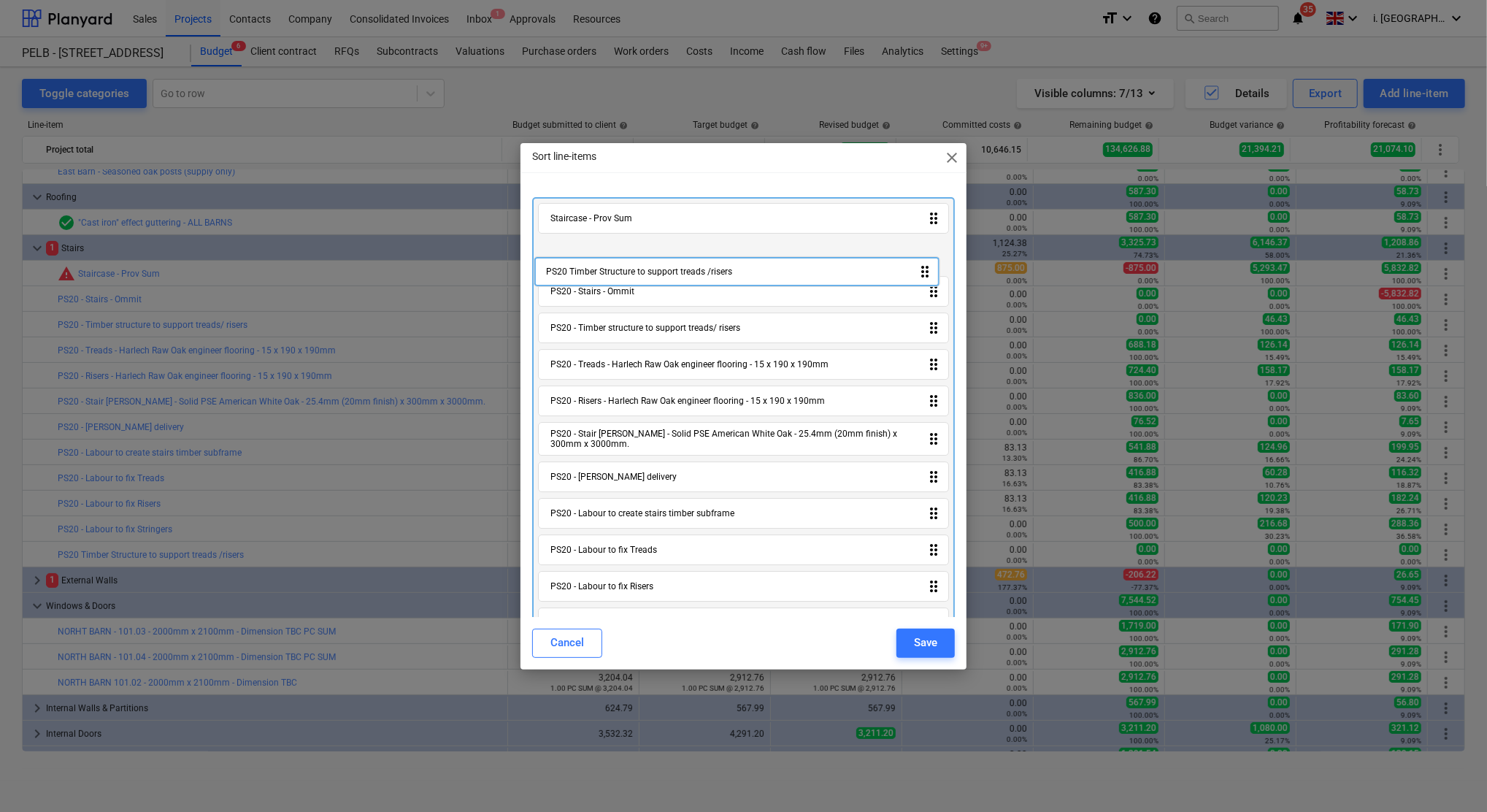
scroll to position [0, 0]
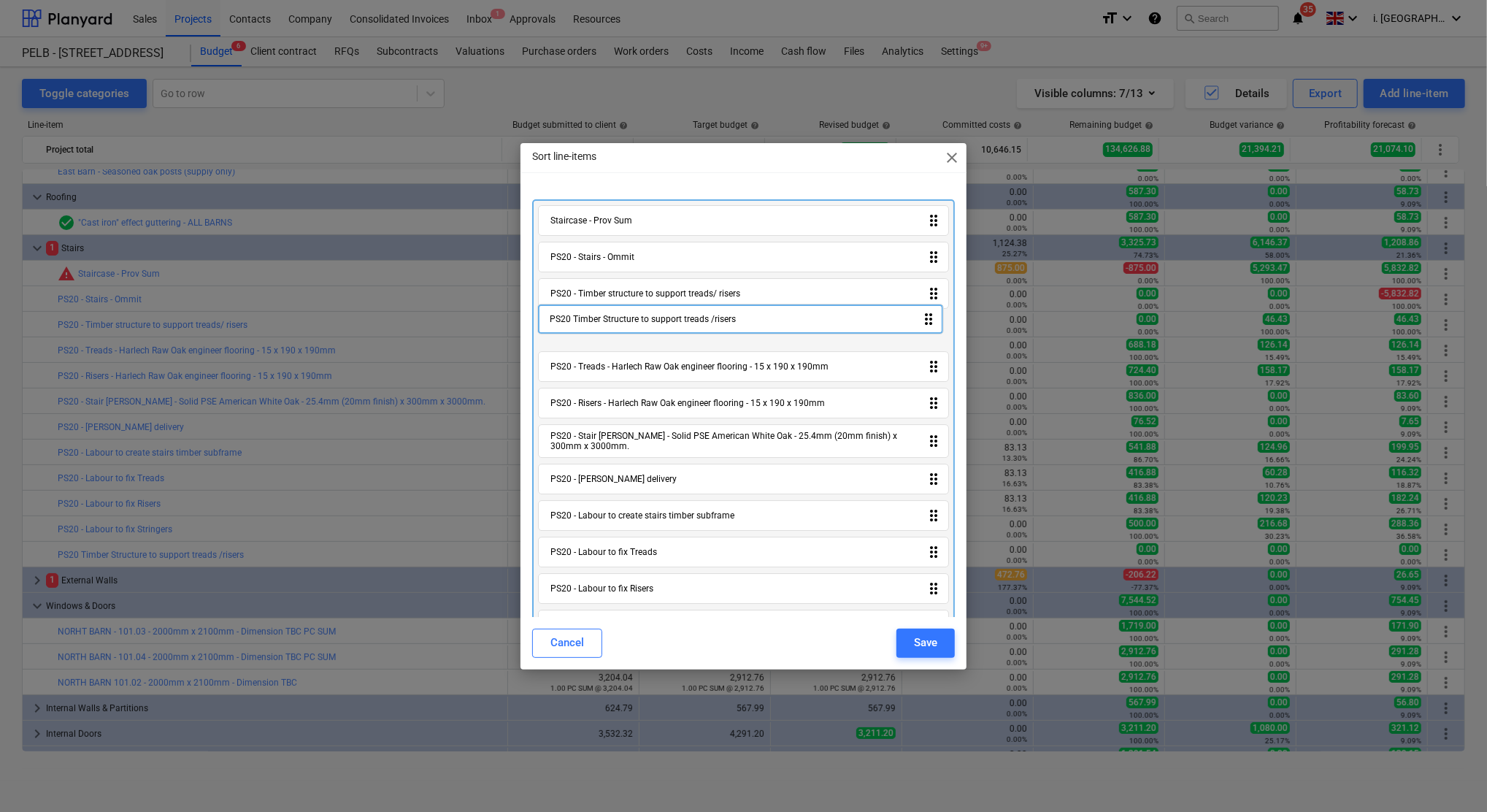
drag, startPoint x: 648, startPoint y: 599, endPoint x: 653, endPoint y: 333, distance: 266.0
click at [644, 319] on div "Staircase - Prov Sum drag_indicator PS20 - Stairs - Ommit drag_indicator PS20 -…" at bounding box center [743, 425] width 423 height 452
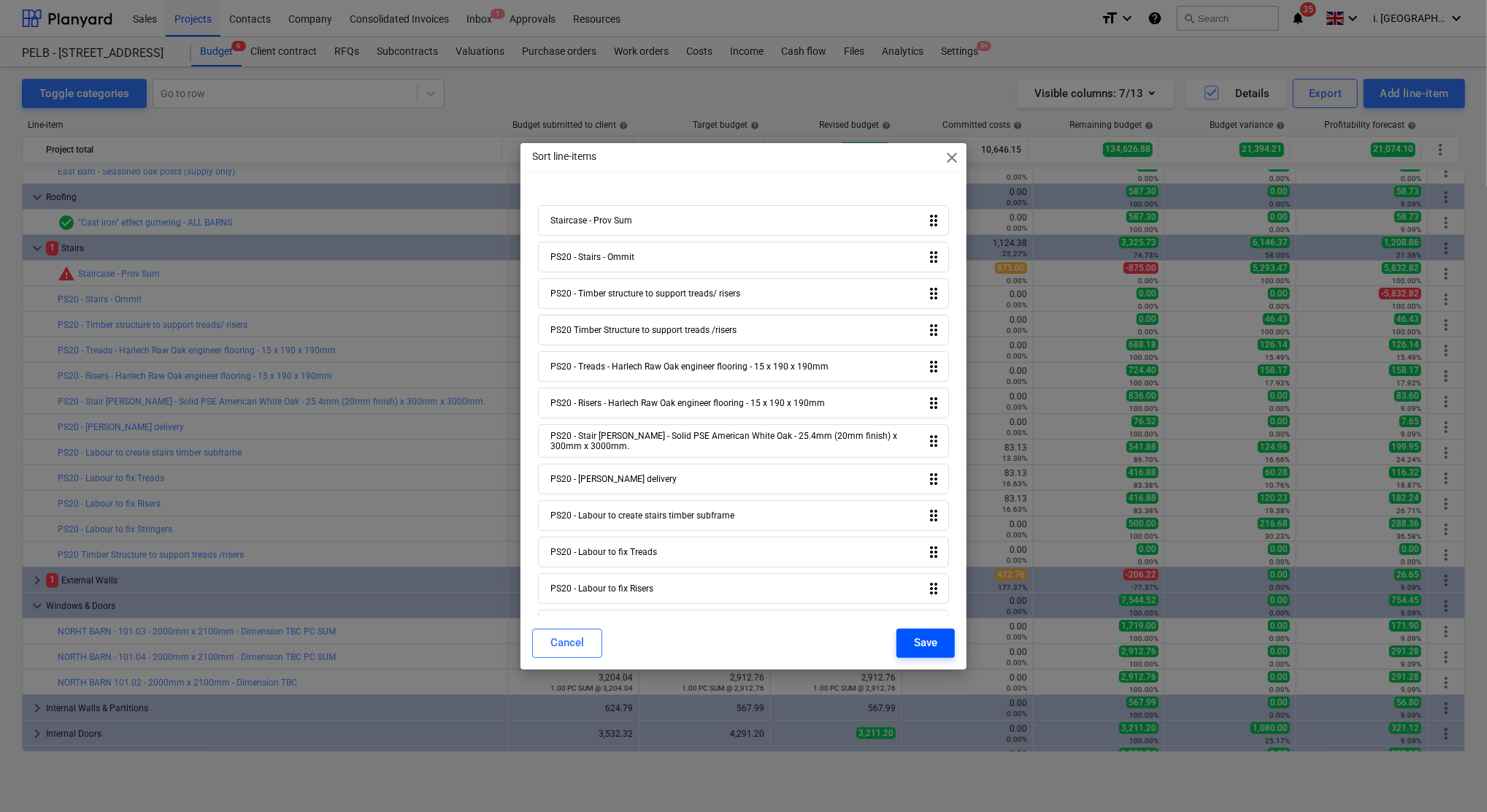
click at [933, 639] on div "Save" at bounding box center [926, 642] width 23 height 19
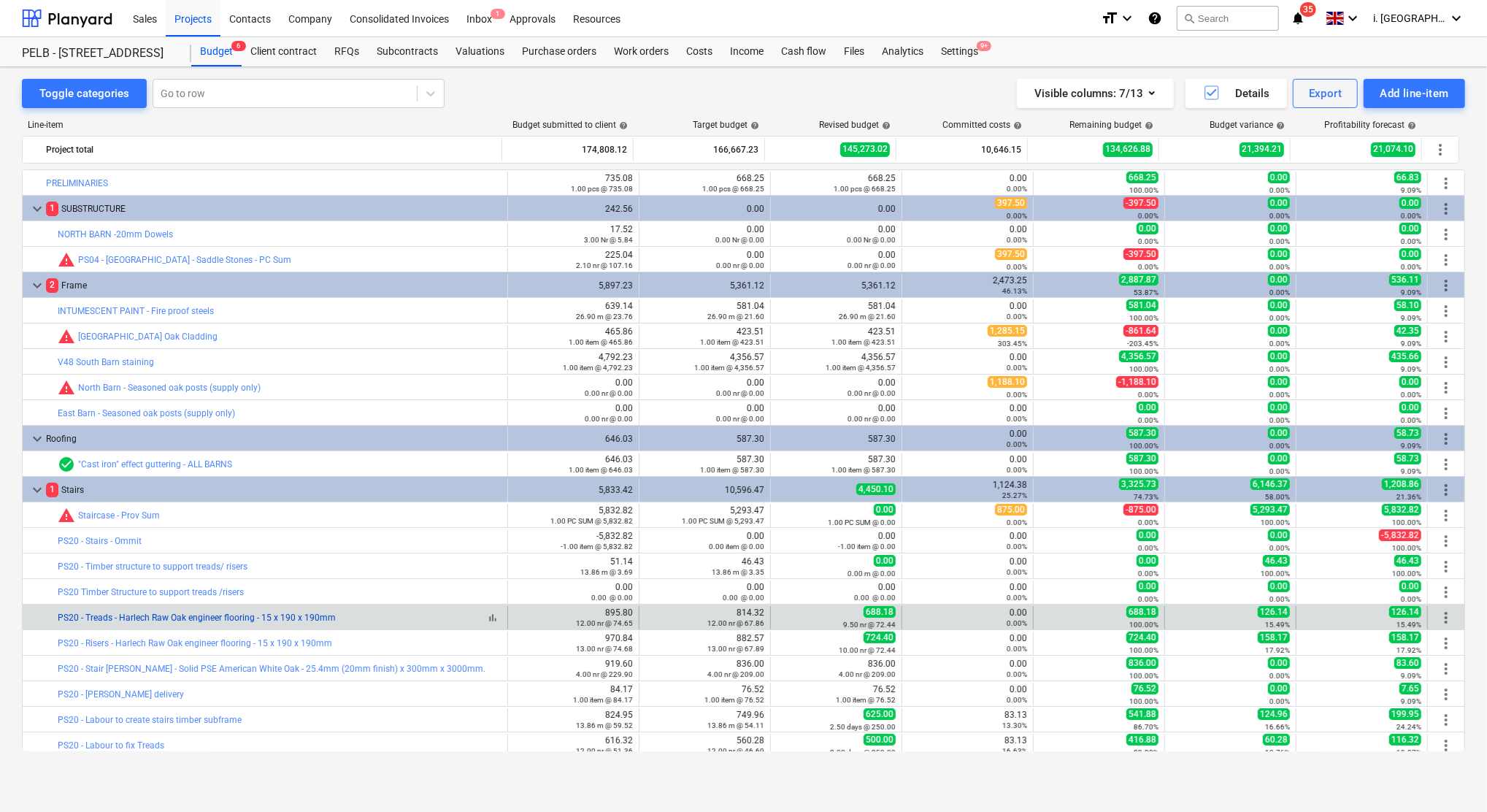
scroll to position [242, 0]
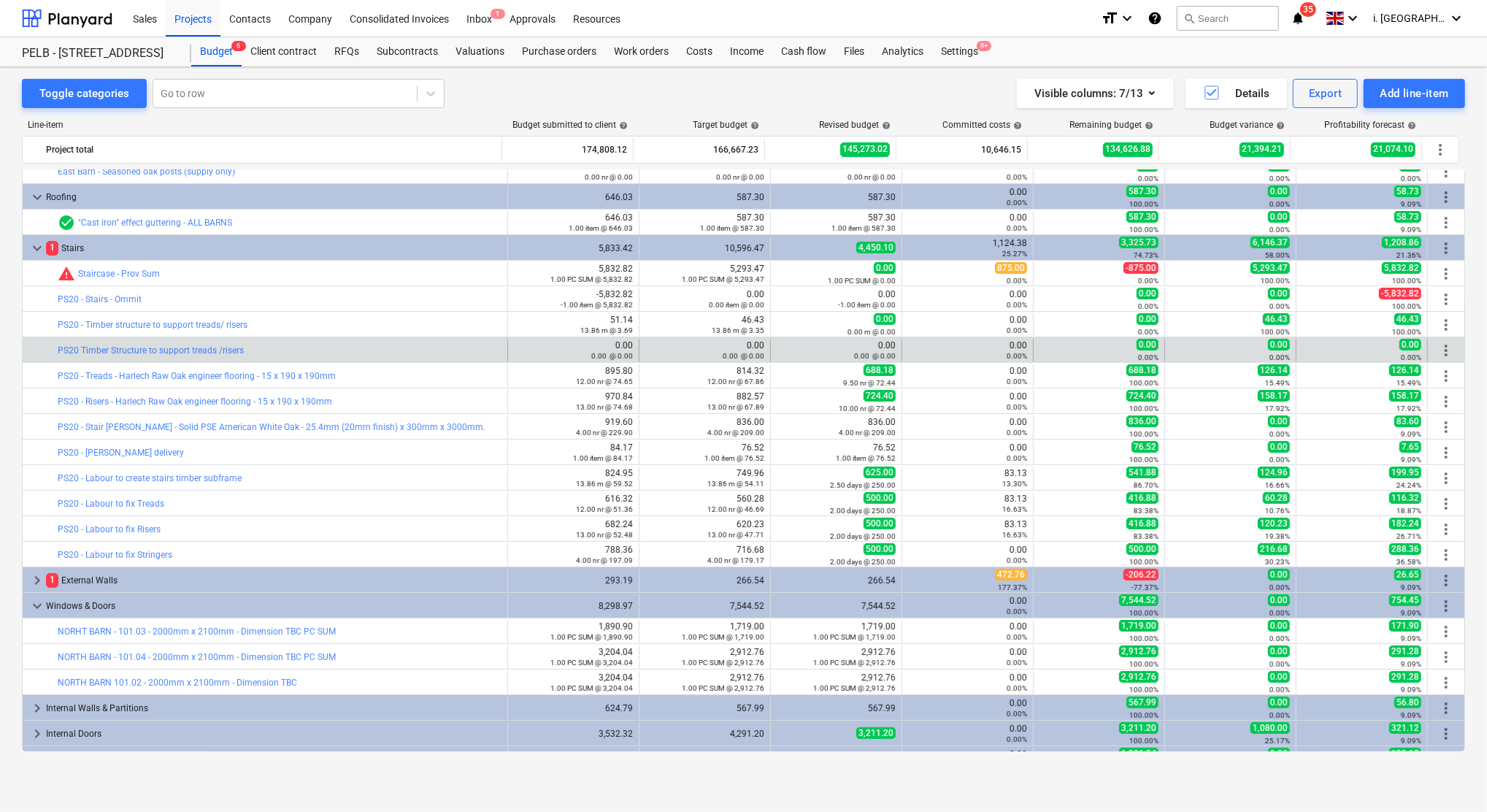
click at [1439, 348] on span "more_vert" at bounding box center [1445, 350] width 17 height 17
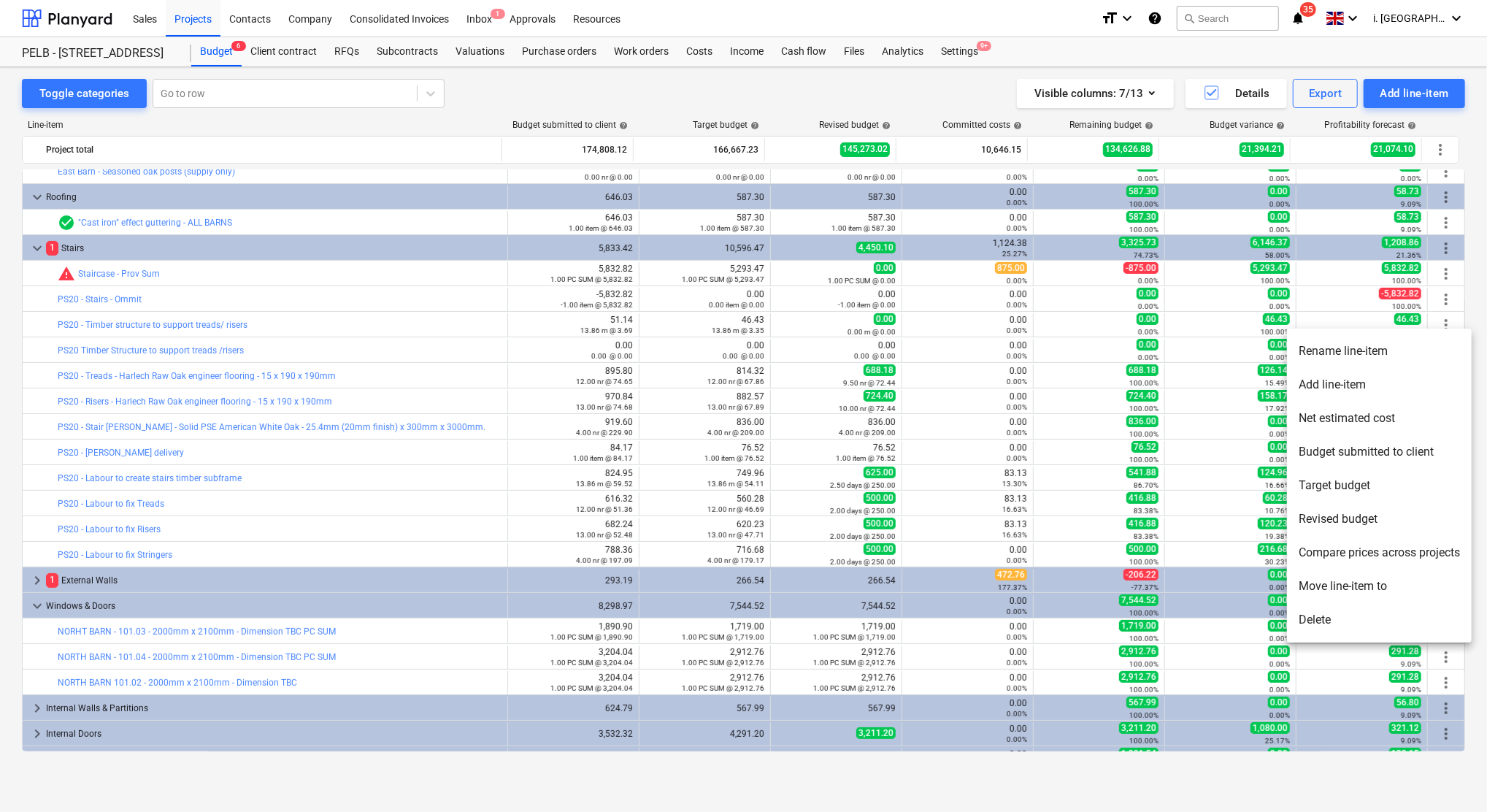
click at [1337, 612] on li "Delete" at bounding box center [1379, 619] width 184 height 33
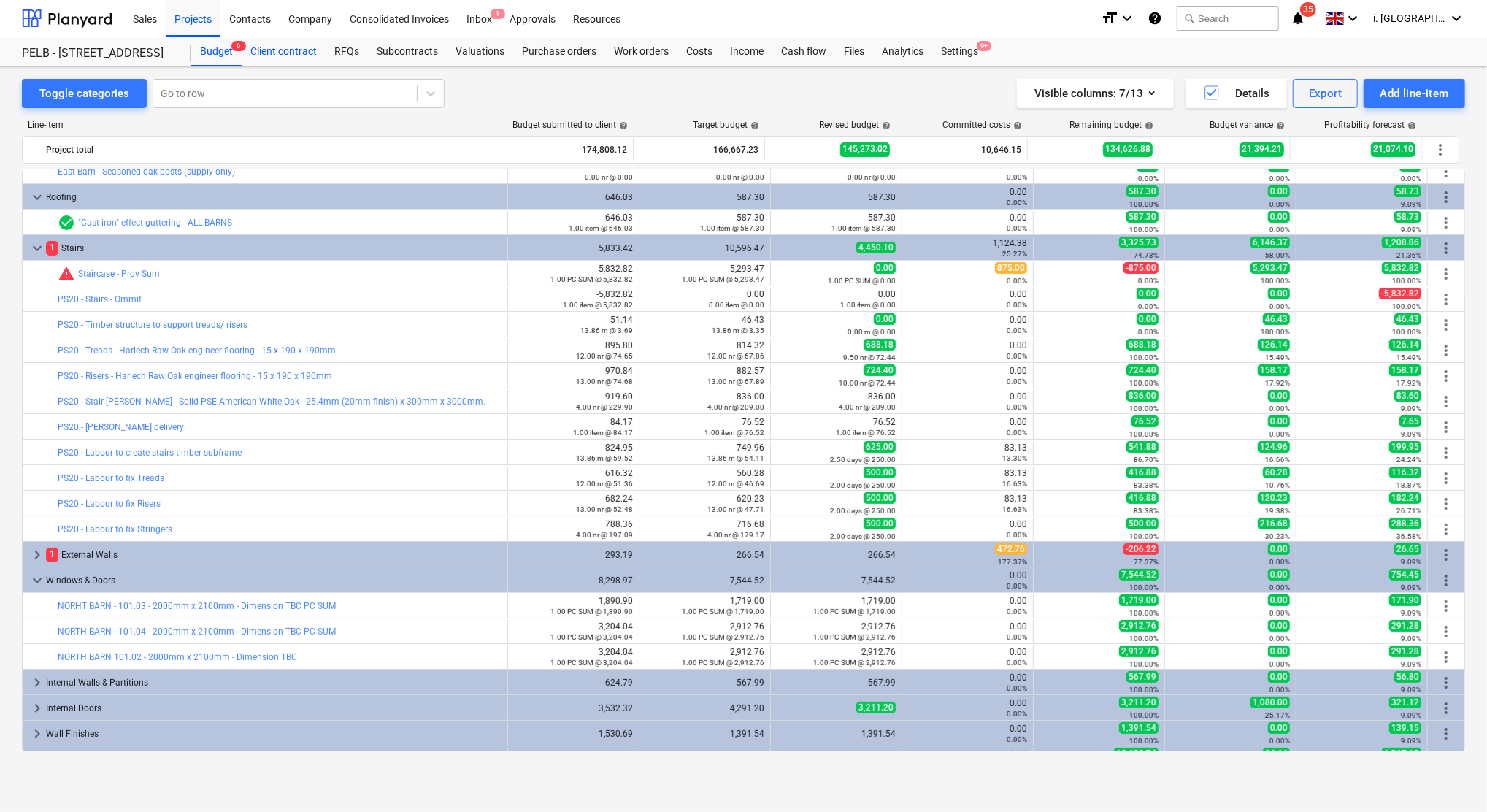
click at [289, 44] on div "Client contract" at bounding box center [283, 51] width 84 height 29
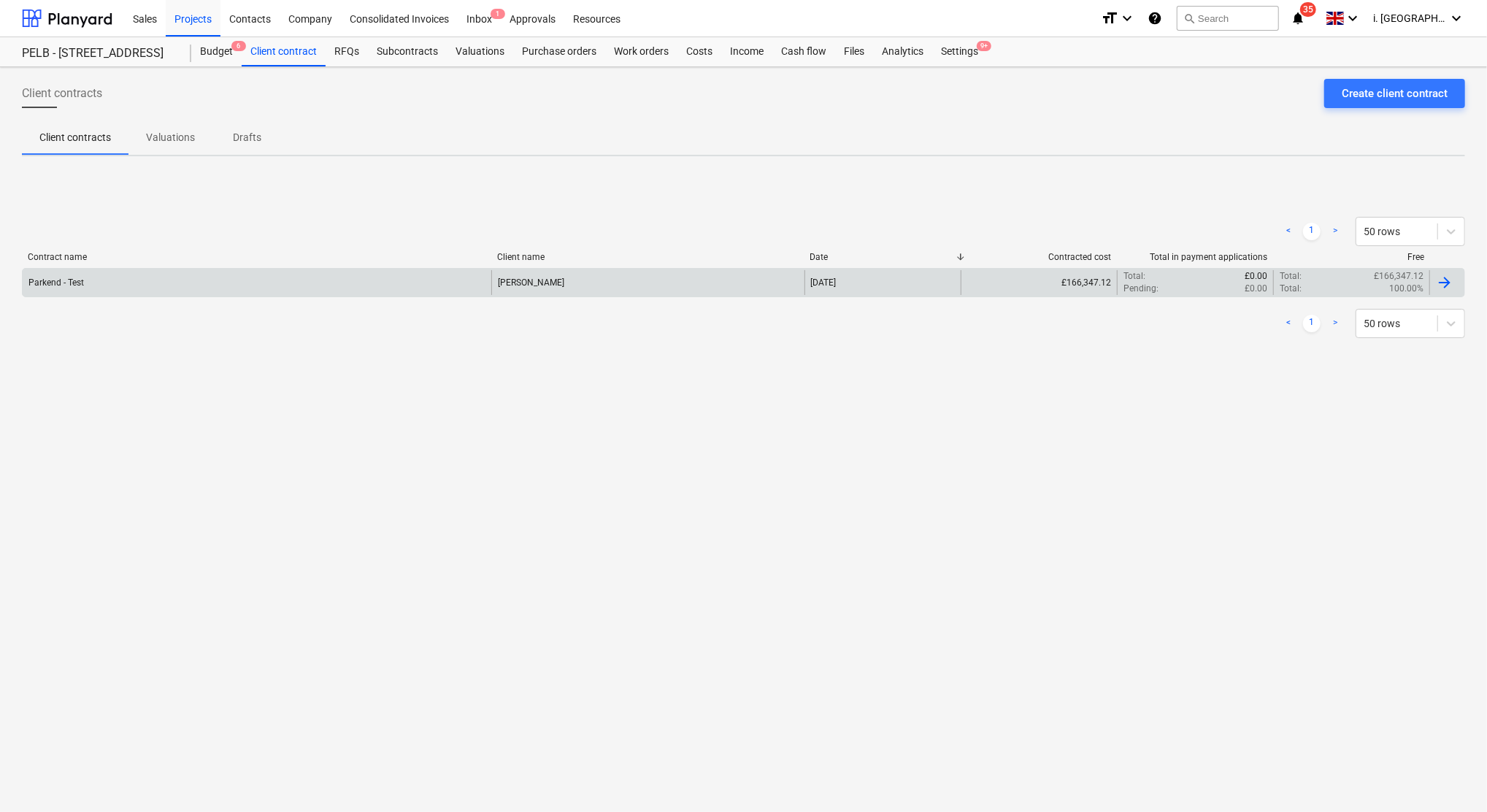
click at [161, 281] on div "Parkend - Test" at bounding box center [257, 282] width 469 height 25
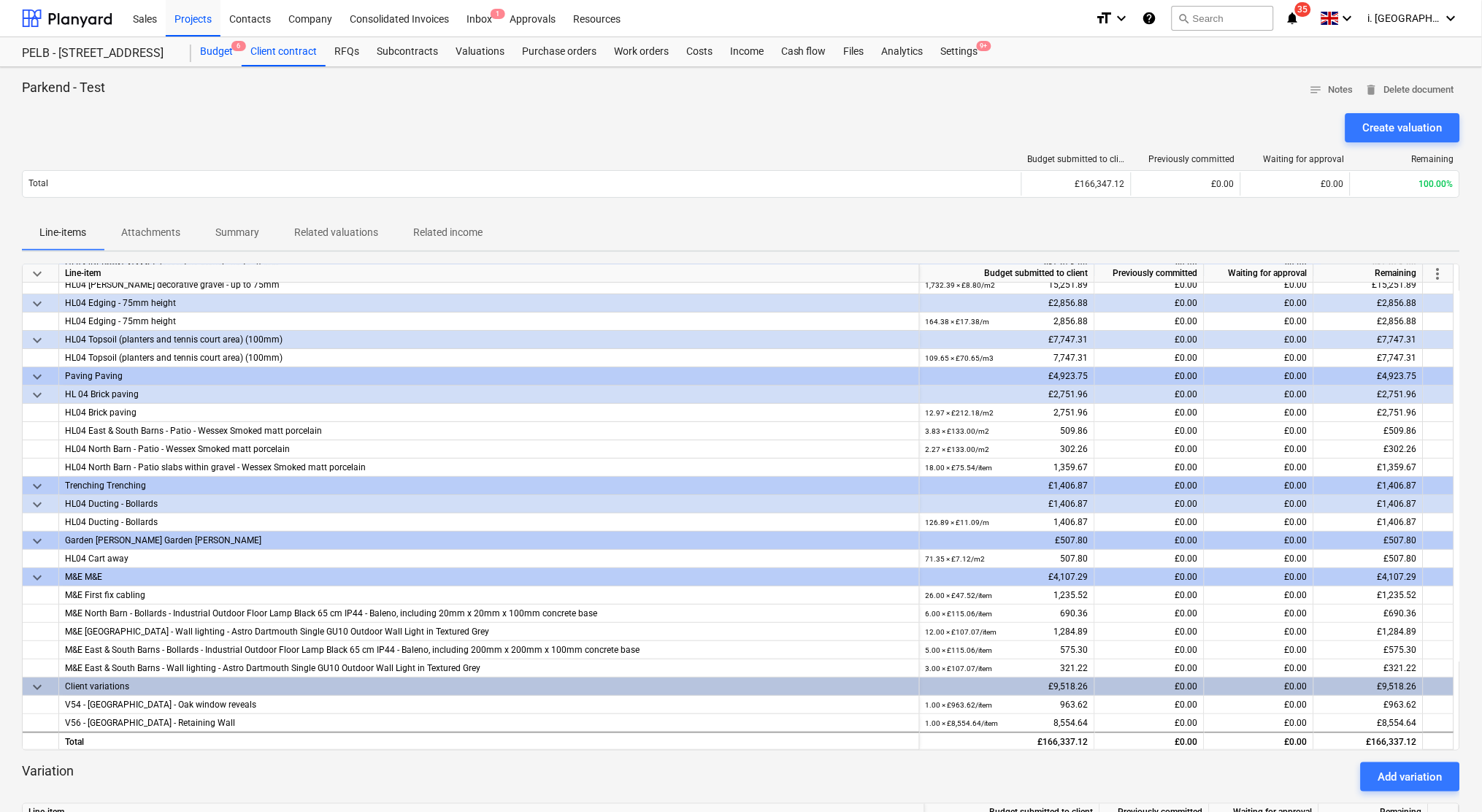
click at [217, 46] on div "Budget 6" at bounding box center [216, 51] width 51 height 29
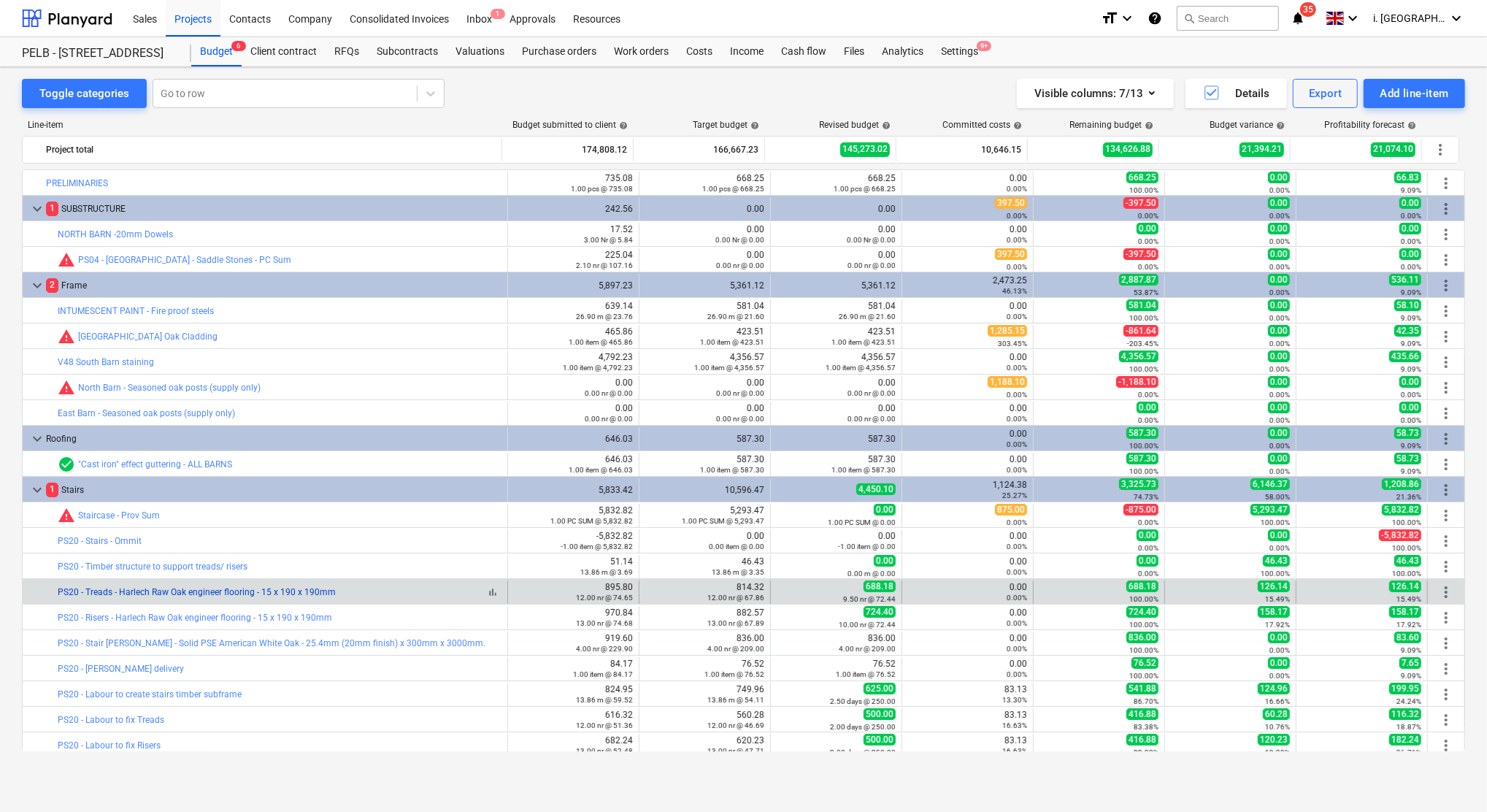
scroll to position [242, 0]
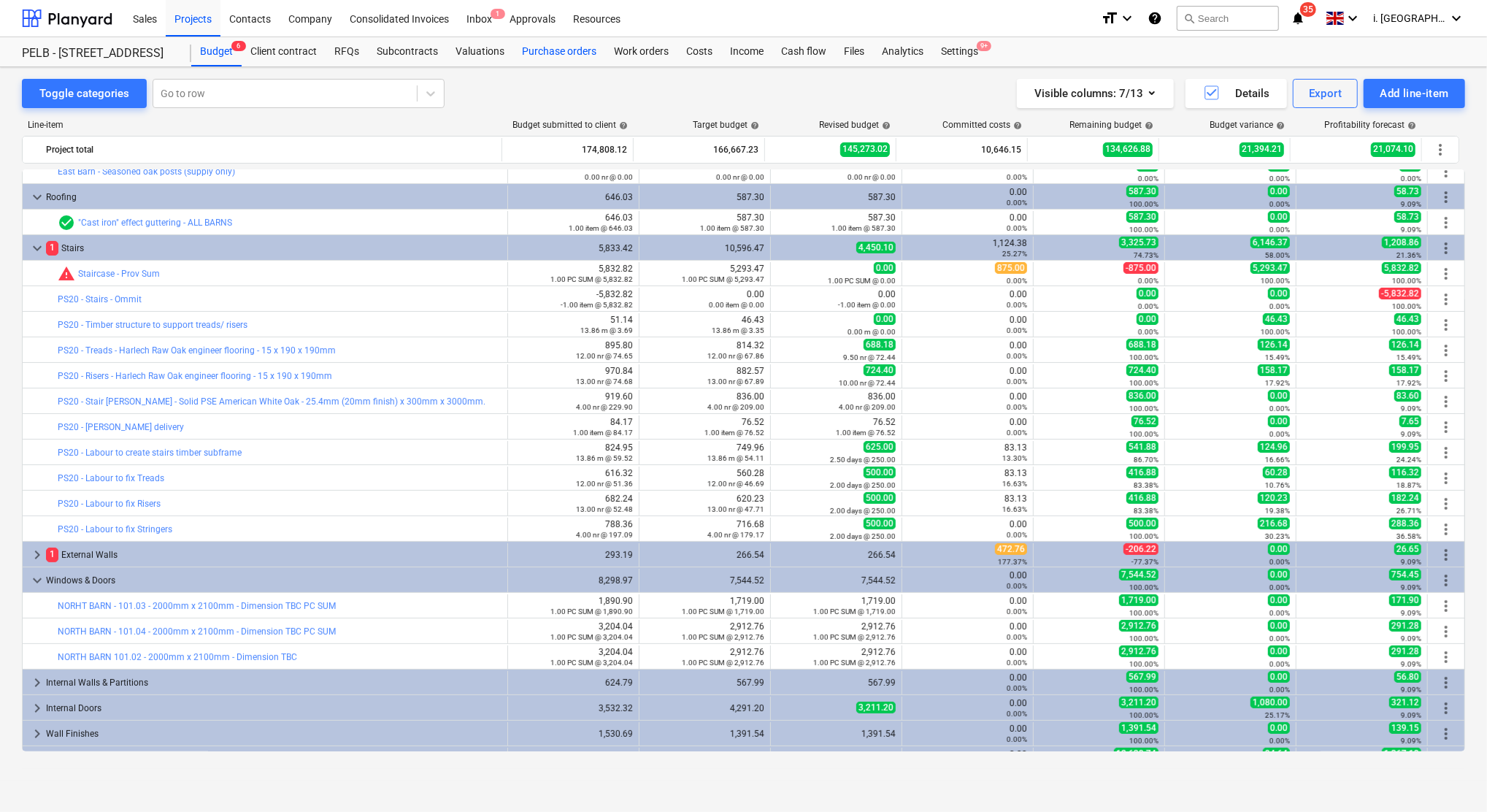
click at [541, 46] on div "Purchase orders" at bounding box center [559, 51] width 92 height 29
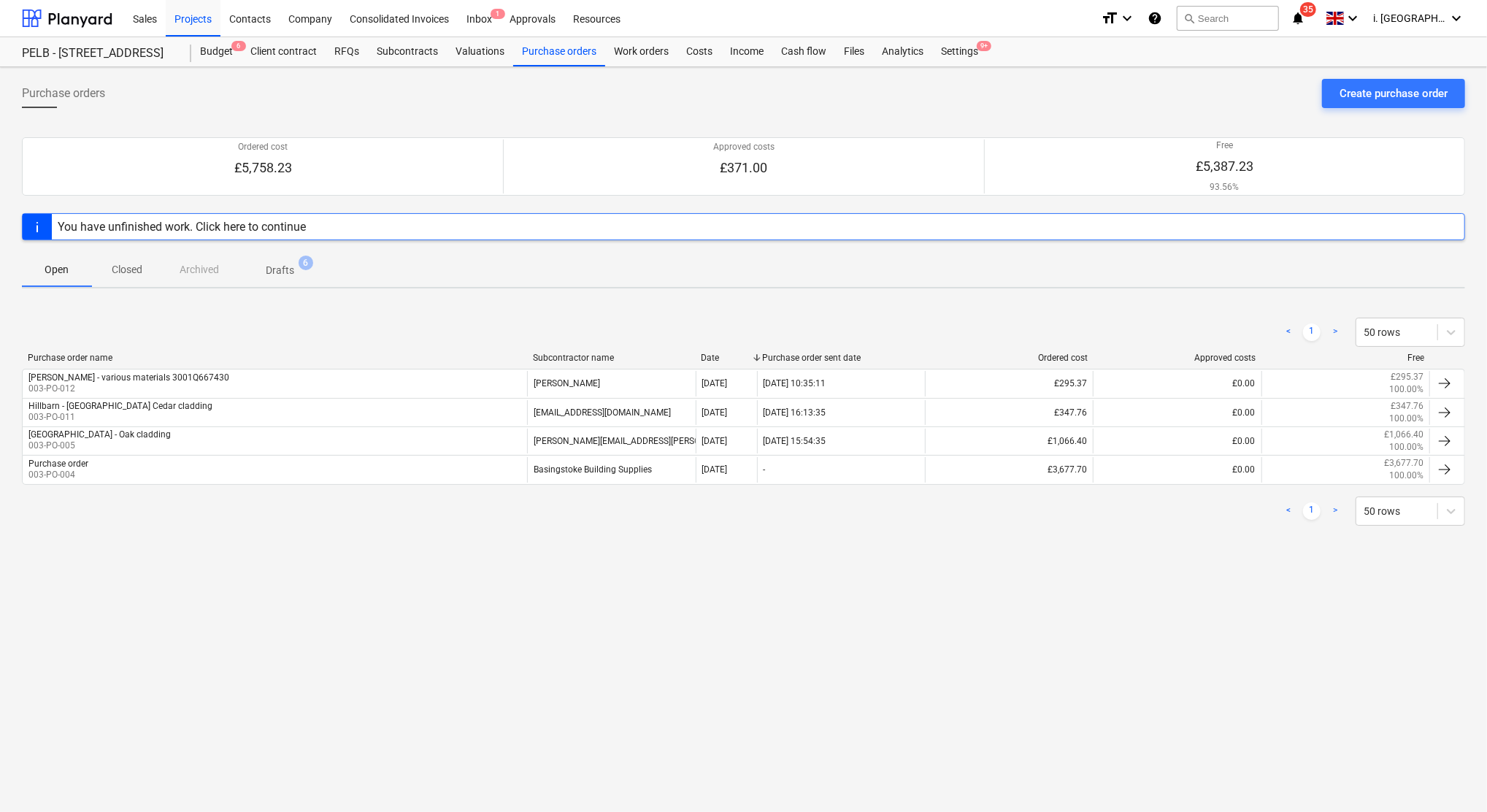
drag, startPoint x: 252, startPoint y: 286, endPoint x: 266, endPoint y: 269, distance: 22.0
click at [255, 285] on button "Drafts 6" at bounding box center [280, 269] width 87 height 35
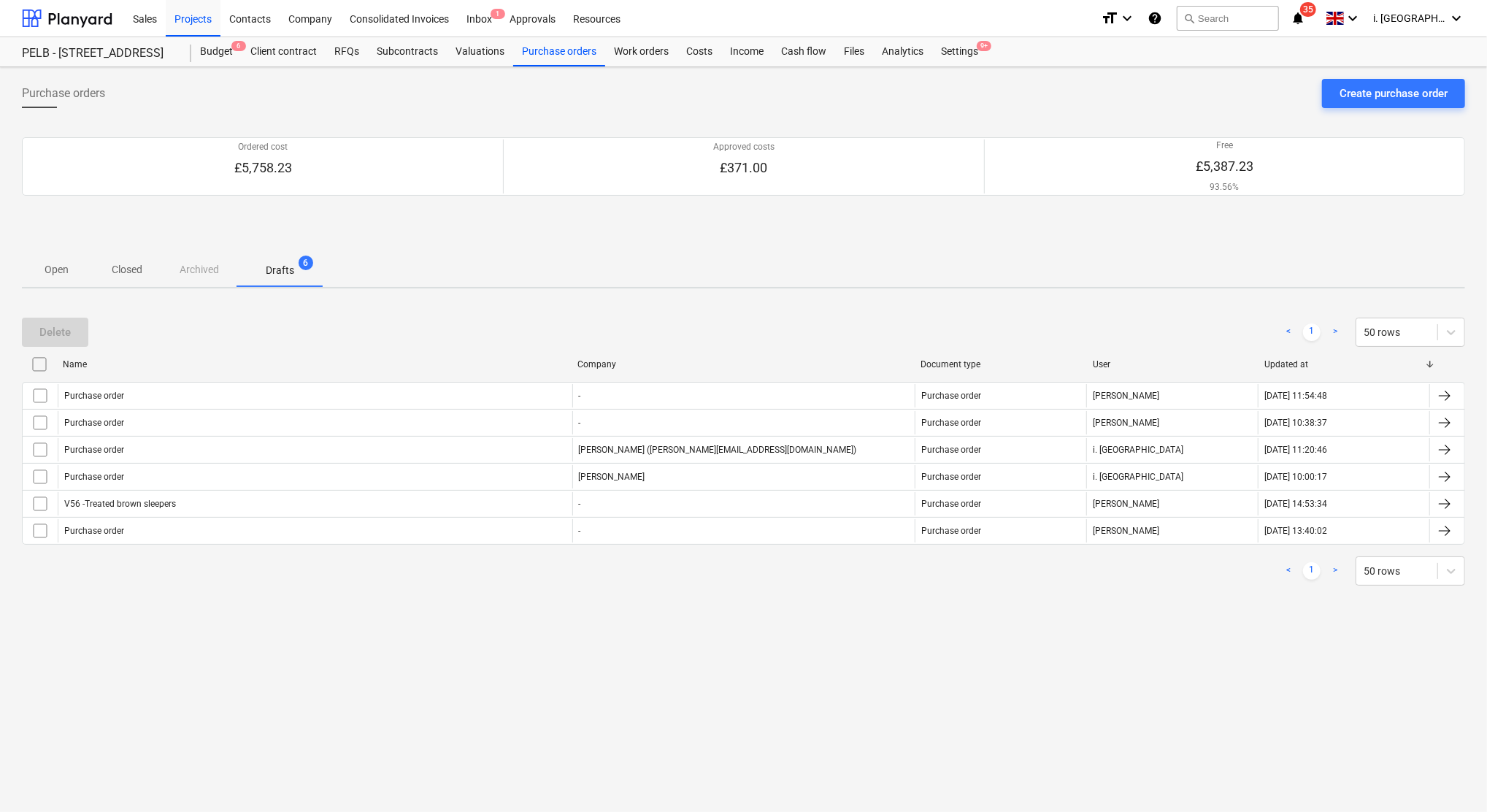
click at [267, 269] on p "Drafts" at bounding box center [280, 271] width 28 height 15
click at [204, 269] on div "Open Closed Archived Drafts 6" at bounding box center [743, 269] width 1443 height 35
click at [142, 267] on p "Closed" at bounding box center [127, 270] width 35 height 15
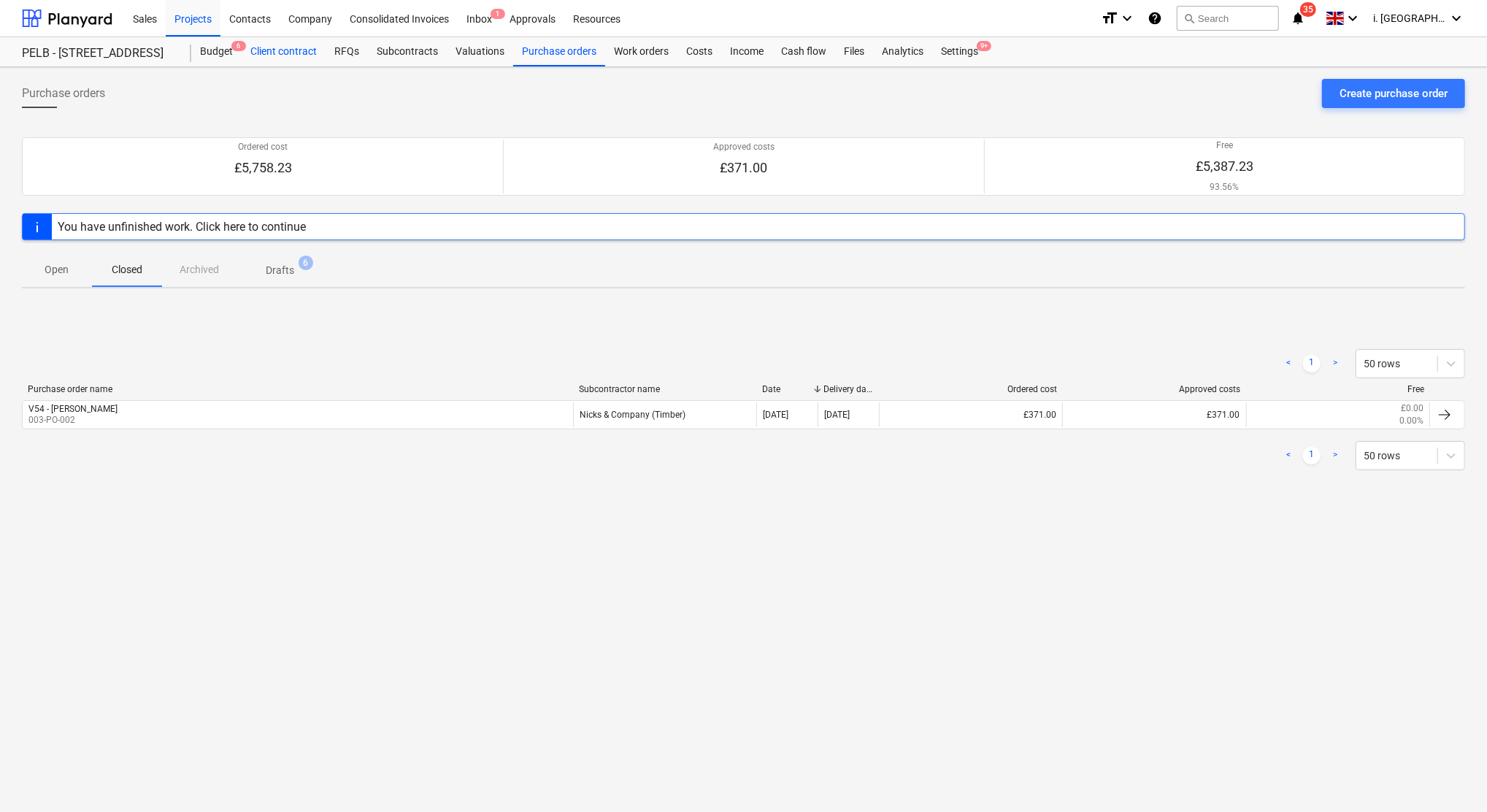
click at [306, 55] on div "Client contract" at bounding box center [283, 51] width 84 height 29
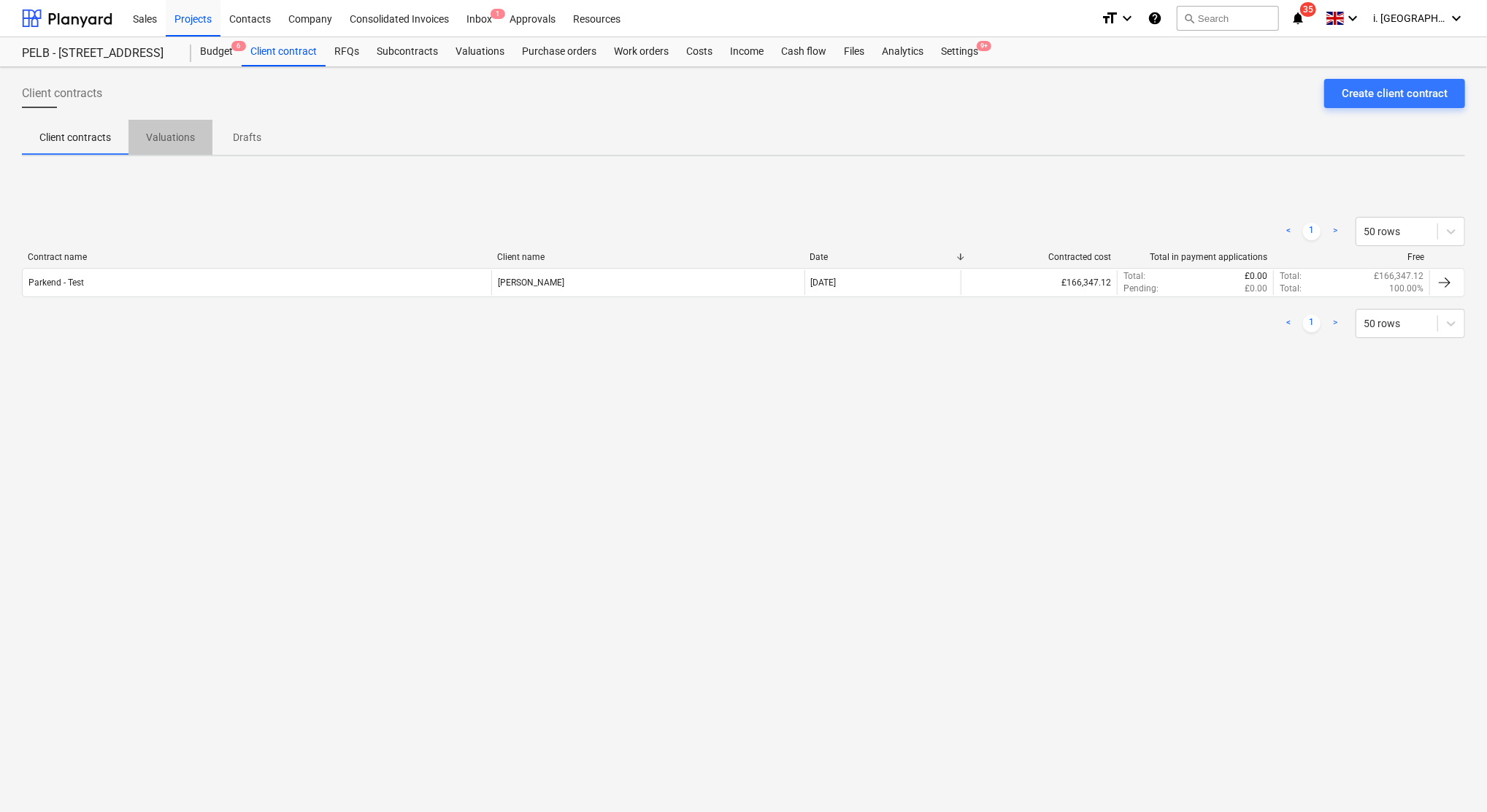
click at [164, 138] on p "Valuations" at bounding box center [170, 138] width 49 height 15
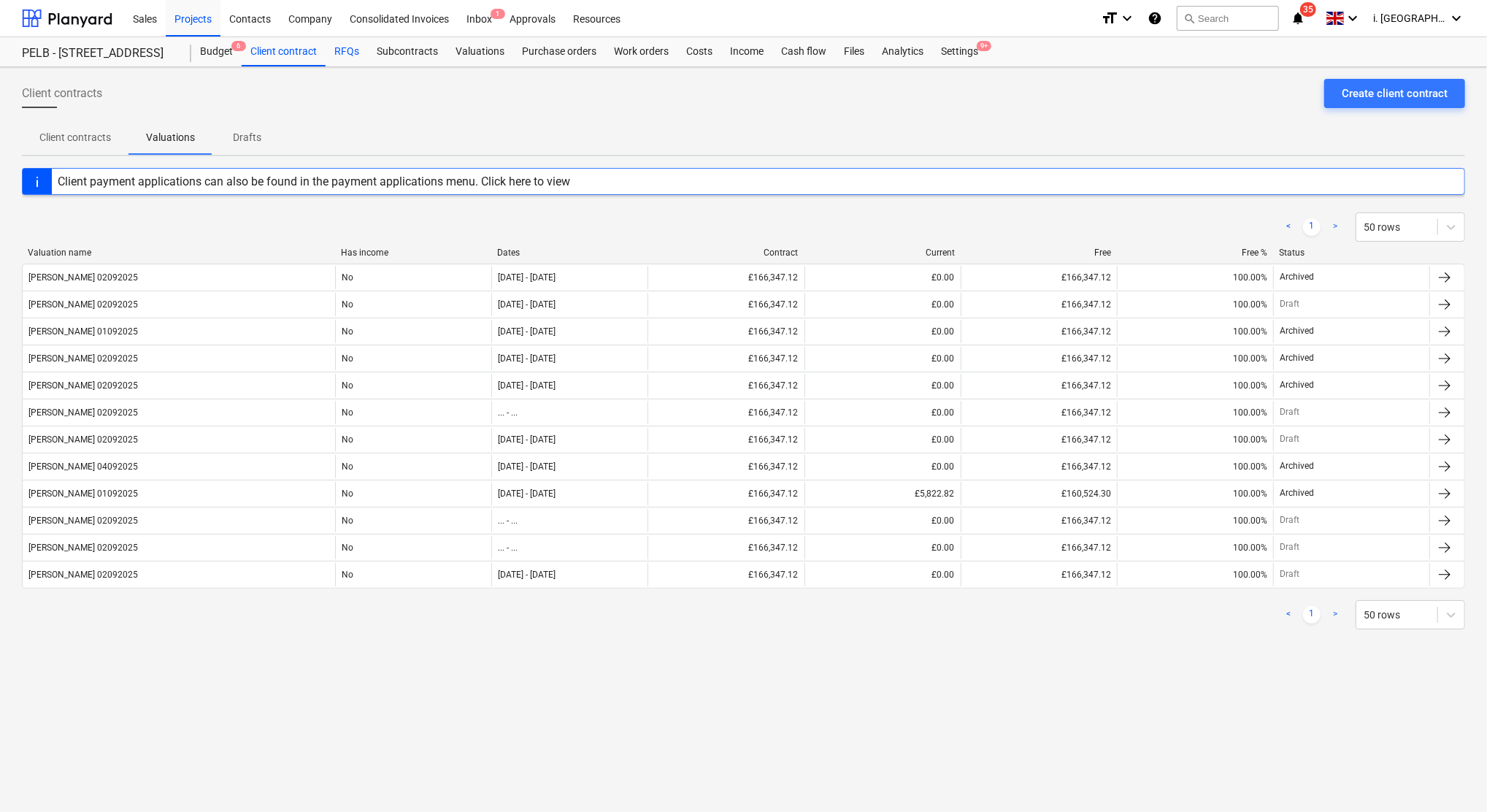
click at [342, 56] on div "RFQs" at bounding box center [346, 51] width 42 height 29
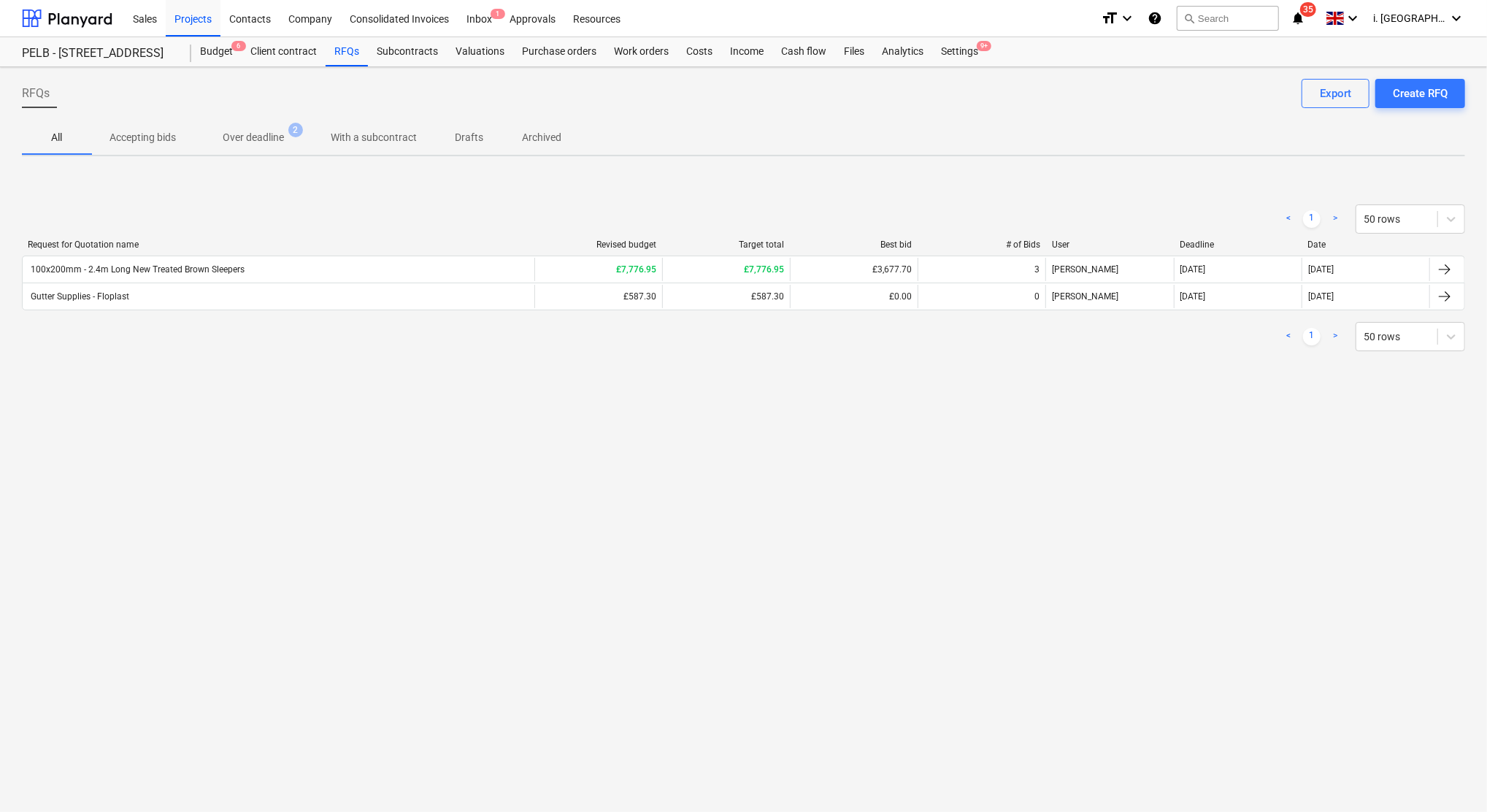
click at [272, 139] on p "Over deadline" at bounding box center [253, 138] width 61 height 15
click at [156, 139] on p "Accepting bids" at bounding box center [143, 138] width 66 height 15
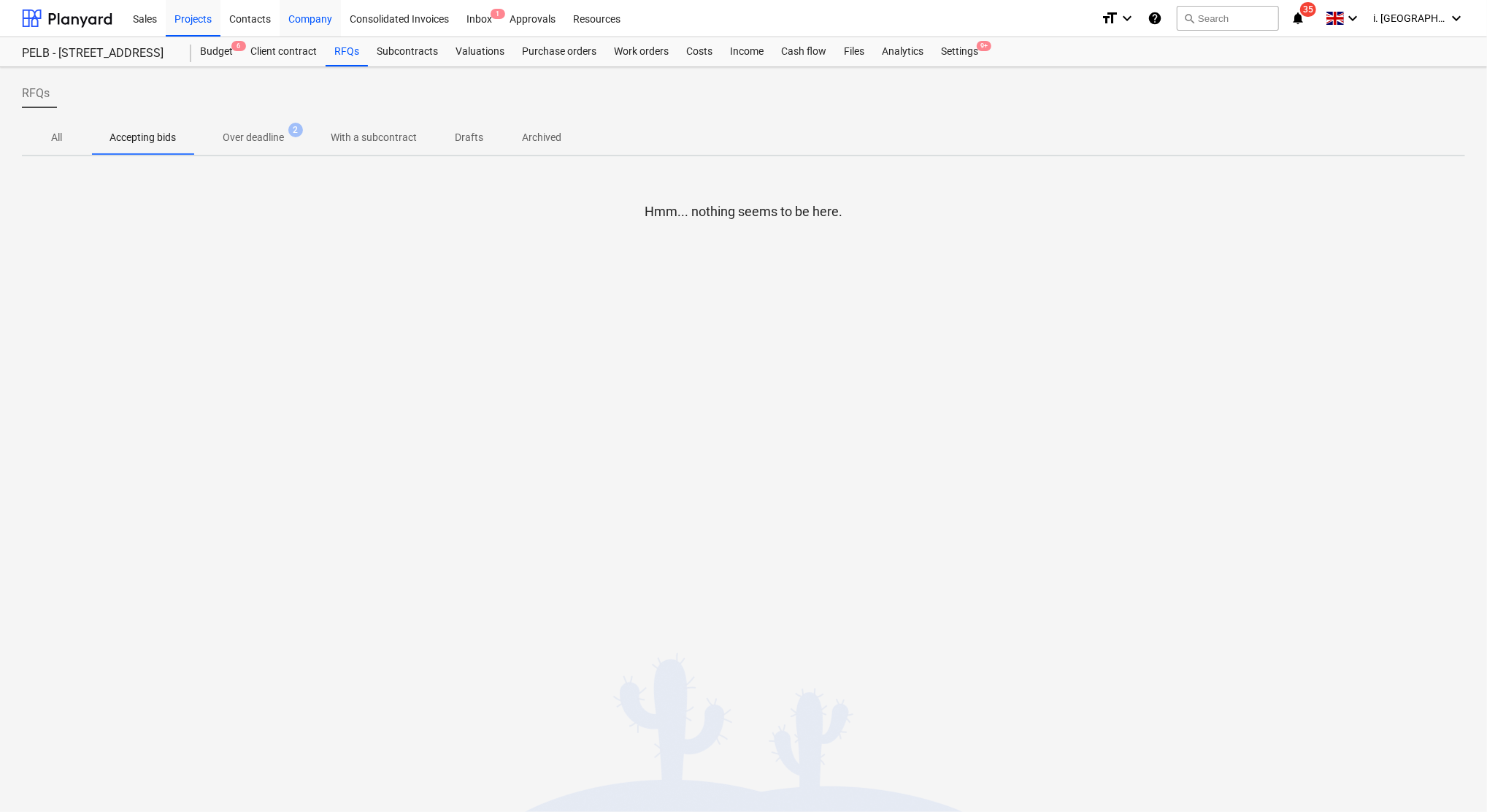
click at [318, 18] on div "Company" at bounding box center [311, 17] width 61 height 37
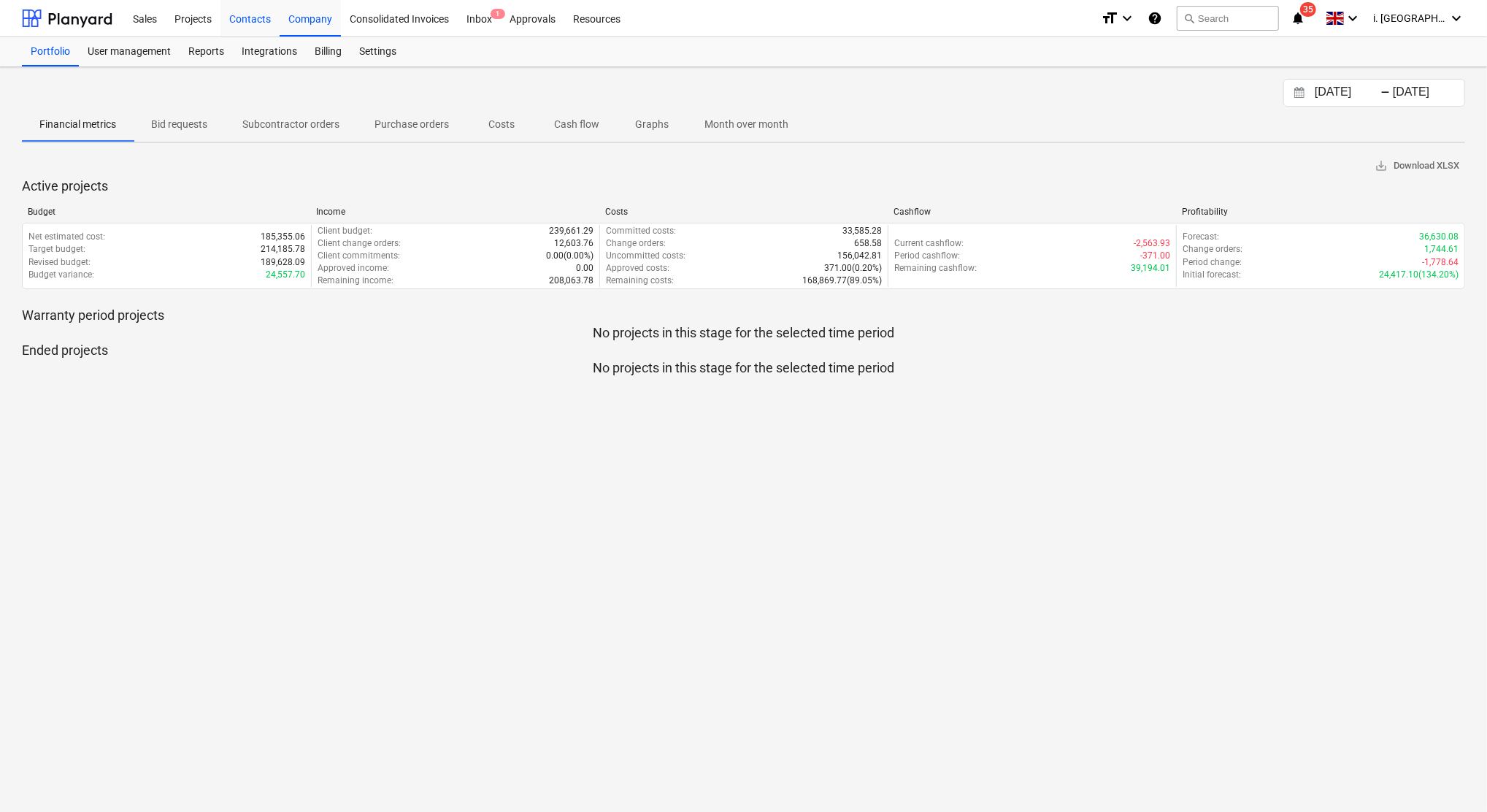
click at [246, 25] on div "Contacts" at bounding box center [250, 17] width 59 height 37
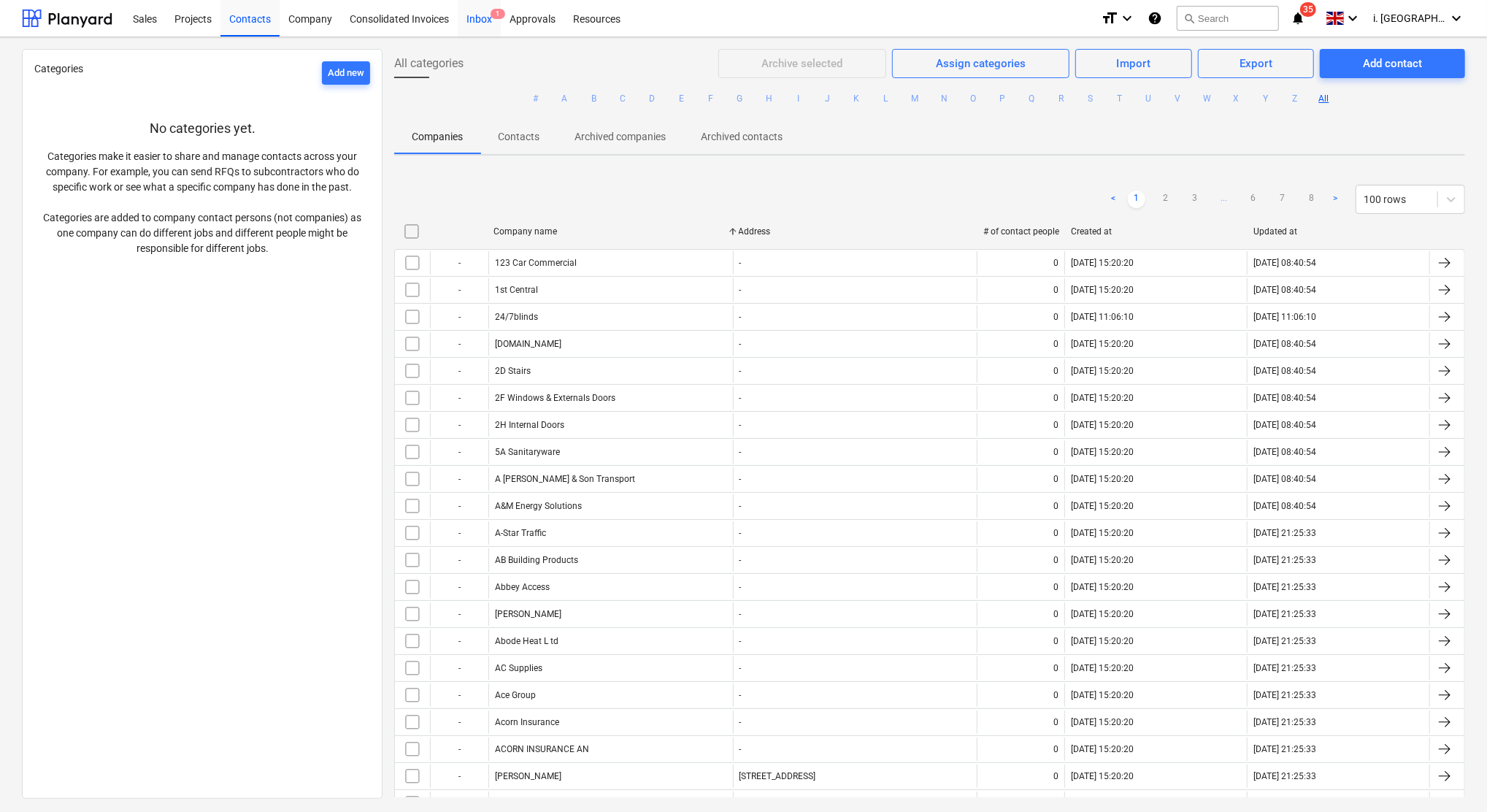
click at [475, 21] on div "Inbox 1" at bounding box center [479, 17] width 43 height 37
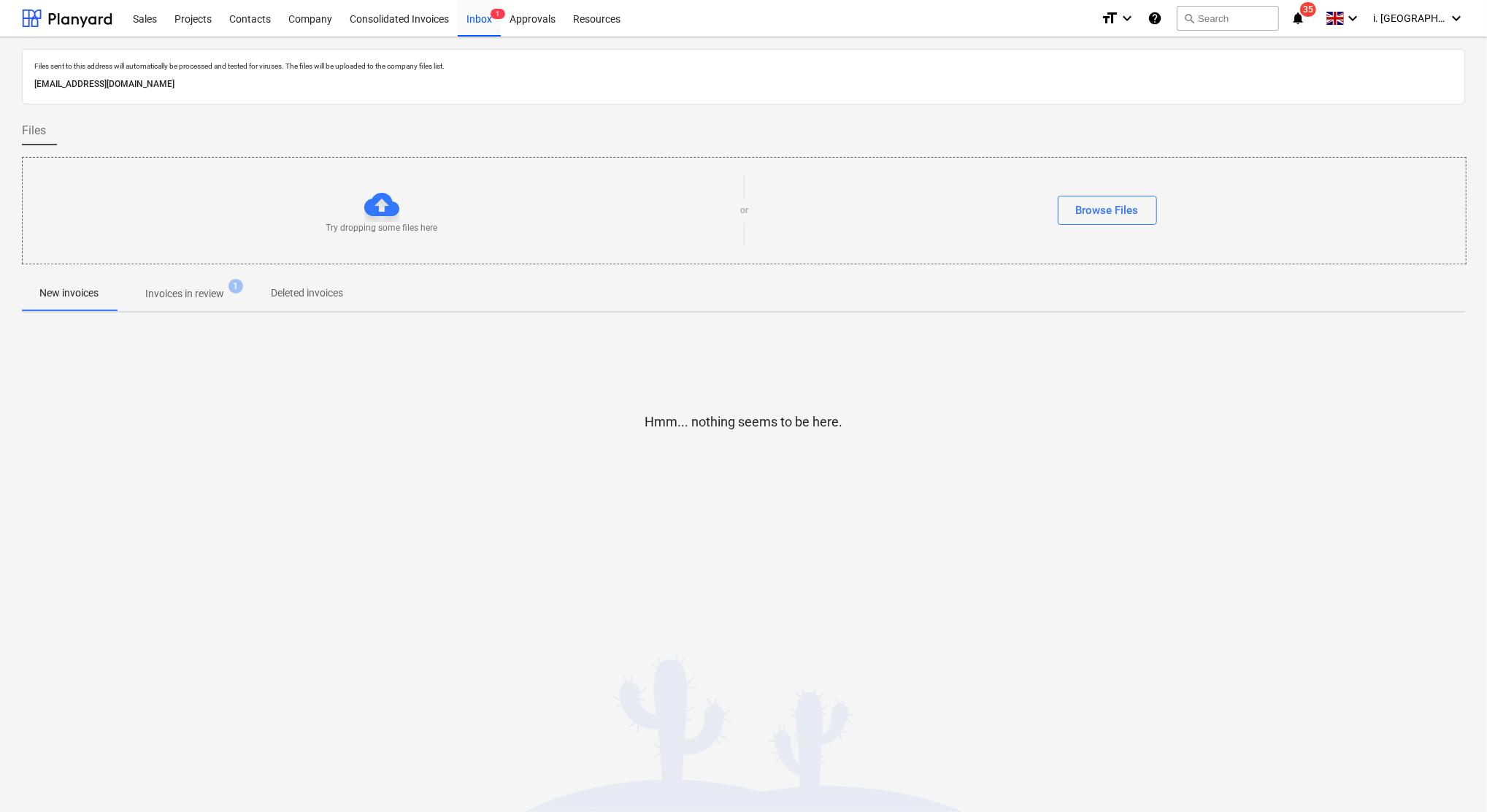
click at [183, 292] on p "Invoices in review" at bounding box center [184, 294] width 79 height 15
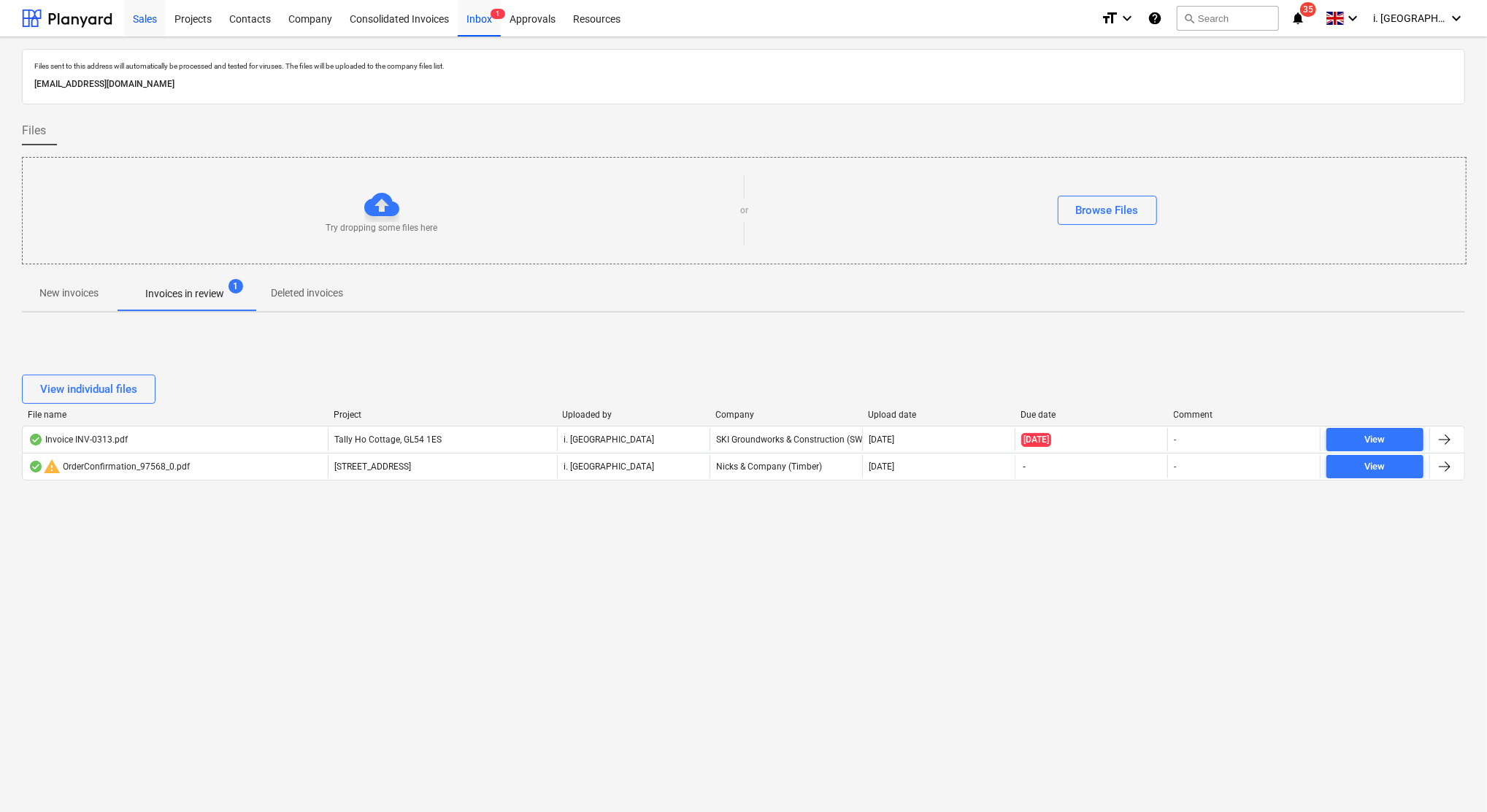
click at [149, 22] on div "Sales" at bounding box center [144, 17] width 42 height 37
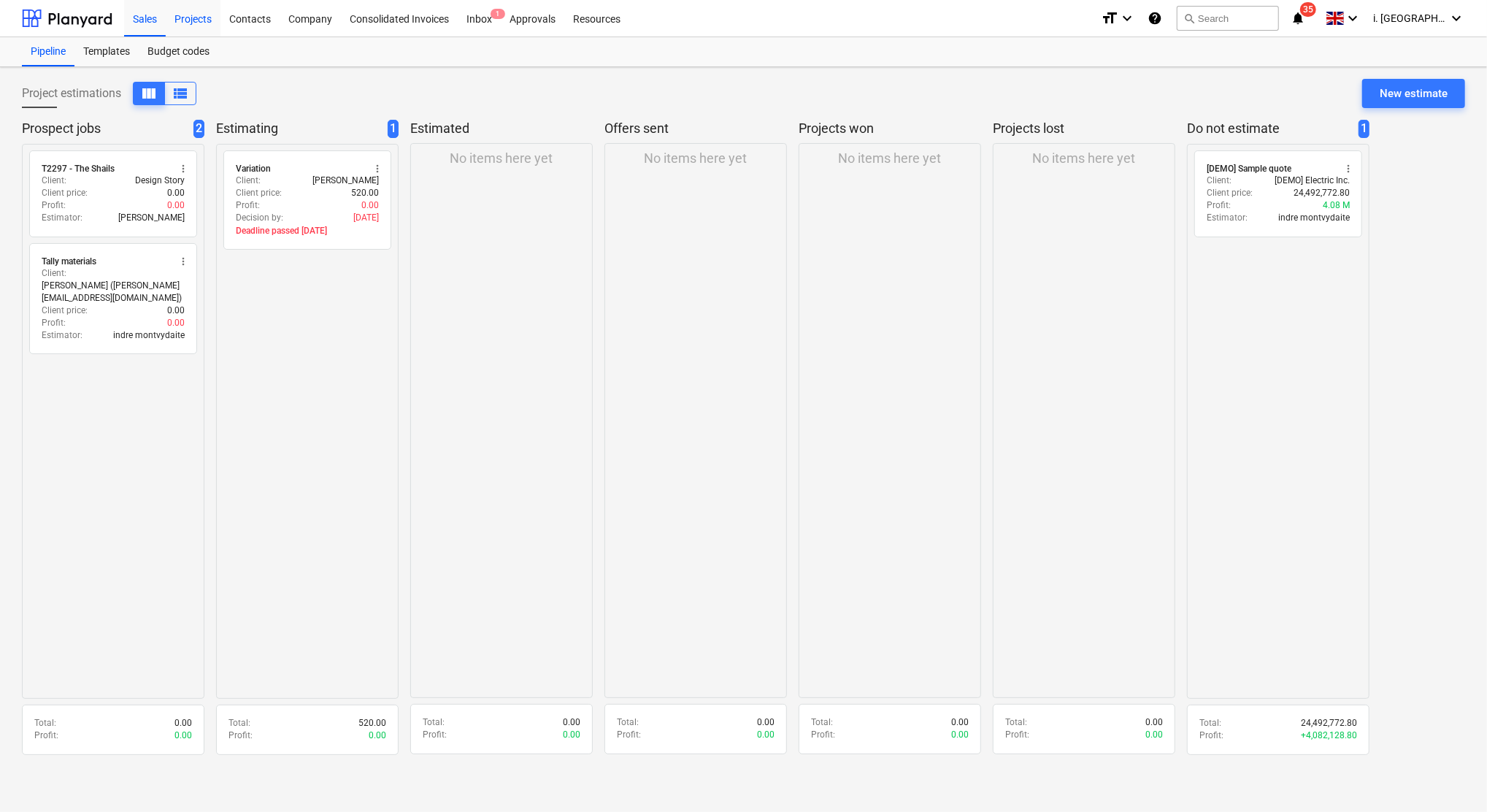
click at [203, 22] on div "Projects" at bounding box center [193, 17] width 55 height 37
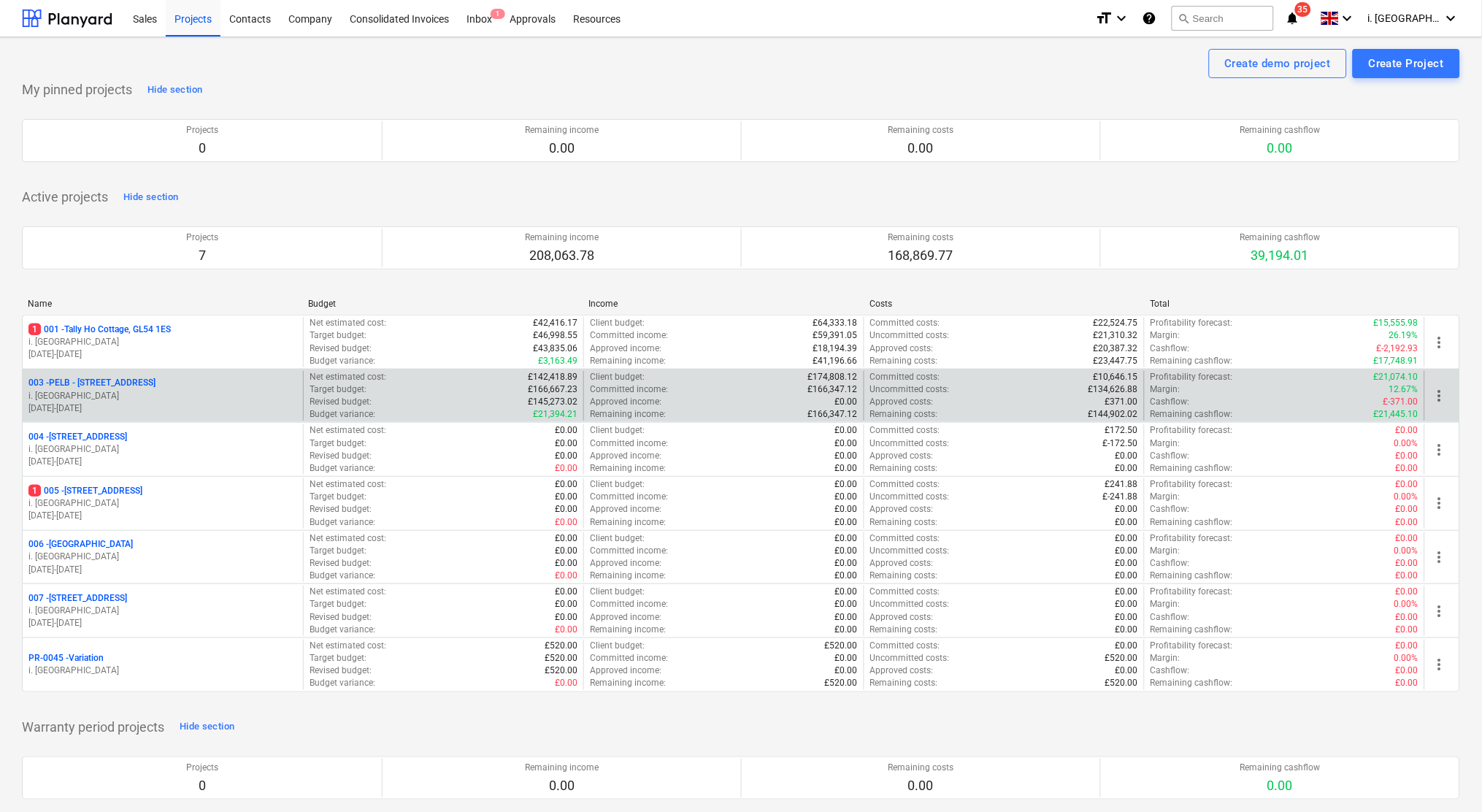
click at [109, 386] on p "003 - PELB - [GEOGRAPHIC_DATA], [GEOGRAPHIC_DATA], GL2 7NE" at bounding box center [91, 383] width 127 height 12
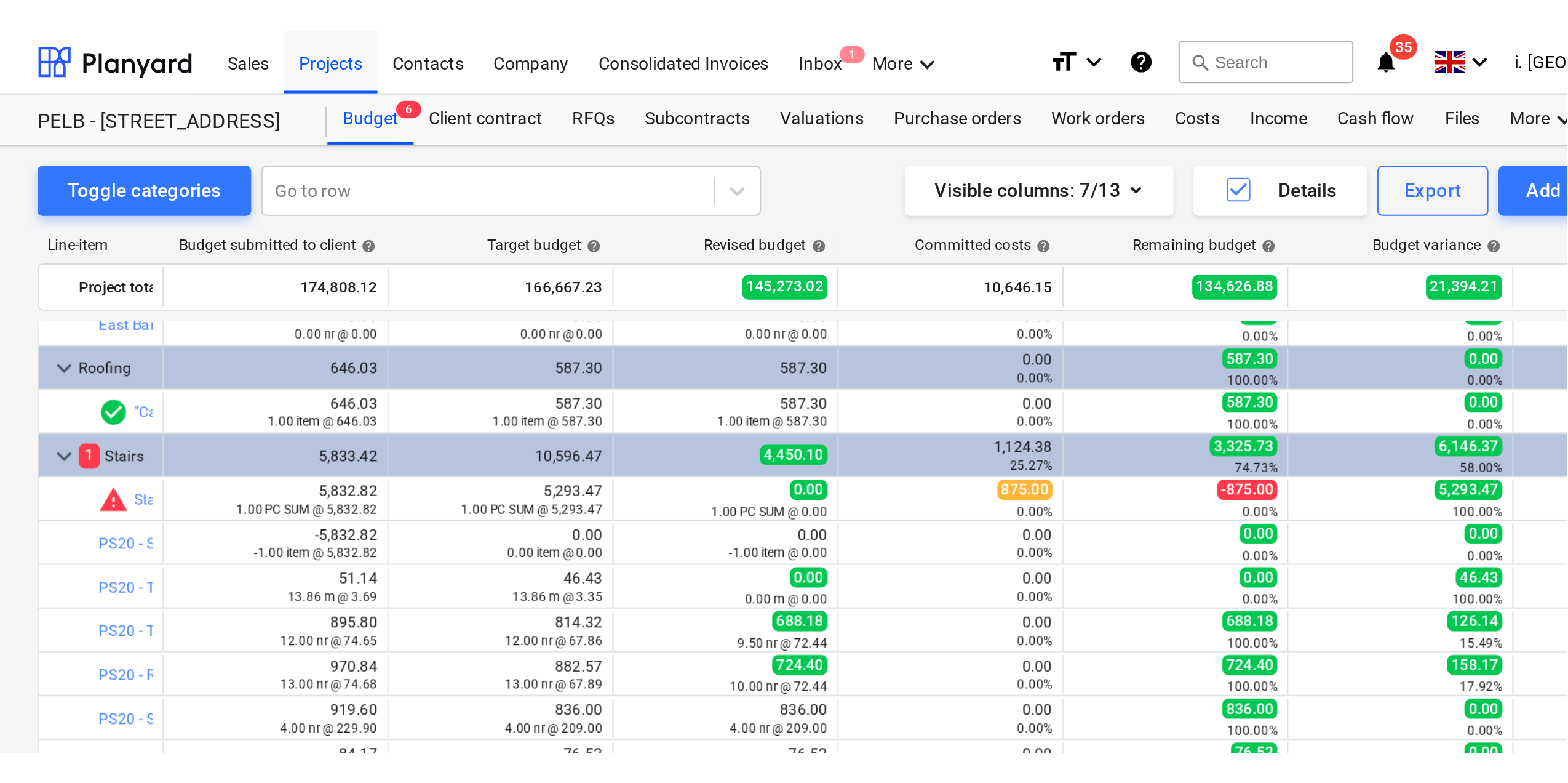
scroll to position [204, 0]
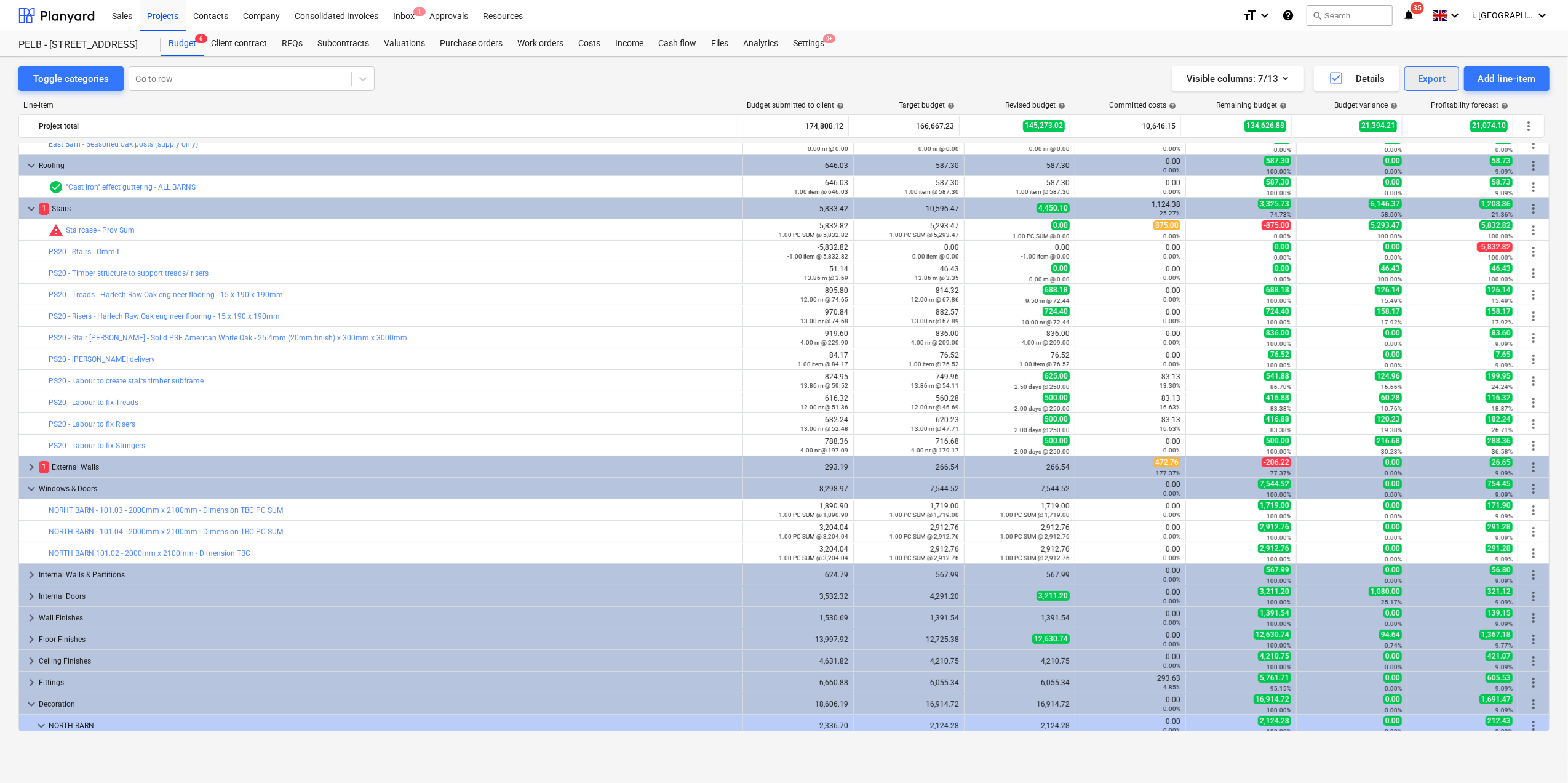
click at [1252, 76] on div "Export" at bounding box center [1432, 78] width 28 height 16
click at [1252, 171] on div "Cost lines XLSX" at bounding box center [1391, 174] width 136 height 22
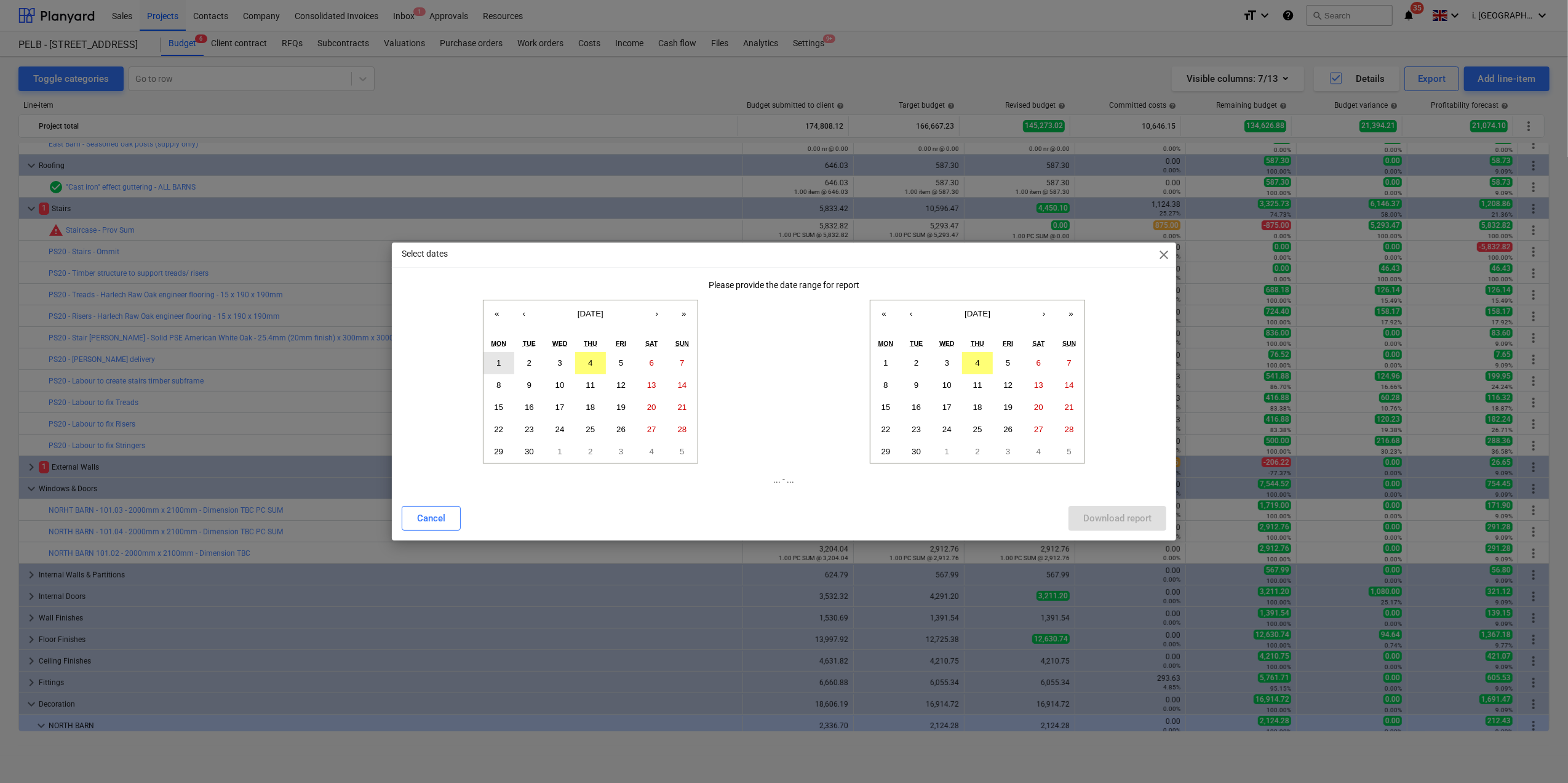
click at [492, 360] on button "1" at bounding box center [499, 363] width 31 height 22
click at [975, 365] on button "4" at bounding box center [977, 363] width 31 height 22
click at [1106, 517] on div "Download report" at bounding box center [1118, 518] width 69 height 16
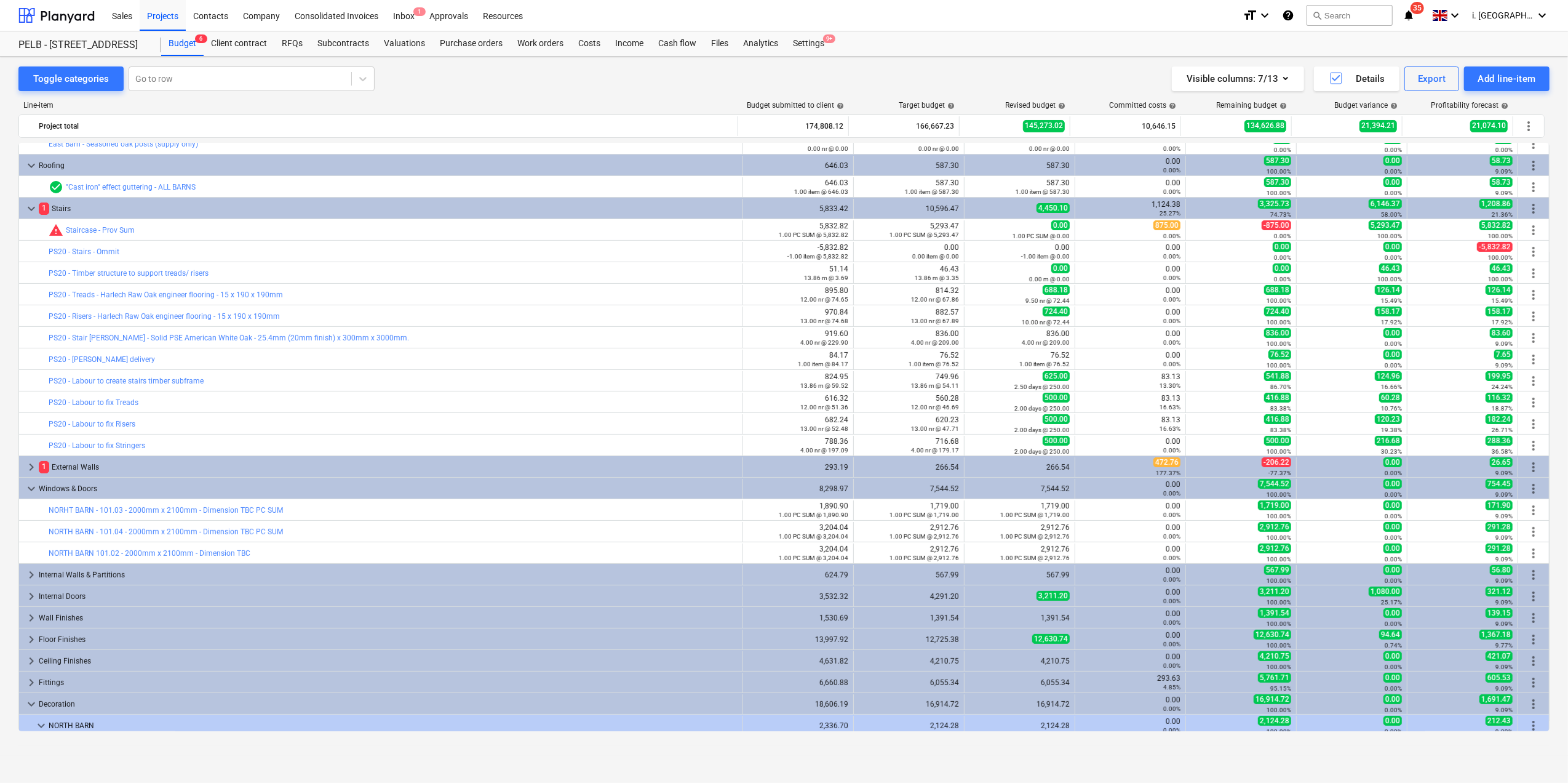
drag, startPoint x: 1490, startPoint y: 50, endPoint x: 1457, endPoint y: 92, distance: 53.4
click at [1252, 50] on div "Budget 6 Client contract RFQs Subcontracts Valuations Purchase orders Work orde…" at bounding box center [855, 43] width 1389 height 24
click at [1252, 86] on div "Export" at bounding box center [1432, 78] width 28 height 16
click at [1252, 150] on div "XLSX (change and import)" at bounding box center [1391, 152] width 136 height 22
click at [1037, 85] on div "Visible columns : 7/13 Details Export Add line-item" at bounding box center [1163, 78] width 774 height 24
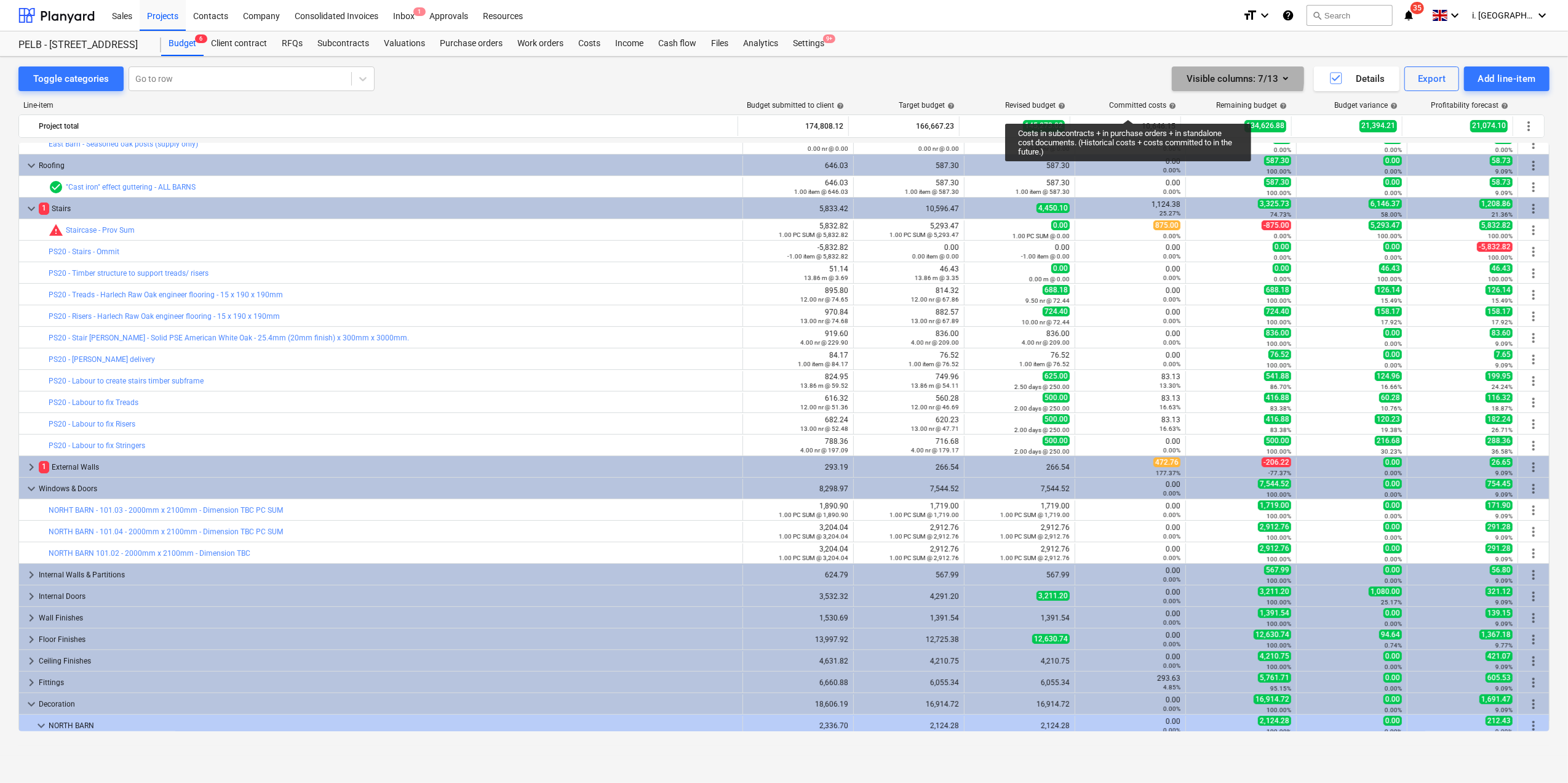
drag, startPoint x: 1221, startPoint y: 77, endPoint x: 1204, endPoint y: 74, distance: 17.3
click at [1204, 74] on div "Visible columns : 7/13" at bounding box center [1238, 78] width 103 height 16
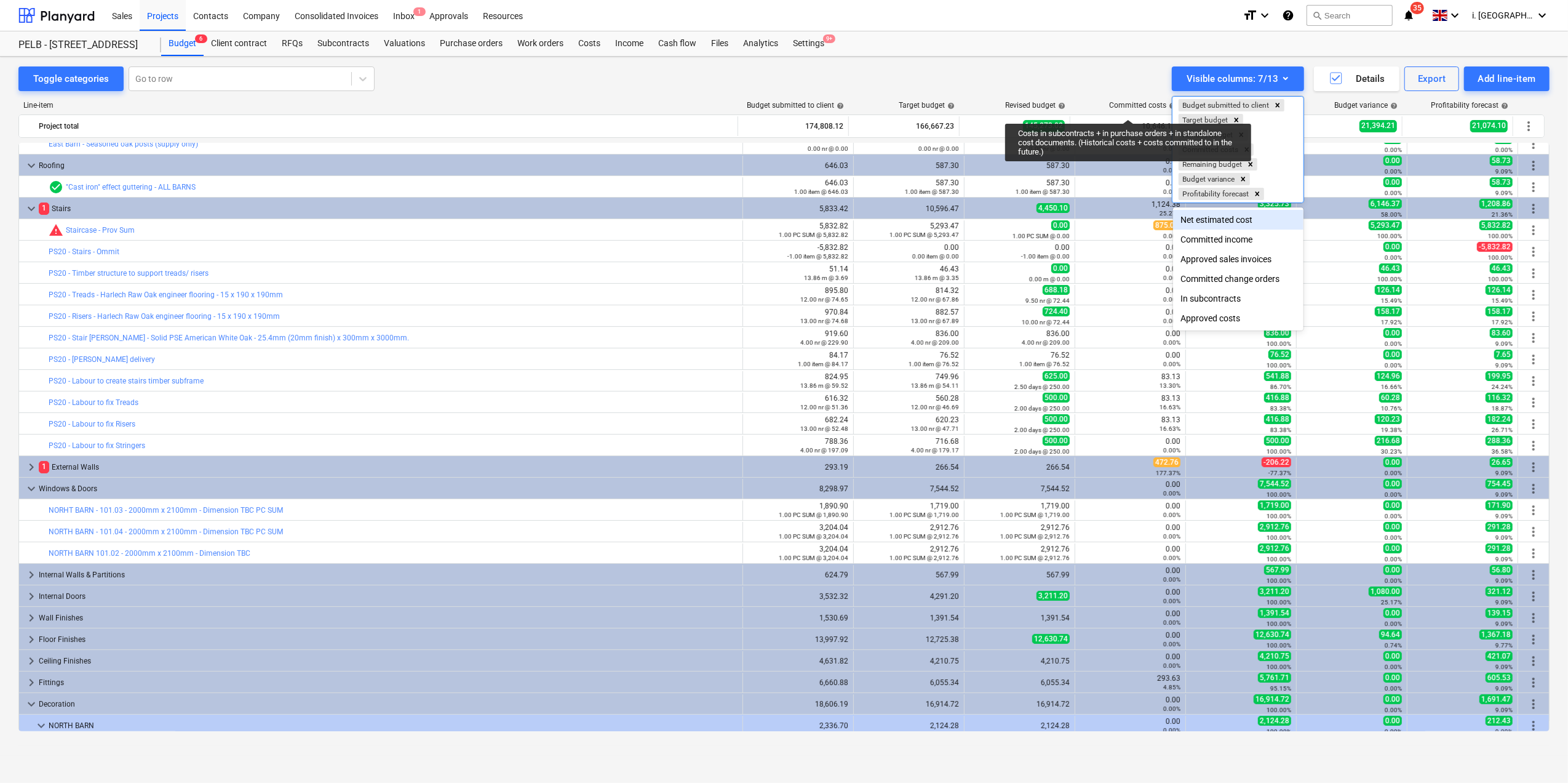
click at [1233, 217] on div "Net estimated cost" at bounding box center [1238, 220] width 130 height 20
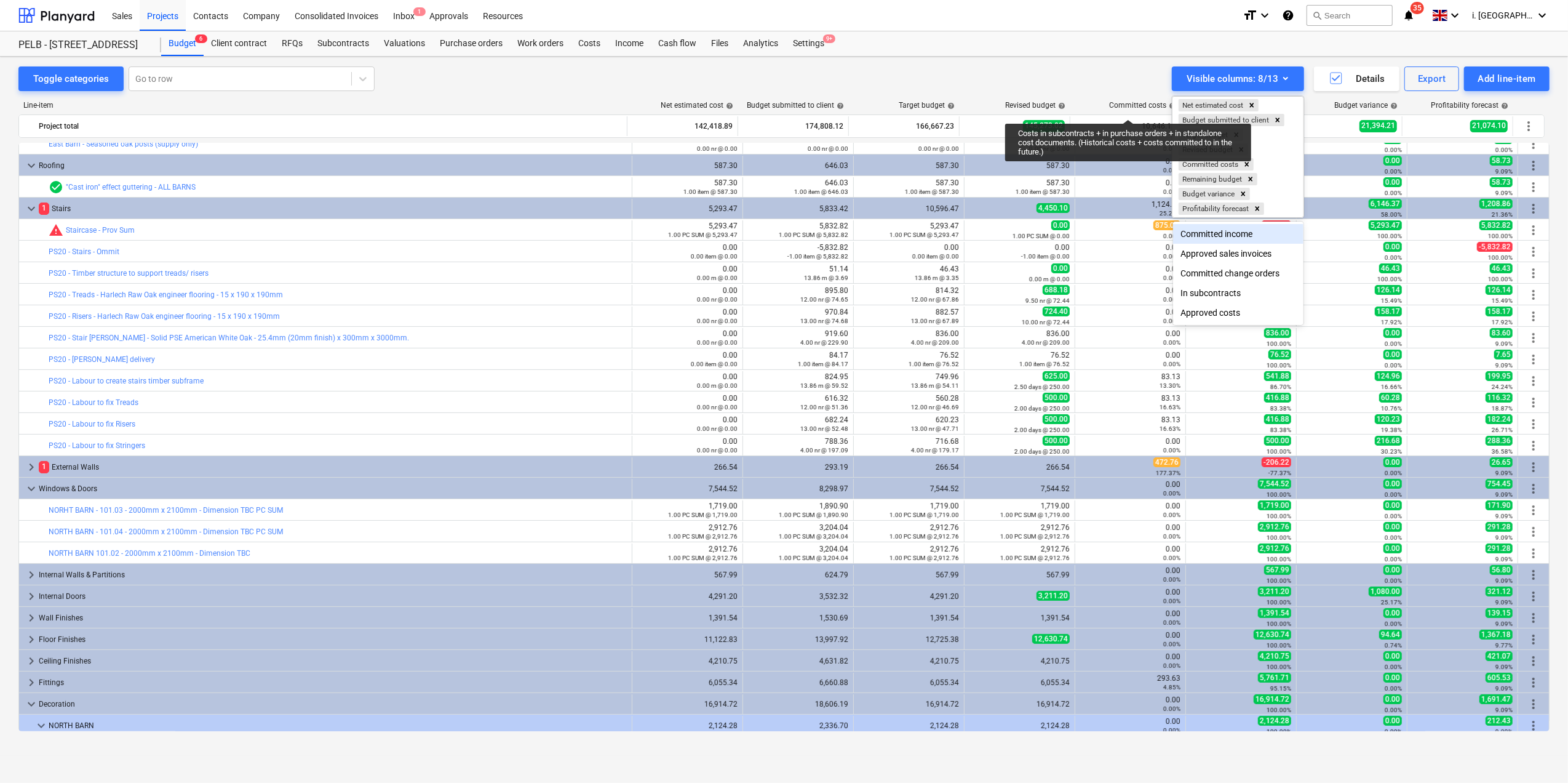
click at [971, 71] on div at bounding box center [784, 391] width 1568 height 783
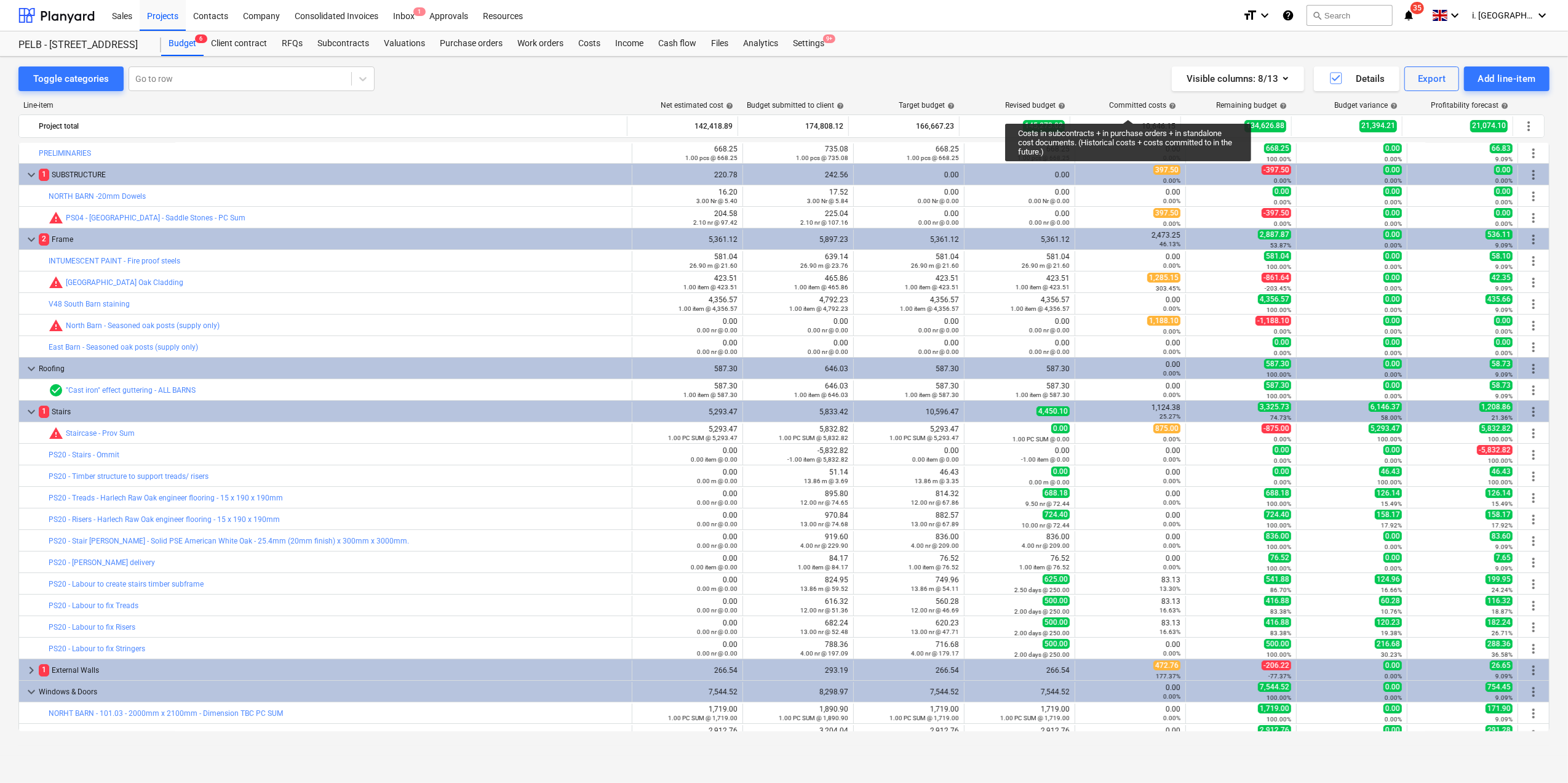
scroll to position [0, 0]
click at [727, 106] on span "help" at bounding box center [728, 106] width 10 height 8
click at [730, 107] on span "help" at bounding box center [728, 106] width 10 height 8
click at [727, 104] on span "help" at bounding box center [728, 106] width 10 height 8
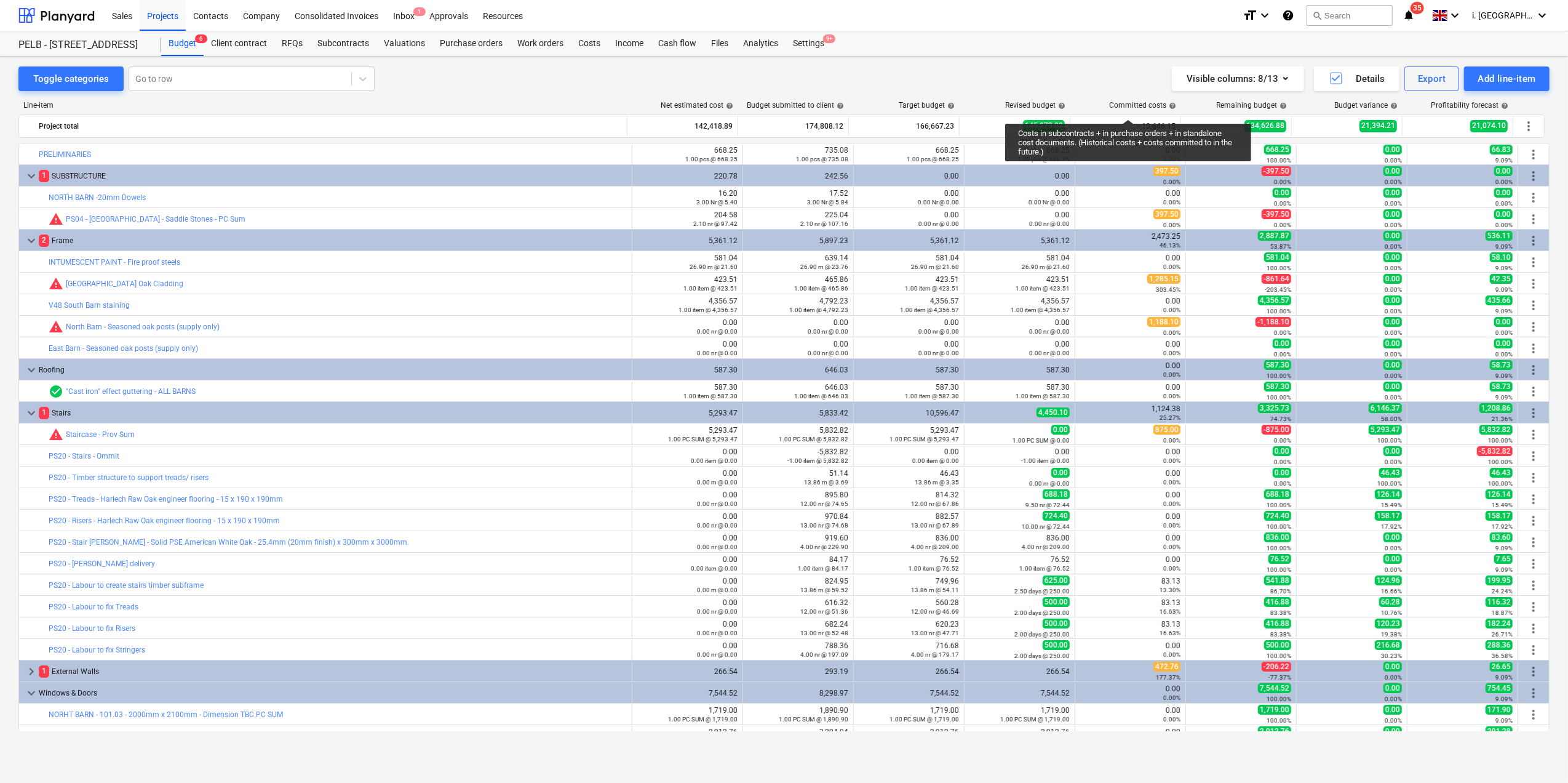
click at [727, 104] on span "help" at bounding box center [728, 106] width 10 height 8
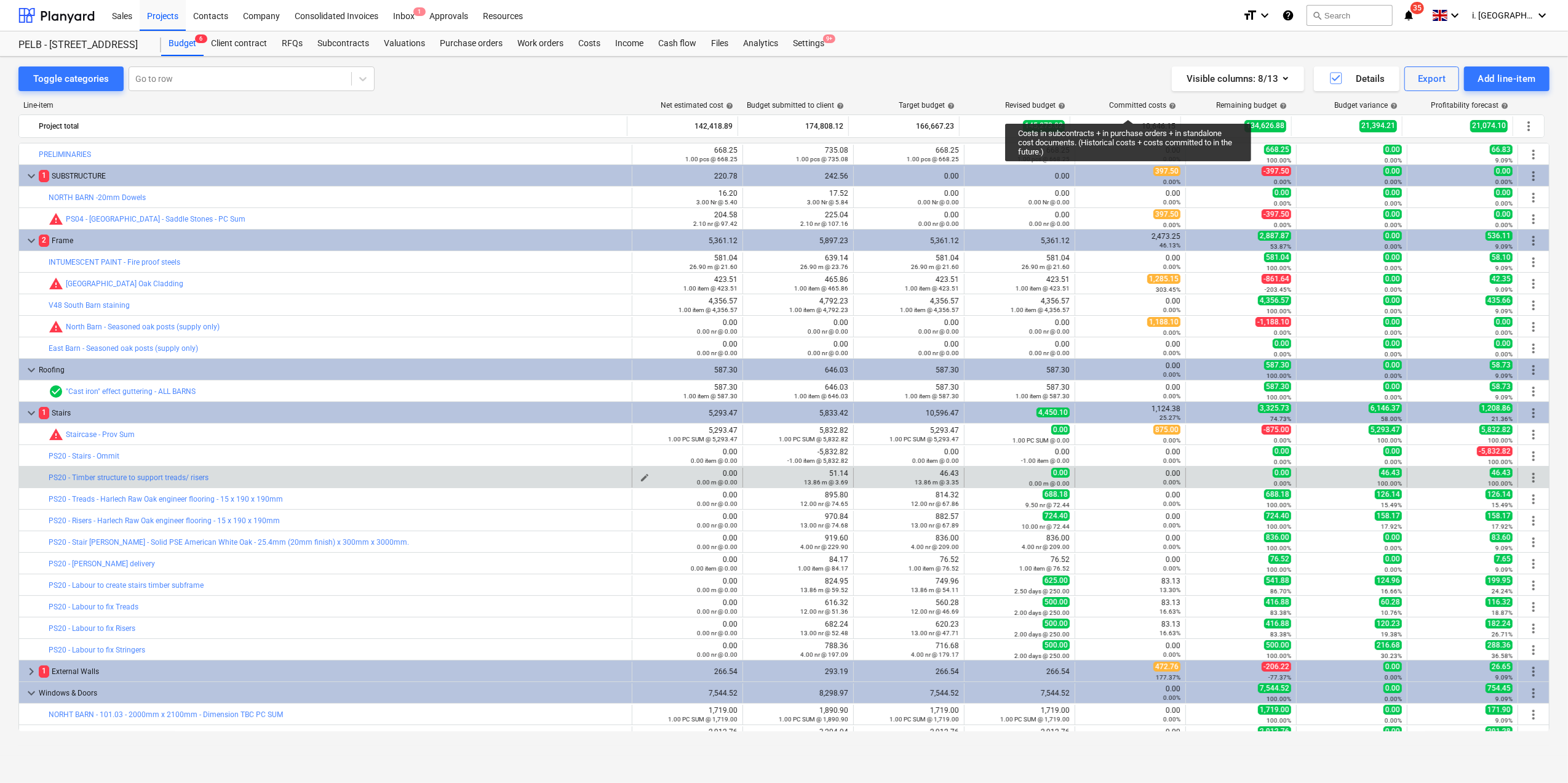
click at [644, 477] on span "edit" at bounding box center [645, 477] width 10 height 10
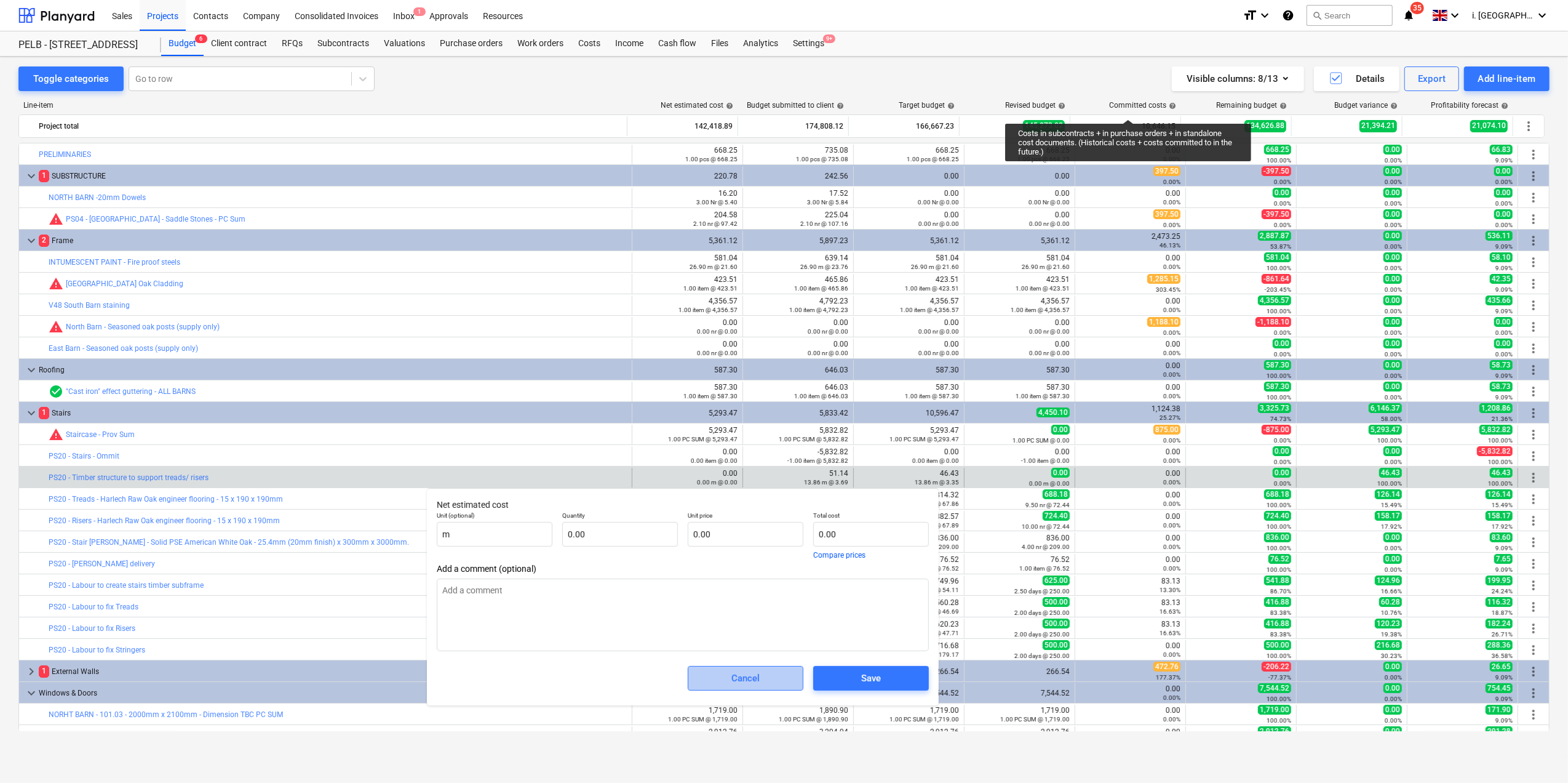
click at [775, 682] on span "Cancel" at bounding box center [745, 678] width 85 height 16
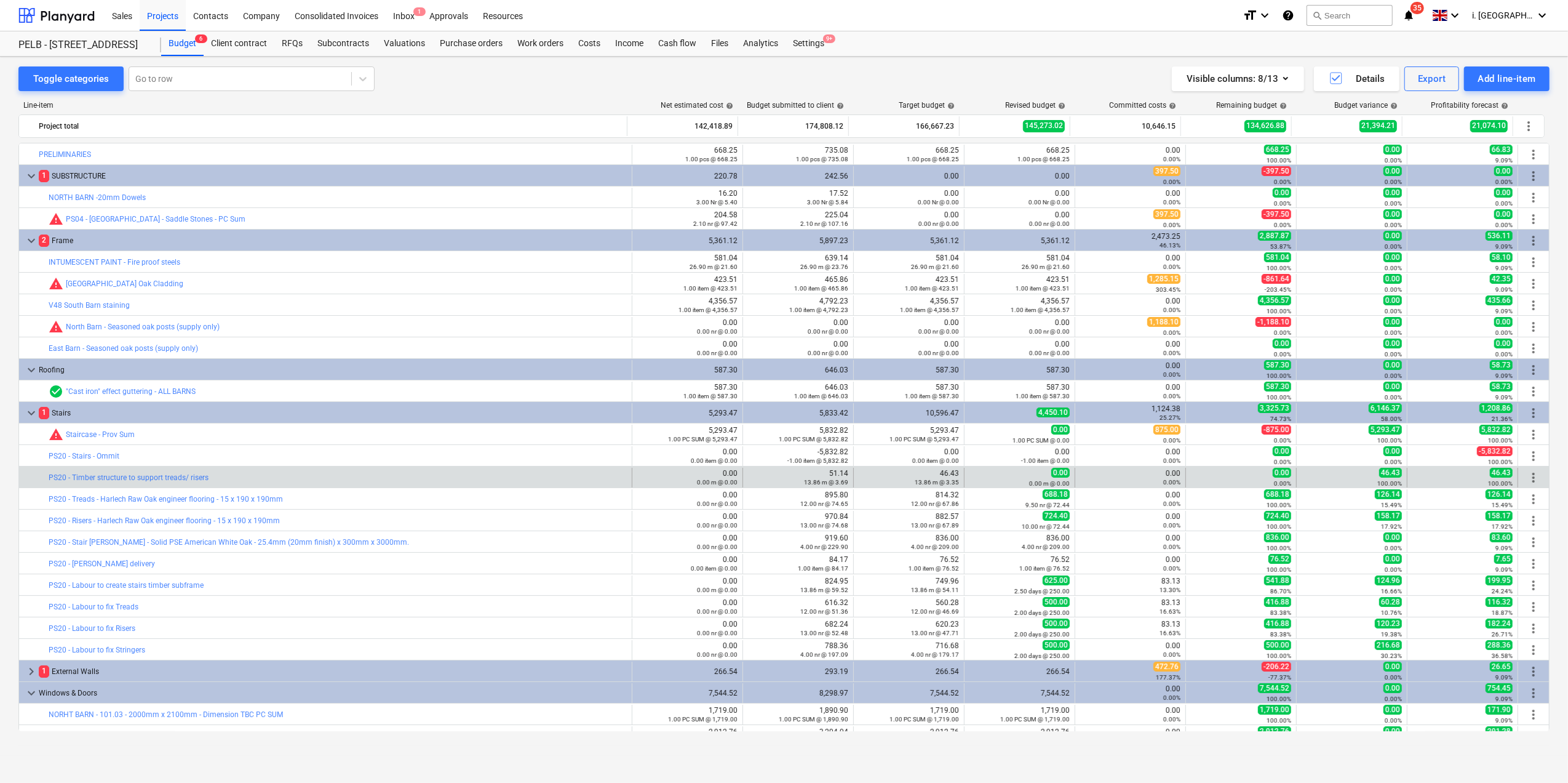
drag, startPoint x: 1135, startPoint y: 58, endPoint x: 1168, endPoint y: 84, distance: 42.0
click at [1133, 58] on div "Toggle categories Go to row Visible columns : 8/13 Details Export Add line-item…" at bounding box center [784, 406] width 1568 height 699
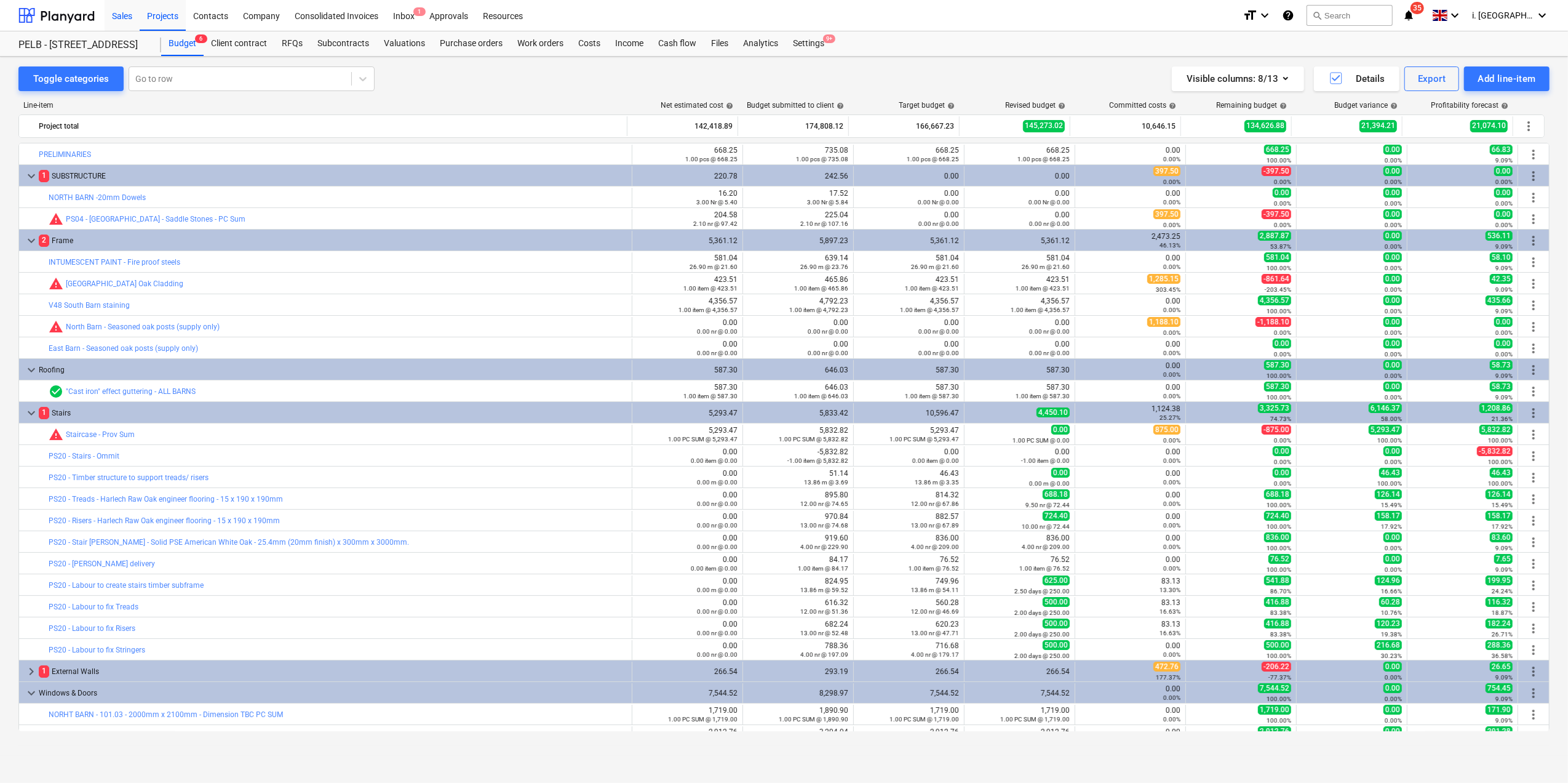
click at [125, 8] on div "Sales" at bounding box center [122, 15] width 35 height 31
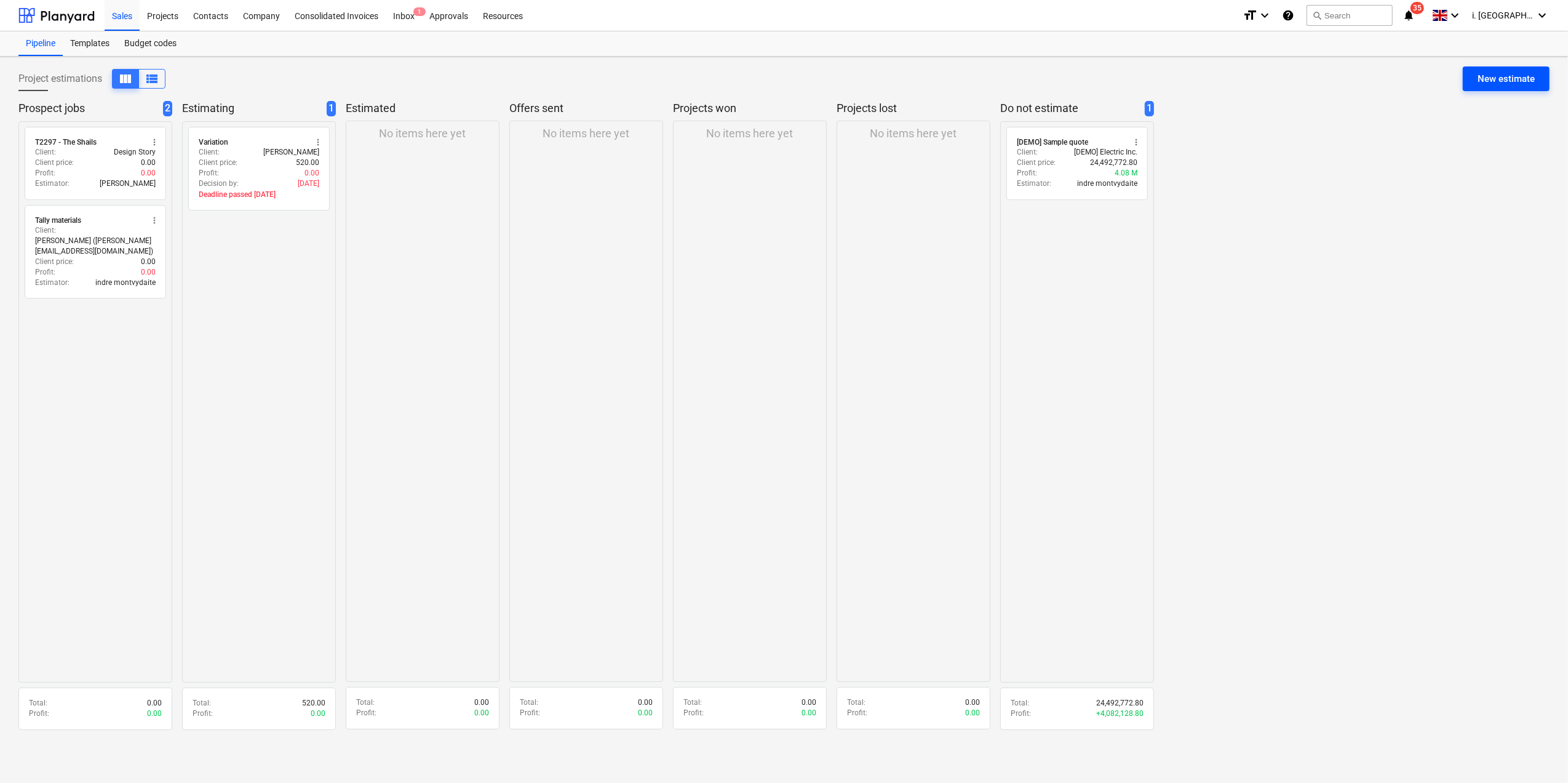
click at [1252, 81] on div "New estimate" at bounding box center [1506, 78] width 57 height 16
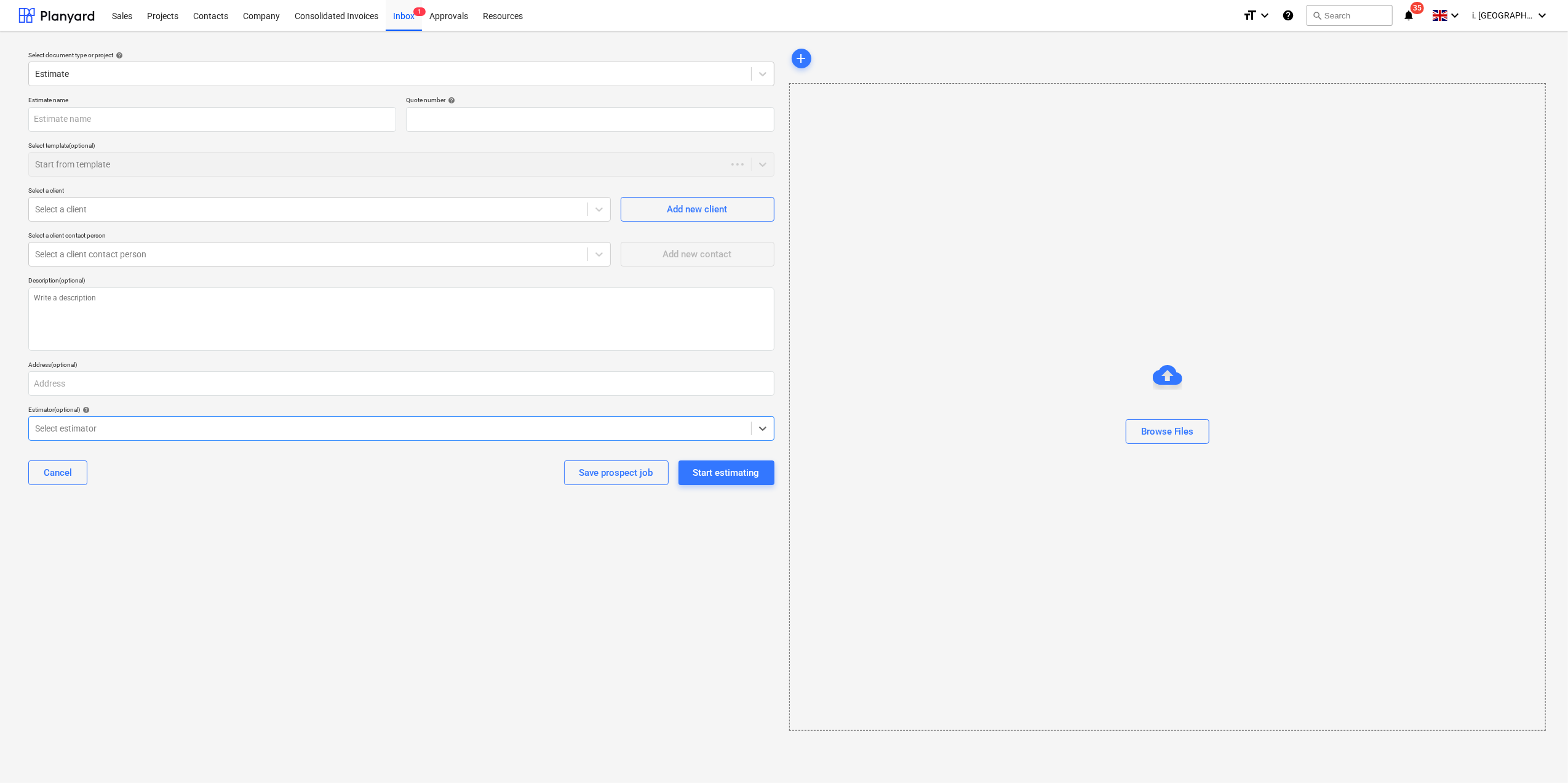
type textarea "x"
type input "QU-0052"
click at [248, 118] on input "text" at bounding box center [212, 119] width 368 height 24
click at [1159, 426] on div "Browse Files" at bounding box center [1168, 431] width 53 height 16
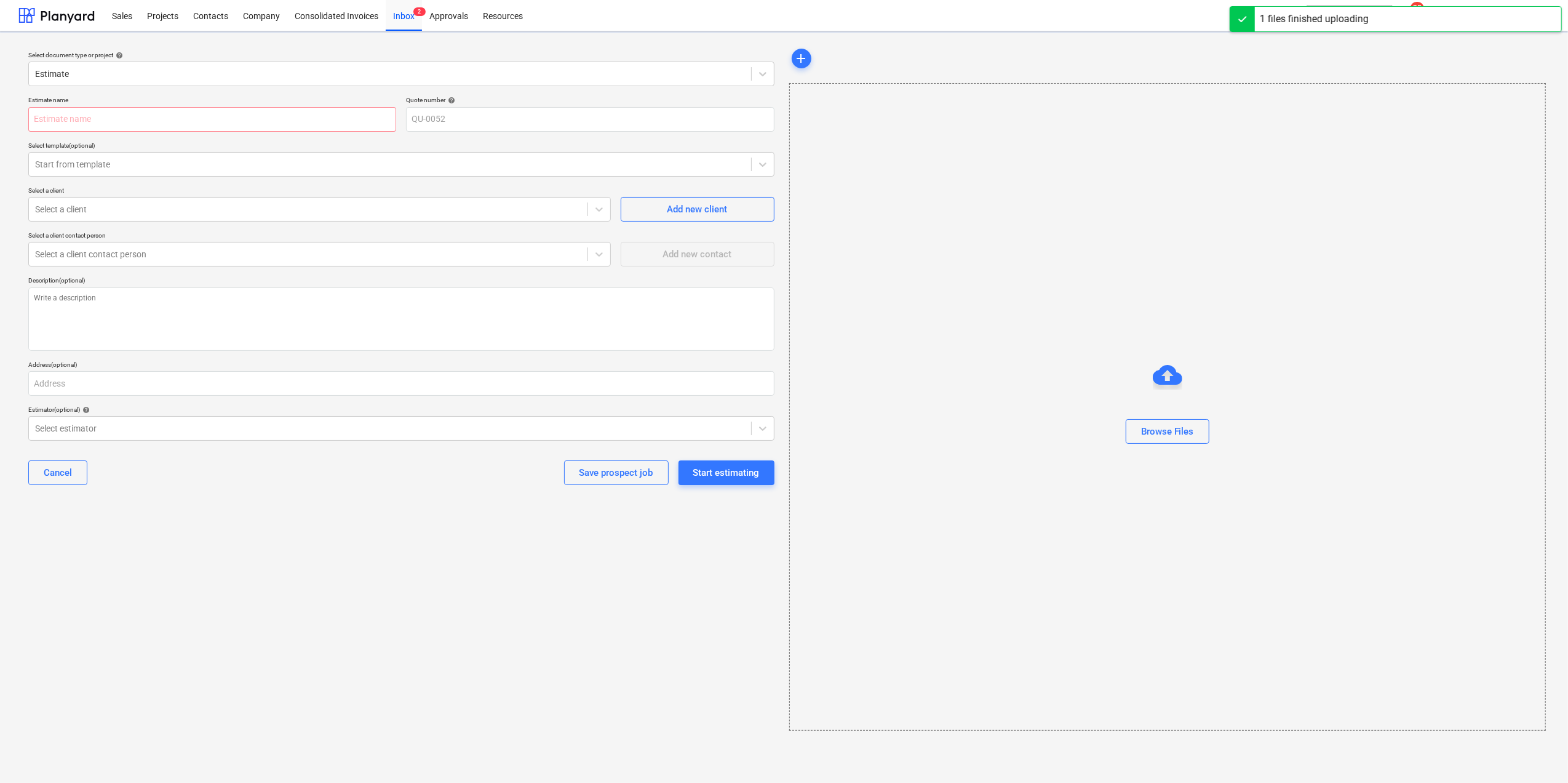
type textarea "x"
type input "PELB - Castle lane Moreton Valence GL2 7NE_budget_04_09_2025_135108.xlsx"
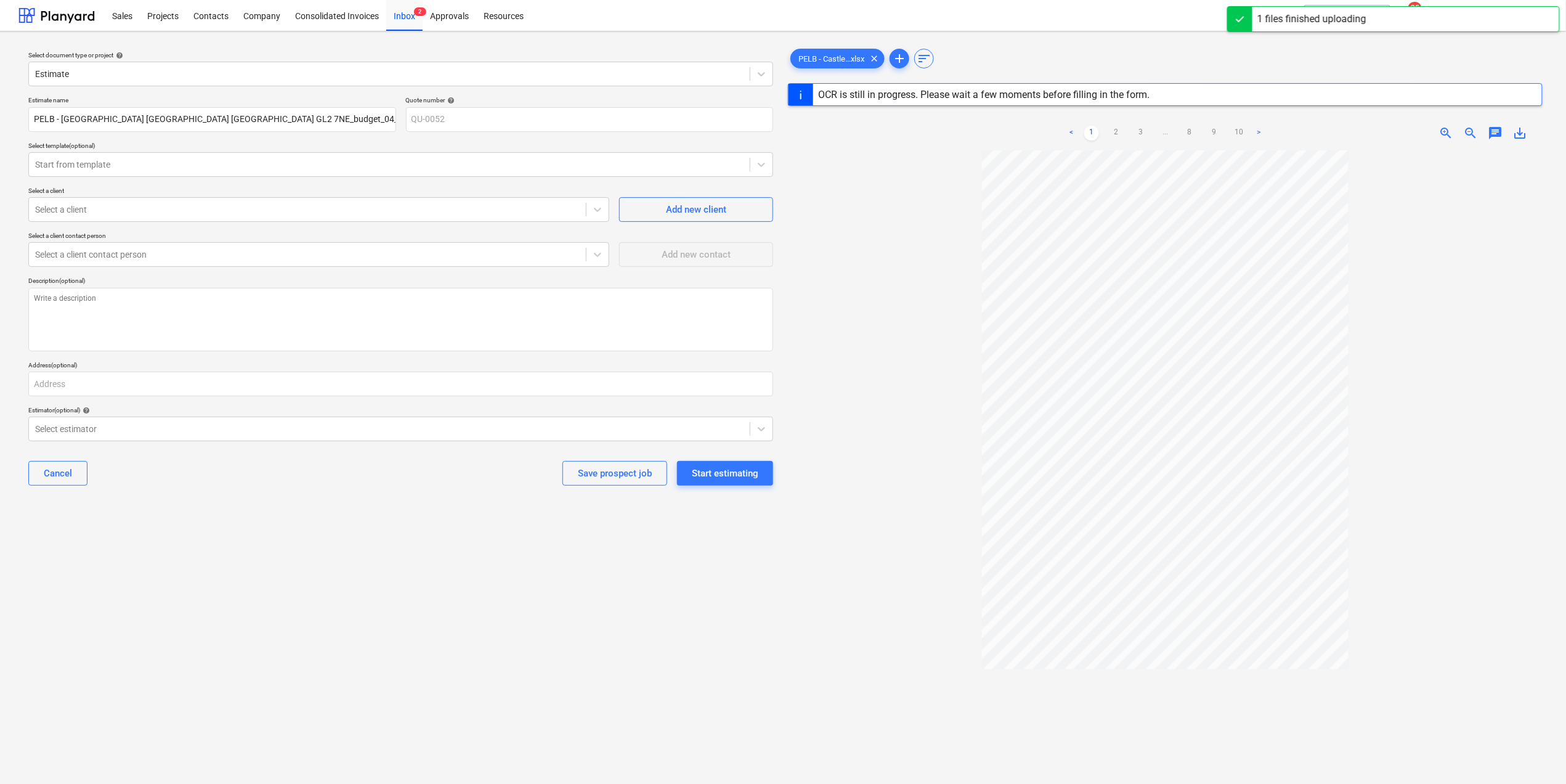
type textarea "x"
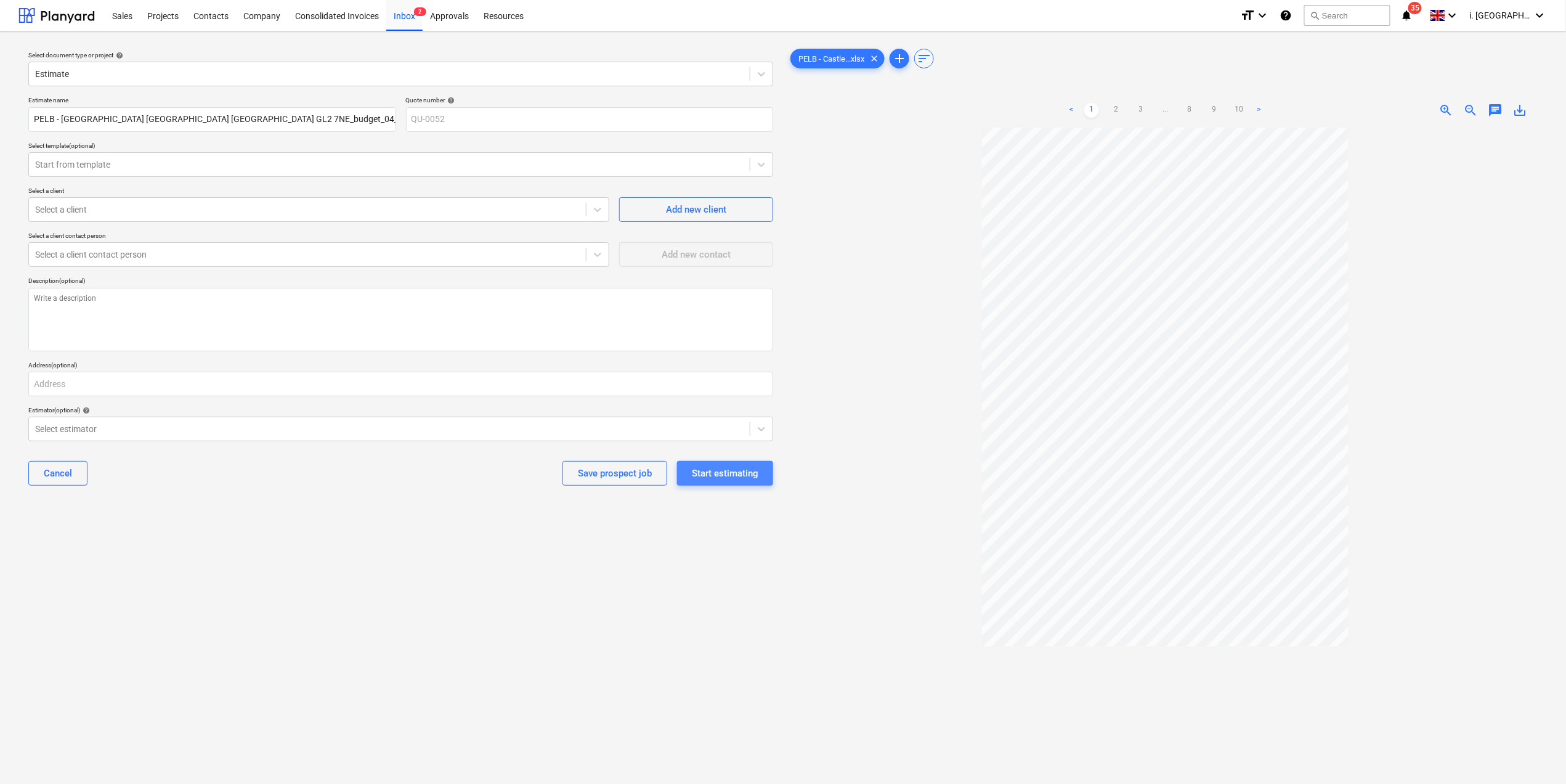
click at [731, 474] on div "Start estimating" at bounding box center [725, 473] width 67 height 16
click at [242, 168] on div at bounding box center [389, 165] width 708 height 13
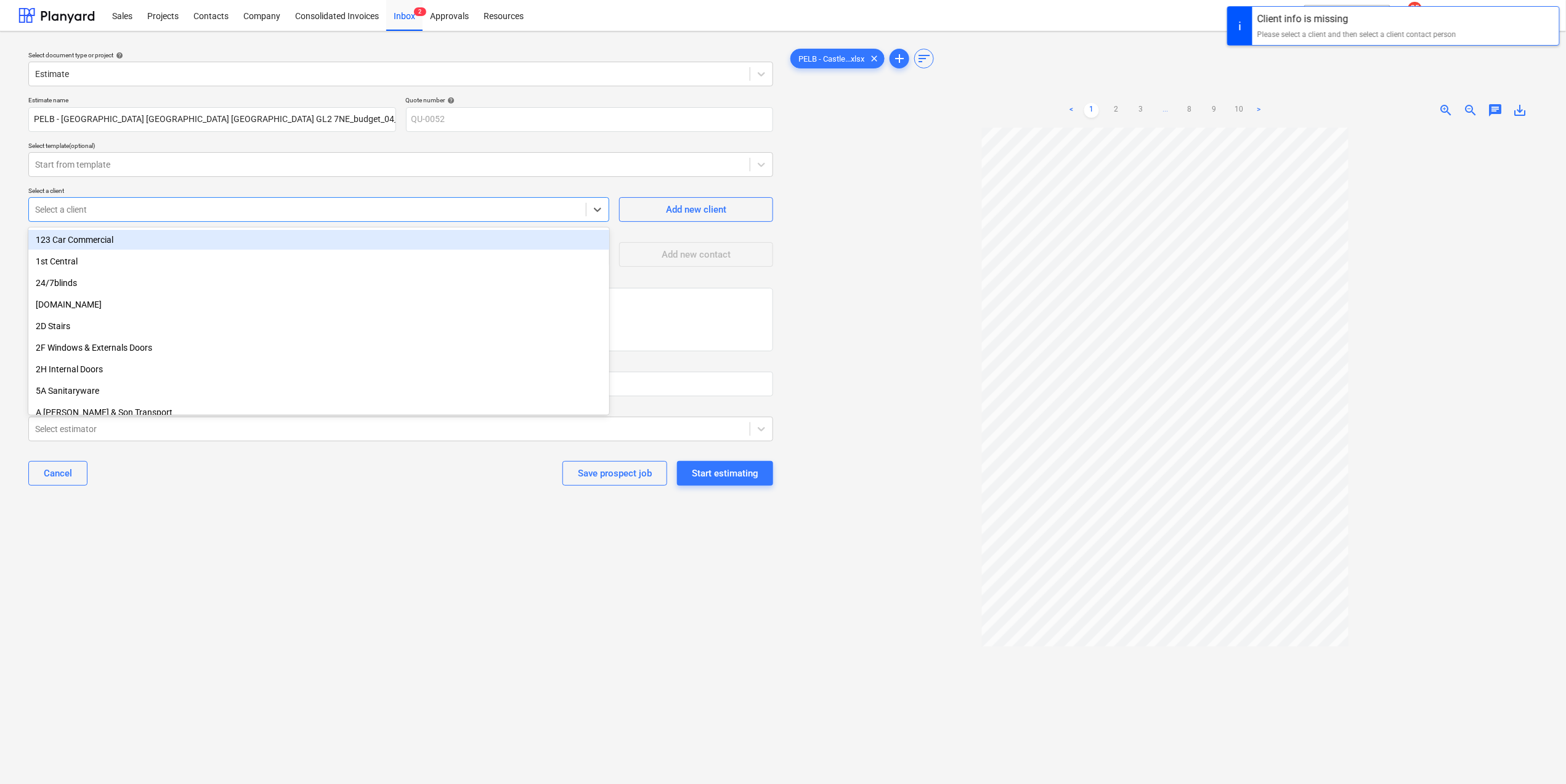
click at [263, 220] on div "Select a client" at bounding box center [318, 209] width 581 height 25
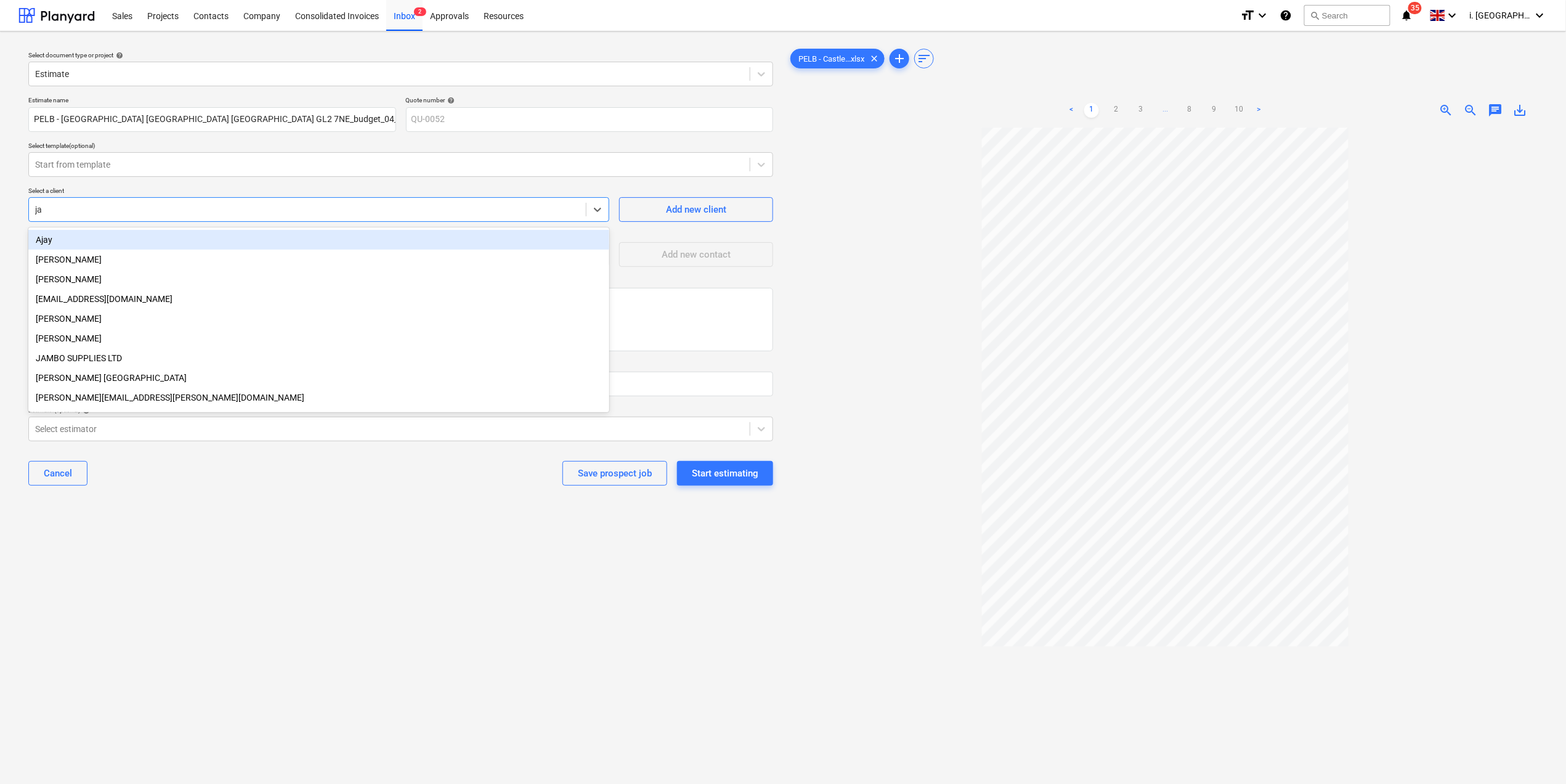
type input "jas"
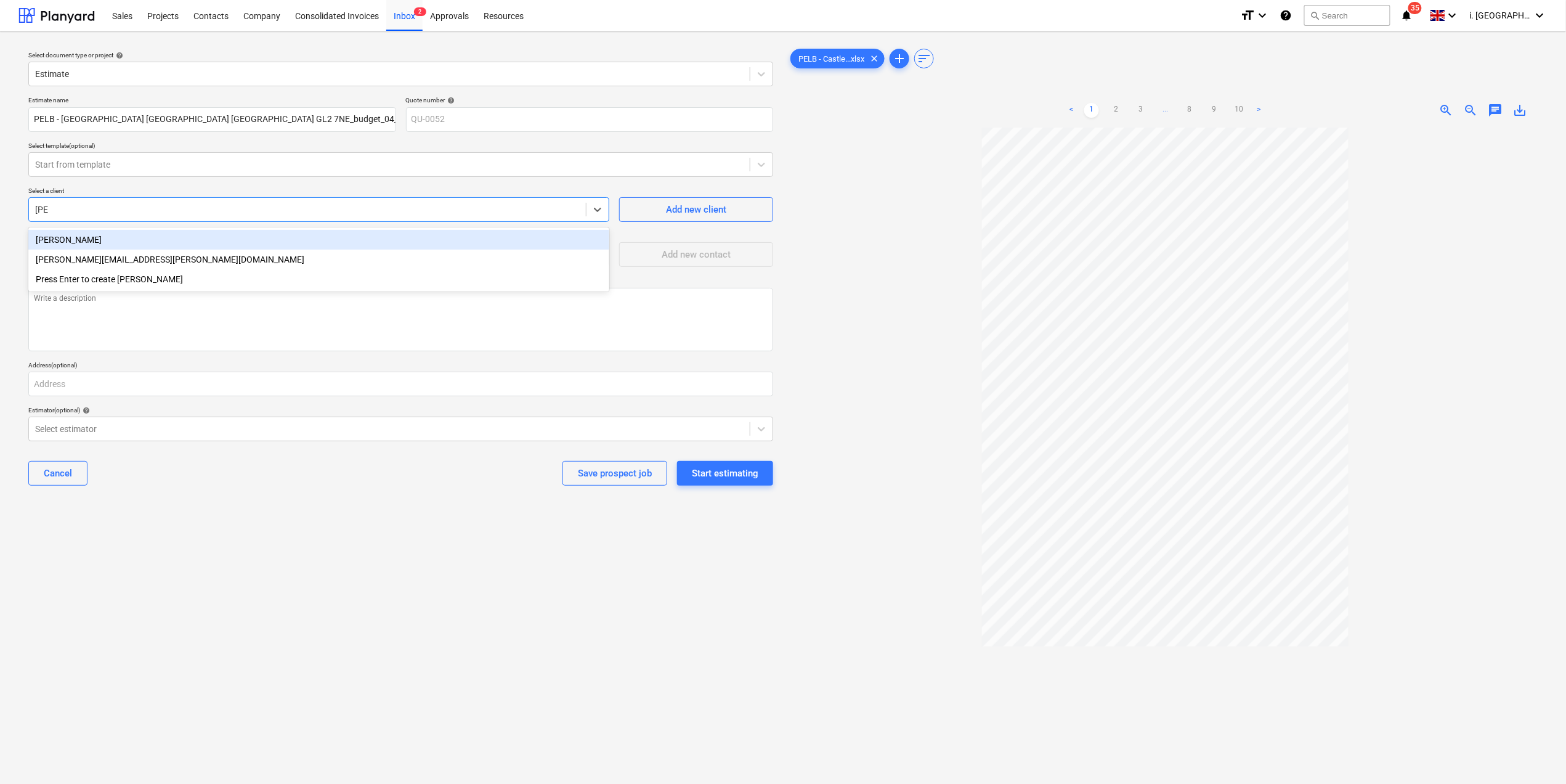
click at [242, 239] on div "Jasmin Westcarr" at bounding box center [318, 240] width 581 height 20
type textarea "x"
click at [483, 437] on div "Select estimator" at bounding box center [389, 429] width 721 height 18
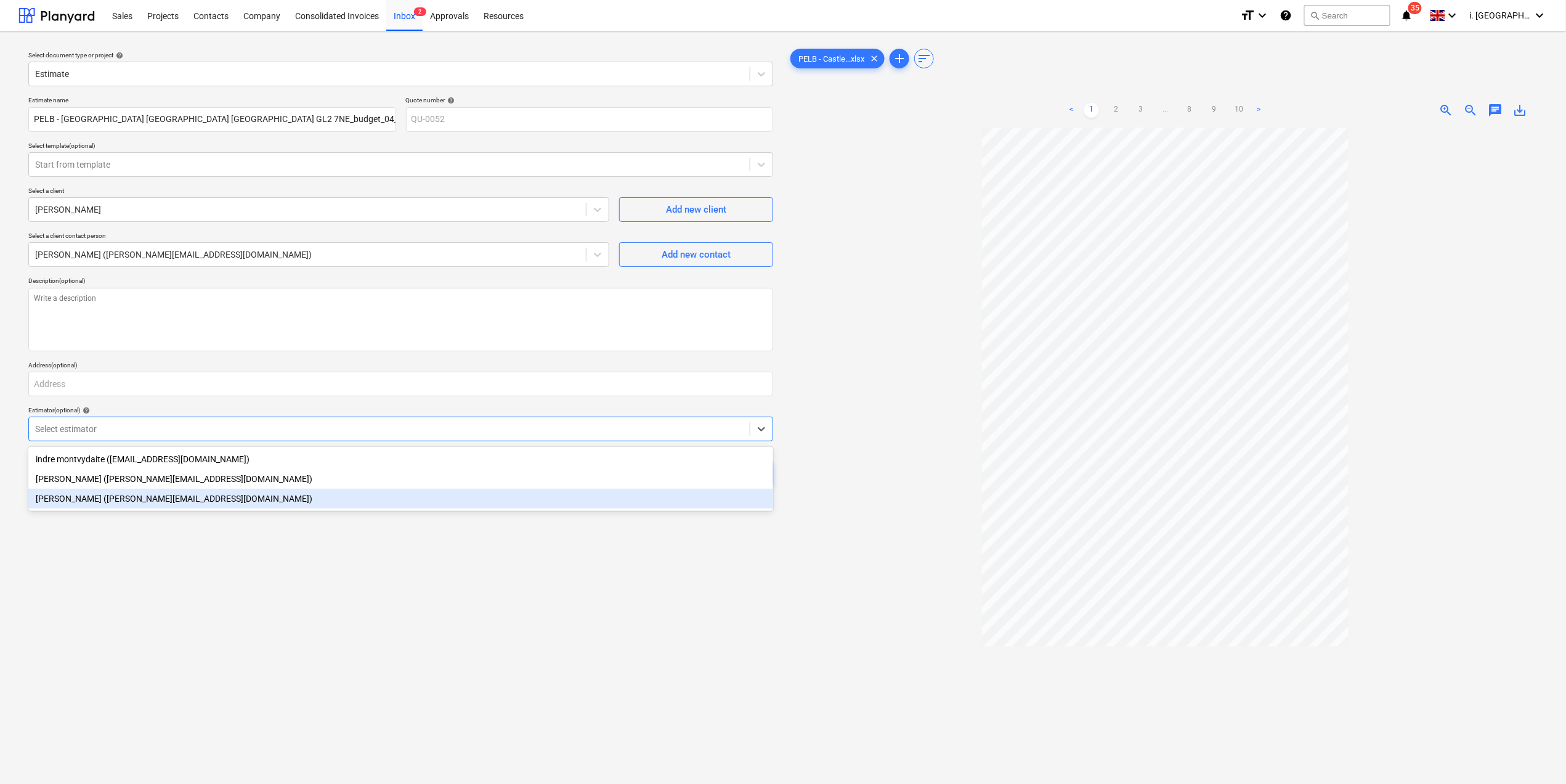
click at [397, 498] on div "Jasmin Westcarr (jasmin@matfordconstruction.co.uk)" at bounding box center [400, 498] width 745 height 20
type textarea "x"
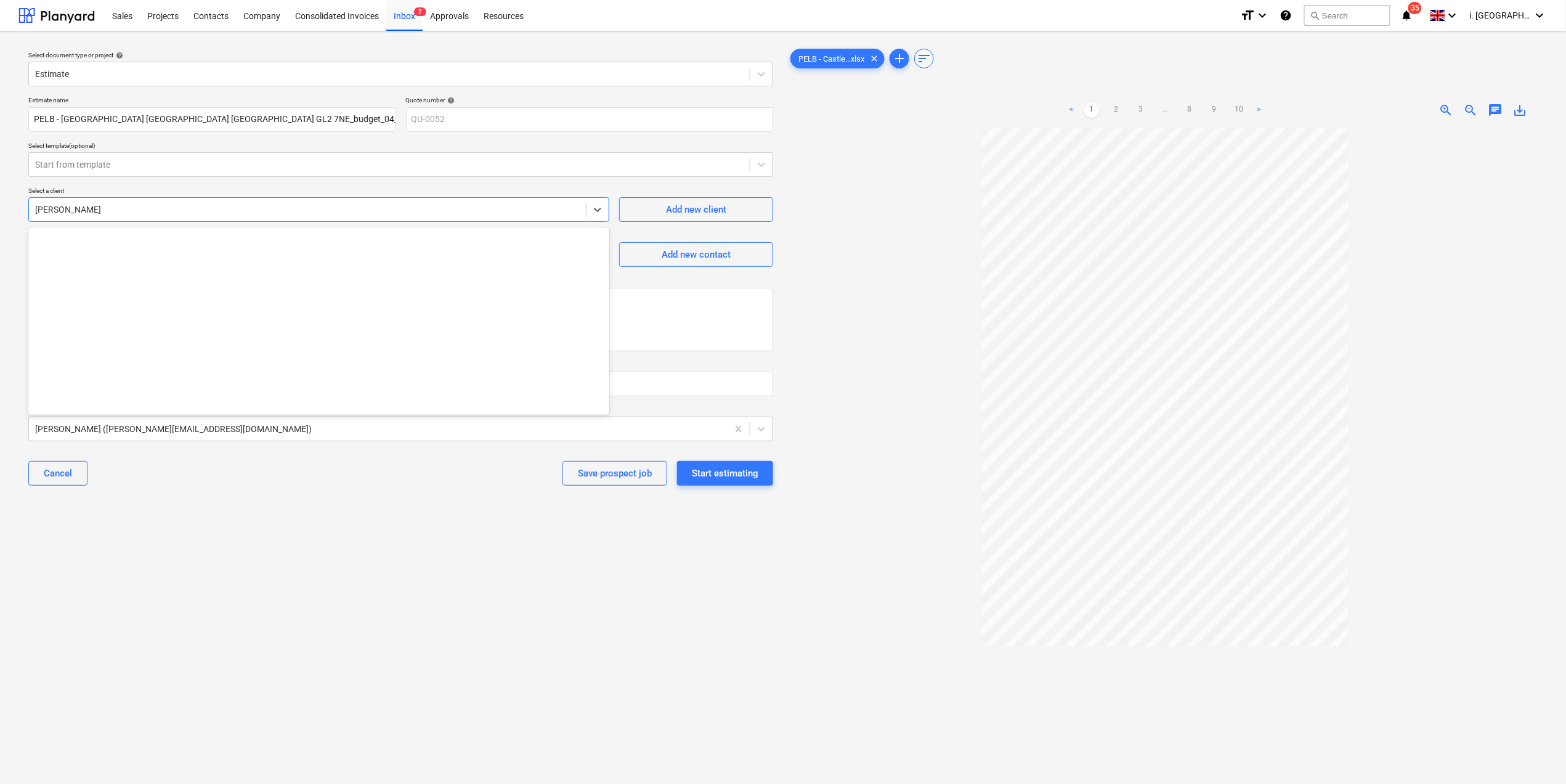
click at [318, 201] on div "Jasmin Westcarr" at bounding box center [307, 209] width 557 height 18
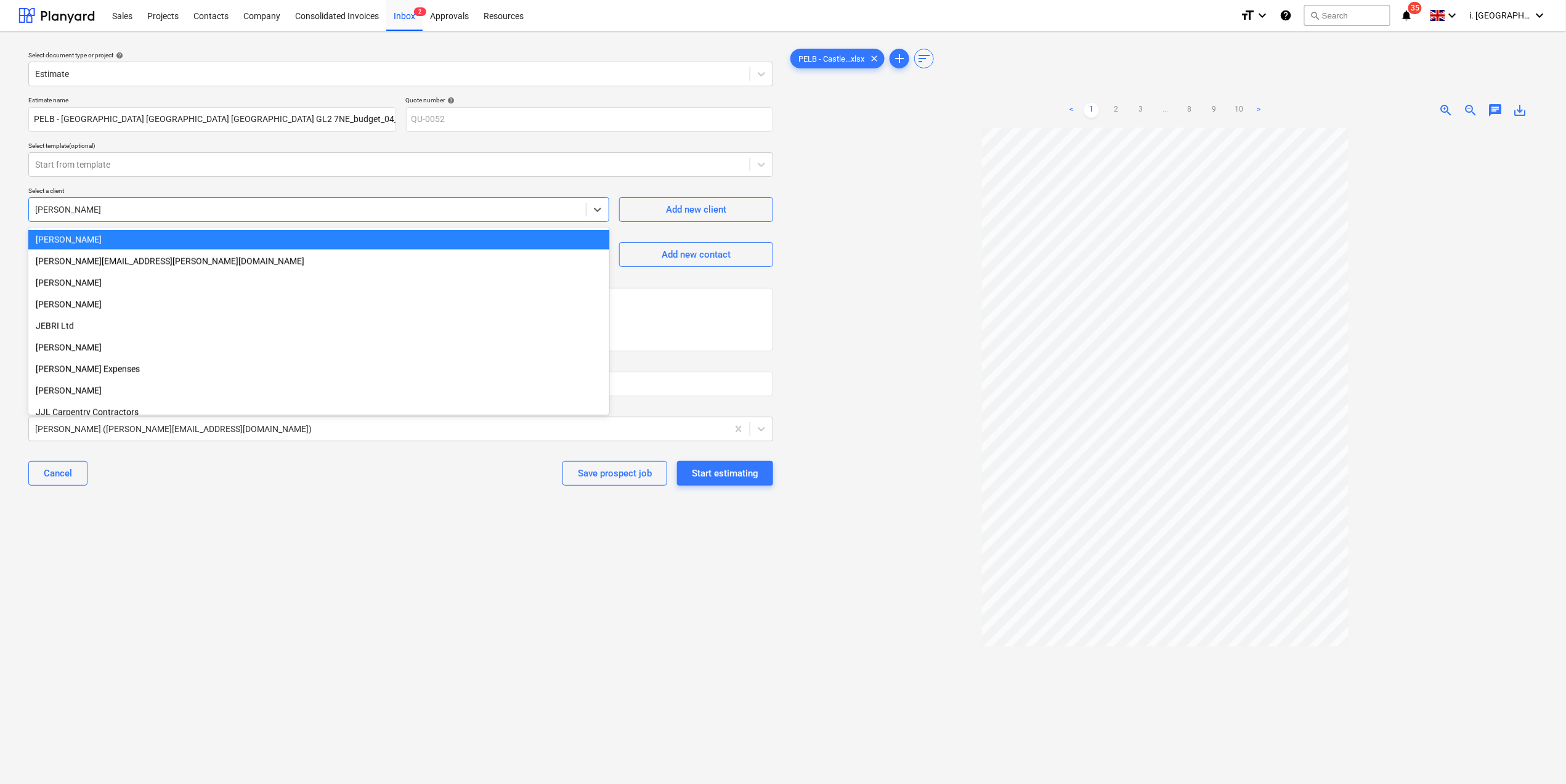
click at [314, 203] on div at bounding box center [307, 209] width 544 height 13
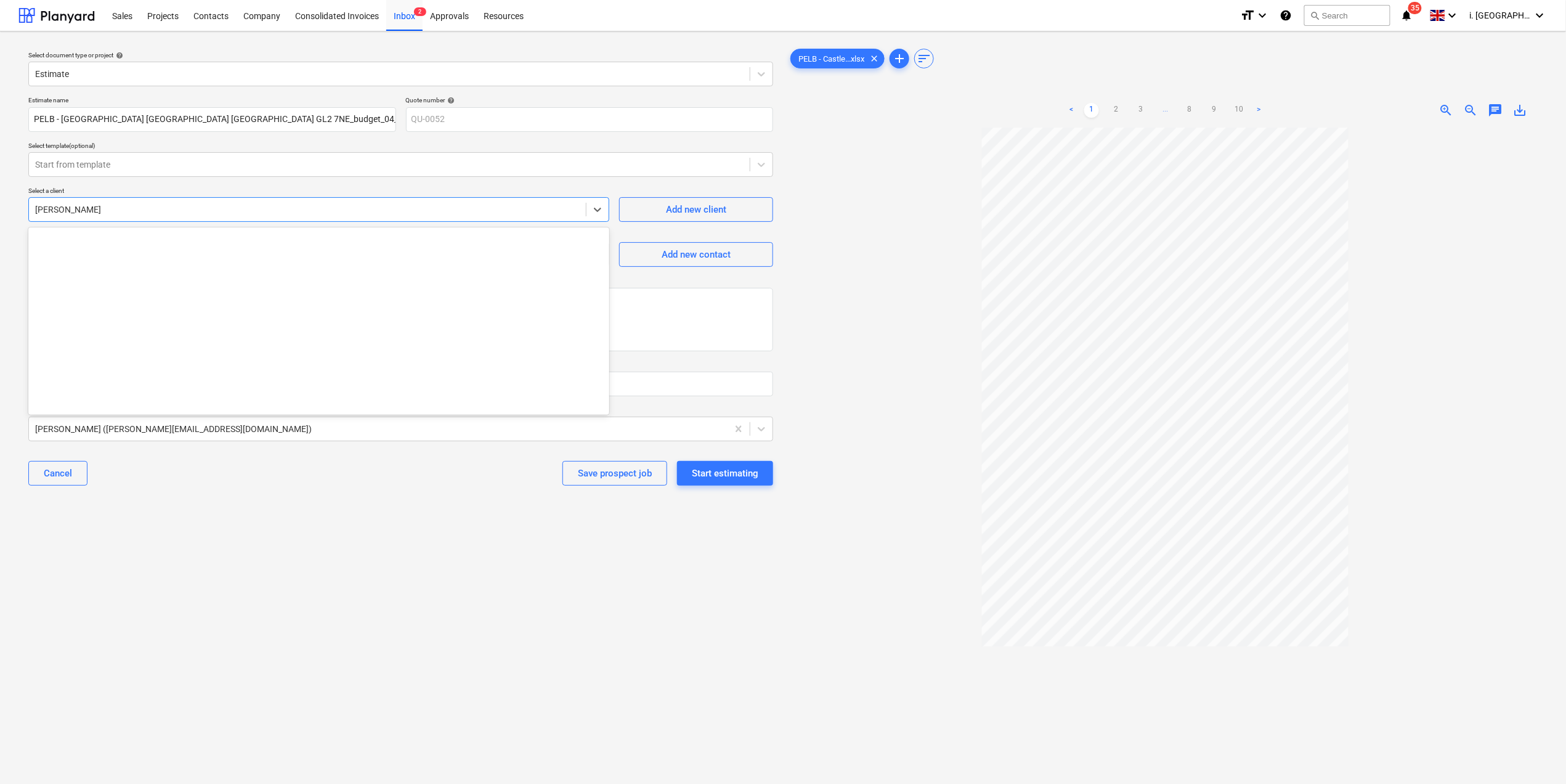
click at [312, 203] on div at bounding box center [307, 209] width 544 height 13
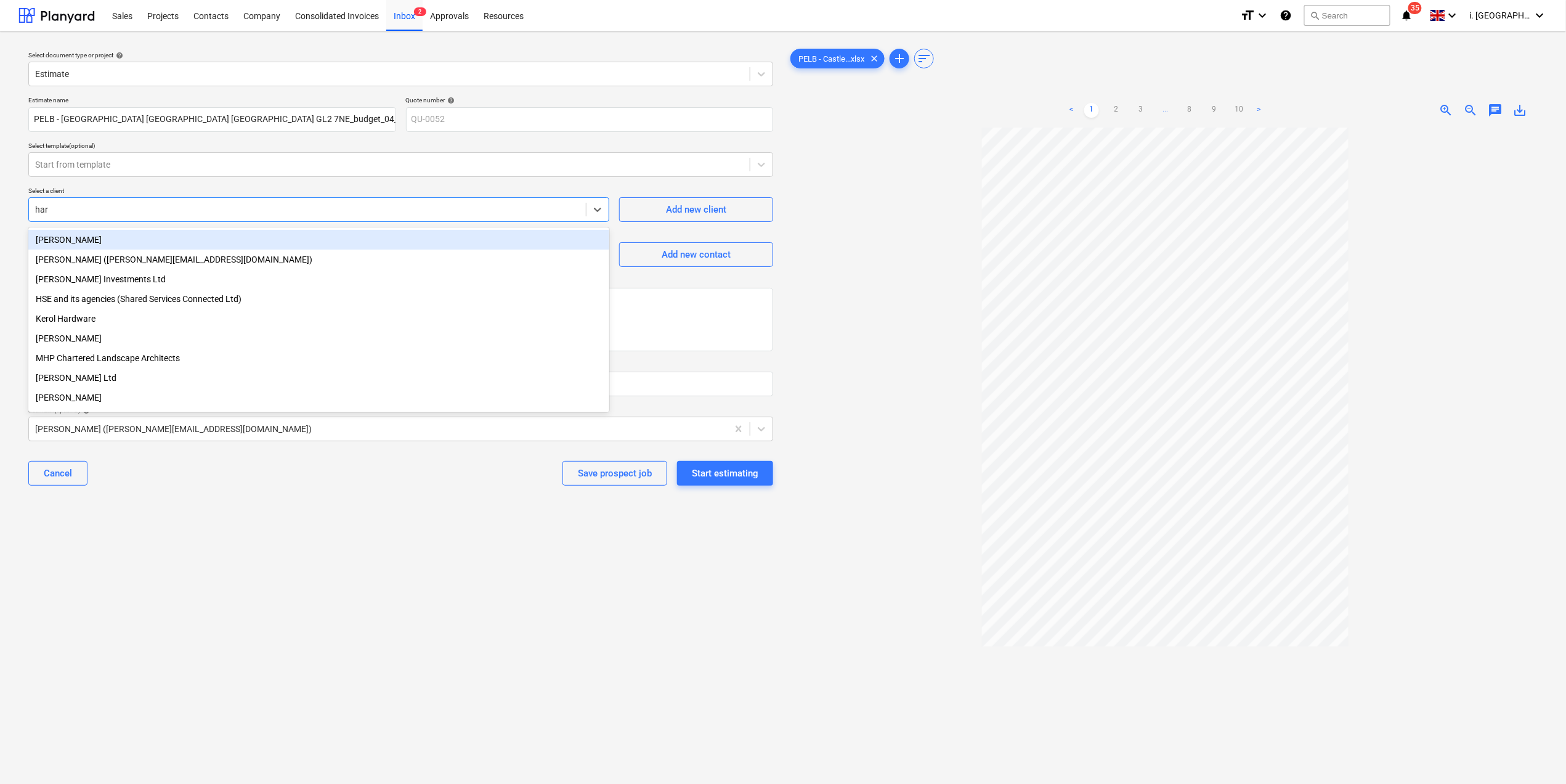
type input "harr"
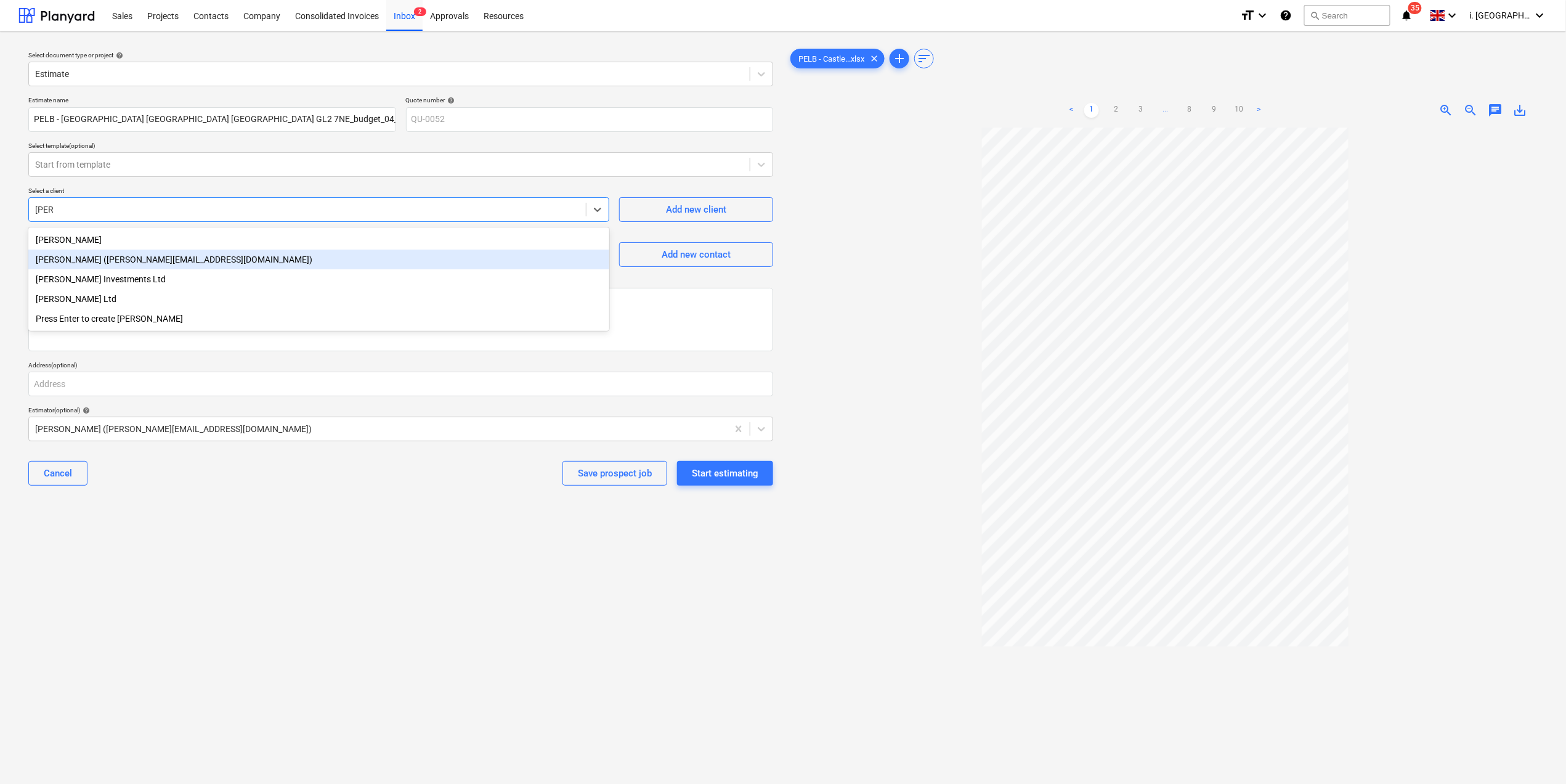
click at [277, 262] on div "Harry Ford (harry@matfordconstruction.co.uk)" at bounding box center [318, 259] width 581 height 20
type textarea "x"
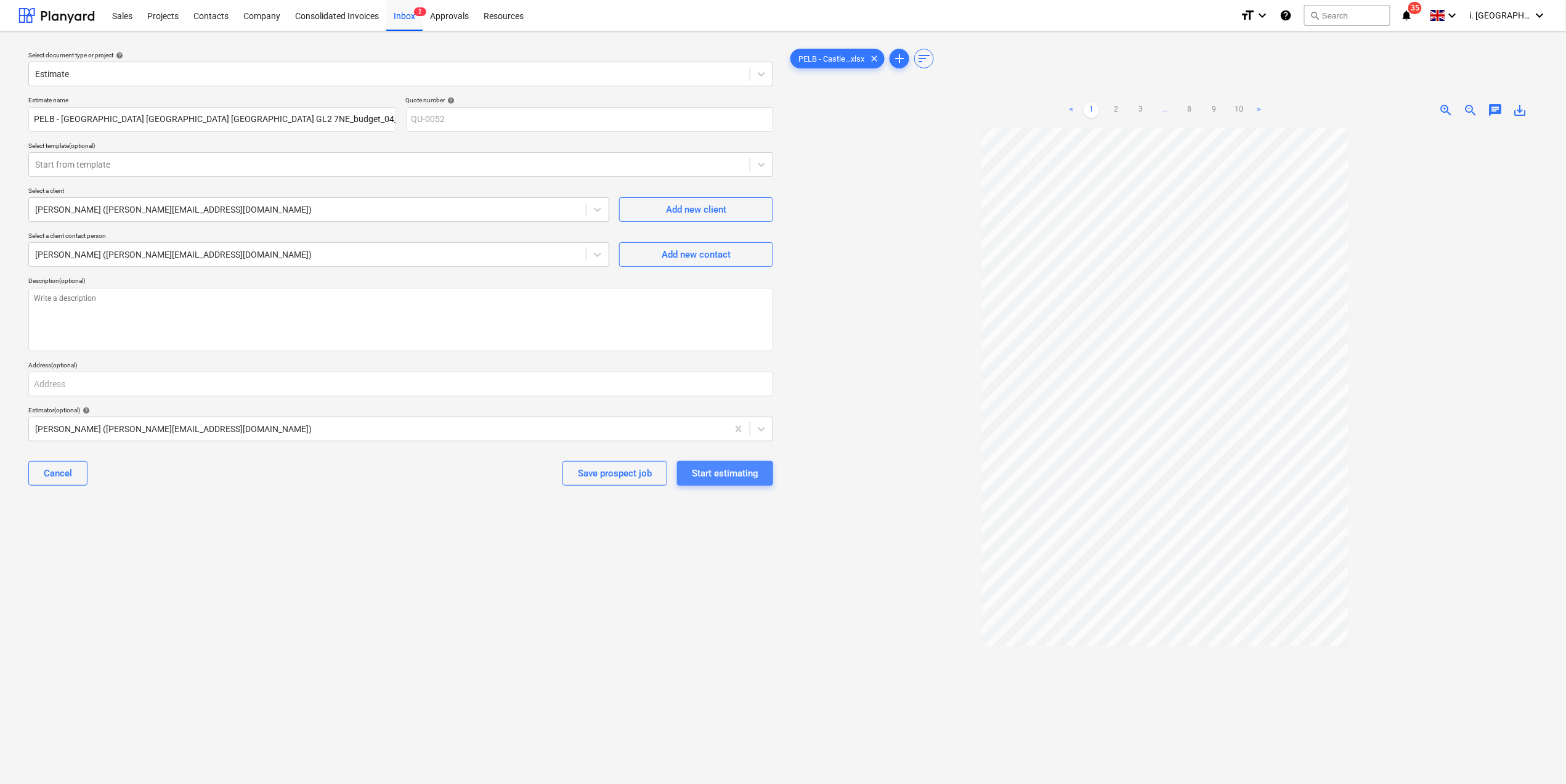
click at [713, 472] on div "Start estimating" at bounding box center [725, 473] width 67 height 16
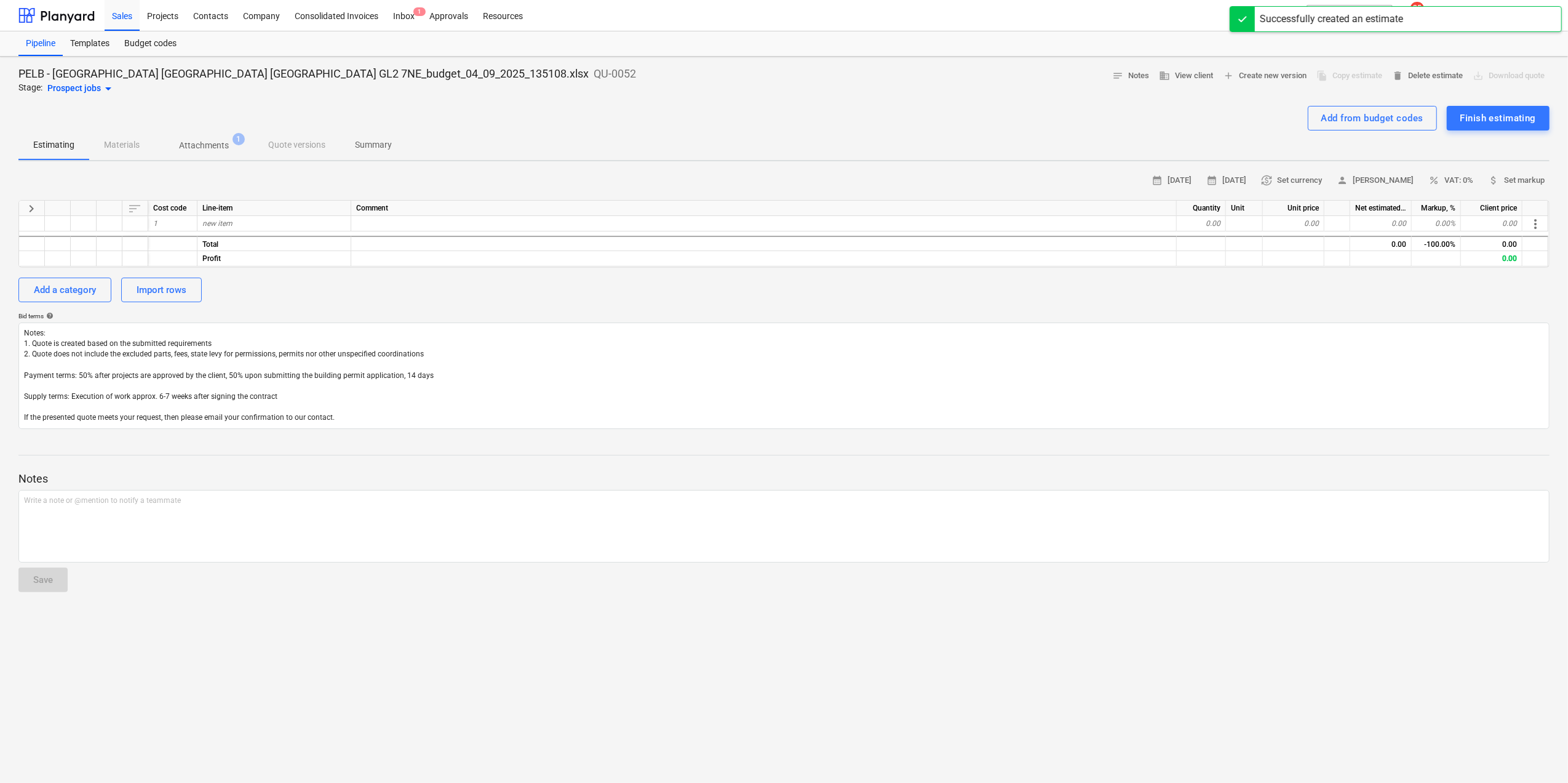
click at [202, 146] on p "Attachments" at bounding box center [204, 146] width 50 height 13
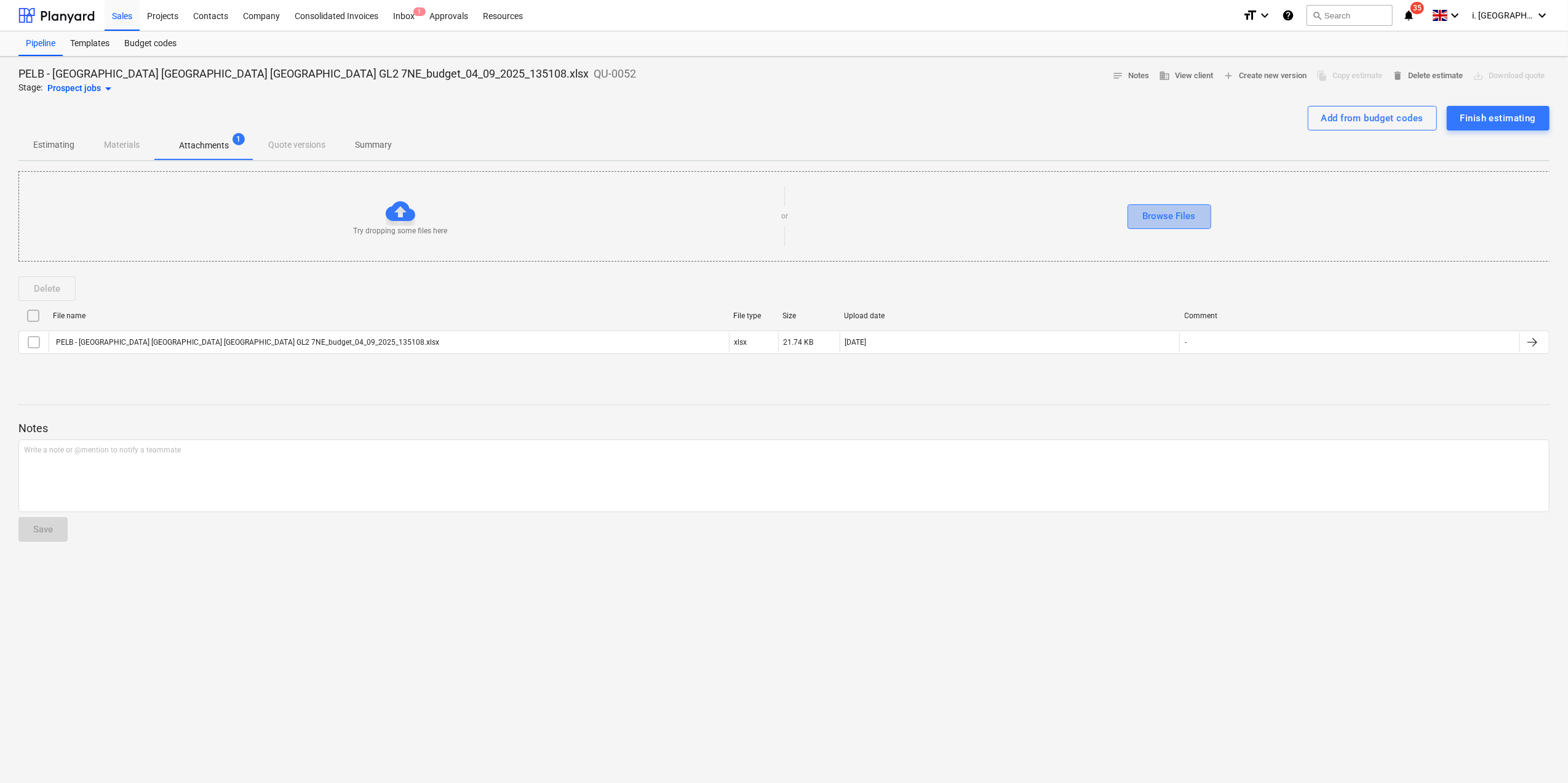
click at [1176, 218] on div "Browse Files" at bounding box center [1170, 216] width 53 height 16
click at [1157, 217] on div "Browse Files" at bounding box center [1170, 216] width 53 height 16
click at [1252, 118] on div "Add from budget codes" at bounding box center [1373, 118] width 102 height 16
click at [1252, 119] on div "Add from budget codes" at bounding box center [1373, 118] width 102 height 16
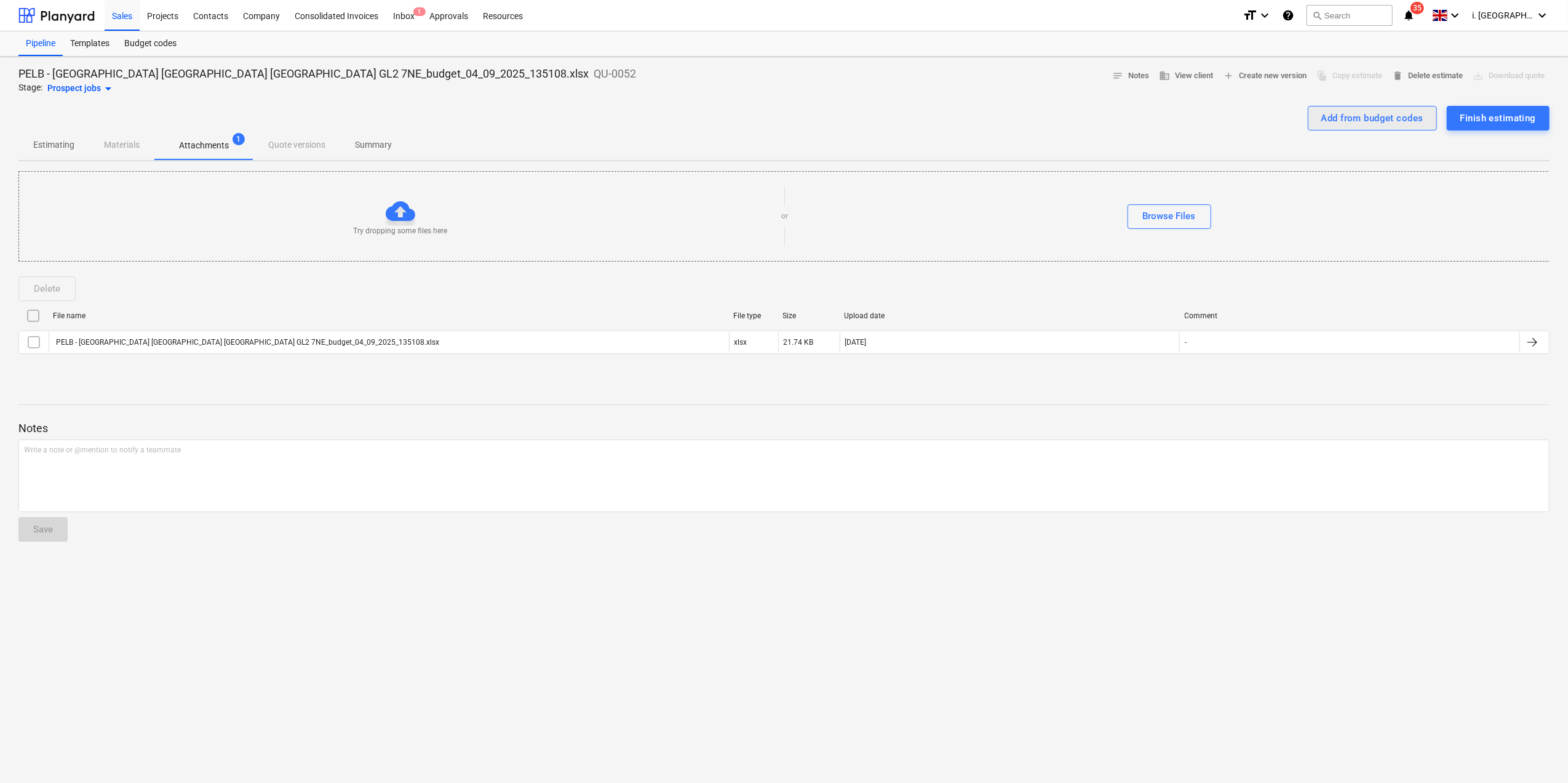
click at [1252, 119] on div "Add from budget codes" at bounding box center [1373, 118] width 102 height 16
drag, startPoint x: 1336, startPoint y: 119, endPoint x: 1320, endPoint y: 126, distance: 17.5
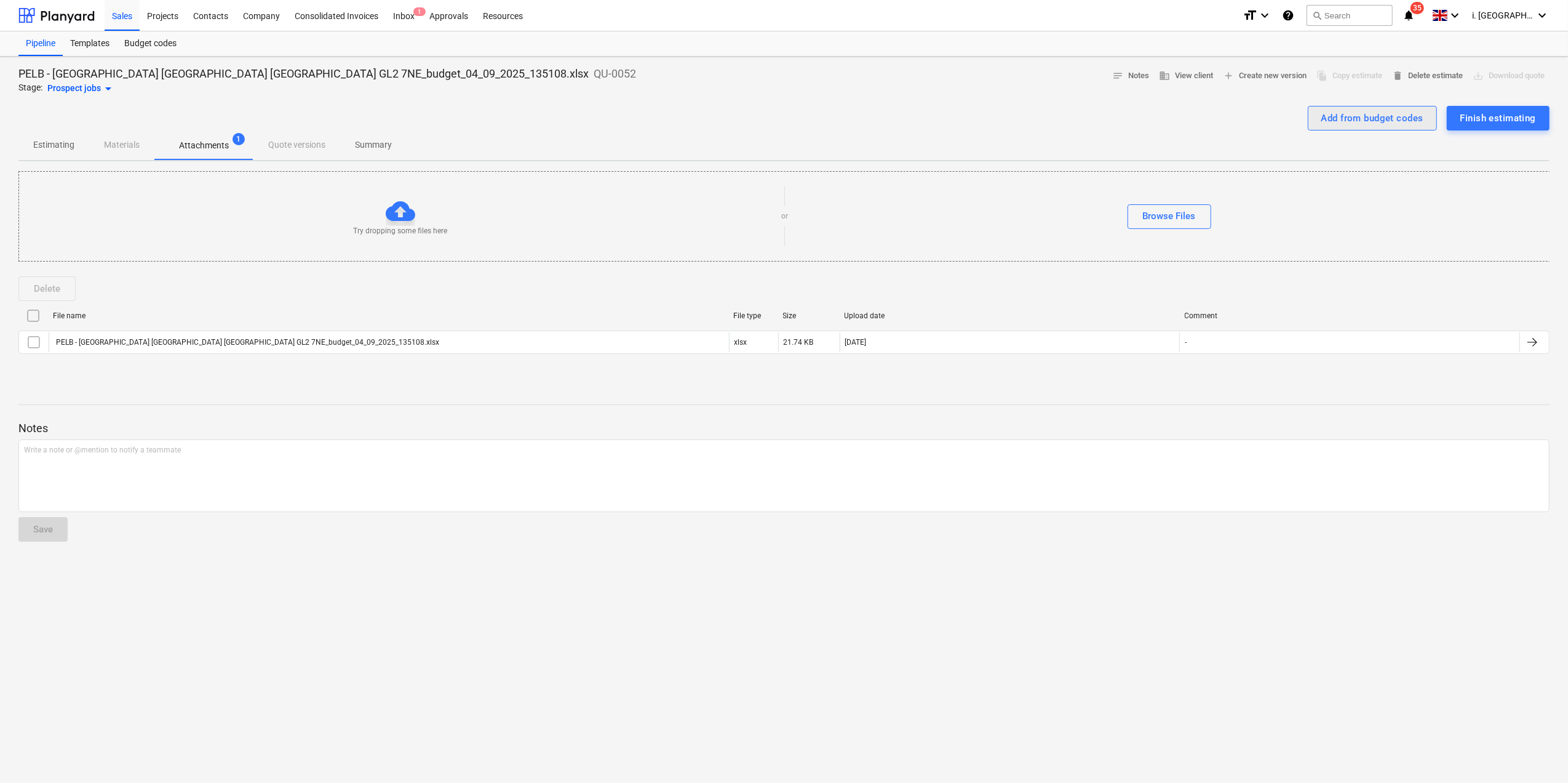
click at [1252, 120] on div "Add from budget codes" at bounding box center [1373, 118] width 102 height 16
click at [67, 143] on p "Estimating" at bounding box center [53, 145] width 41 height 13
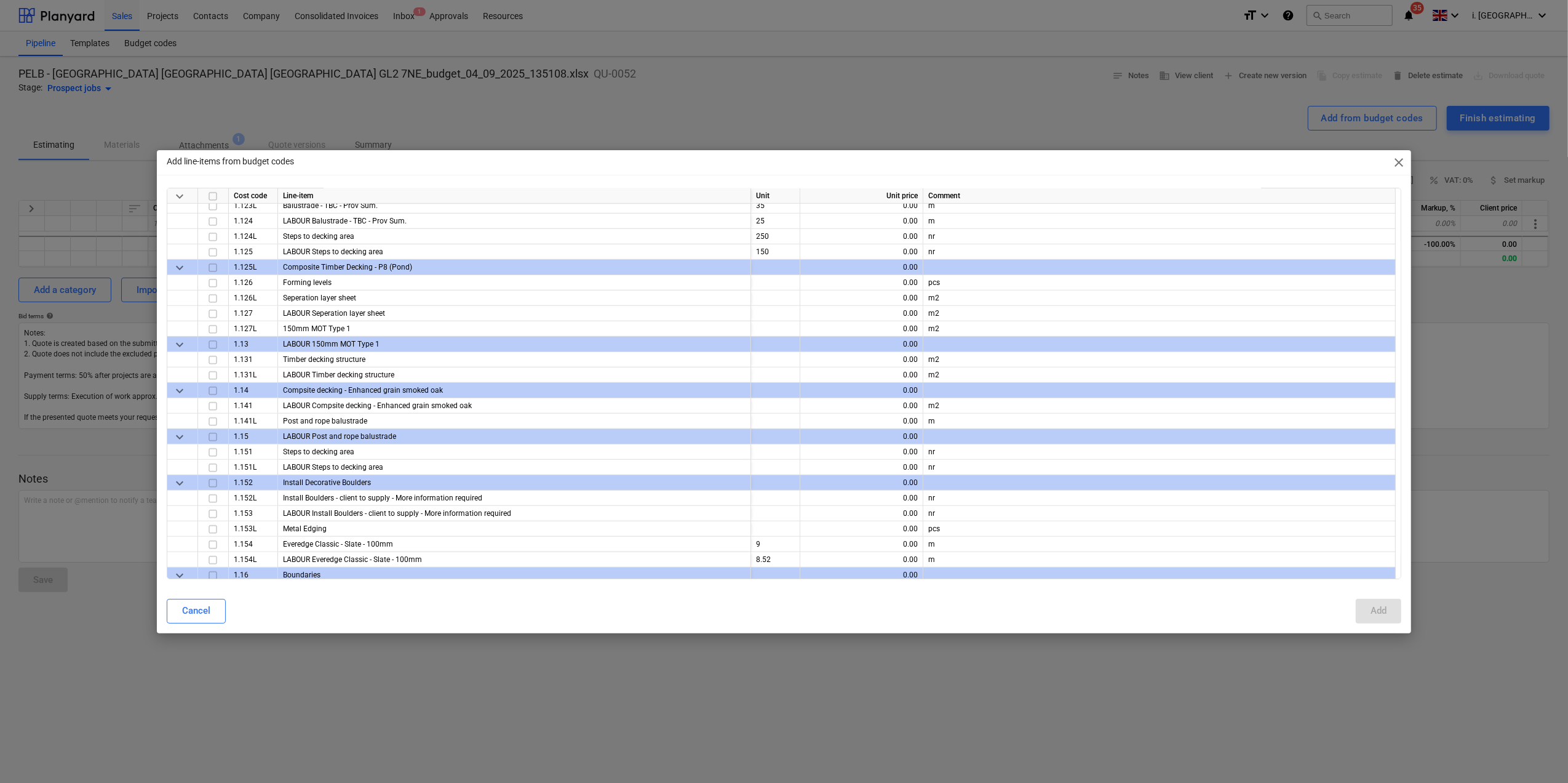
scroll to position [1410, 0]
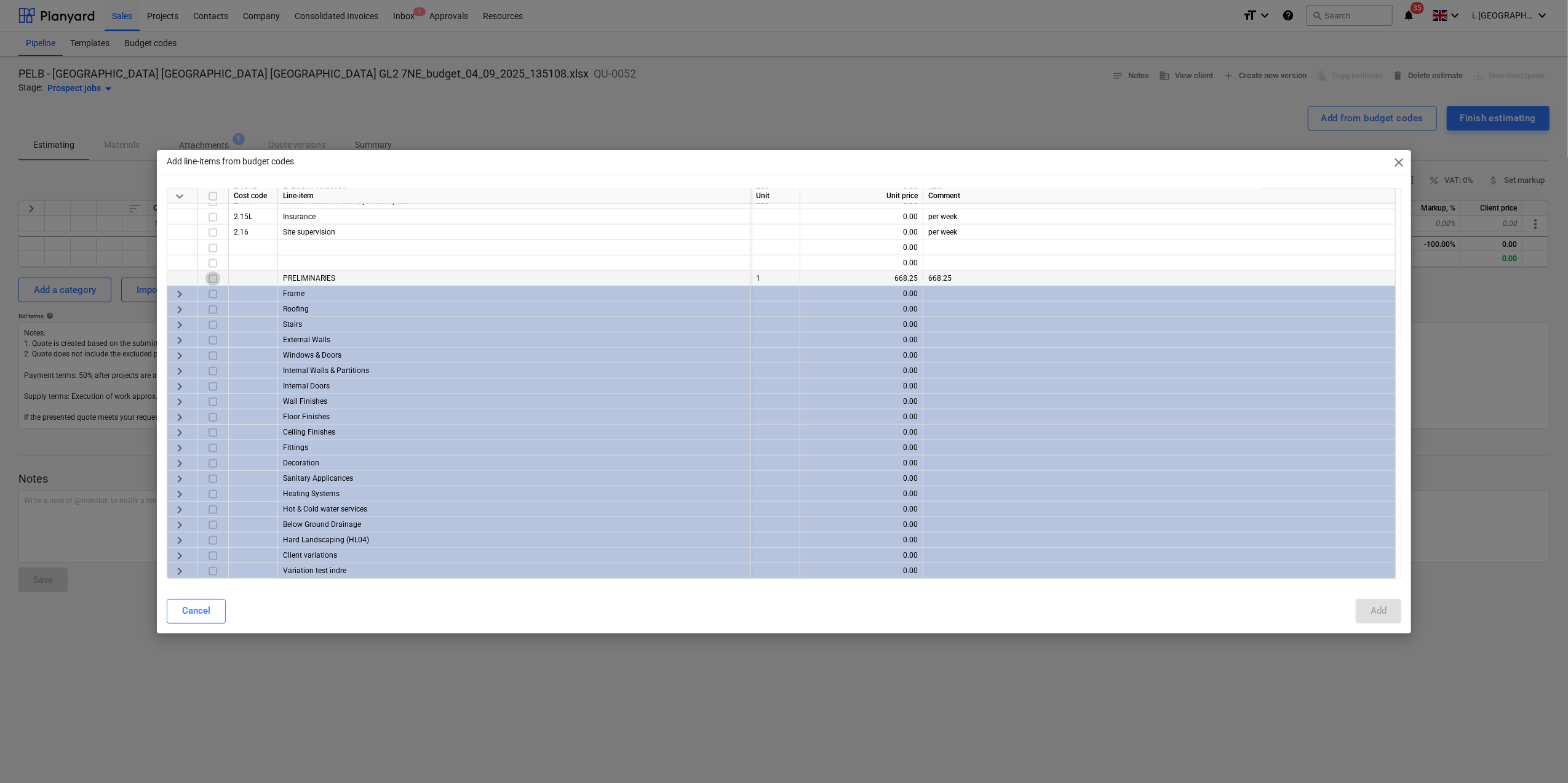
click at [211, 277] on input "checkbox" at bounding box center [213, 278] width 15 height 15
click at [209, 299] on input "checkbox" at bounding box center [213, 293] width 15 height 15
click at [215, 308] on input "checkbox" at bounding box center [213, 309] width 15 height 15
click at [213, 321] on input "checkbox" at bounding box center [213, 324] width 15 height 15
click at [211, 334] on input "checkbox" at bounding box center [213, 339] width 15 height 15
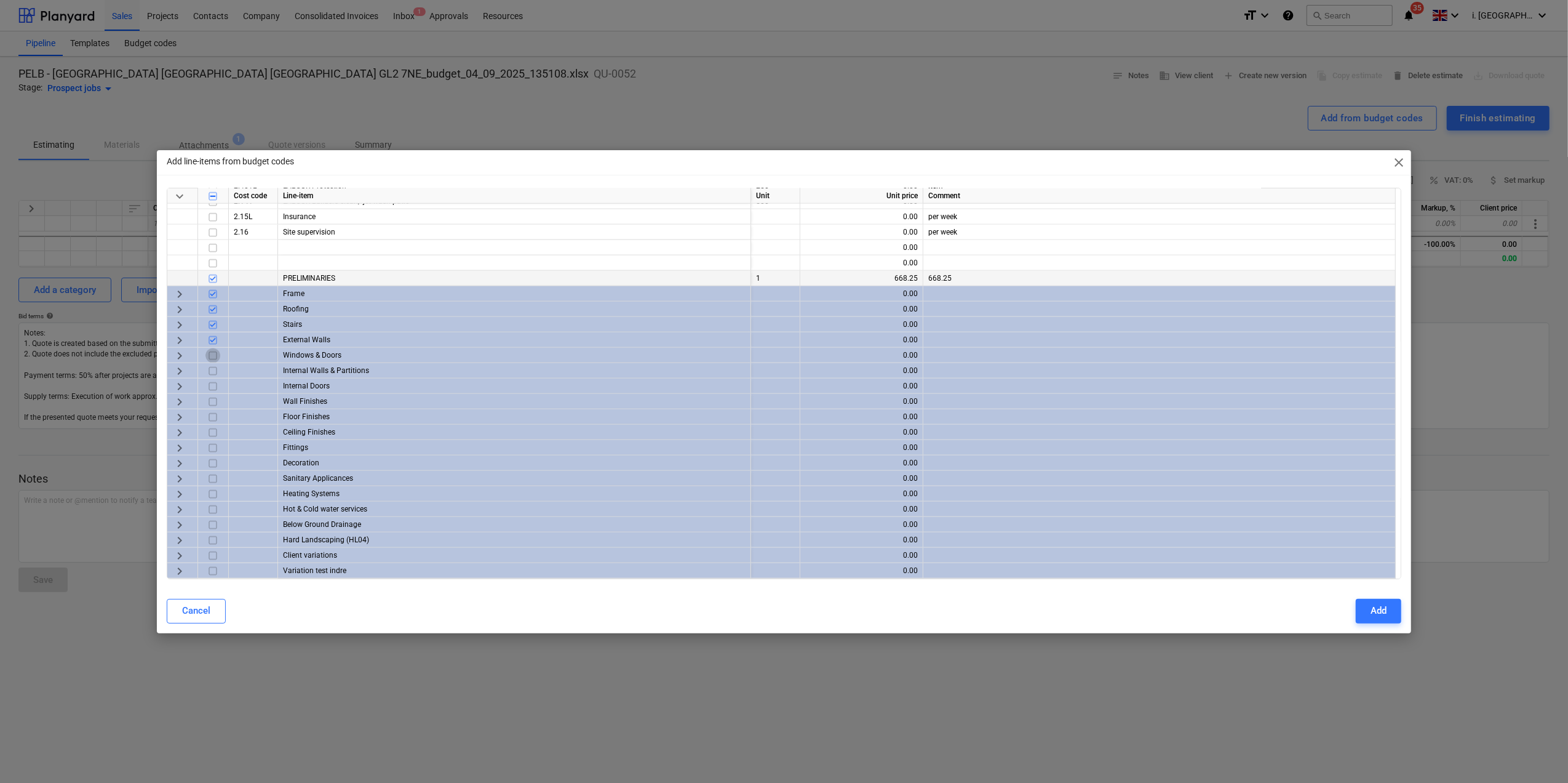
click at [211, 351] on input "checkbox" at bounding box center [213, 355] width 15 height 15
click at [214, 368] on input "checkbox" at bounding box center [213, 370] width 15 height 15
click at [217, 390] on input "checkbox" at bounding box center [213, 386] width 15 height 15
click at [214, 395] on input "checkbox" at bounding box center [213, 401] width 15 height 15
drag, startPoint x: 214, startPoint y: 407, endPoint x: 214, endPoint y: 417, distance: 10.0
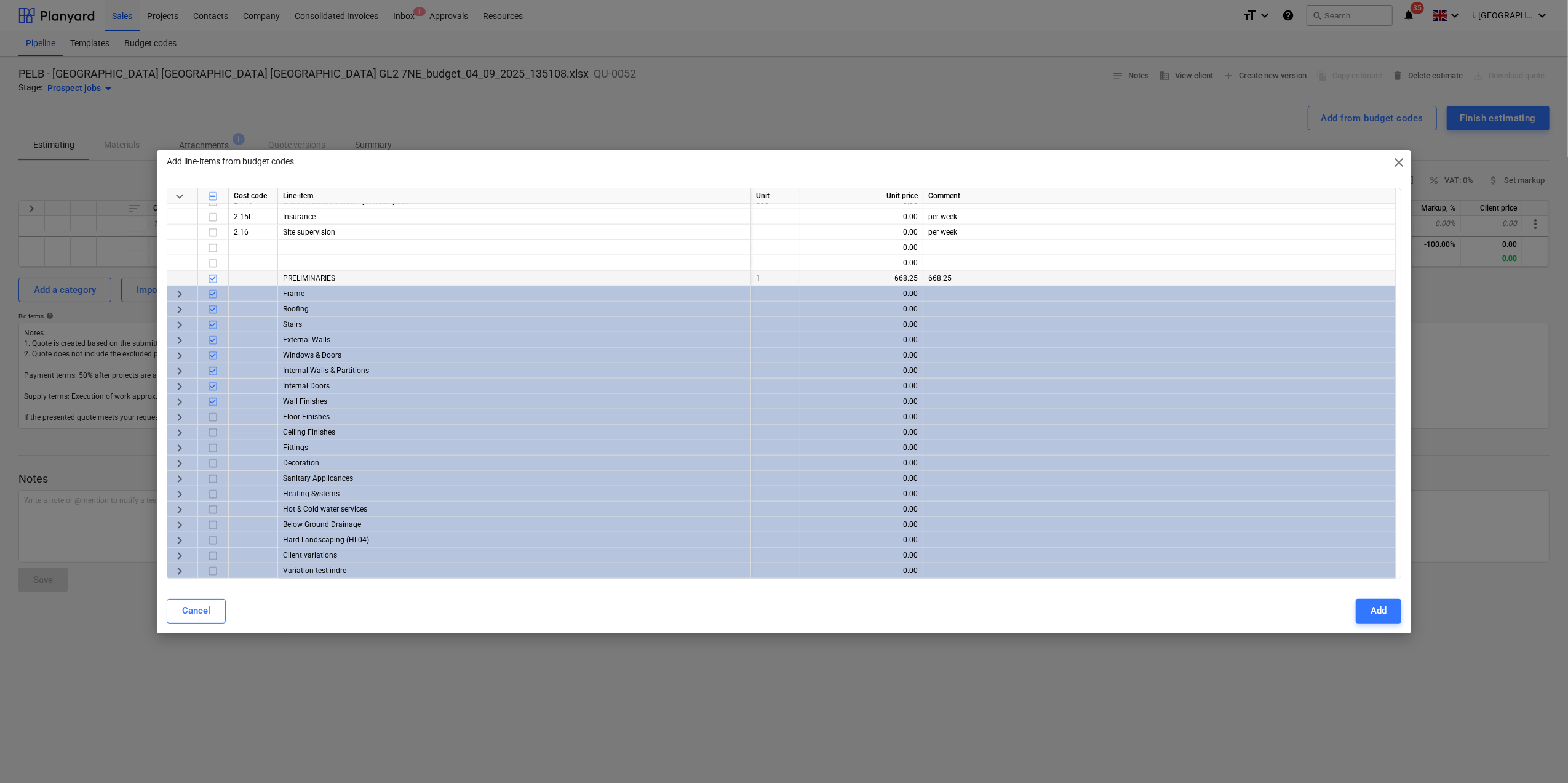
click at [214, 410] on div "keyboard_arrow_down Cost code Line-item Unit Unit price Comment 2.2 Welfare fac…" at bounding box center [784, 383] width 1235 height 391
drag, startPoint x: 214, startPoint y: 422, endPoint x: 214, endPoint y: 442, distance: 20.0
click at [214, 423] on div "keyboard_arrow_down Cost code Line-item Unit Unit price Comment 2.2 Welfare fac…" at bounding box center [784, 383] width 1235 height 391
click at [211, 435] on input "checkbox" at bounding box center [213, 432] width 15 height 15
click at [206, 416] on input "checkbox" at bounding box center [213, 416] width 15 height 15
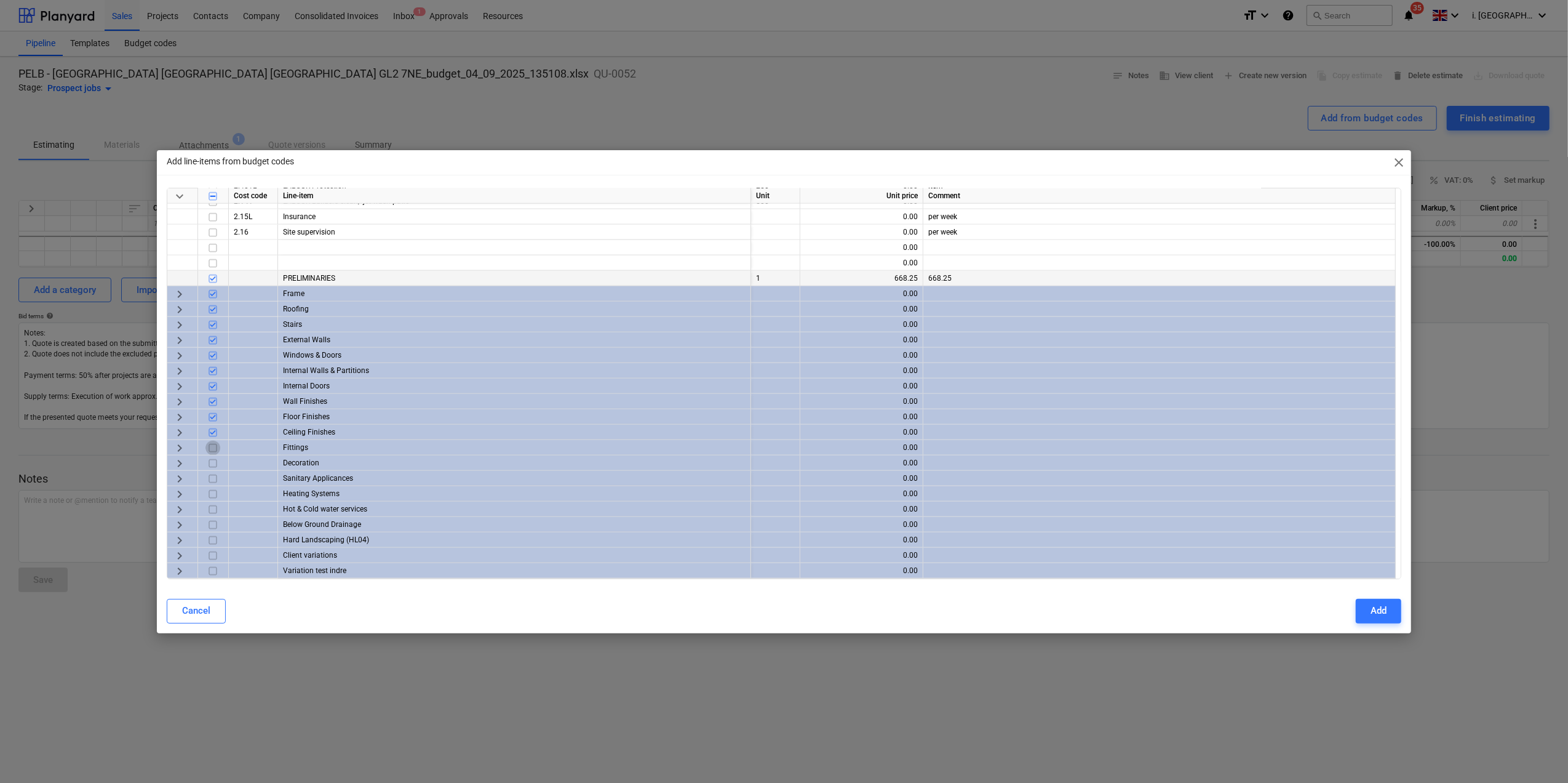
click at [212, 446] on input "checkbox" at bounding box center [213, 447] width 15 height 15
click at [212, 458] on input "checkbox" at bounding box center [213, 463] width 15 height 15
click at [212, 476] on input "checkbox" at bounding box center [213, 478] width 15 height 15
click at [212, 491] on input "checkbox" at bounding box center [213, 493] width 15 height 15
click at [212, 506] on input "checkbox" at bounding box center [213, 509] width 15 height 15
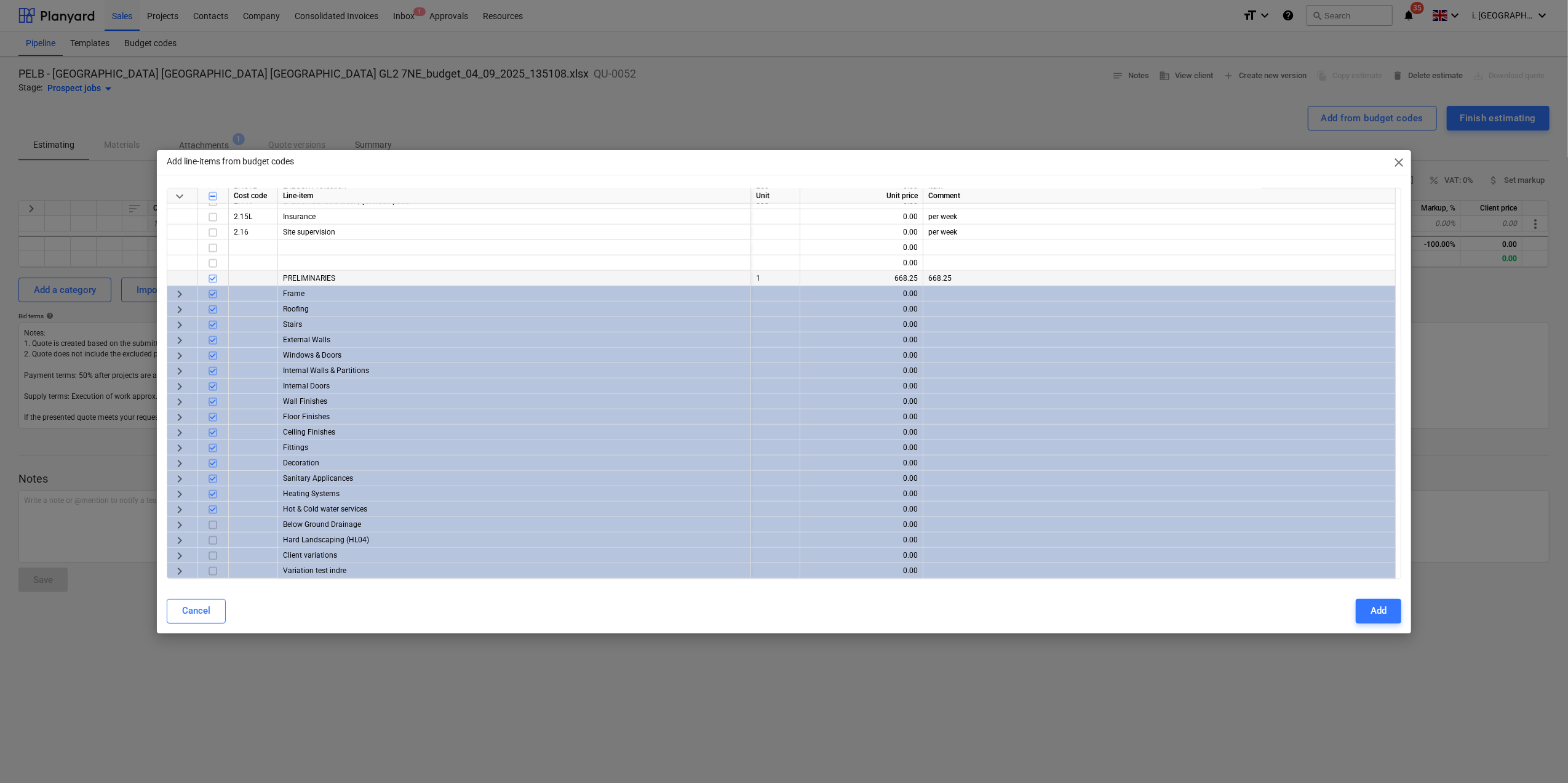
click at [212, 521] on input "checkbox" at bounding box center [213, 524] width 15 height 15
click at [217, 537] on input "checkbox" at bounding box center [213, 539] width 15 height 15
click at [216, 549] on input "checkbox" at bounding box center [213, 555] width 15 height 15
click at [214, 571] on input "checkbox" at bounding box center [213, 570] width 15 height 15
click at [208, 574] on input "checkbox" at bounding box center [213, 570] width 15 height 15
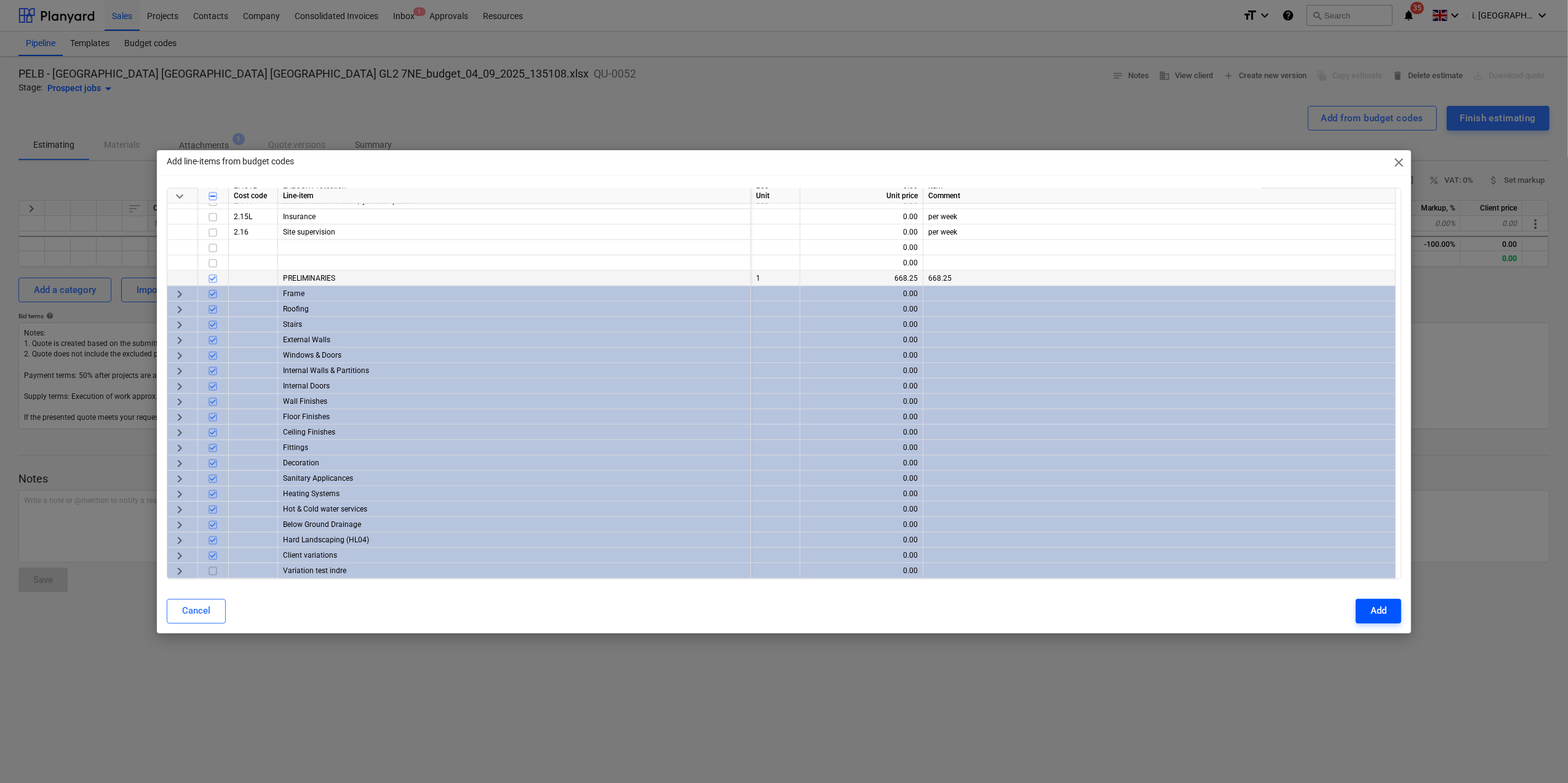
click at [1252, 612] on div "Add" at bounding box center [1378, 610] width 16 height 16
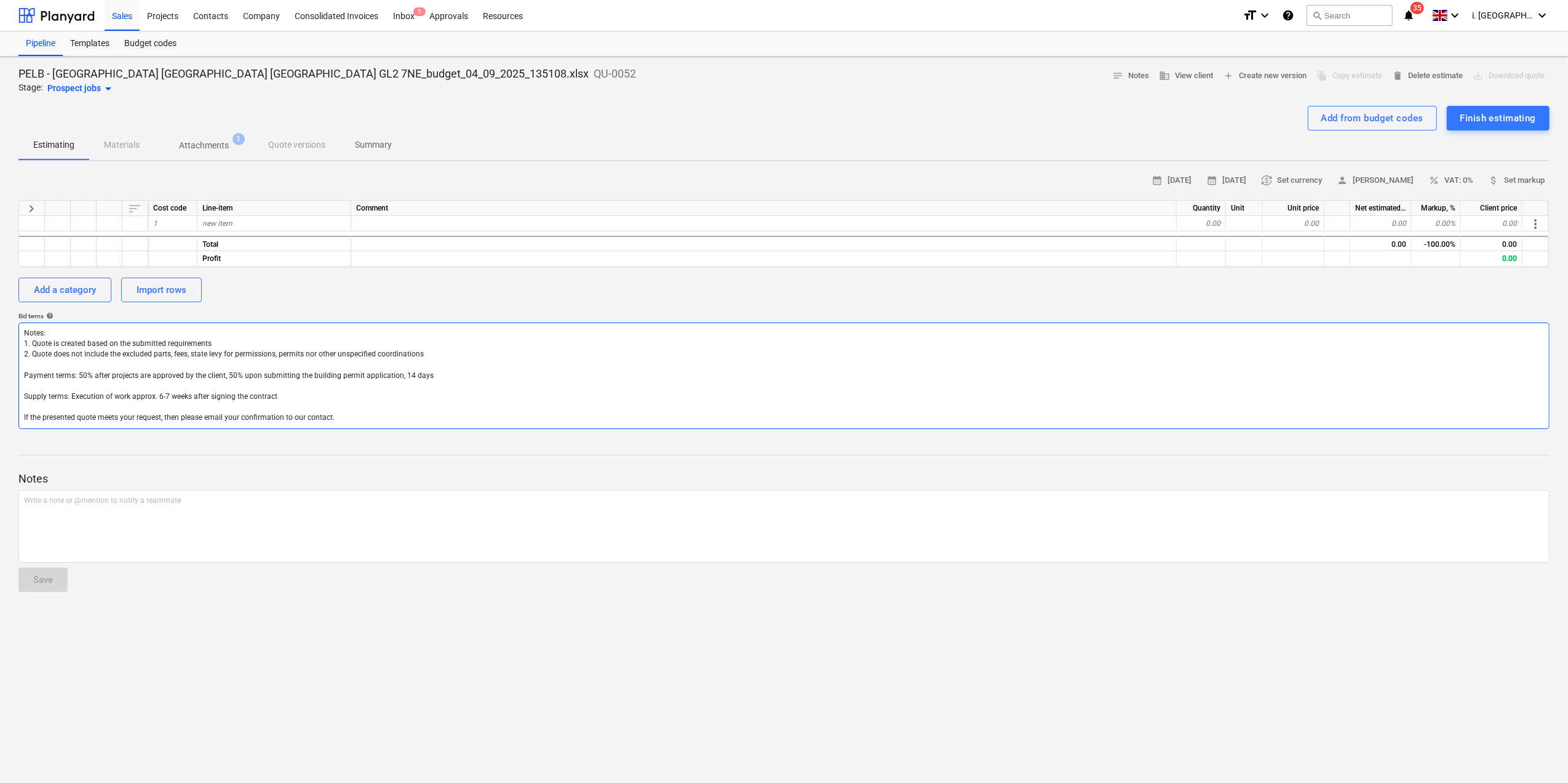
type textarea "x"
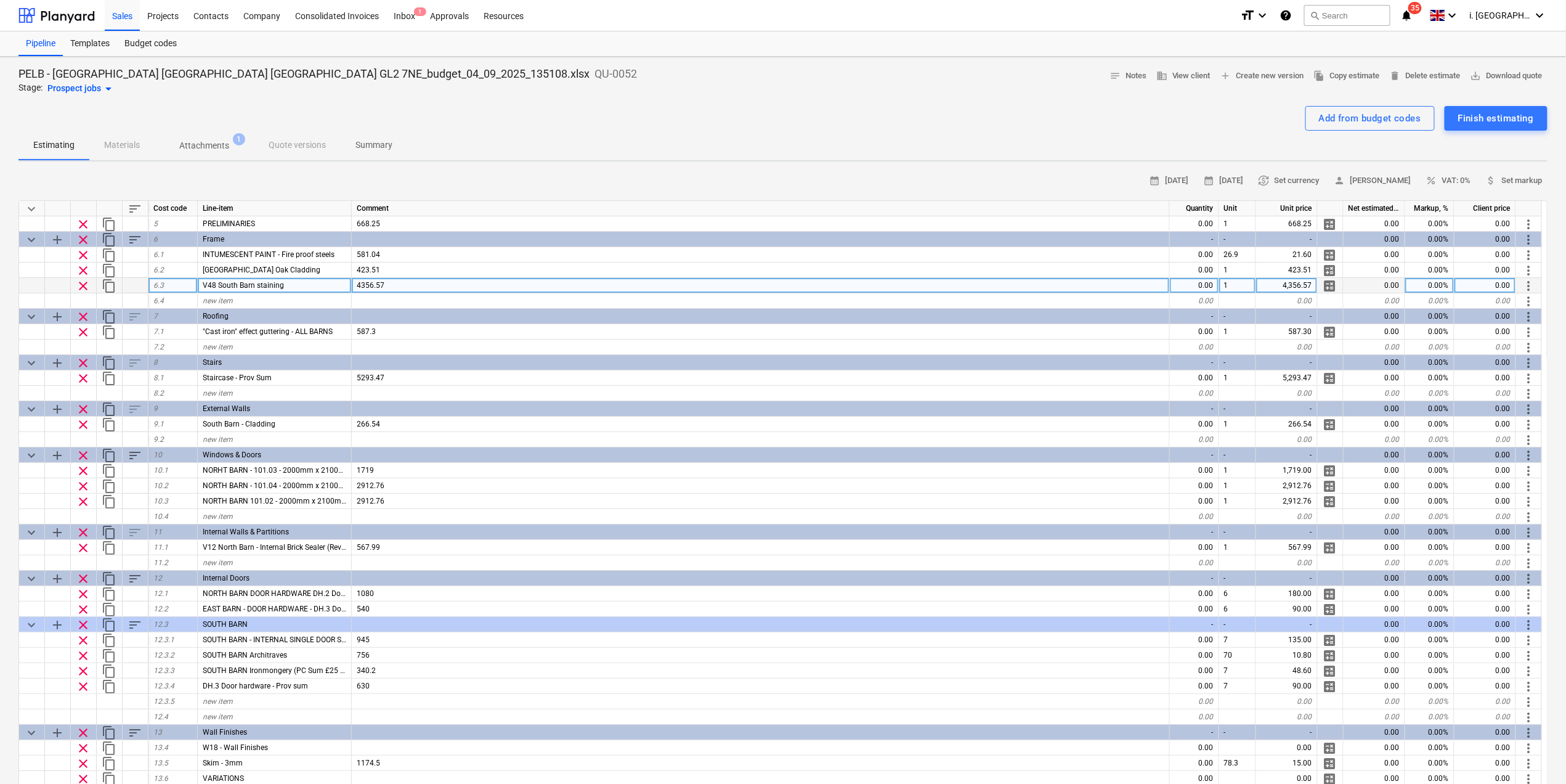
click at [1254, 281] on div "0.00" at bounding box center [1375, 286] width 62 height 15
click at [1254, 281] on div "4,356.57" at bounding box center [1287, 286] width 62 height 15
type input "0"
click at [1254, 279] on div "0.00" at bounding box center [1375, 286] width 62 height 15
type textarea "x"
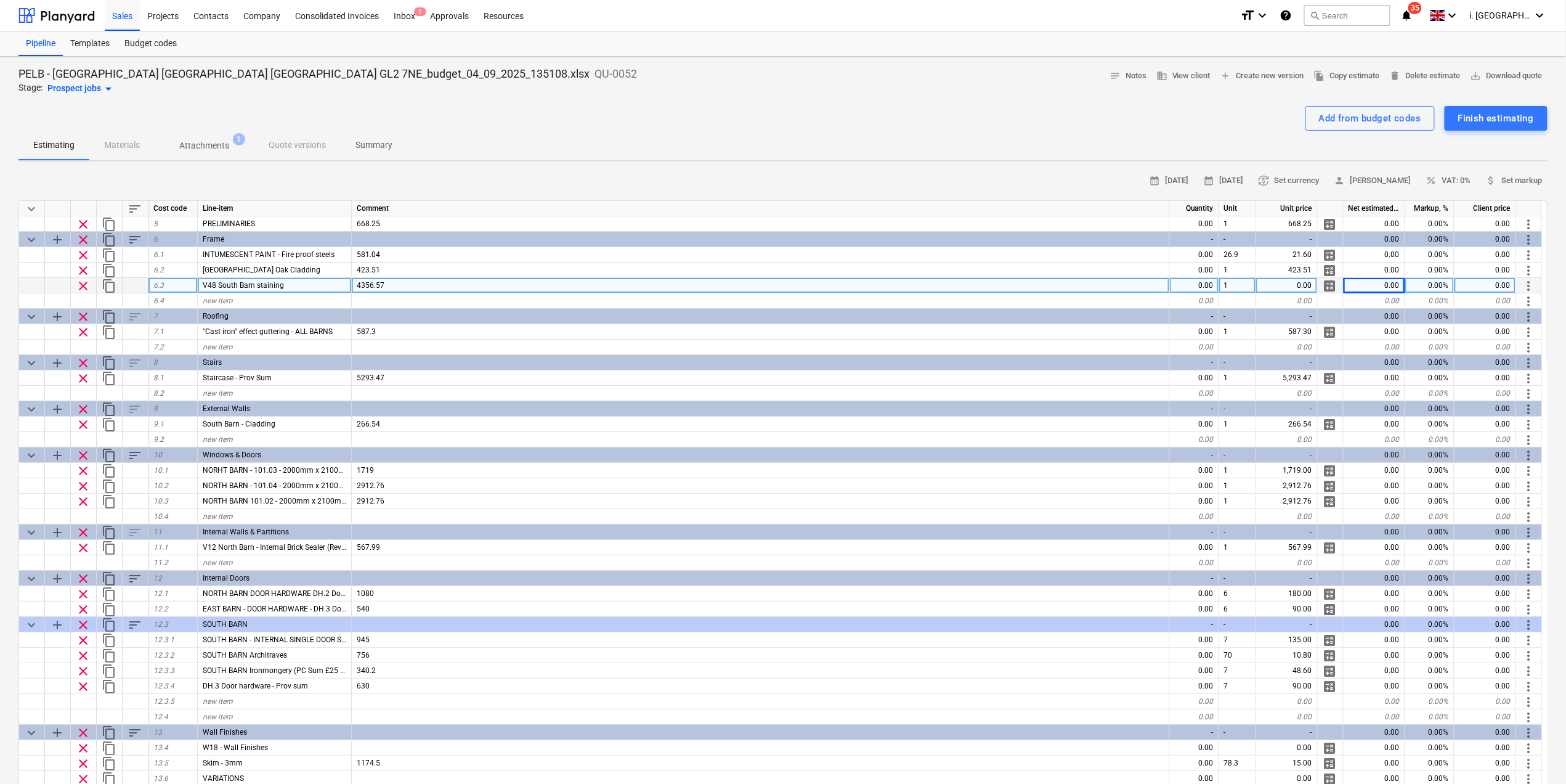
click at [1254, 284] on div "0.00" at bounding box center [1375, 286] width 62 height 15
click at [1254, 280] on div "0.00" at bounding box center [1375, 286] width 62 height 15
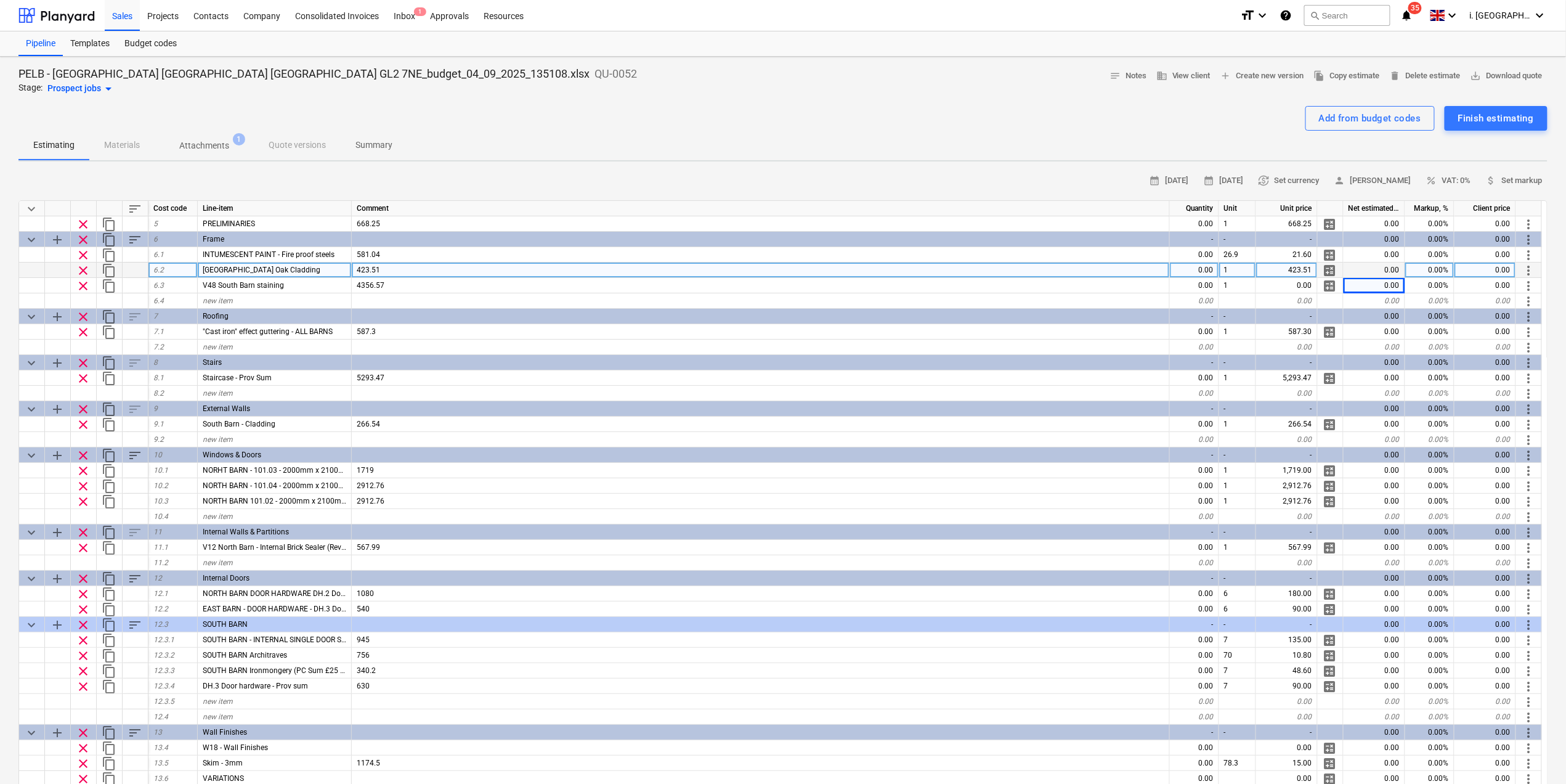
click at [1254, 265] on div "0.00%" at bounding box center [1430, 270] width 49 height 15
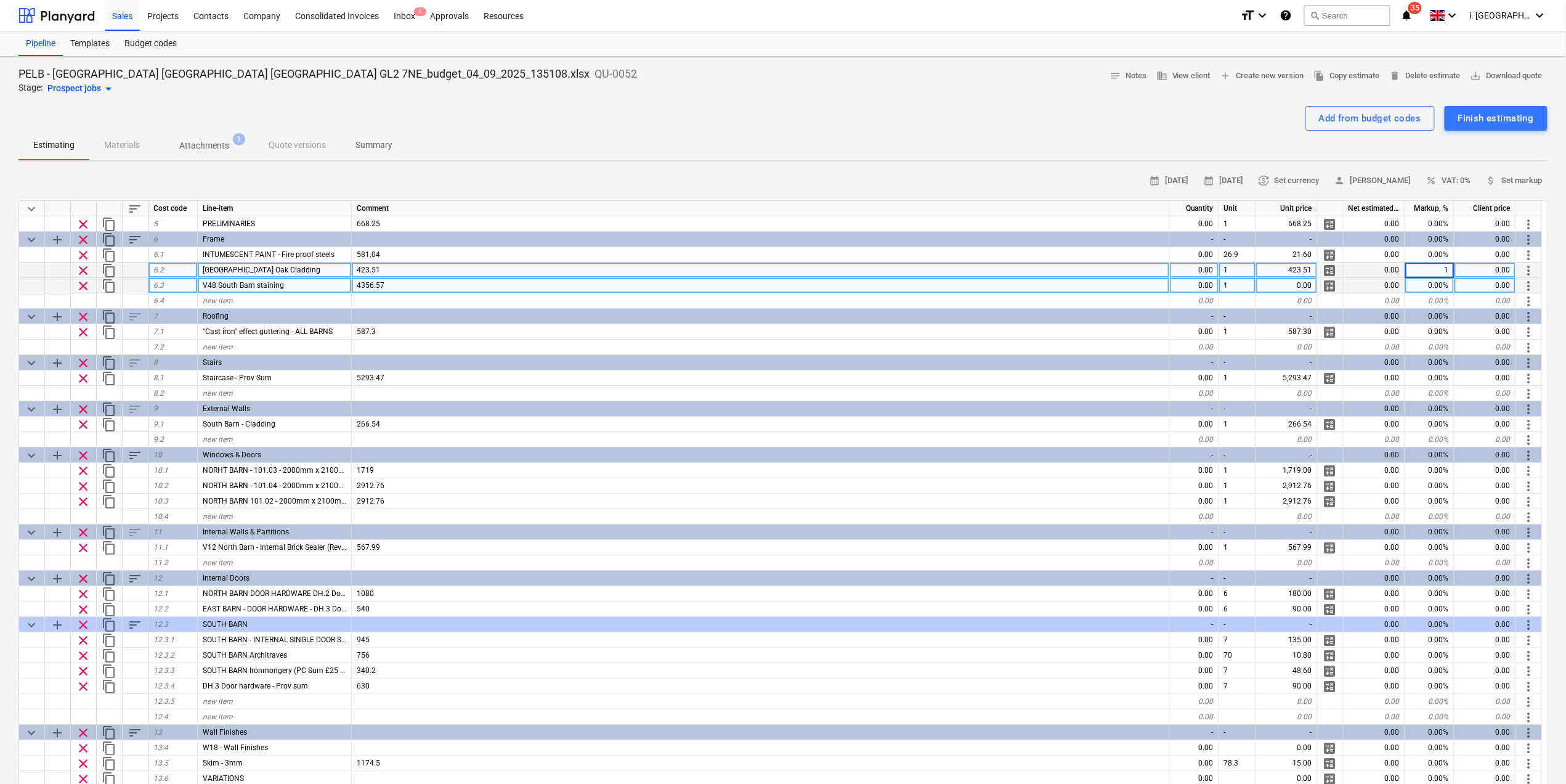
type input "10"
click at [1254, 292] on div "0.00%" at bounding box center [1430, 286] width 49 height 15
type textarea "x"
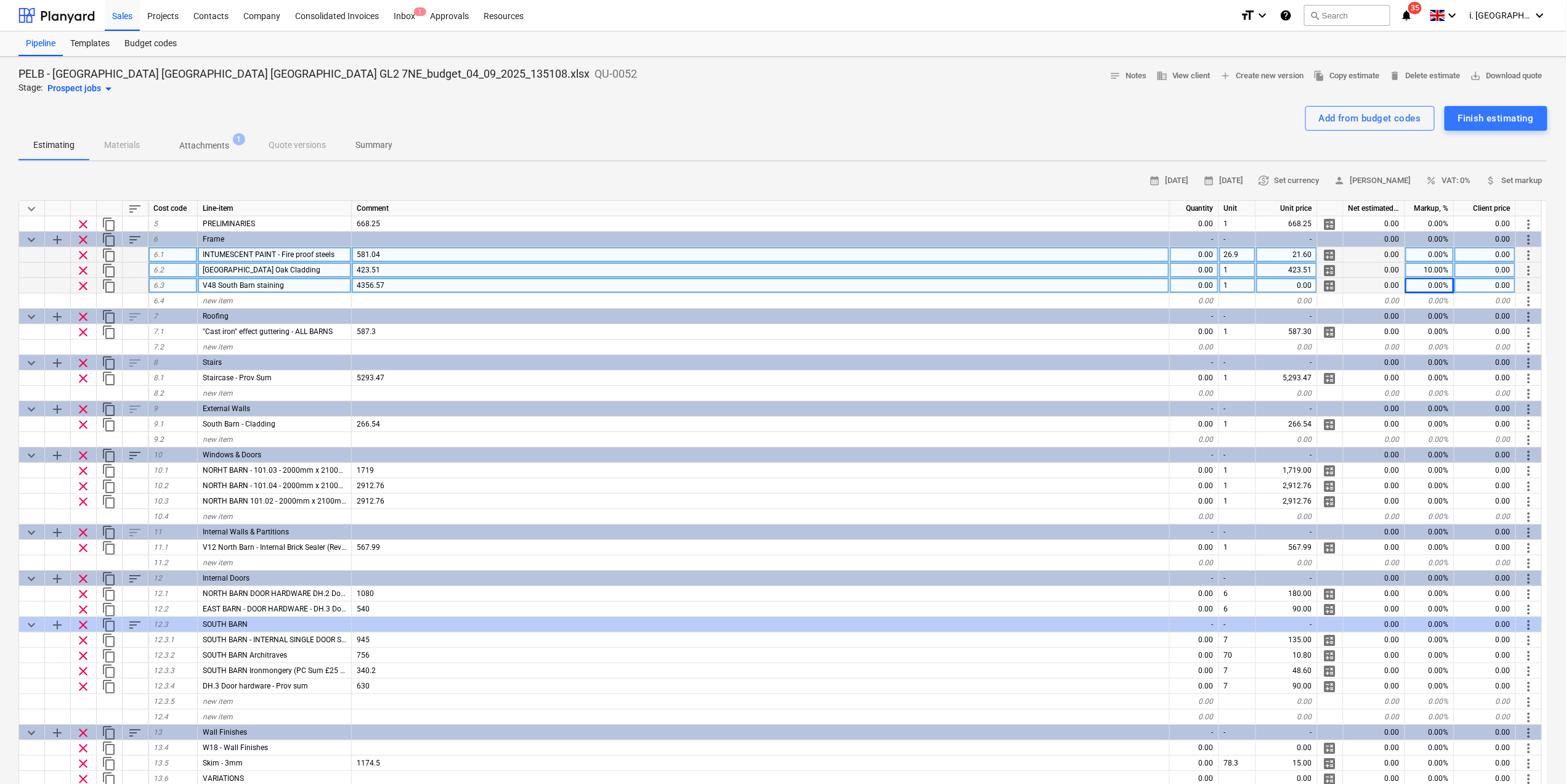
click at [1254, 261] on div "0.00" at bounding box center [1485, 255] width 62 height 15
click at [1254, 271] on div "0.00" at bounding box center [1485, 270] width 62 height 15
click at [1254, 267] on div "423.51" at bounding box center [1287, 270] width 62 height 15
click at [1254, 253] on div "21.60" at bounding box center [1287, 255] width 62 height 15
click at [1201, 259] on div "0.00" at bounding box center [1195, 255] width 49 height 15
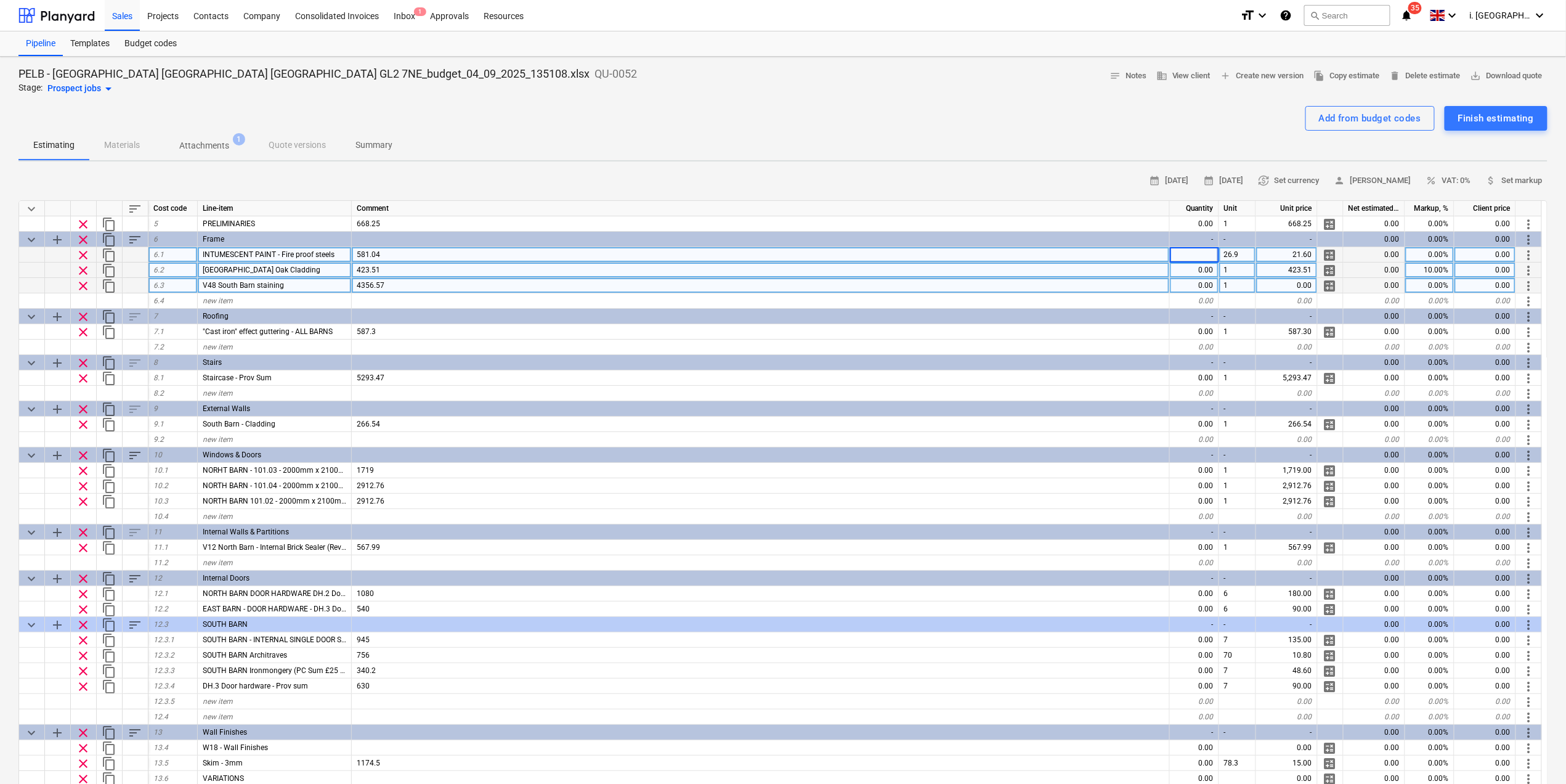
type input "1"
type textarea "x"
click at [1207, 273] on div "0.00" at bounding box center [1195, 270] width 49 height 15
type input "1"
type textarea "x"
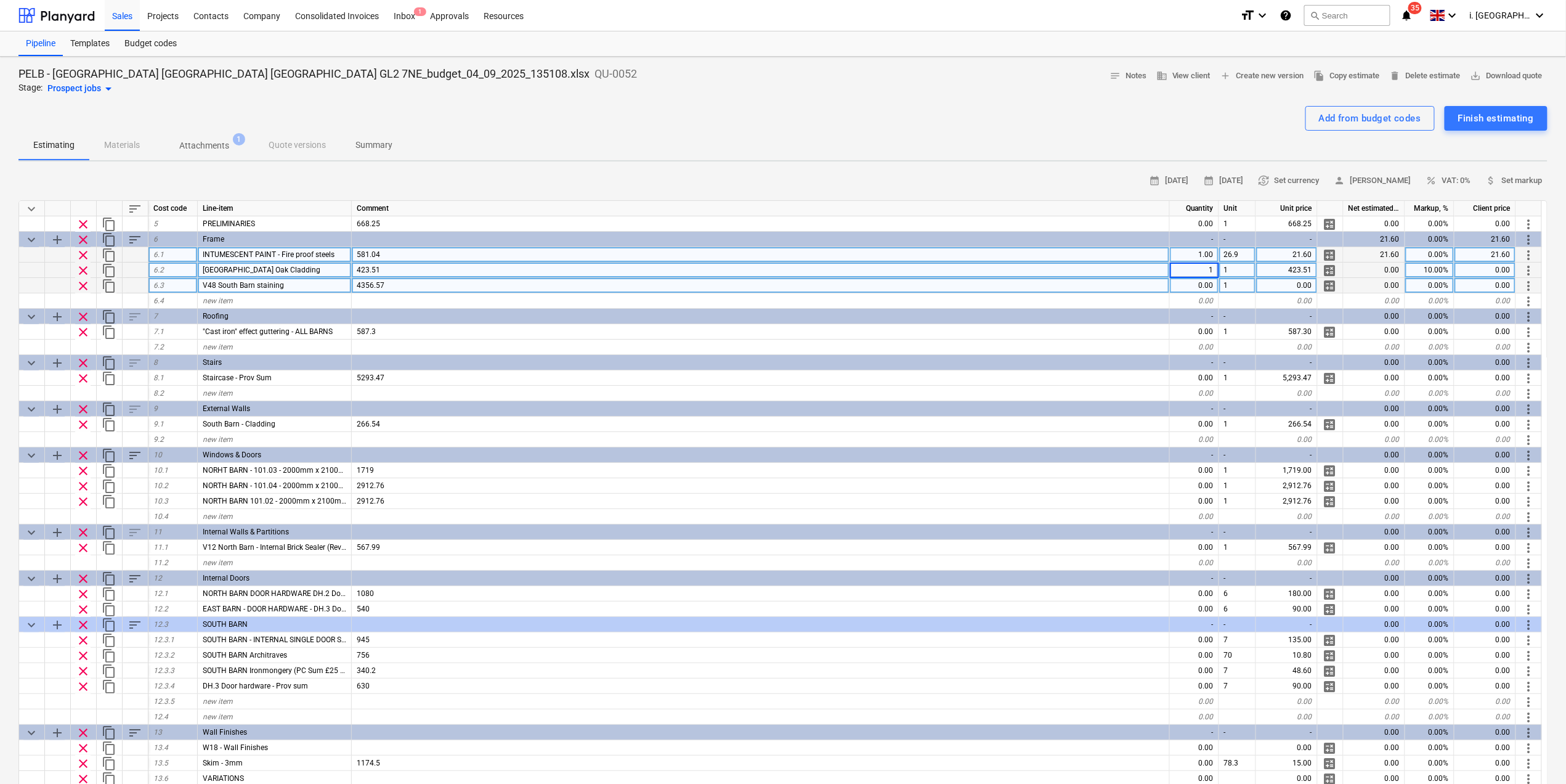
click at [1208, 282] on div "0.00" at bounding box center [1195, 286] width 49 height 15
click at [1254, 291] on div "0.00" at bounding box center [1287, 286] width 62 height 15
type input "00"
click at [1254, 281] on div "0.00" at bounding box center [1375, 286] width 62 height 15
click at [1254, 281] on div "0.00" at bounding box center [1287, 286] width 62 height 15
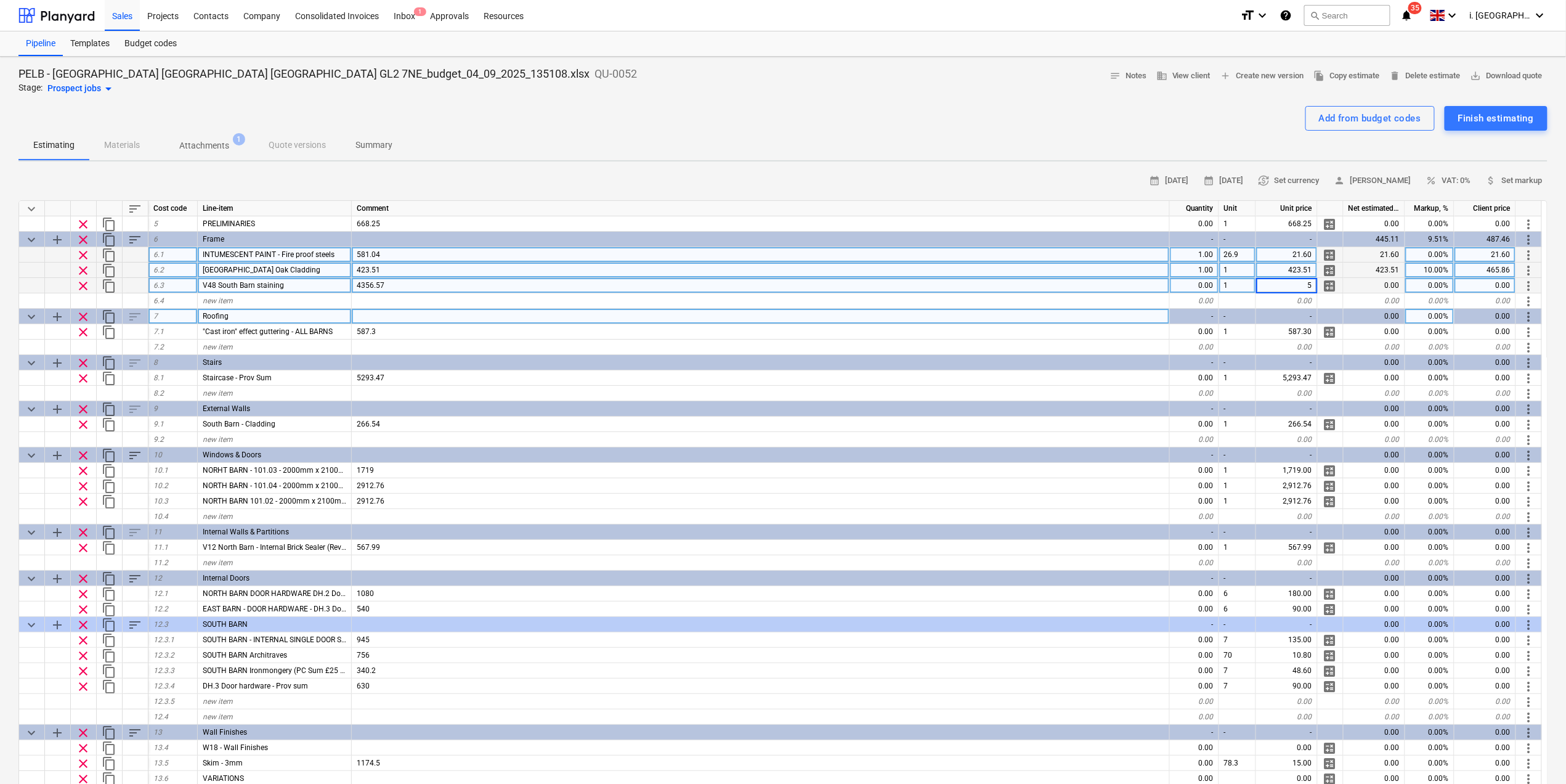
type input "50"
click at [1254, 282] on div "0.00" at bounding box center [1375, 286] width 62 height 15
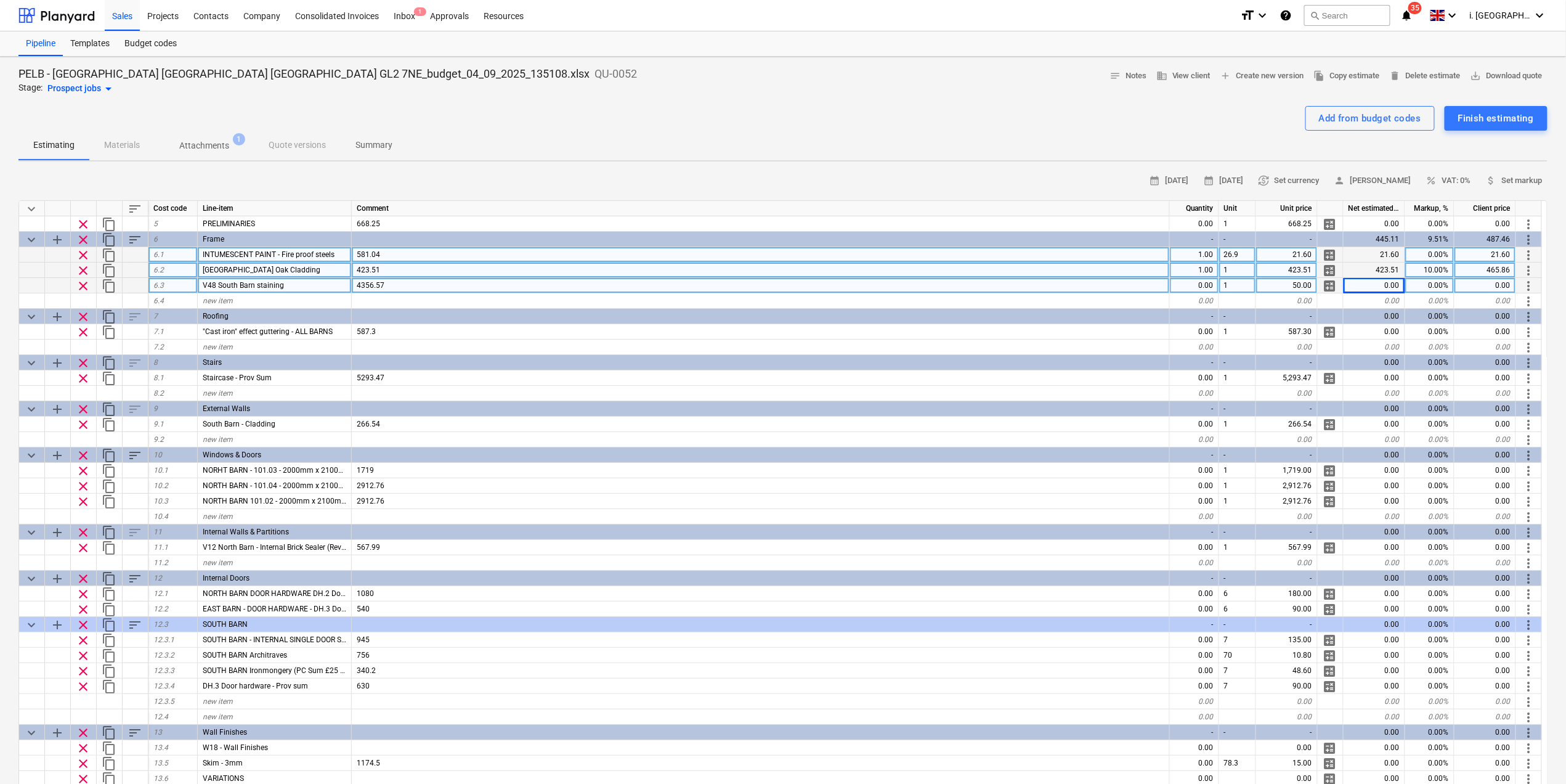
click at [1254, 282] on div "0.00" at bounding box center [1375, 286] width 62 height 15
click at [1254, 284] on div "0.00" at bounding box center [1375, 286] width 62 height 15
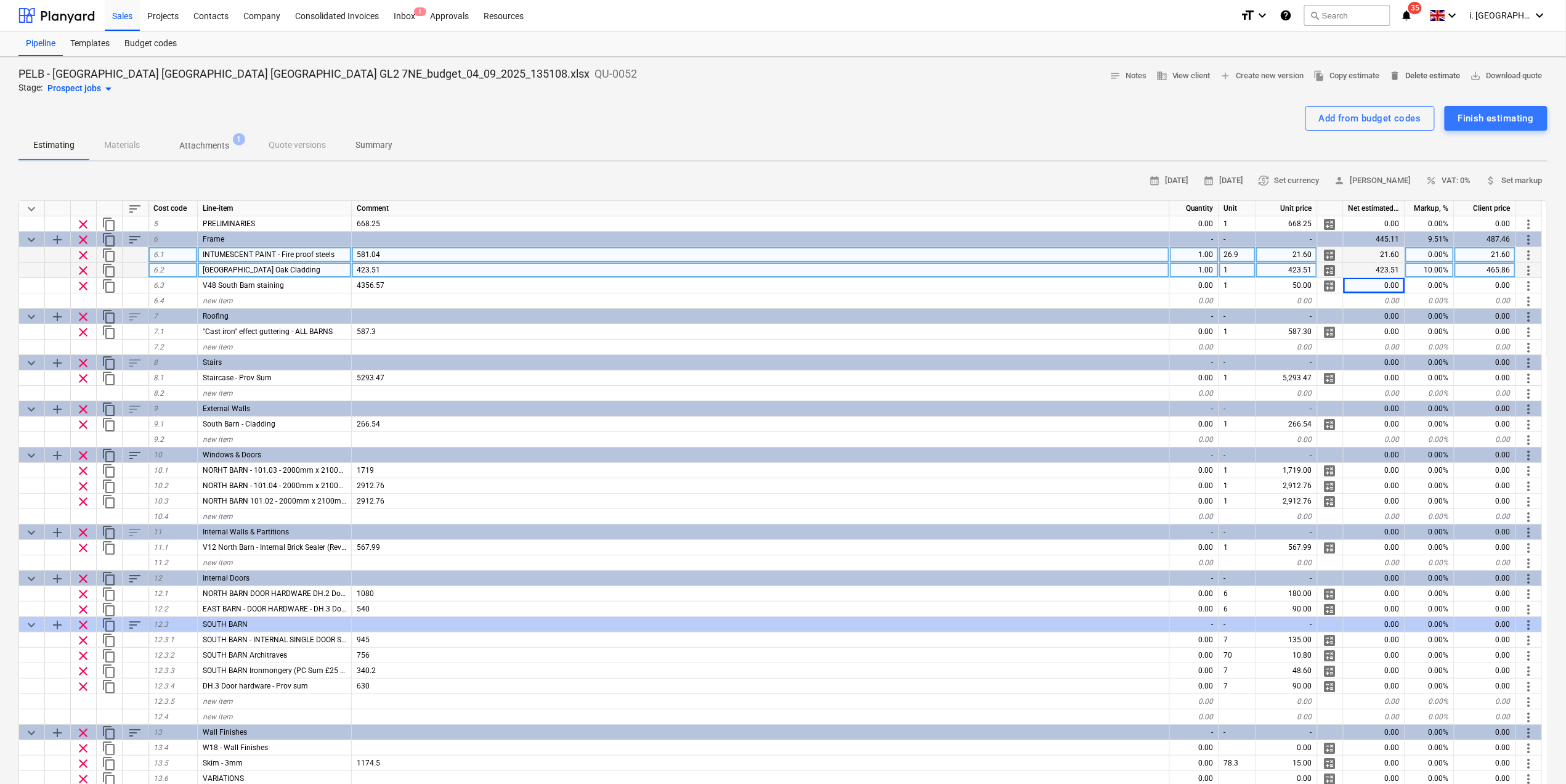
click at [1254, 71] on span "delete Delete estimate" at bounding box center [1425, 76] width 71 height 14
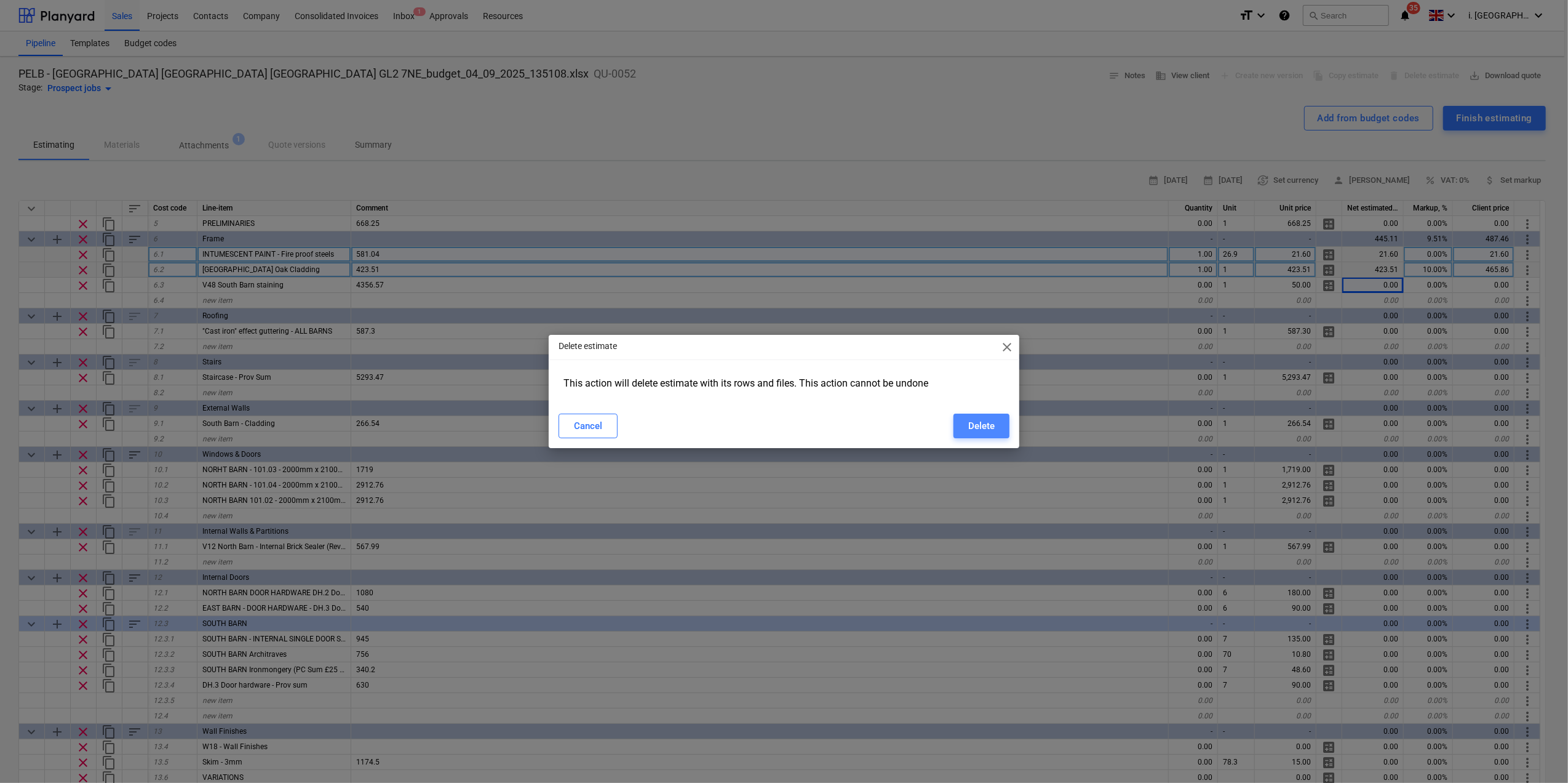
click at [982, 431] on div "Delete" at bounding box center [982, 425] width 27 height 16
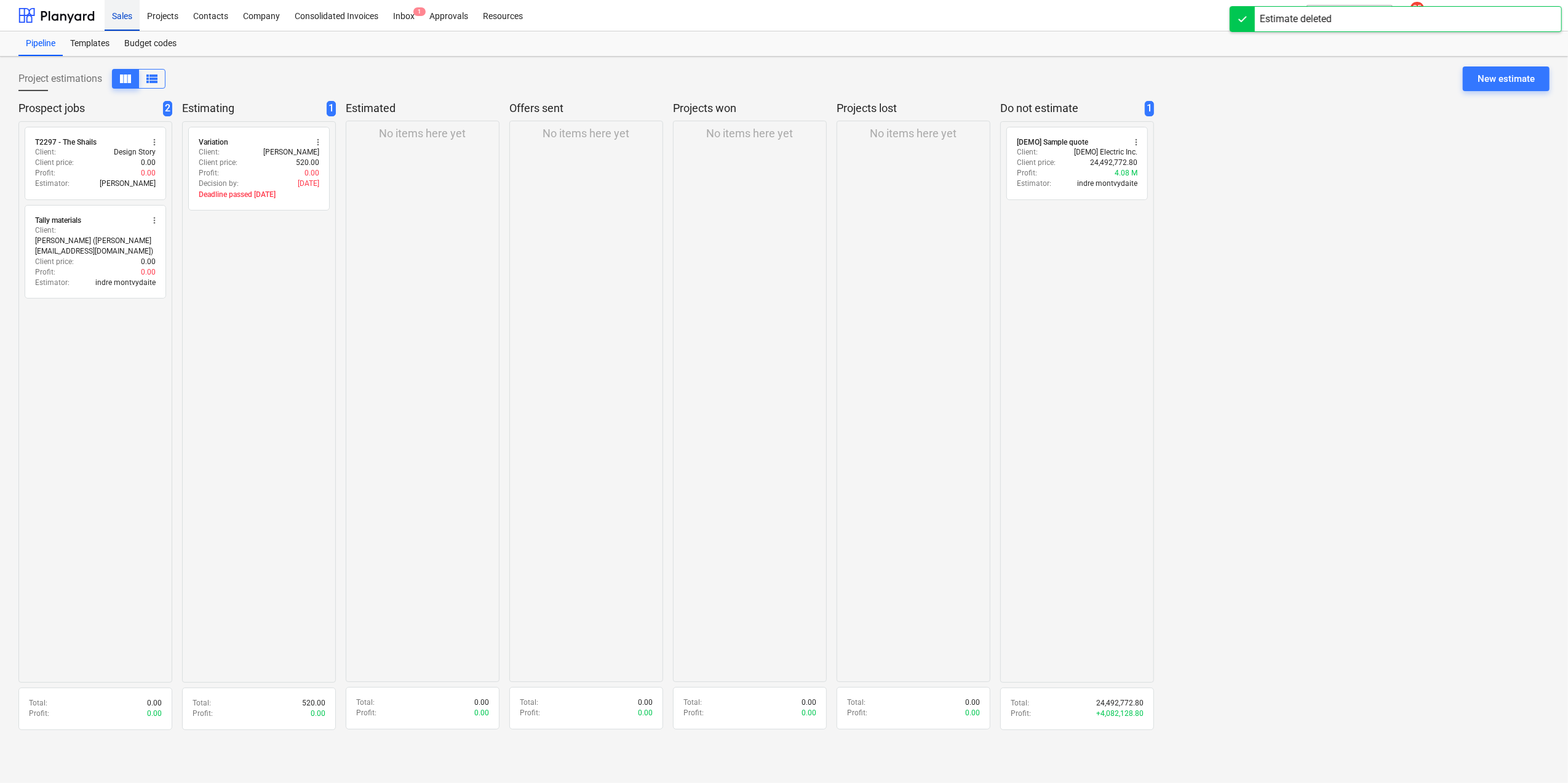
click at [121, 20] on div "Sales" at bounding box center [122, 15] width 35 height 31
click at [1252, 74] on div "New estimate" at bounding box center [1506, 78] width 57 height 16
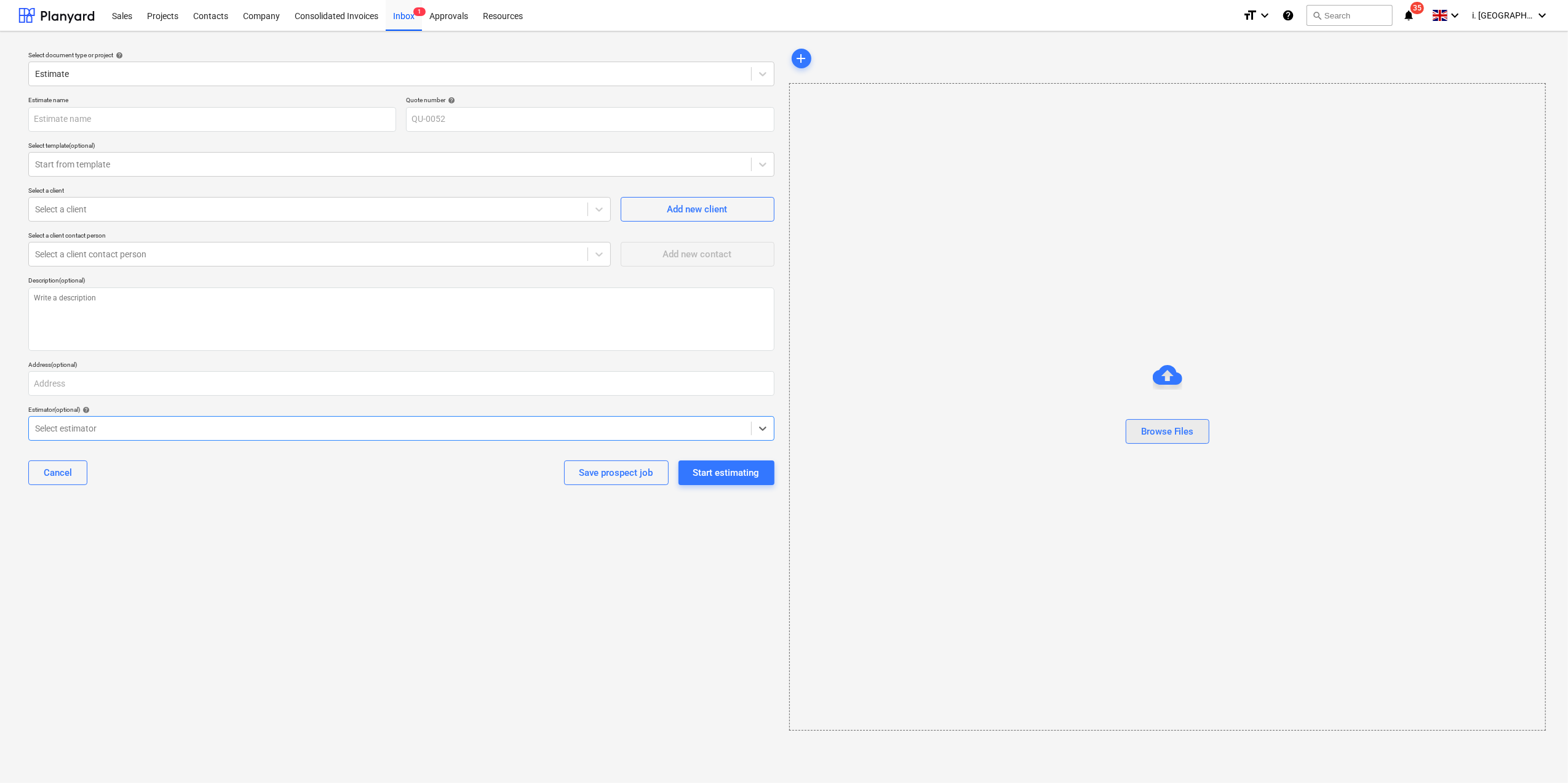
click at [1161, 425] on div "Browse Files" at bounding box center [1168, 431] width 53 height 16
type textarea "x"
type input "PELB - Castle lane Moreton Valence GL2 7NE_budget_04_09_2025_135645.xlsx"
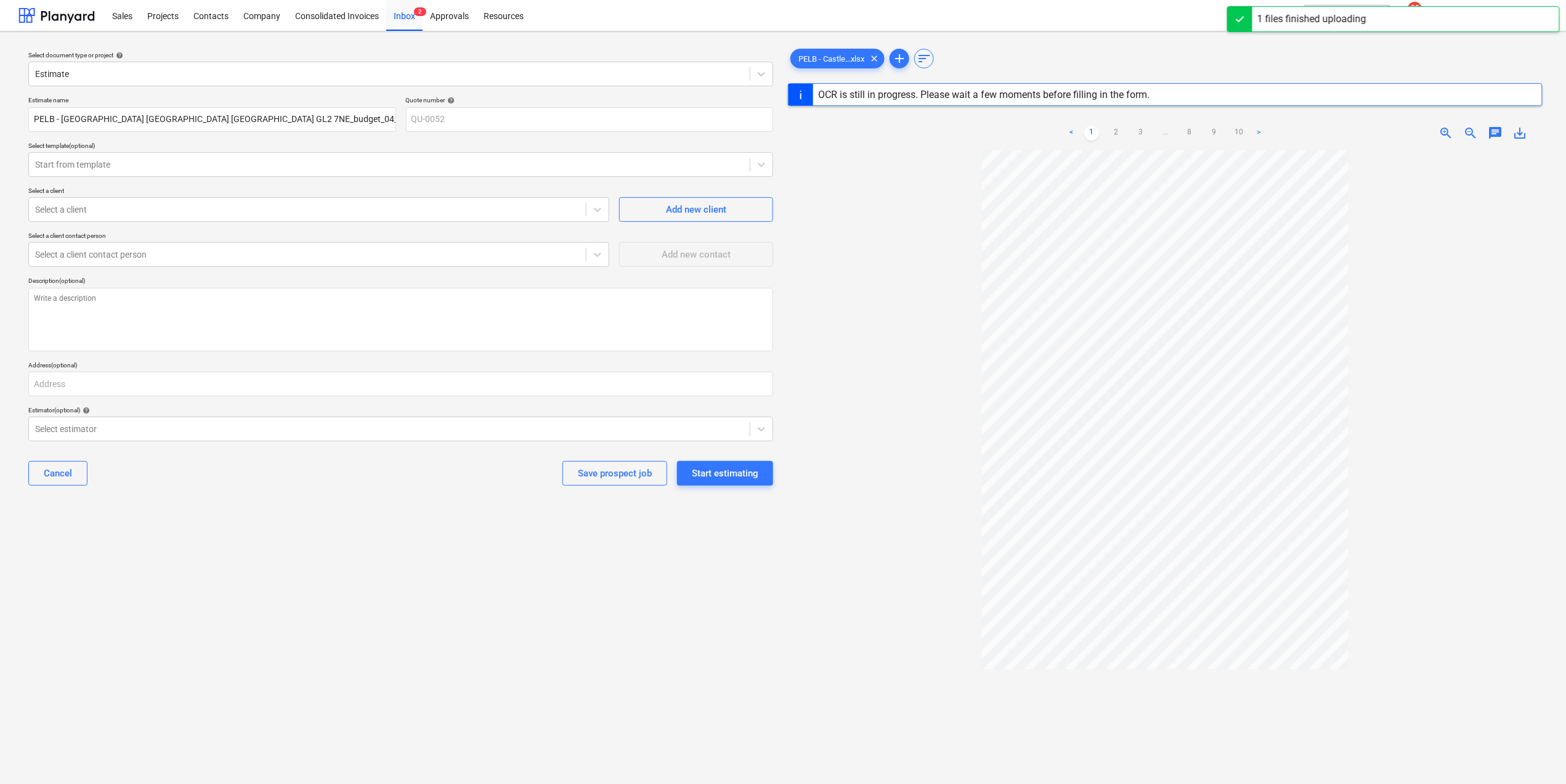
type textarea "x"
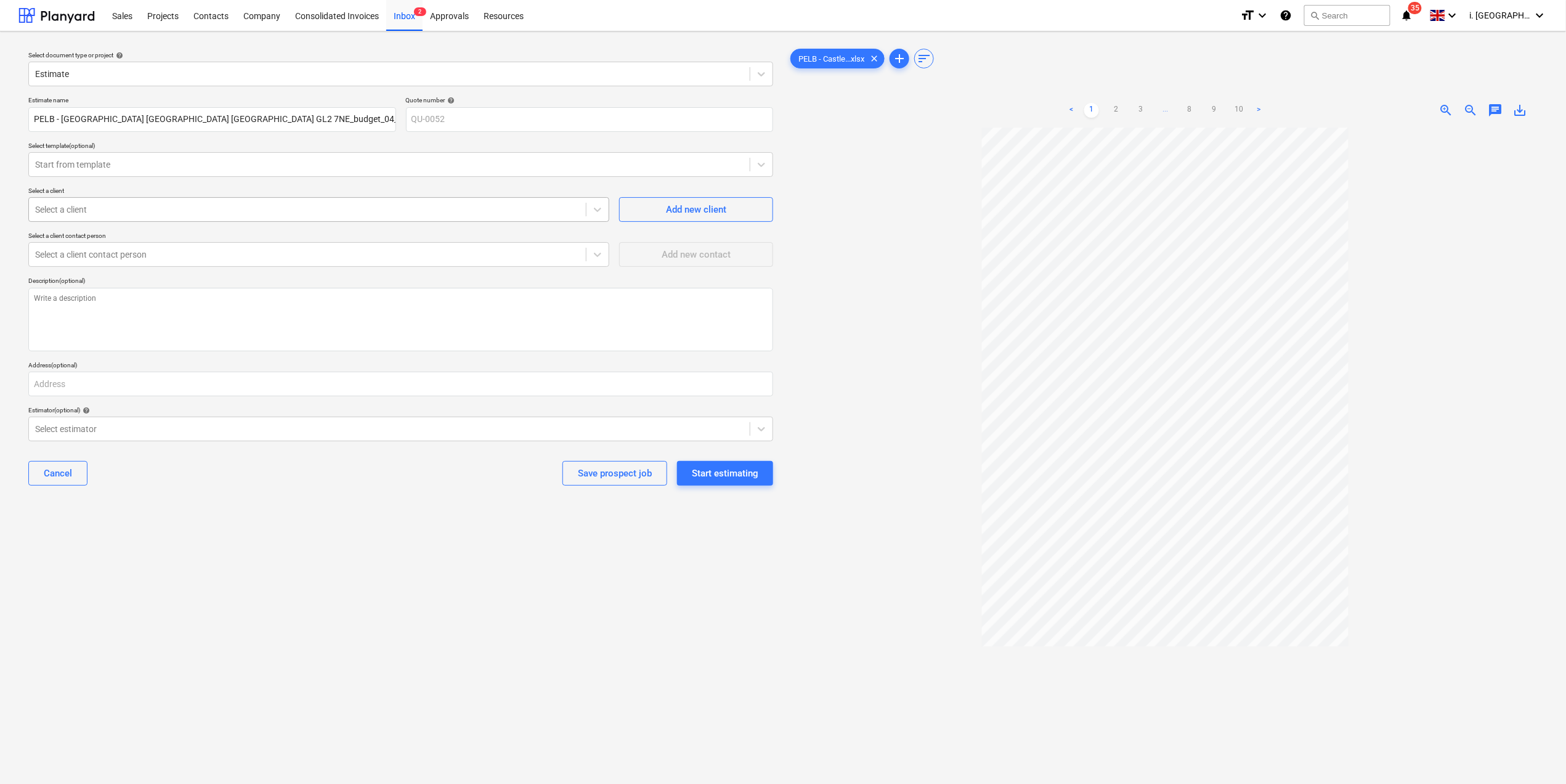
click at [382, 205] on div at bounding box center [307, 209] width 544 height 13
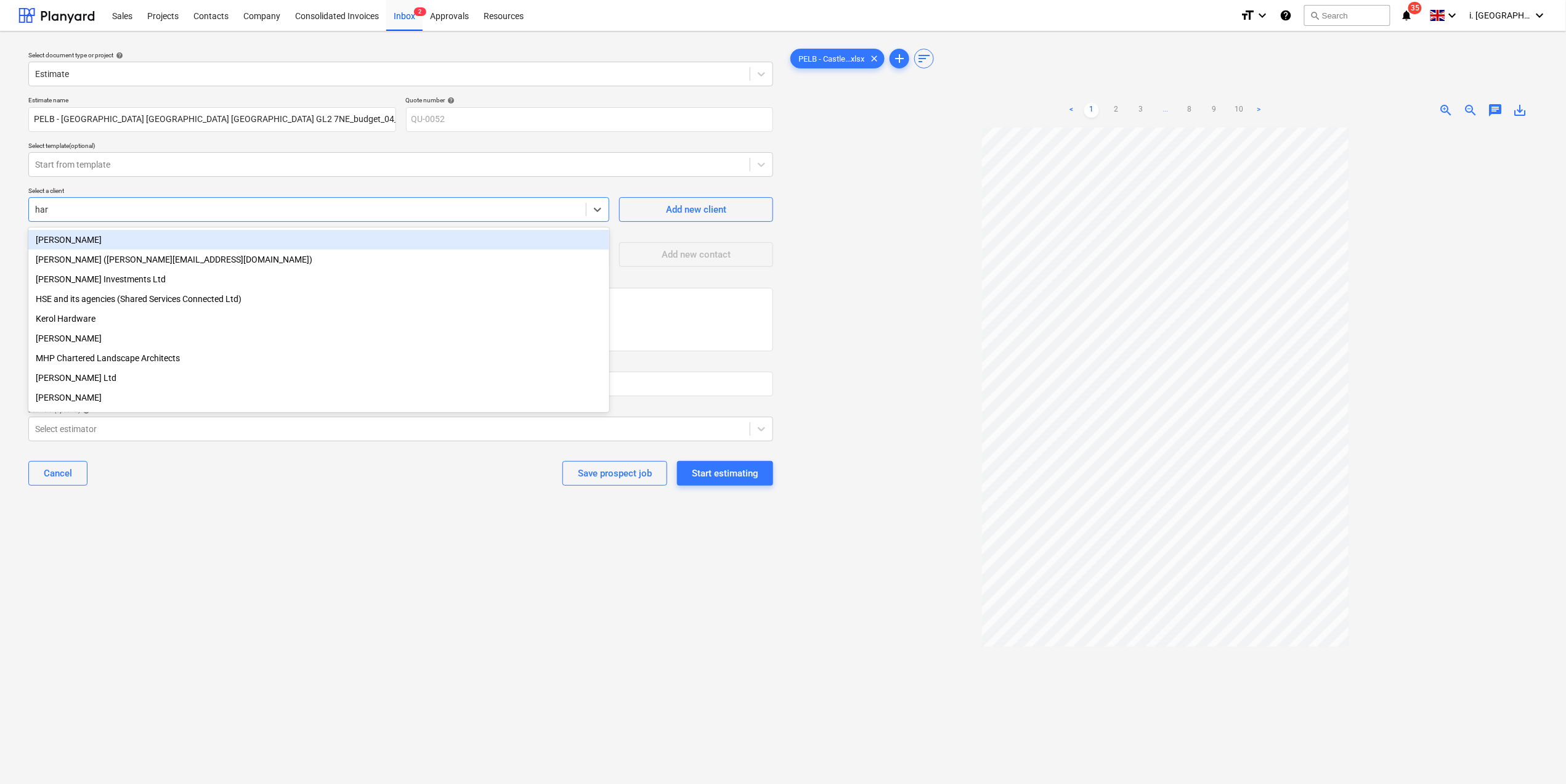
type input "harr"
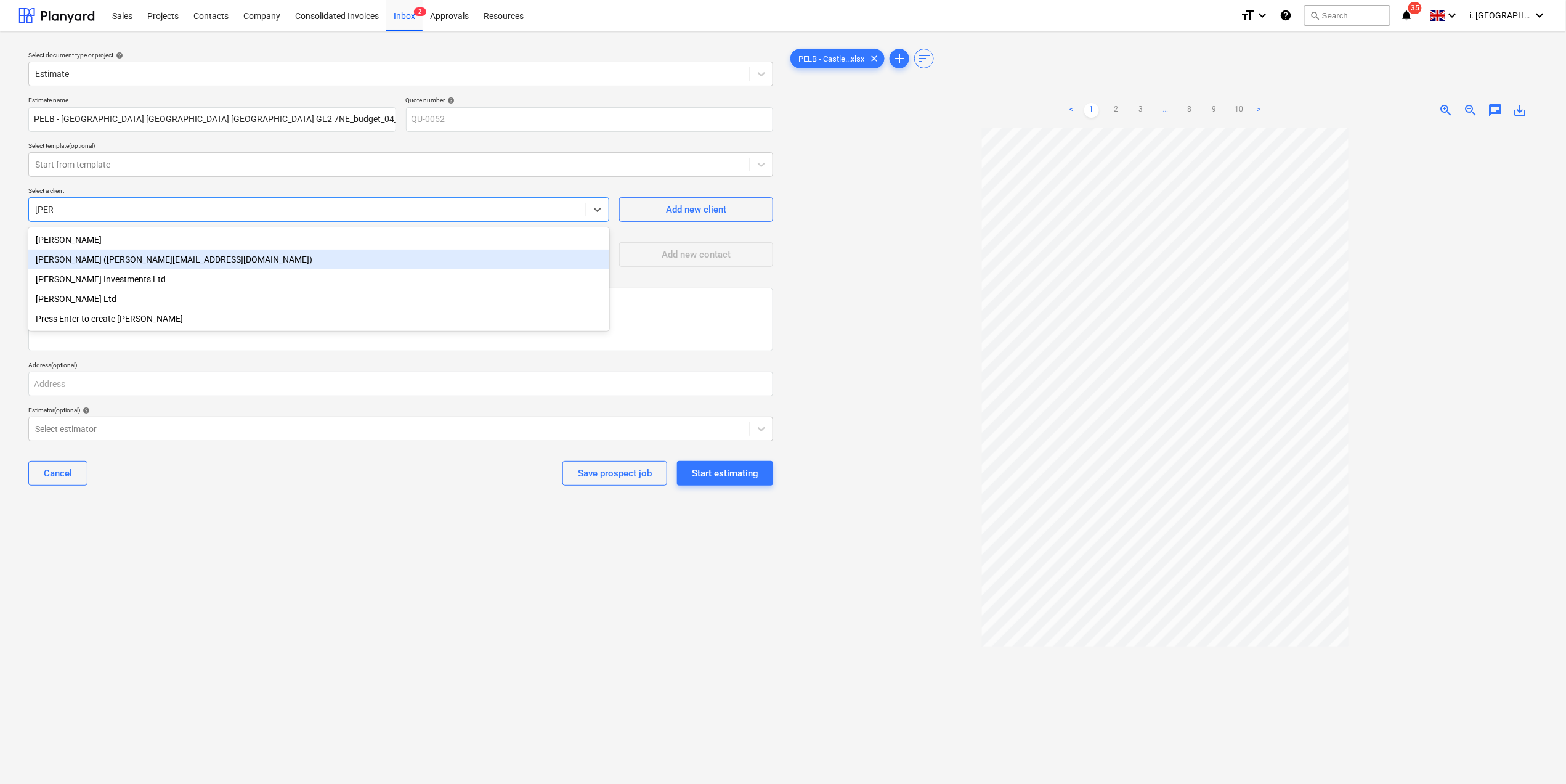
click at [267, 254] on div "Harry Ford (harry@matfordconstruction.co.uk)" at bounding box center [318, 259] width 581 height 20
type textarea "x"
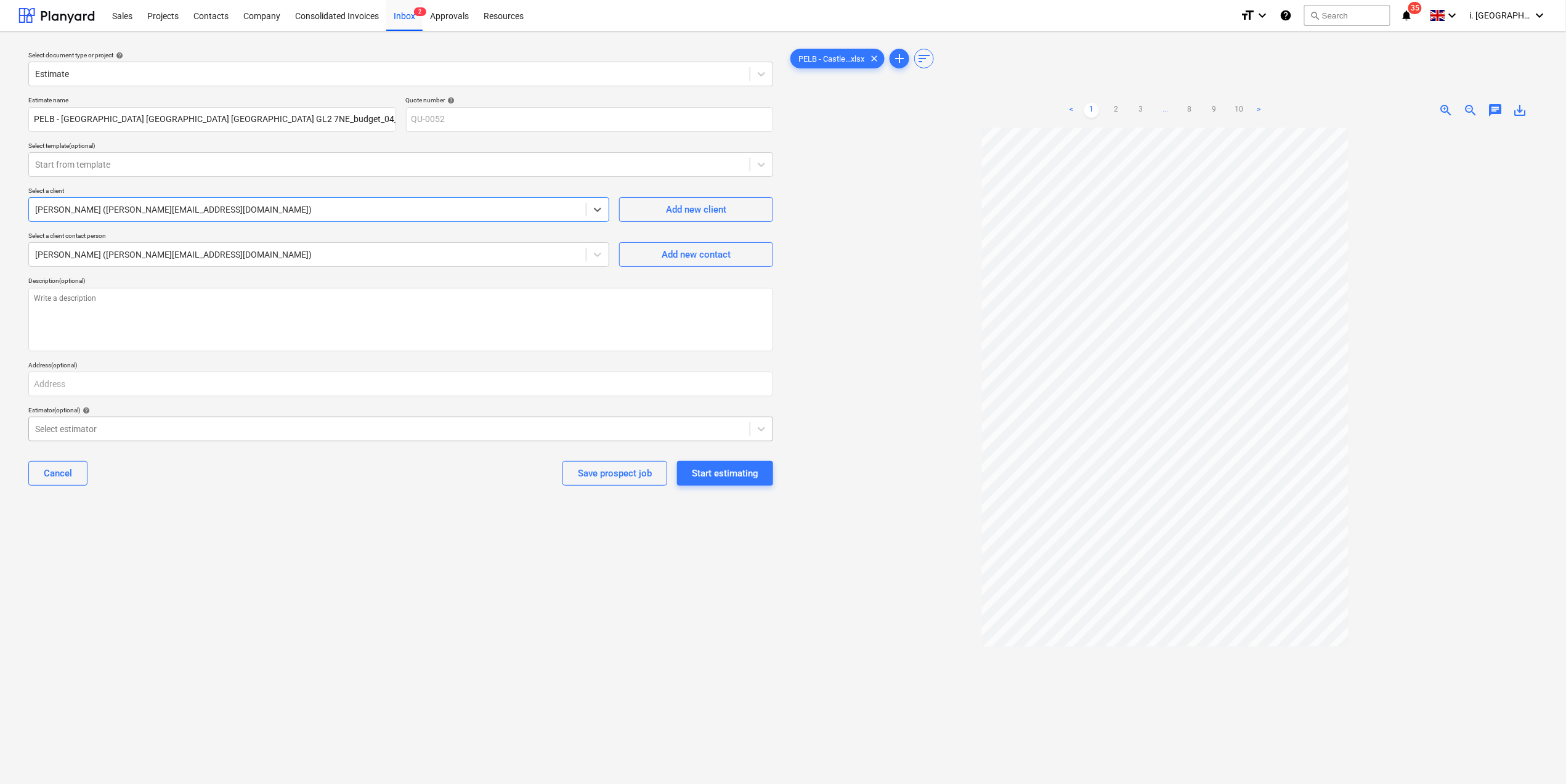
click at [227, 420] on div "Select estimator" at bounding box center [389, 429] width 721 height 18
click at [231, 385] on input "text" at bounding box center [400, 383] width 745 height 25
type textarea "x"
click at [238, 422] on div at bounding box center [389, 429] width 708 height 13
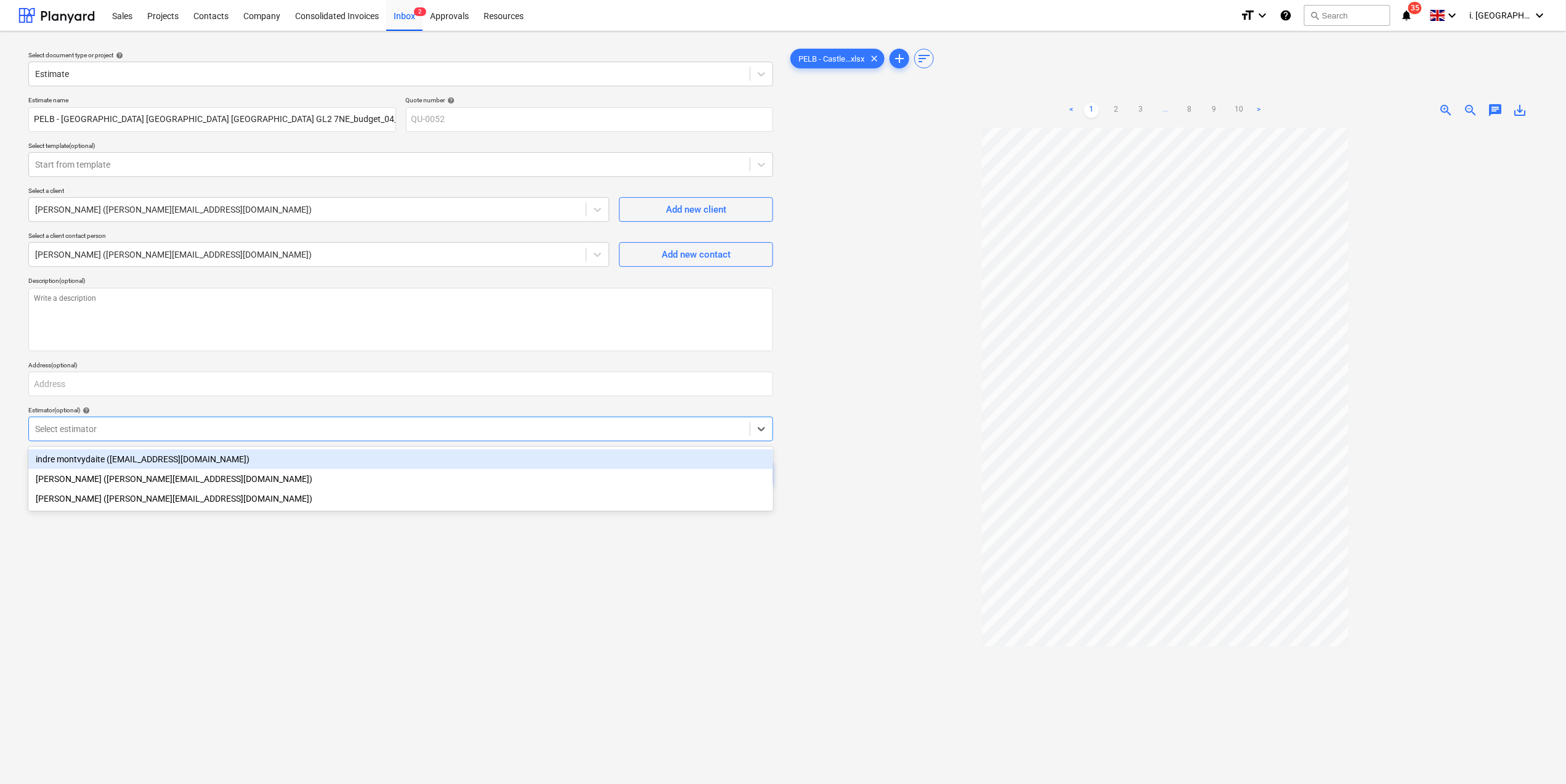
type input "j"
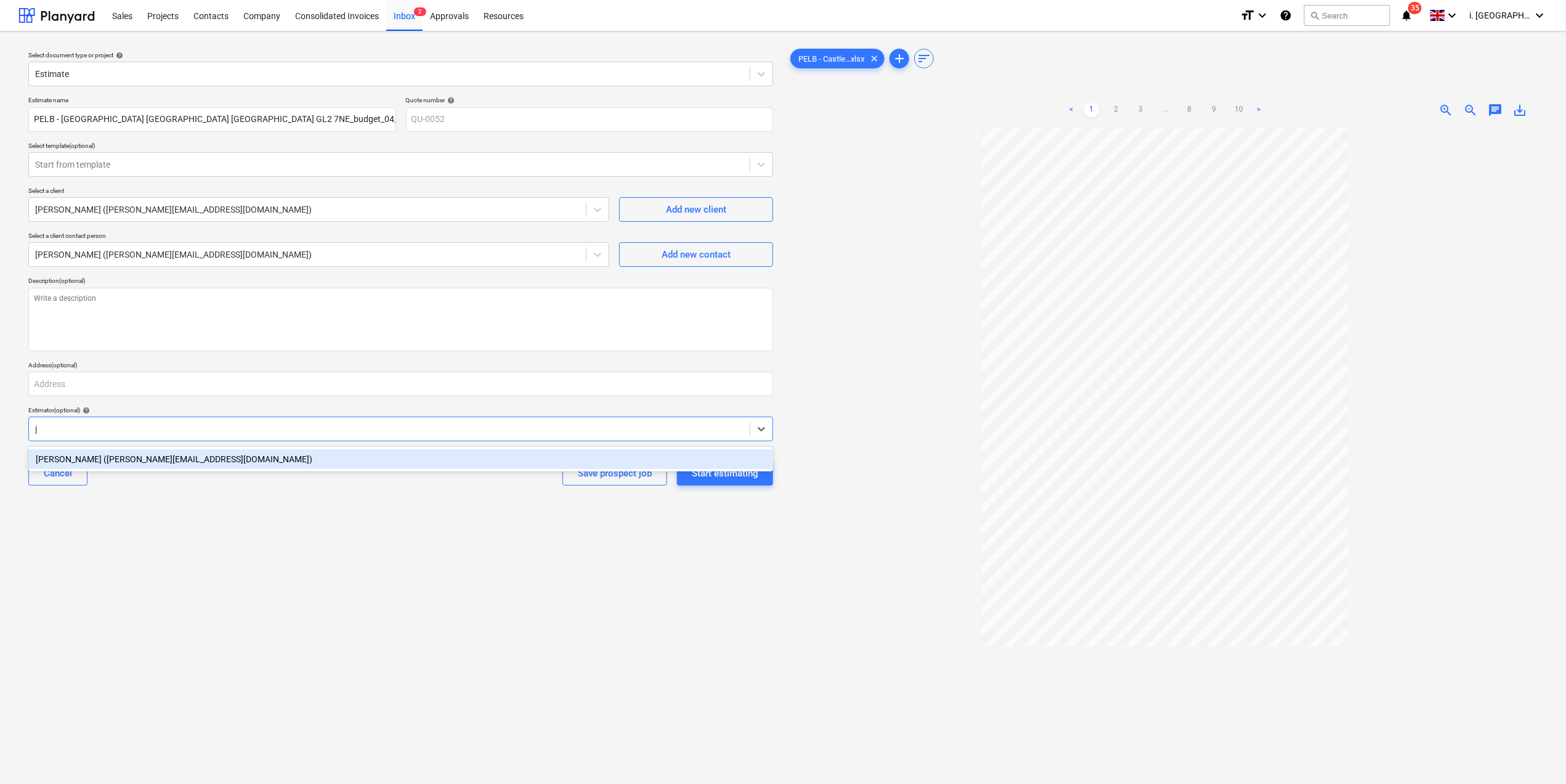
click at [233, 456] on div "Jasmin Westcarr (jasmin@matfordconstruction.co.uk)" at bounding box center [400, 459] width 745 height 20
type textarea "x"
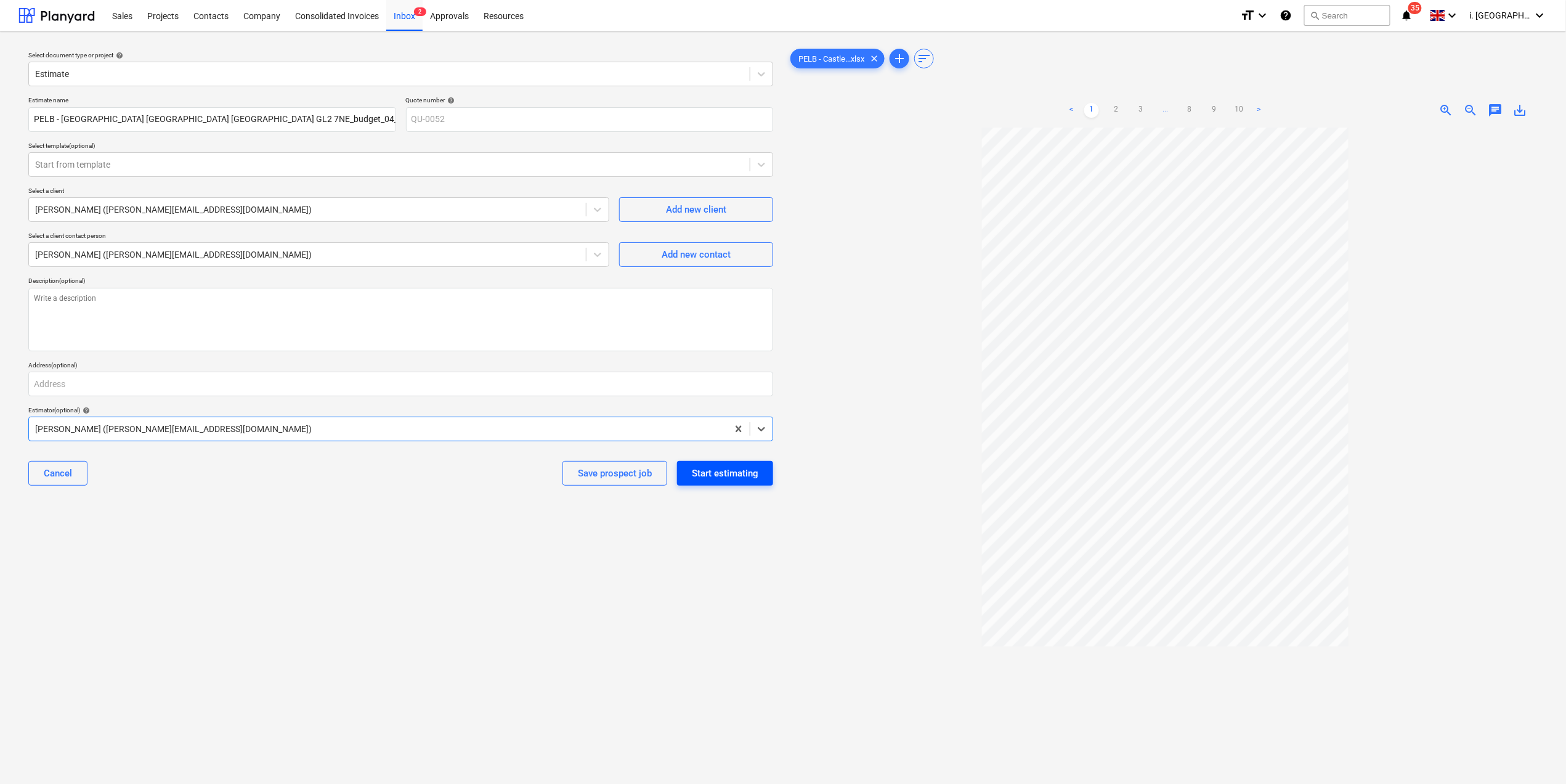
click at [718, 472] on div "Start estimating" at bounding box center [725, 473] width 67 height 16
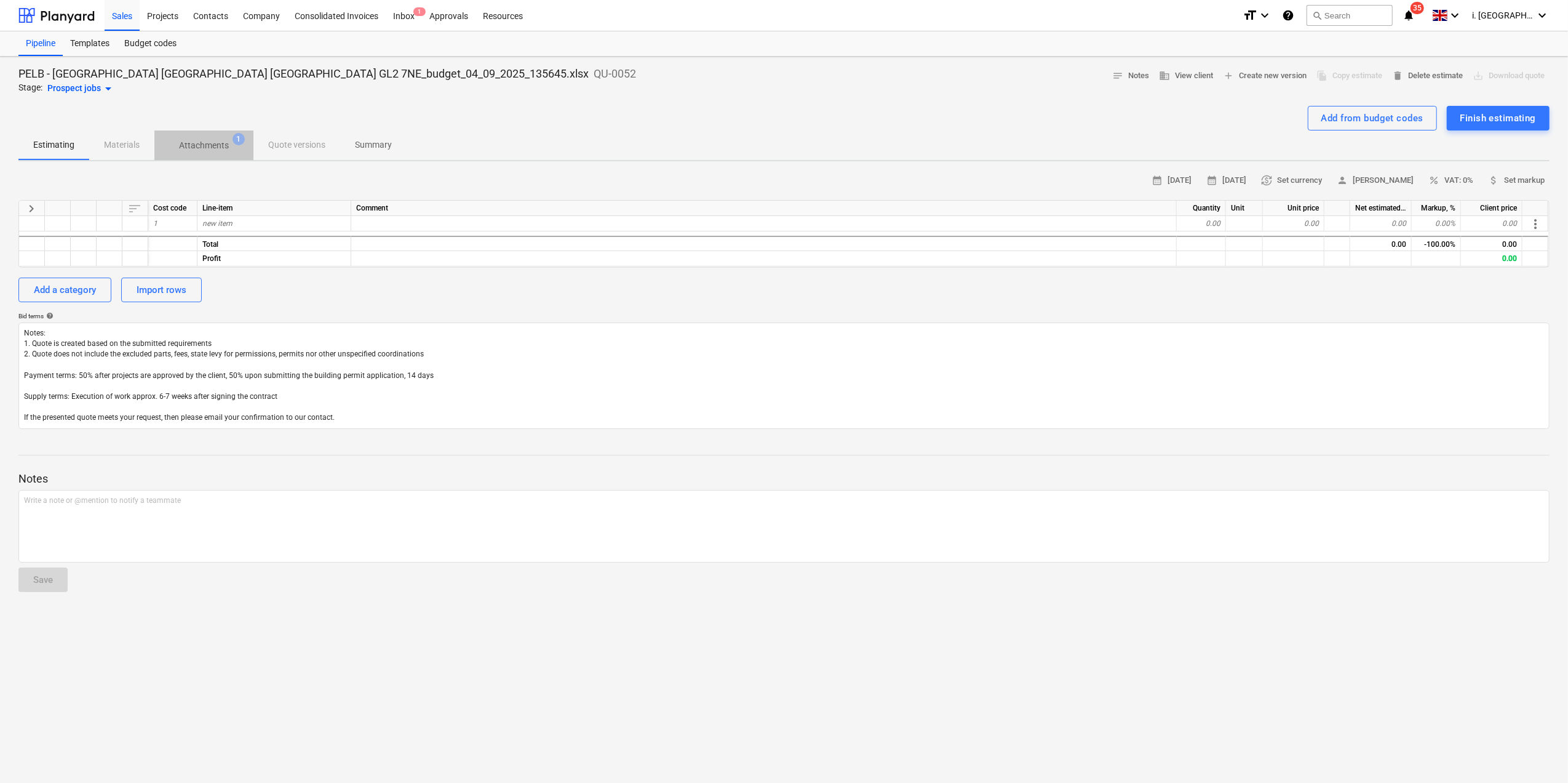
click at [205, 144] on p "Attachments" at bounding box center [204, 146] width 50 height 13
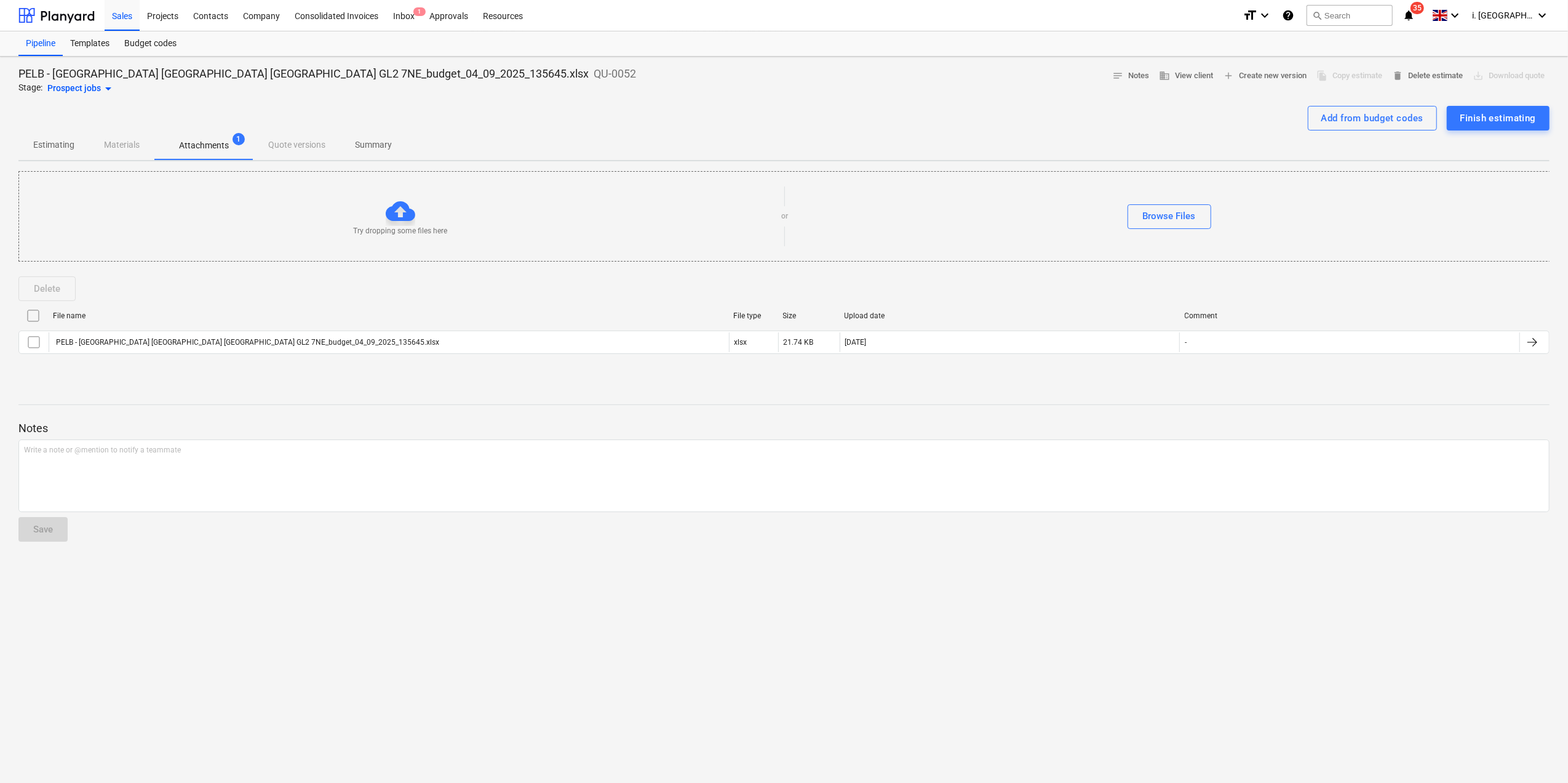
click at [78, 144] on span "Estimating" at bounding box center [53, 145] width 71 height 20
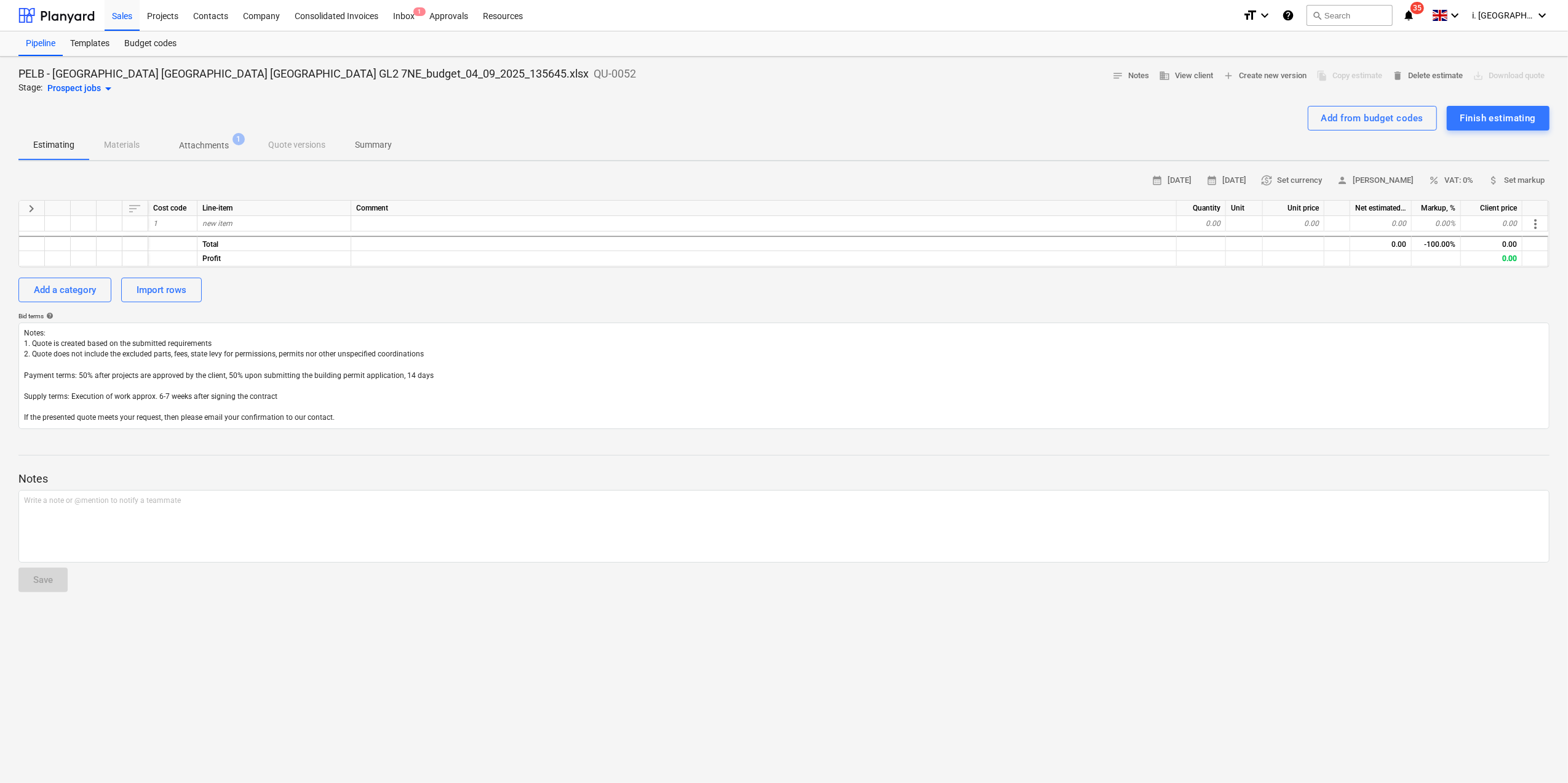
click at [207, 140] on p "Attachments" at bounding box center [204, 146] width 50 height 13
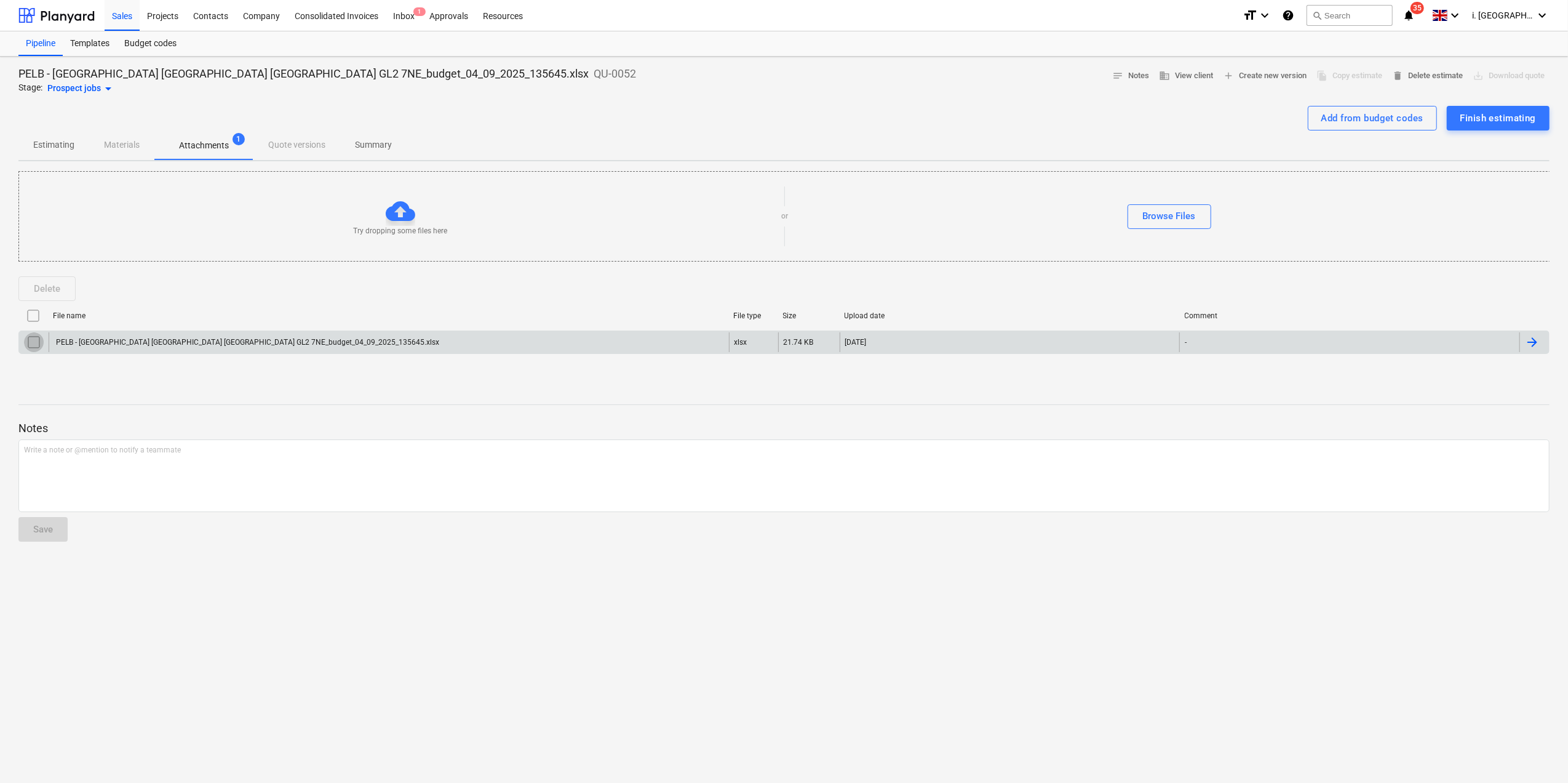
drag, startPoint x: 30, startPoint y: 342, endPoint x: 44, endPoint y: 337, distance: 14.9
click at [30, 341] on input "checkbox" at bounding box center [34, 342] width 20 height 20
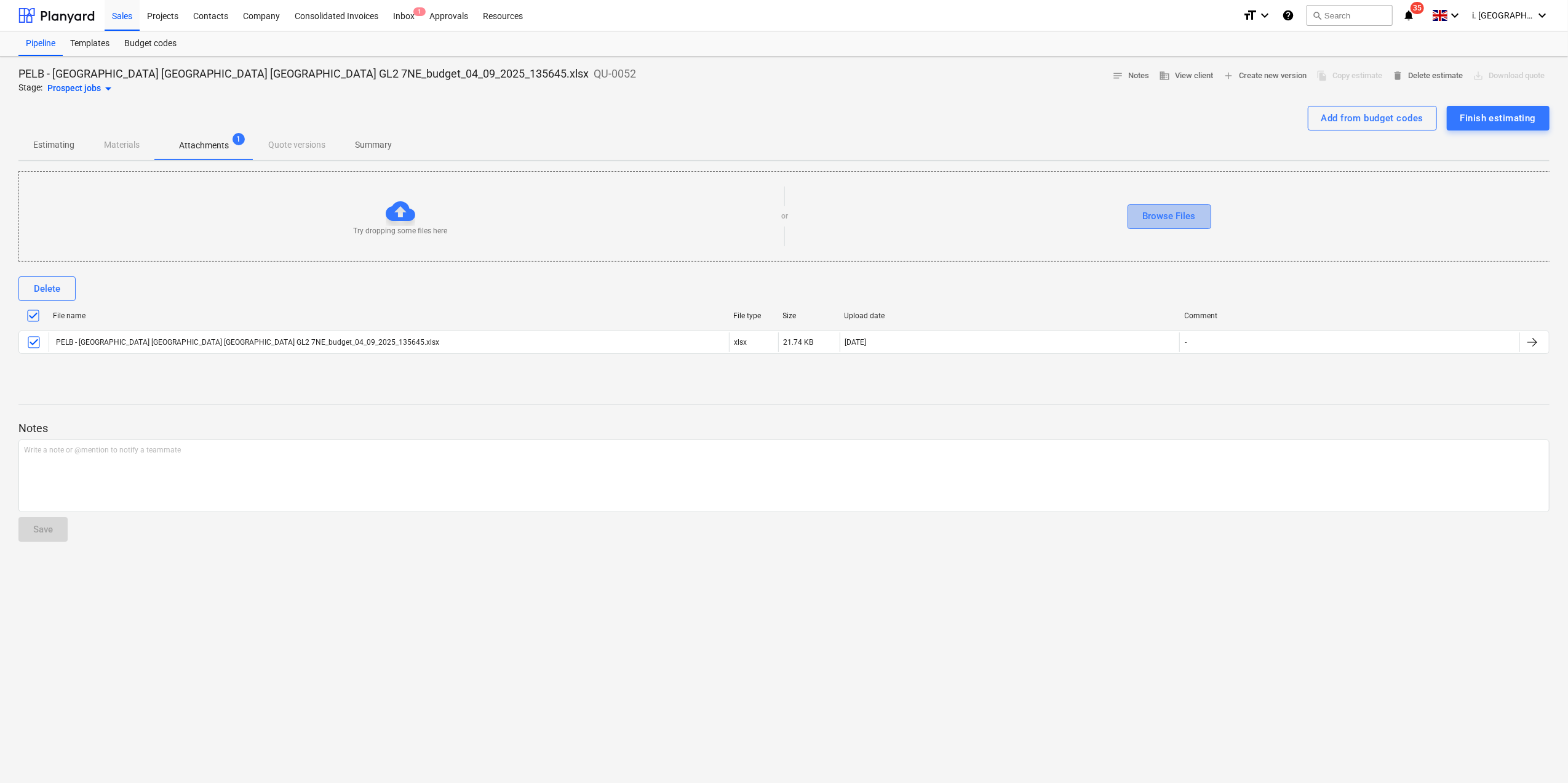
click at [1172, 223] on div "Browse Files" at bounding box center [1170, 216] width 53 height 16
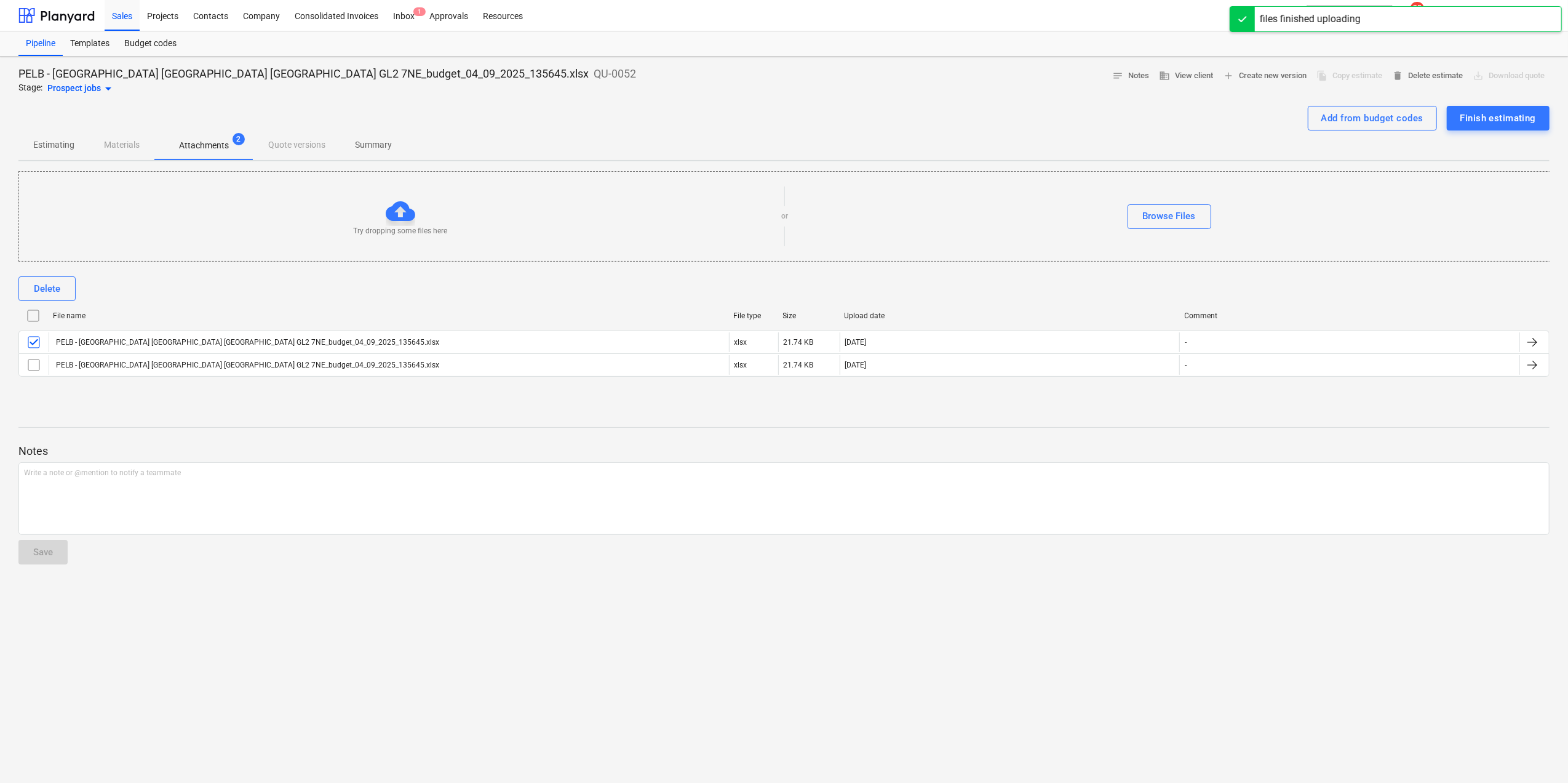
click at [57, 146] on p "Estimating" at bounding box center [53, 145] width 41 height 13
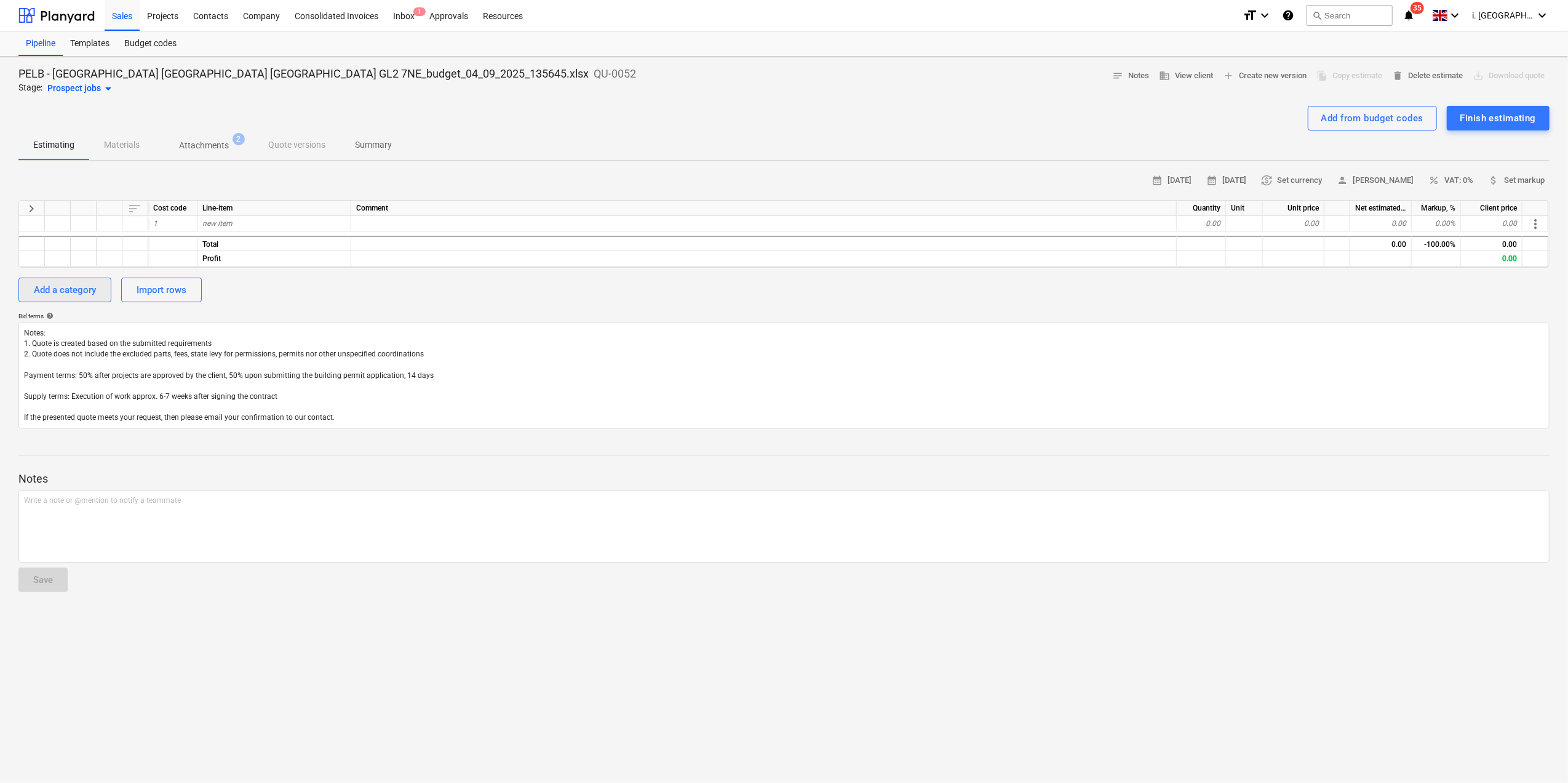
click at [42, 293] on div "Add a category" at bounding box center [64, 290] width 62 height 16
type textarea "x"
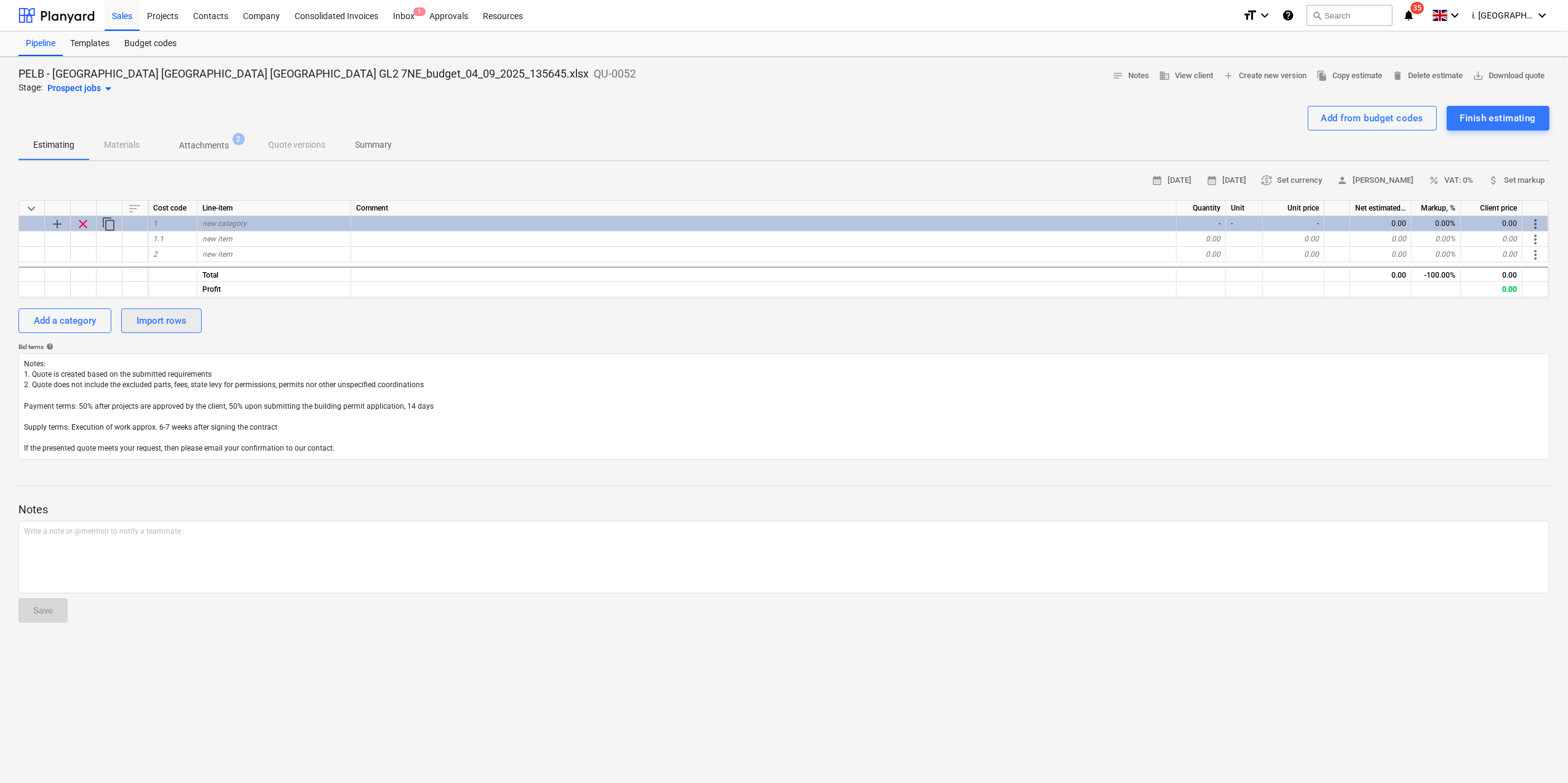
click at [176, 323] on div "Import rows" at bounding box center [161, 320] width 50 height 16
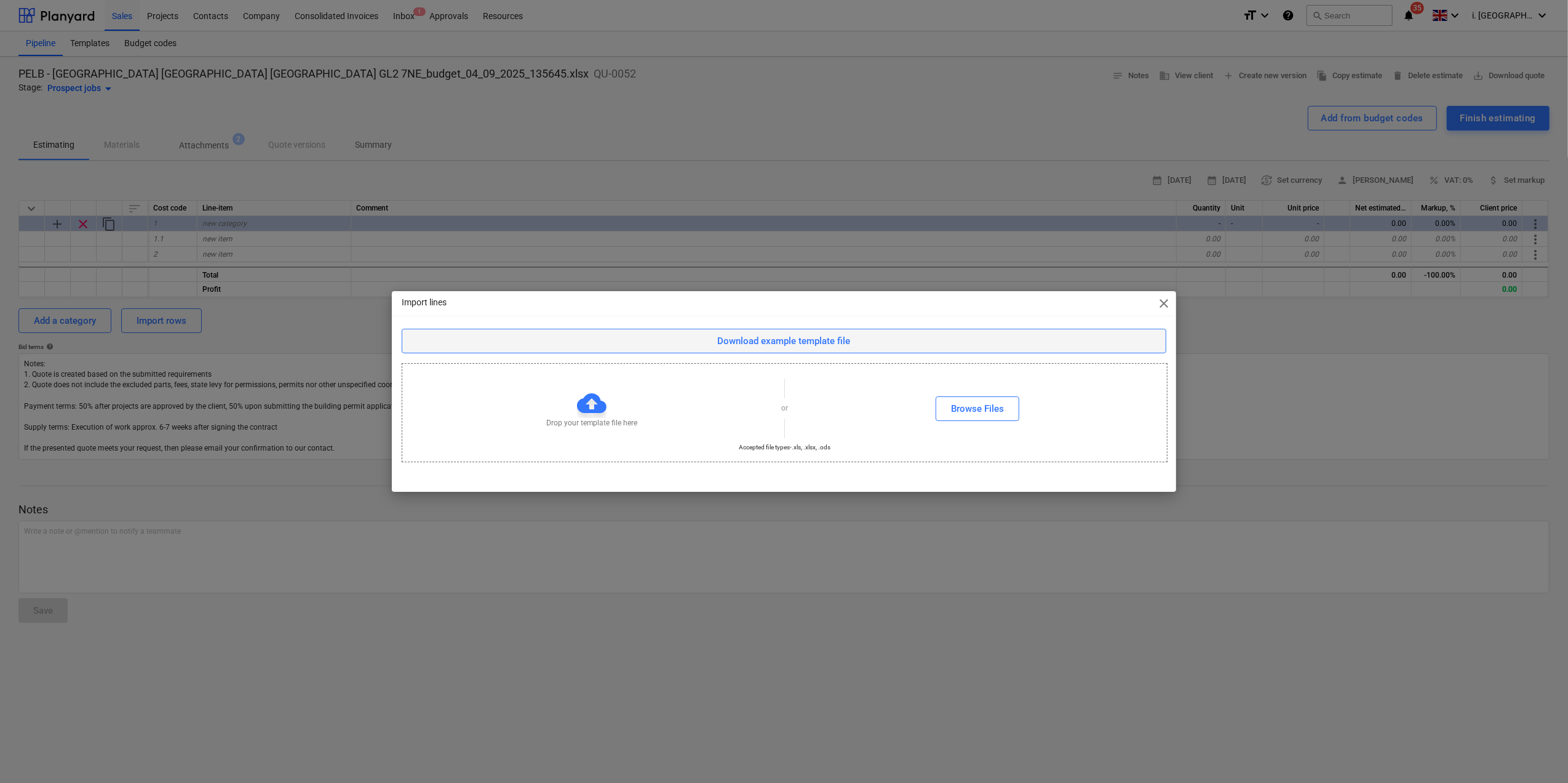
click at [847, 341] on div "Download example template file" at bounding box center [784, 341] width 133 height 16
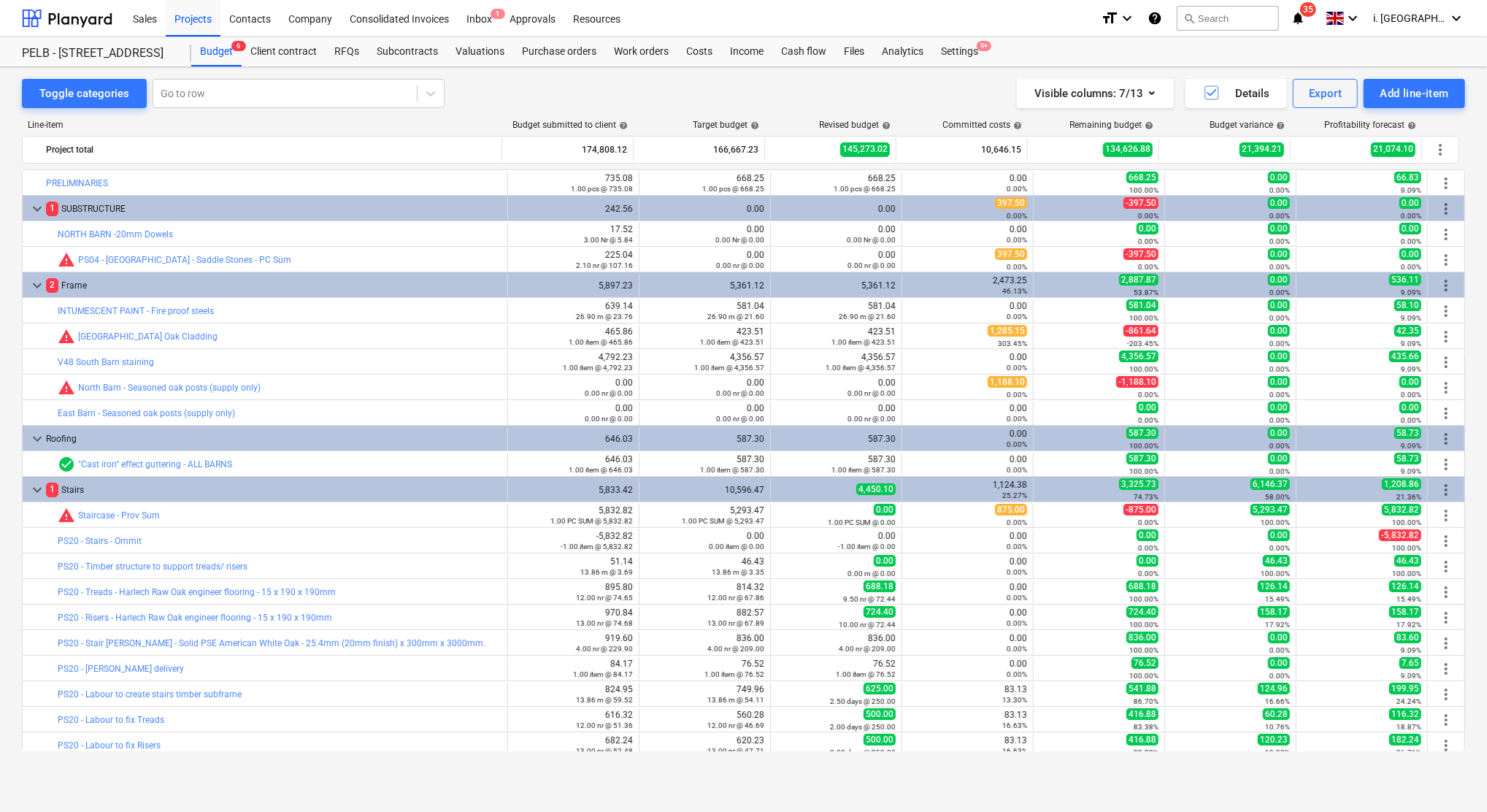
scroll to position [242, 0]
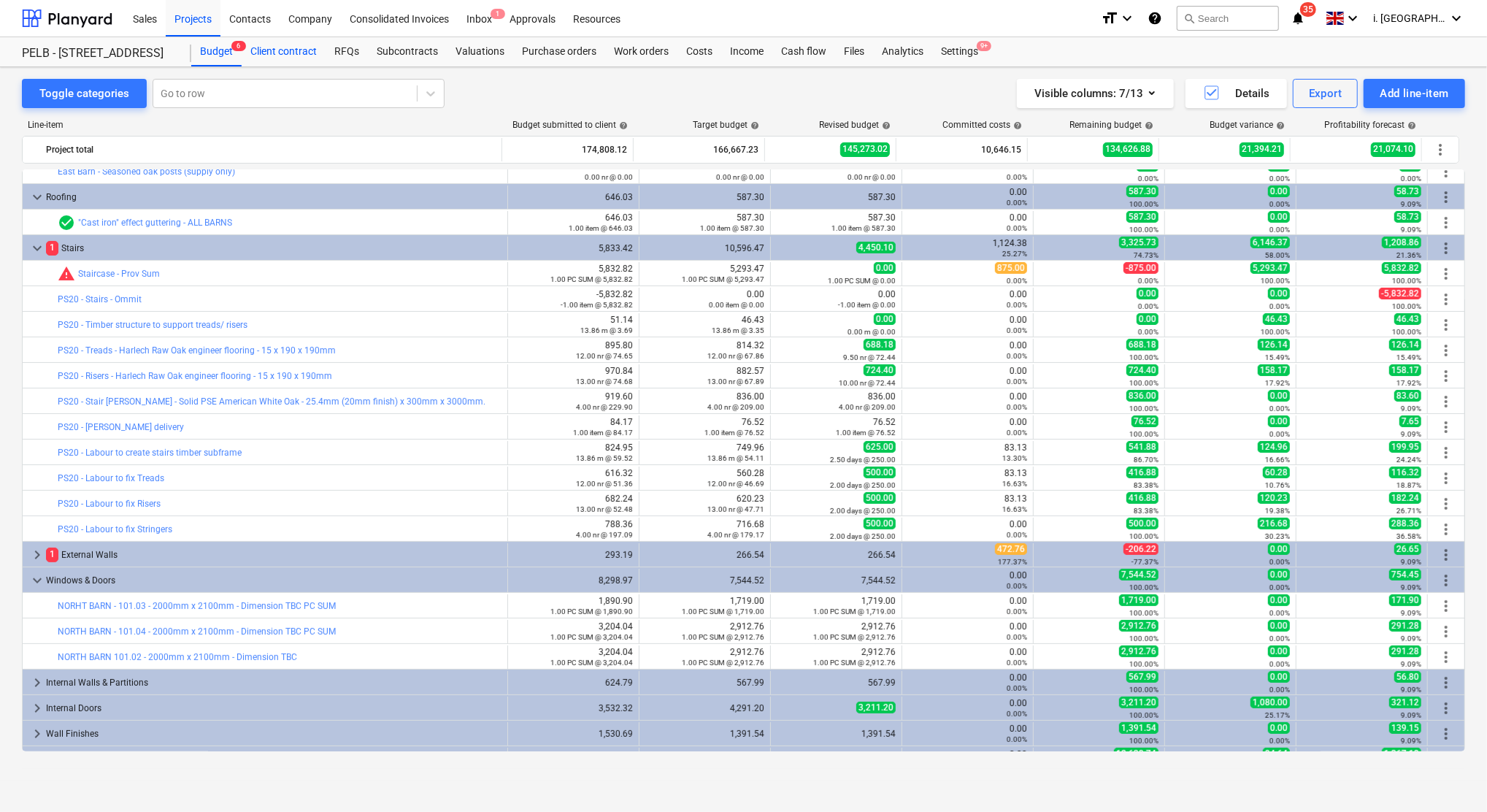
click at [287, 55] on div "Client contract" at bounding box center [283, 51] width 84 height 29
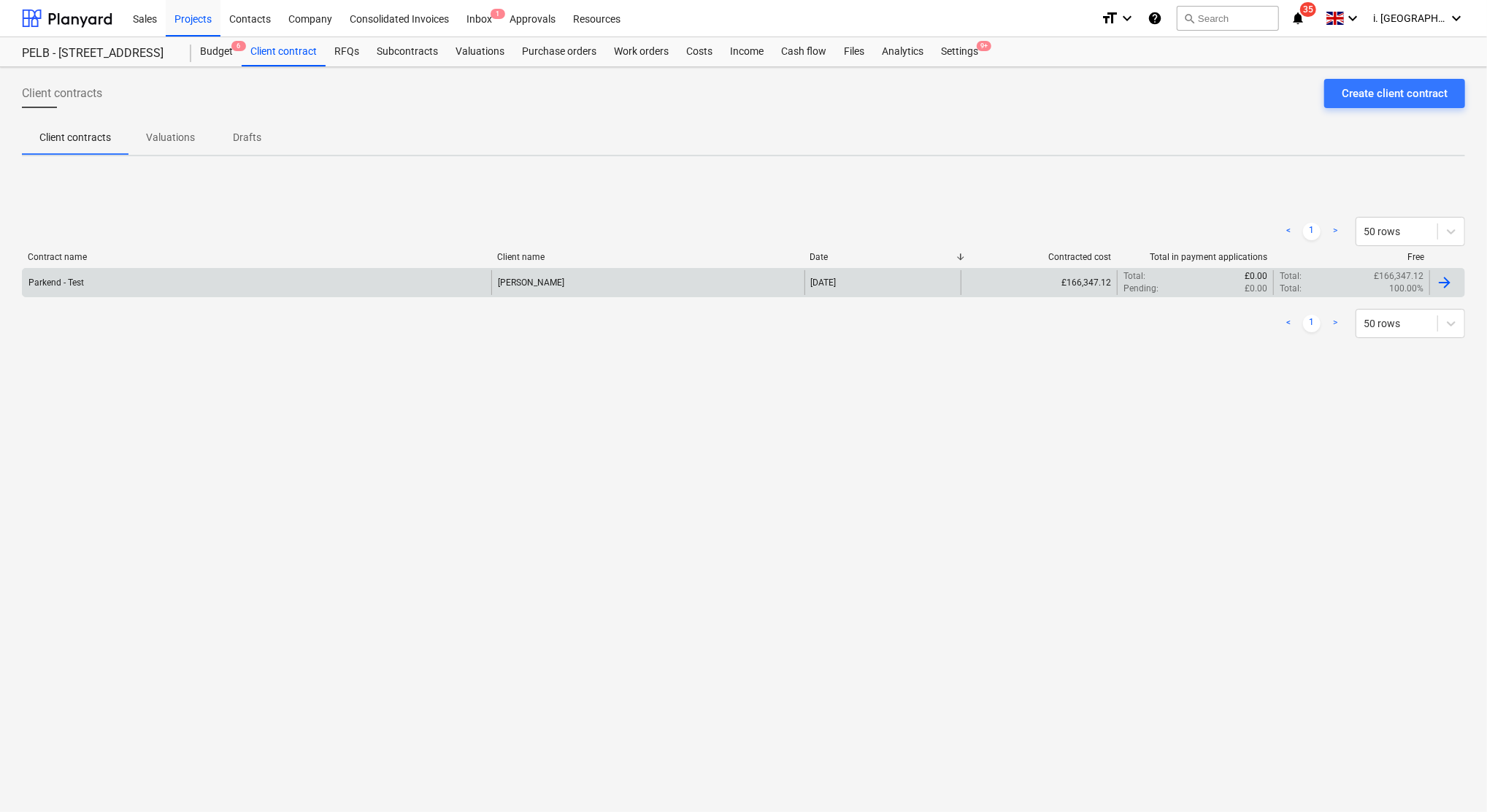
click at [266, 287] on div "Parkend - Test" at bounding box center [257, 282] width 469 height 25
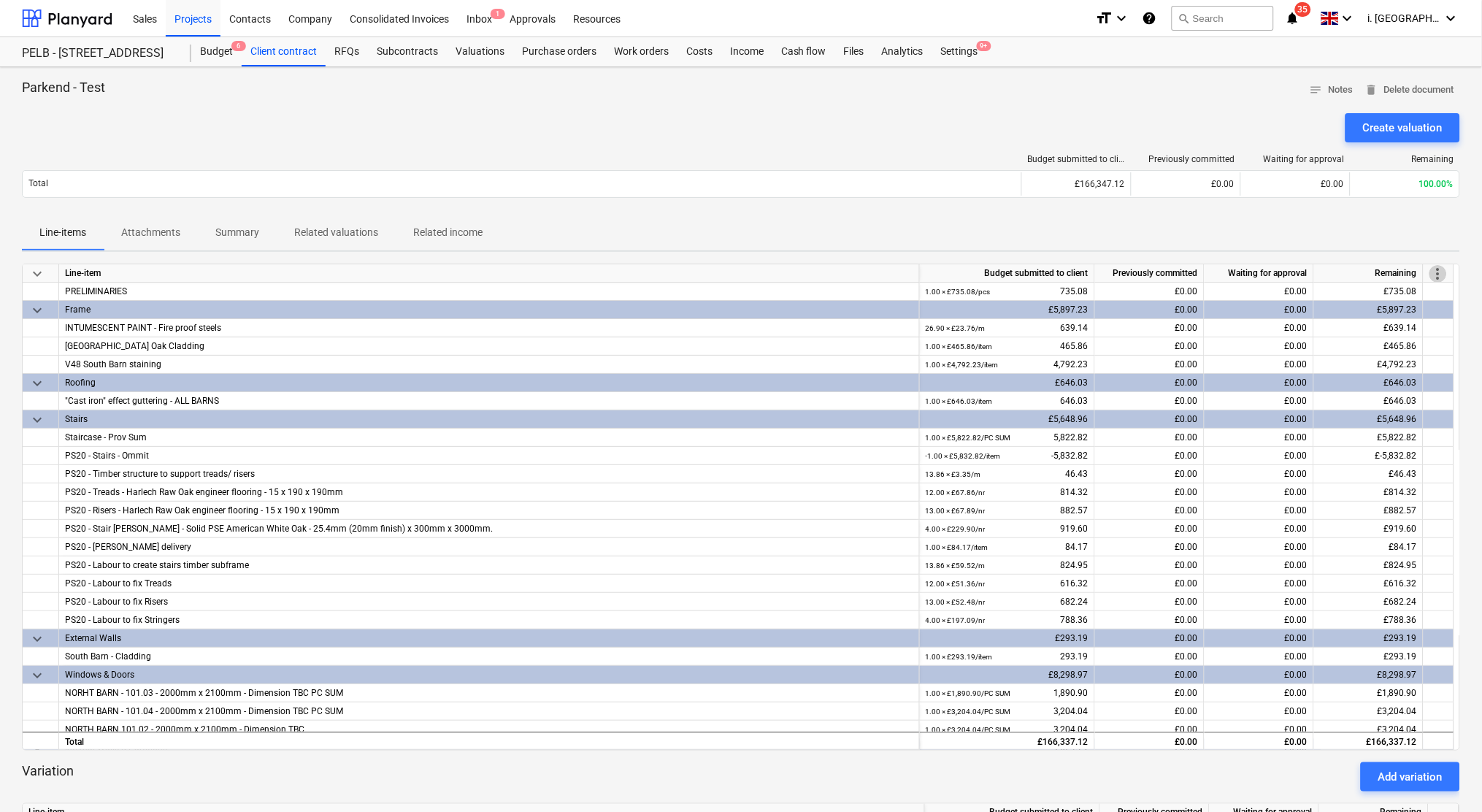
click at [1436, 276] on span "more_vert" at bounding box center [1438, 273] width 17 height 17
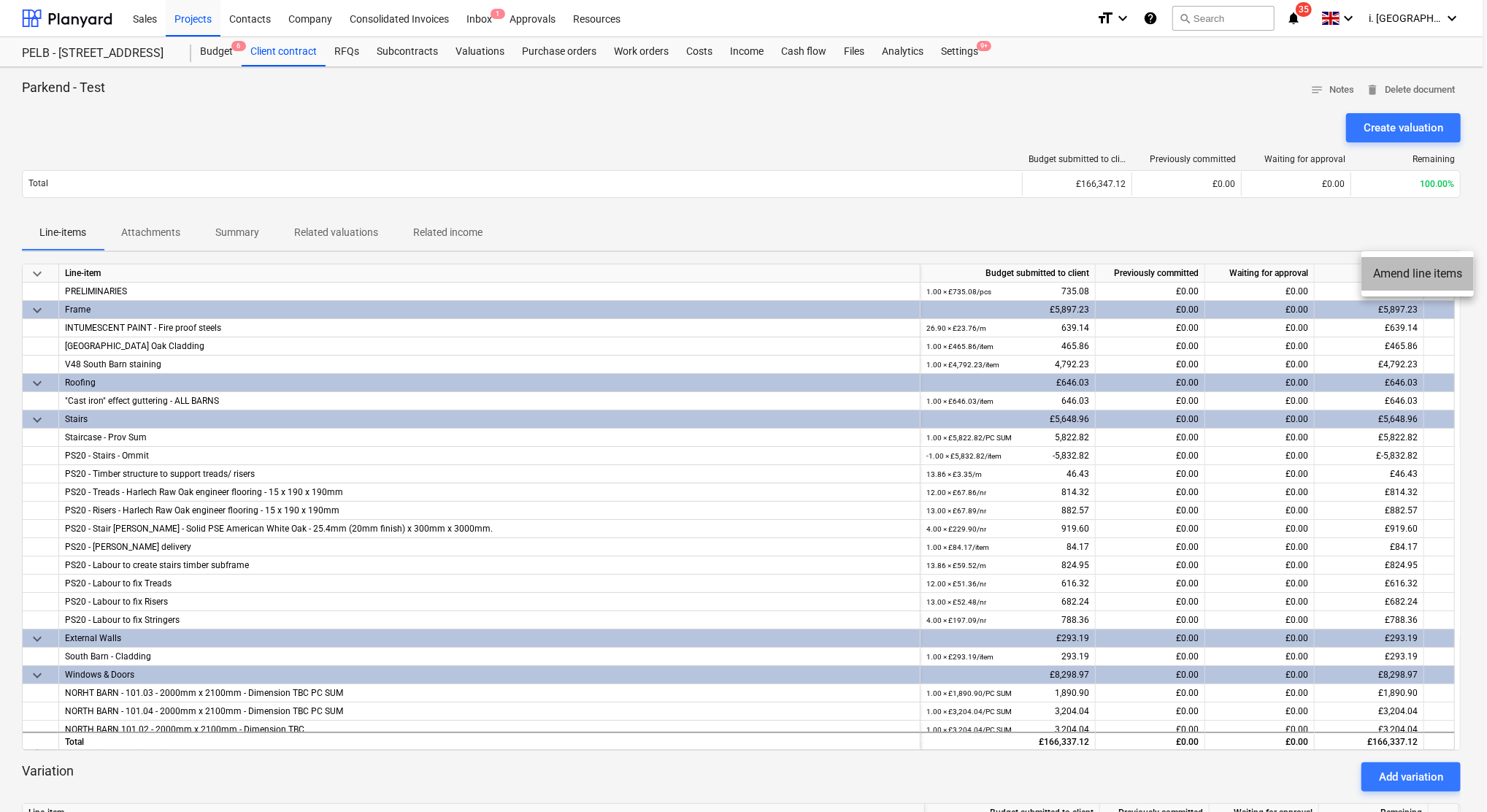
click at [1437, 276] on li "Amend line items" at bounding box center [1417, 274] width 112 height 33
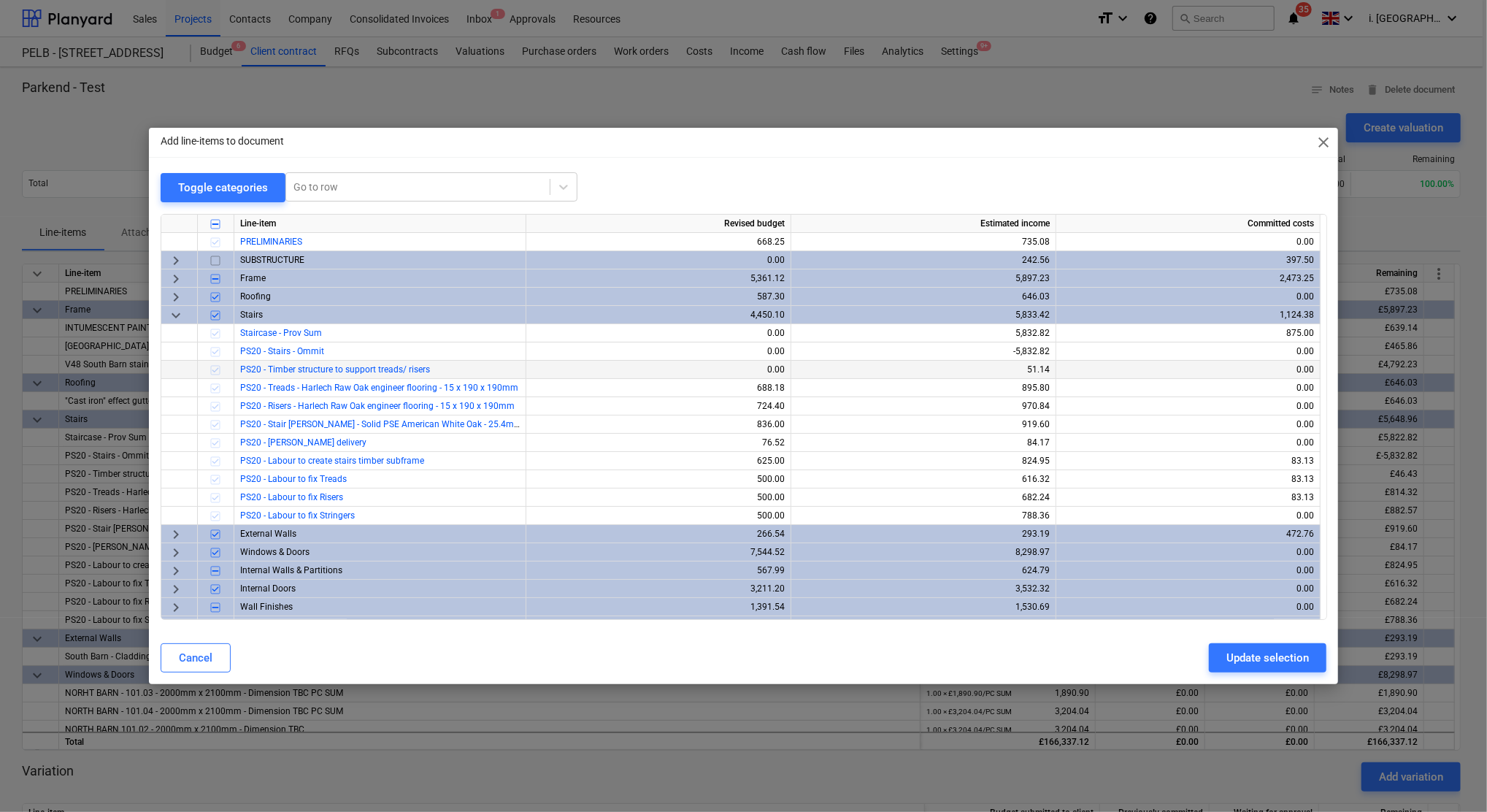
click at [215, 374] on div at bounding box center [216, 369] width 37 height 18
click at [215, 312] on input "checkbox" at bounding box center [215, 315] width 17 height 17
click at [217, 313] on input "checkbox" at bounding box center [215, 315] width 17 height 17
click at [216, 312] on input "checkbox" at bounding box center [215, 315] width 17 height 17
click at [222, 227] on input "checkbox" at bounding box center [215, 223] width 17 height 17
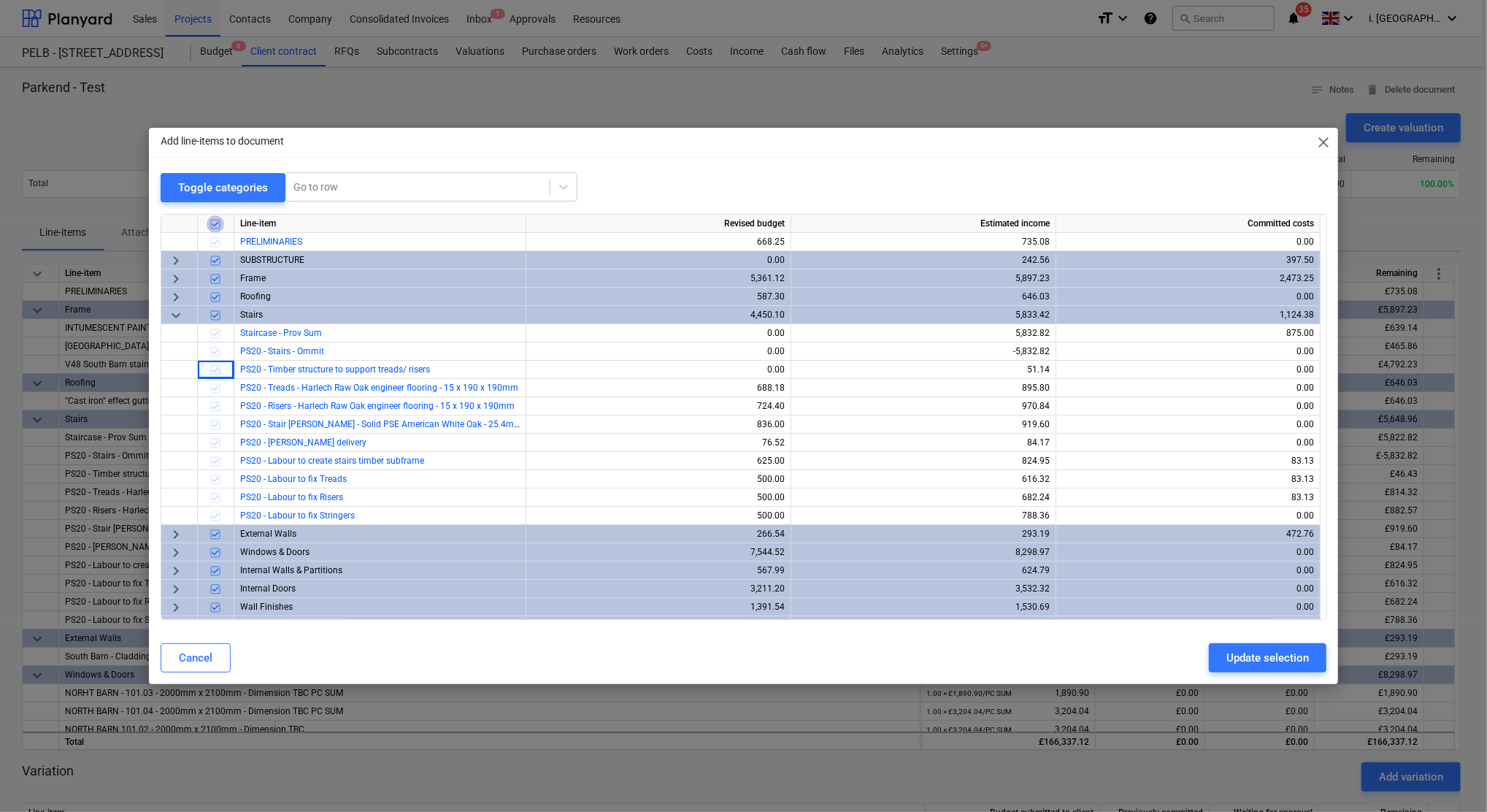
click at [221, 226] on input "checkbox" at bounding box center [215, 223] width 17 height 17
checkbox input "false"
click at [215, 313] on input "checkbox" at bounding box center [215, 315] width 17 height 17
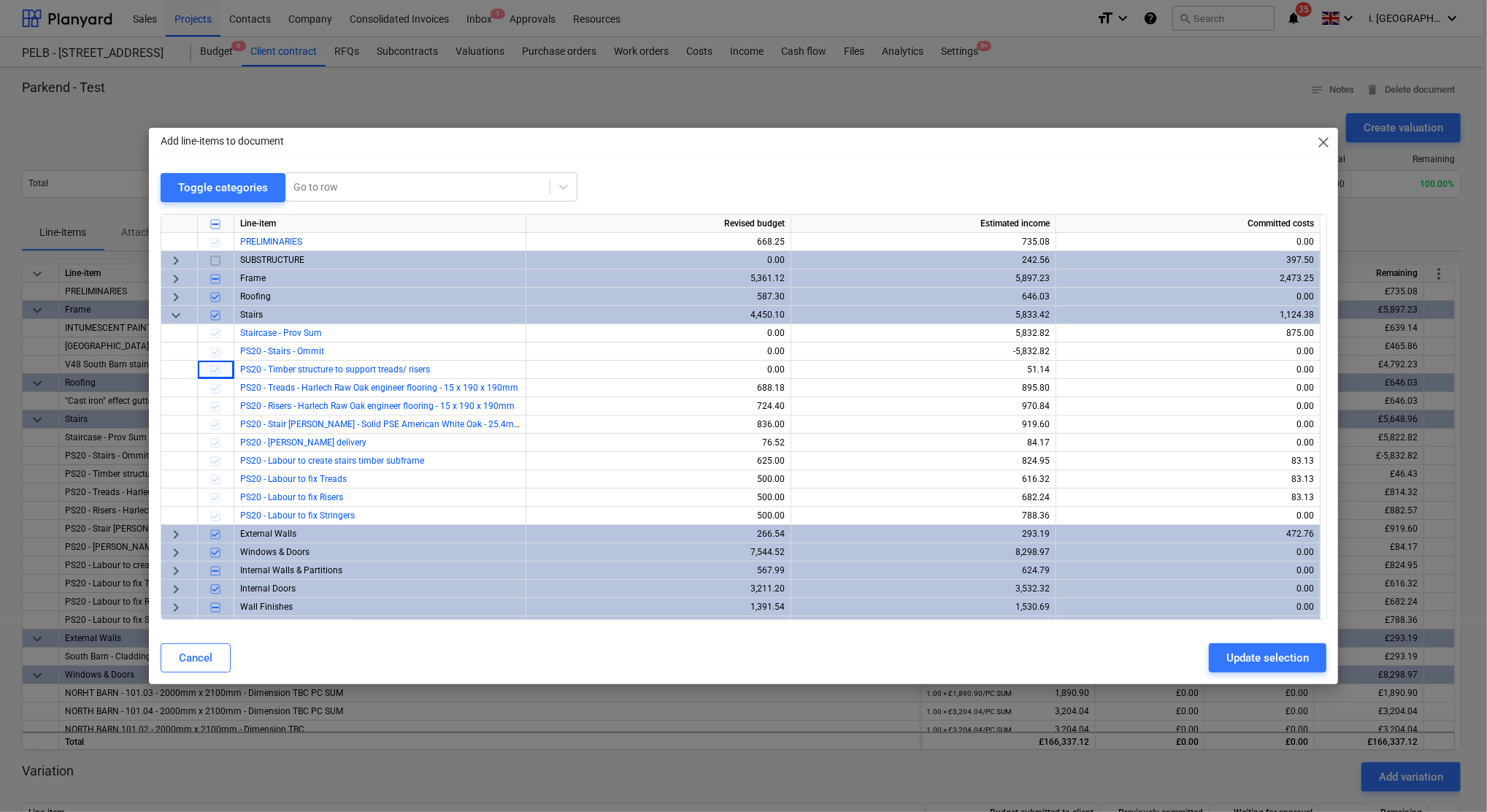
click at [215, 313] on input "checkbox" at bounding box center [215, 315] width 17 height 17
click at [1320, 144] on span "close" at bounding box center [1323, 142] width 17 height 17
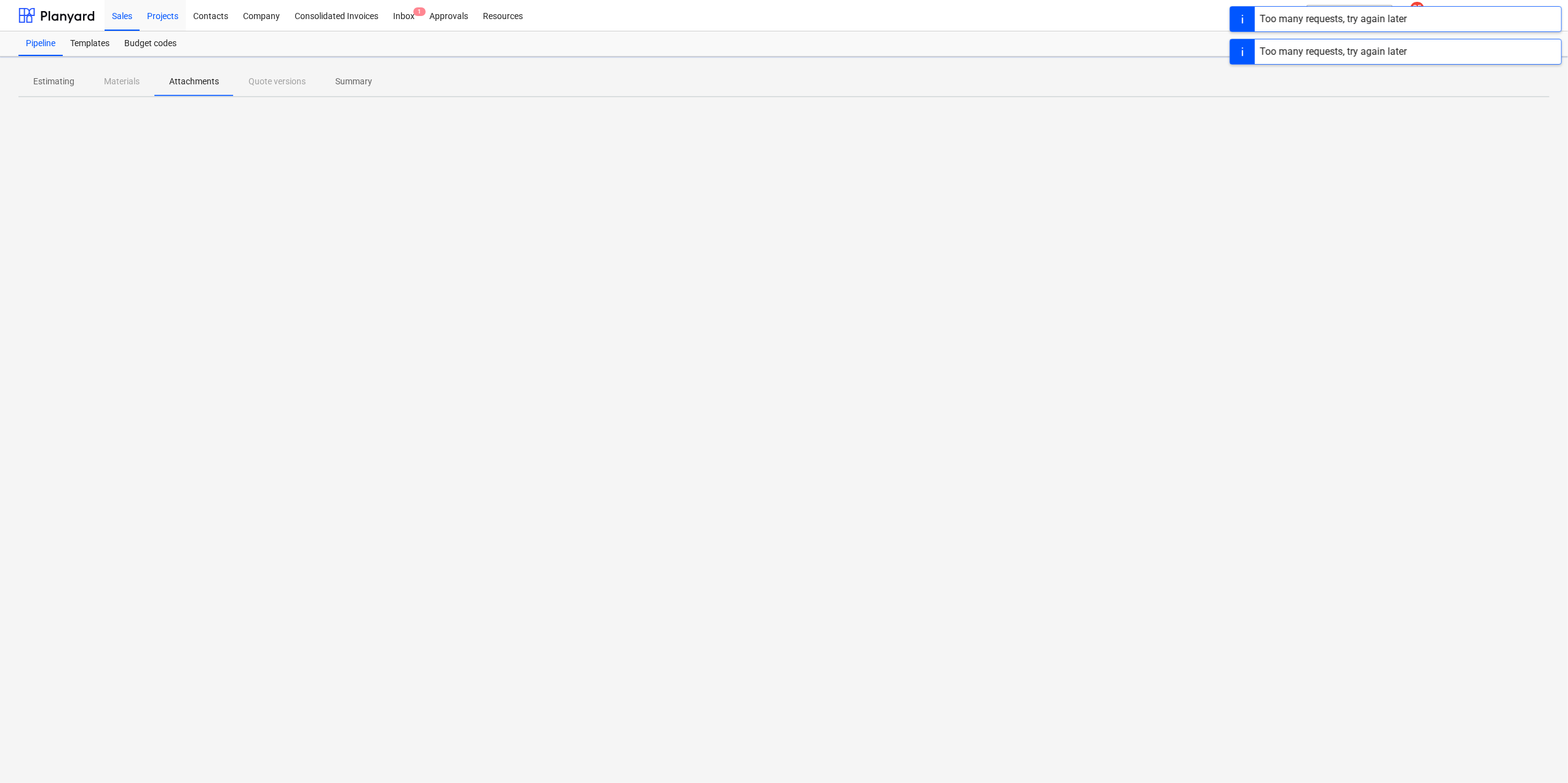
drag, startPoint x: 163, startPoint y: 16, endPoint x: 156, endPoint y: 26, distance: 12.2
click at [163, 16] on div "Projects" at bounding box center [163, 15] width 46 height 31
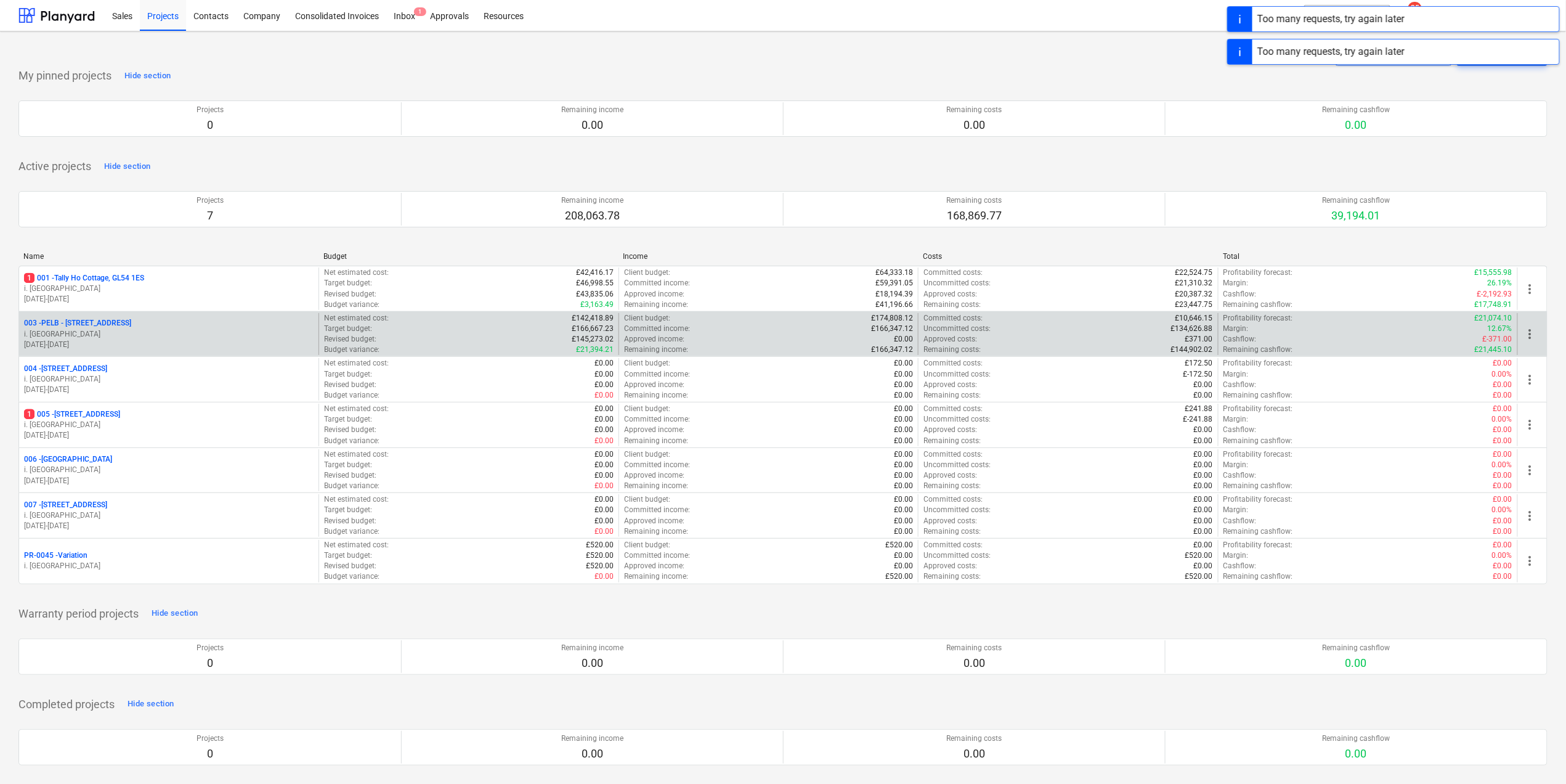
click at [88, 325] on p "003 - PELB - [GEOGRAPHIC_DATA], [GEOGRAPHIC_DATA], GL2 7NE" at bounding box center [77, 323] width 107 height 11
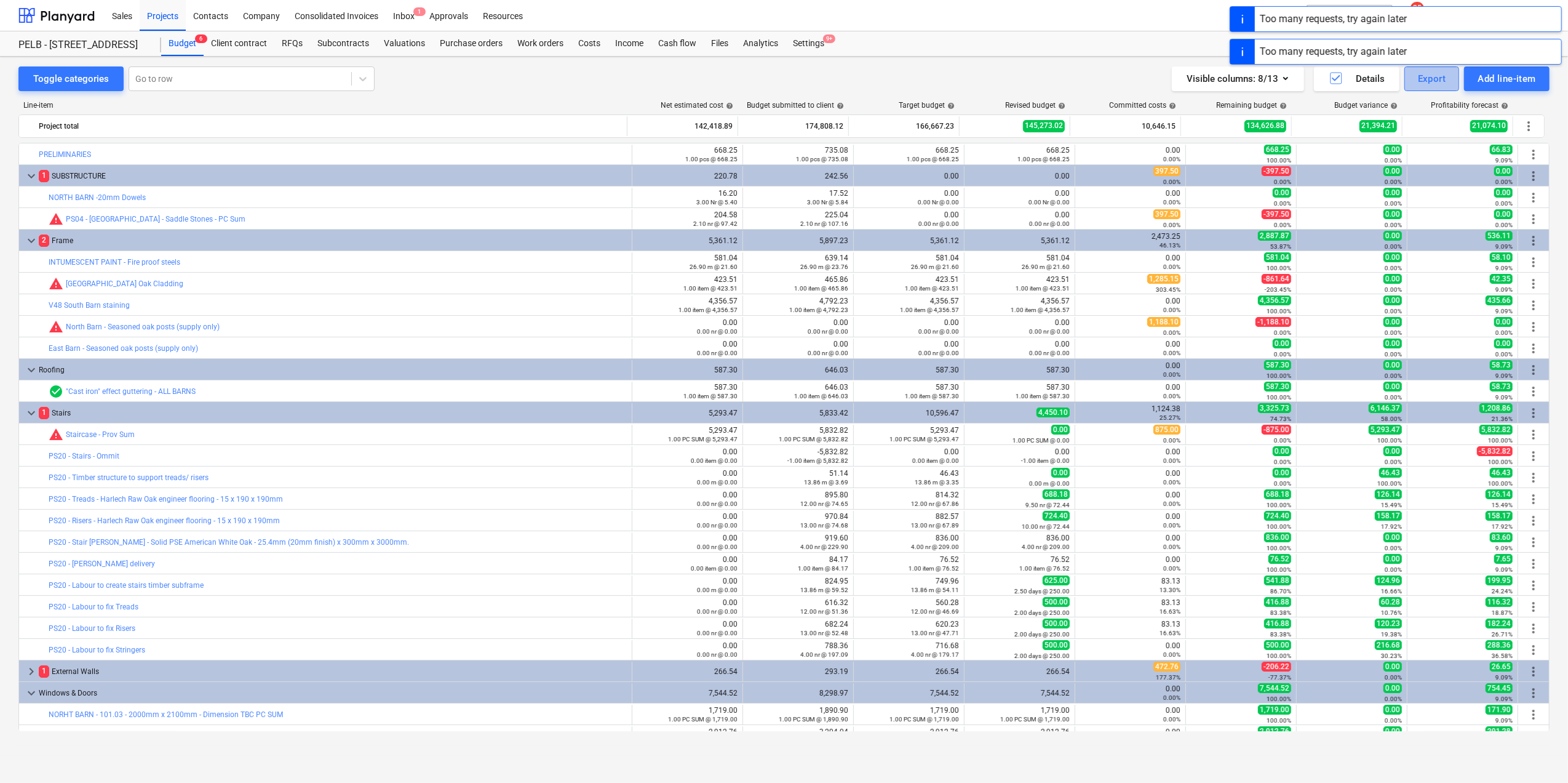
click at [1421, 82] on div "Export" at bounding box center [1432, 78] width 28 height 16
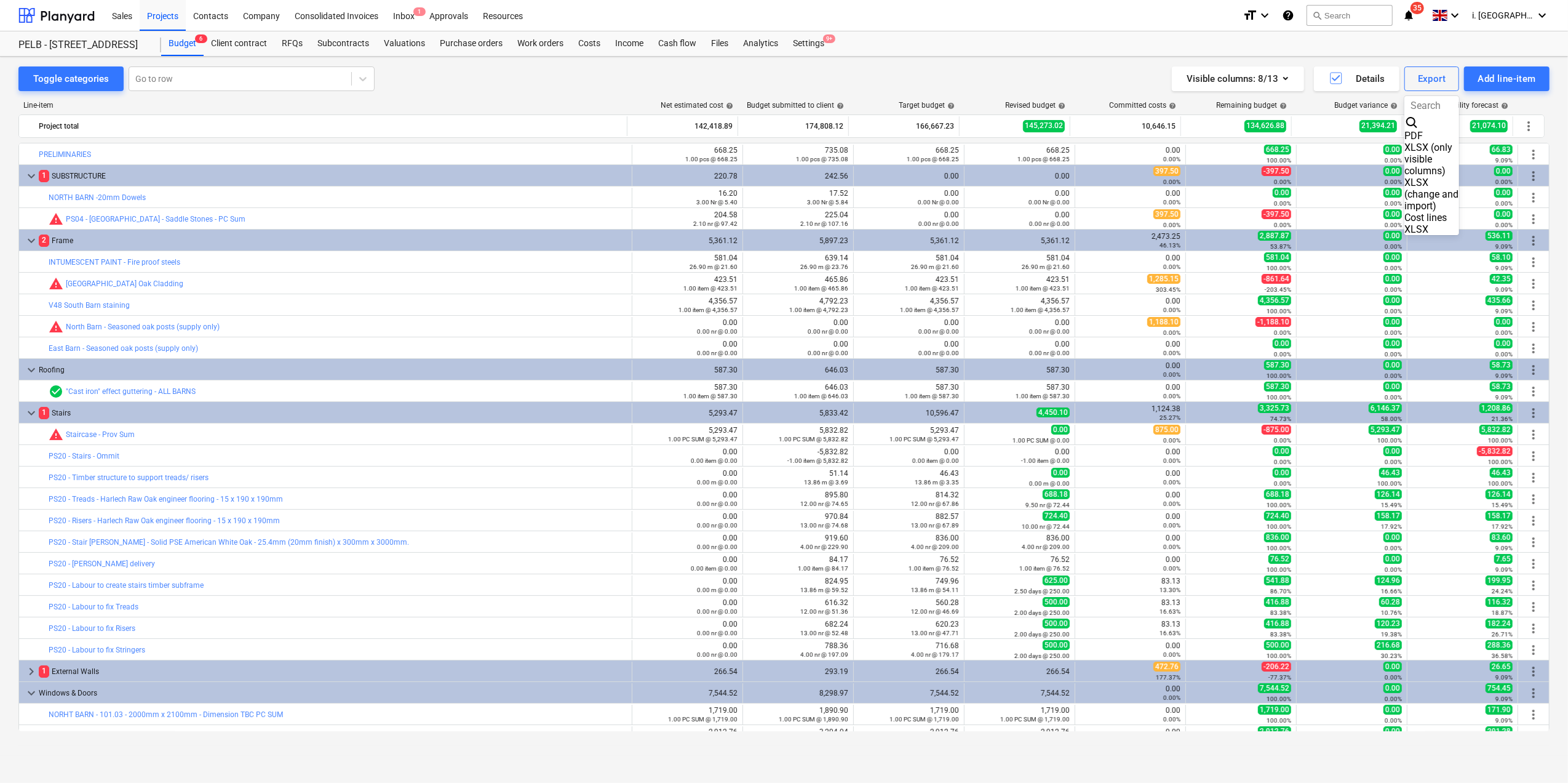
click at [1405, 176] on div "XLSX (change and import)" at bounding box center [1432, 194] width 55 height 35
